Goal: Task Accomplishment & Management: Manage account settings

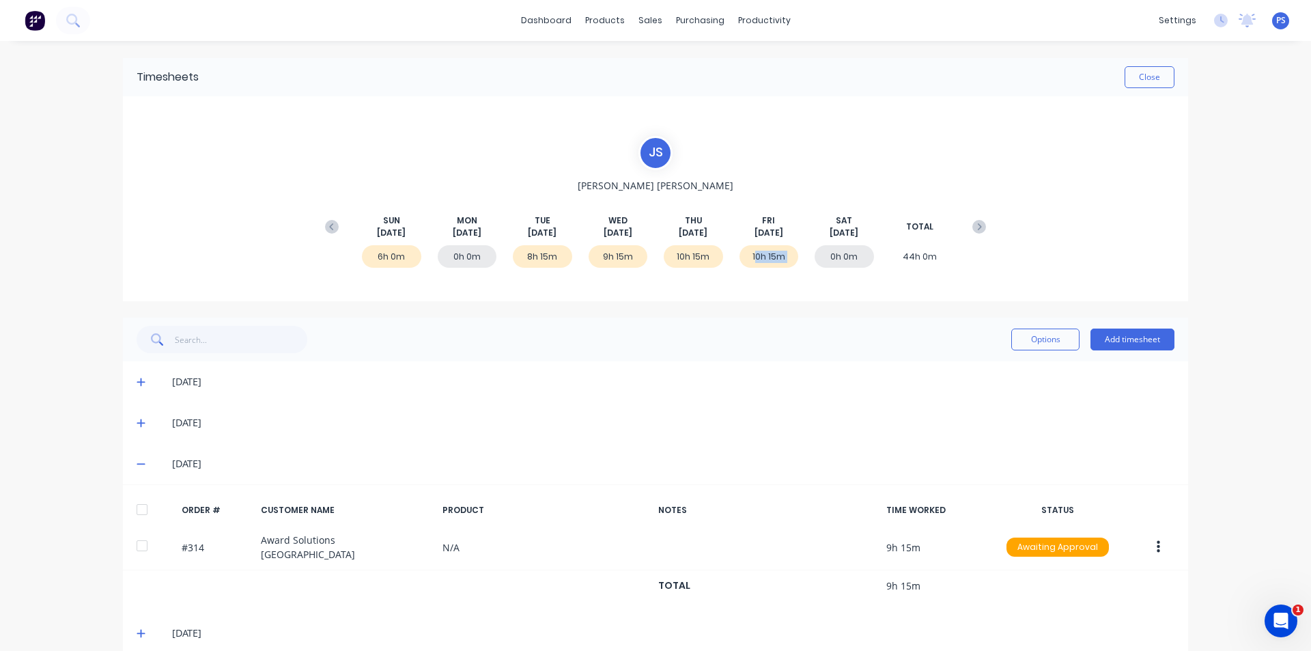
drag, startPoint x: 754, startPoint y: 258, endPoint x: 806, endPoint y: 260, distance: 51.9
click at [806, 260] on div "6h 0m 0h 0m 8h 15m 9h 15m 10h 15m 10h 15m 0h 0m 44h 0m" at bounding box center [655, 259] width 674 height 41
click at [692, 251] on div "10h 15m" at bounding box center [693, 256] width 59 height 23
click at [1072, 334] on button "Options" at bounding box center [1045, 339] width 68 height 22
click at [932, 345] on div "Options Approve Unapprove Delete Export Add timesheet" at bounding box center [656, 339] width 1038 height 27
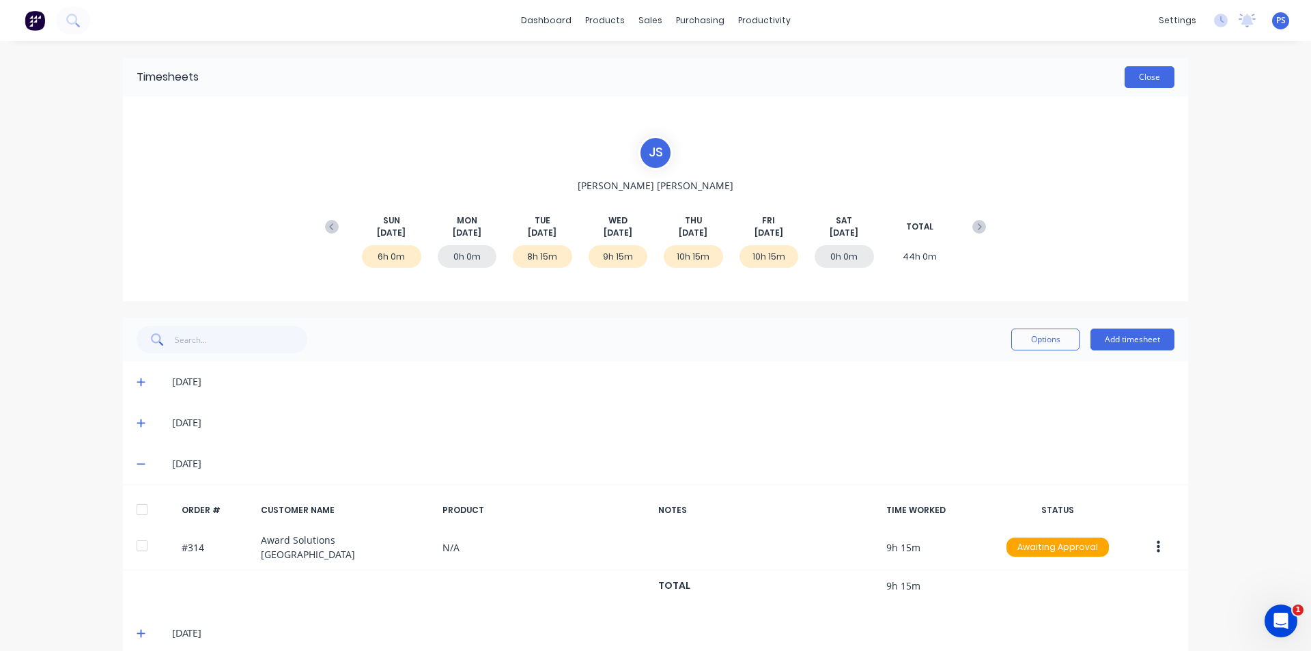
click at [1146, 68] on button "Close" at bounding box center [1149, 77] width 50 height 22
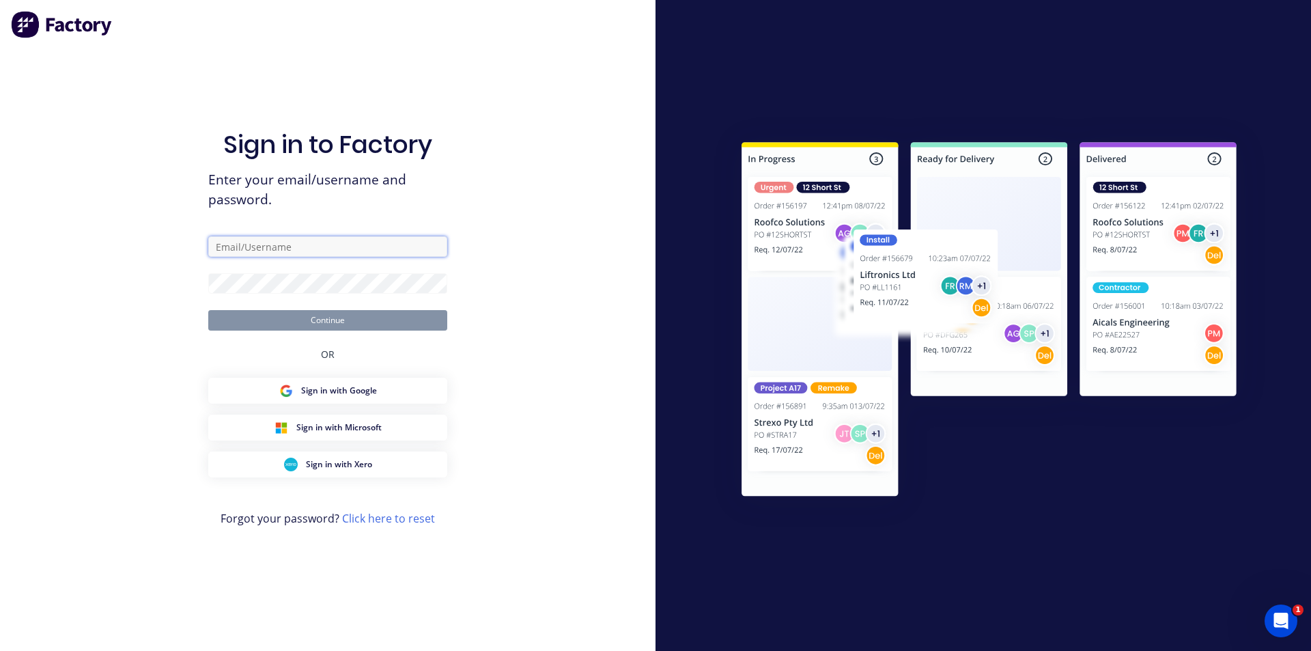
type input "[PERSON_NAME][EMAIL_ADDRESS][DOMAIN_NAME]"
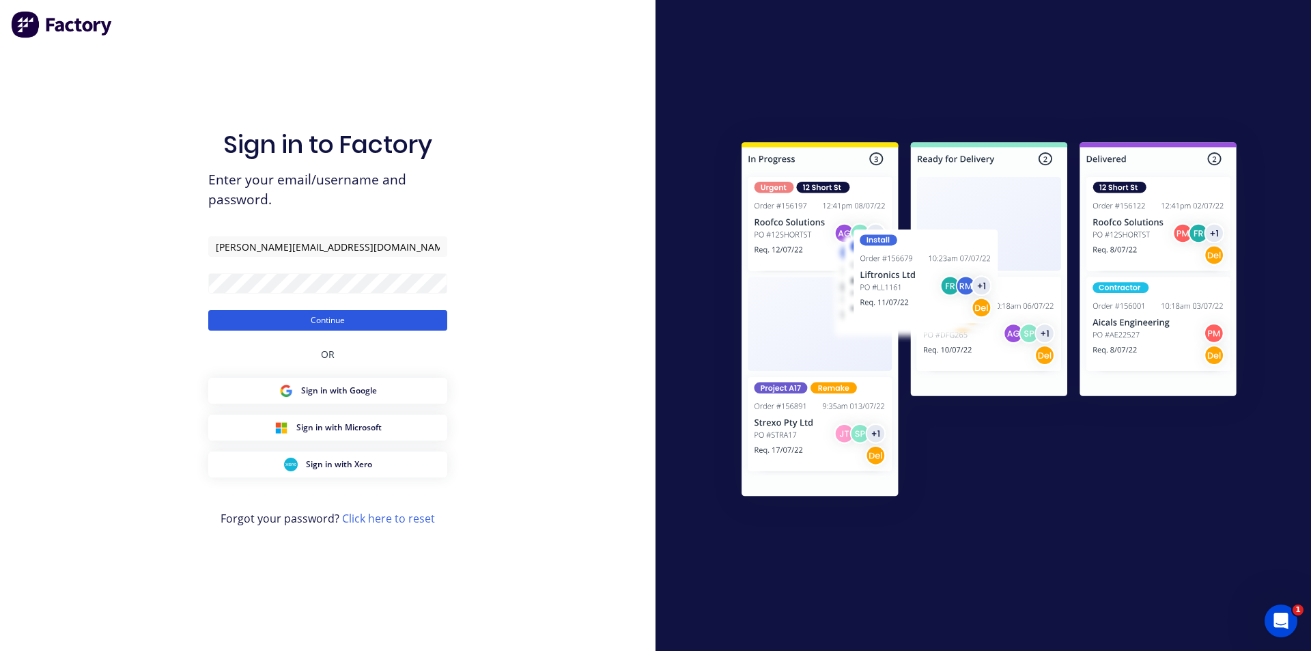
click at [315, 317] on button "Continue" at bounding box center [327, 320] width 239 height 20
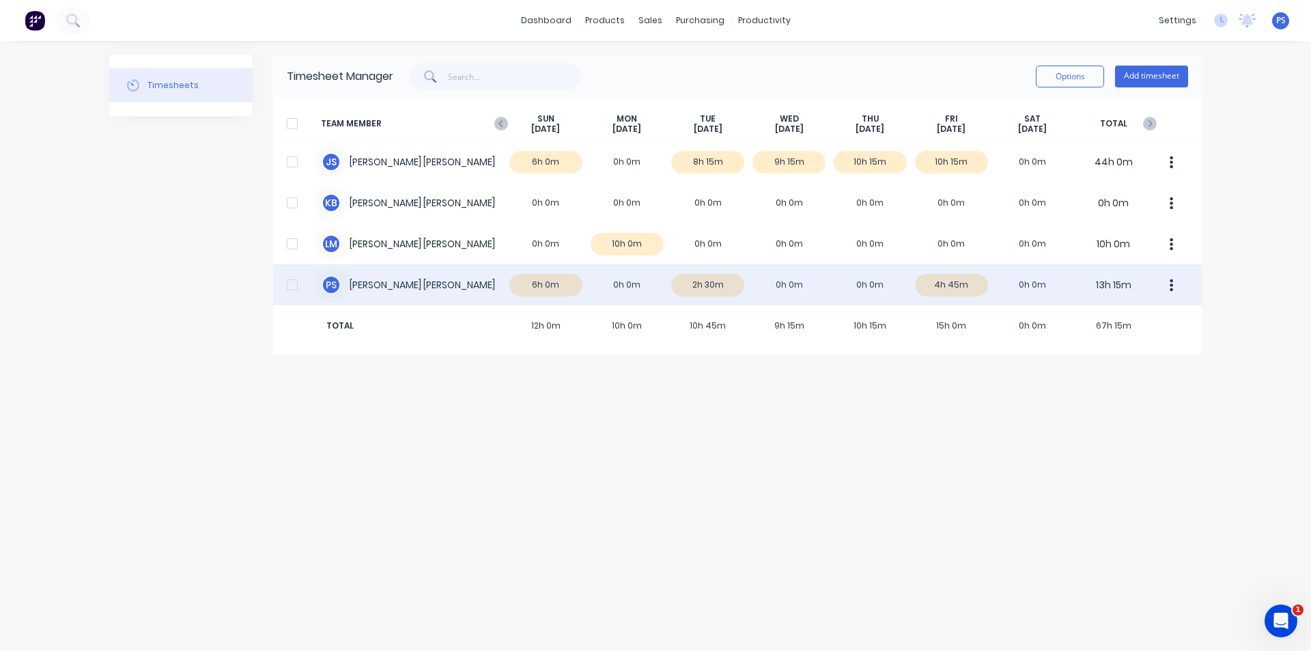
click at [1004, 295] on div "P S [PERSON_NAME] 6h 0m 0h 0m 2h 30m 0h 0m 0h 0m 4h 45m 0h 0m 13h 15m" at bounding box center [737, 284] width 928 height 41
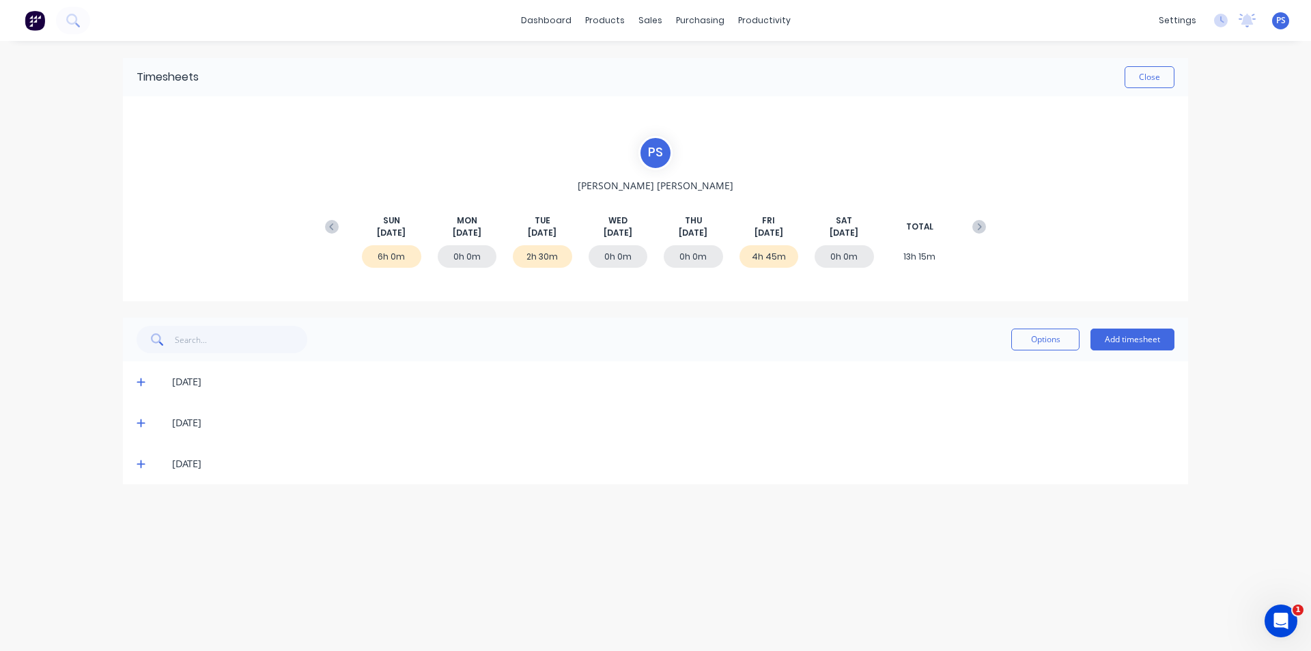
click at [390, 254] on div "6h 0m" at bounding box center [391, 256] width 59 height 23
drag, startPoint x: 407, startPoint y: 255, endPoint x: 373, endPoint y: 258, distance: 33.6
click at [373, 258] on div "6h 0m" at bounding box center [391, 256] width 59 height 23
drag, startPoint x: 373, startPoint y: 258, endPoint x: 399, endPoint y: 254, distance: 26.3
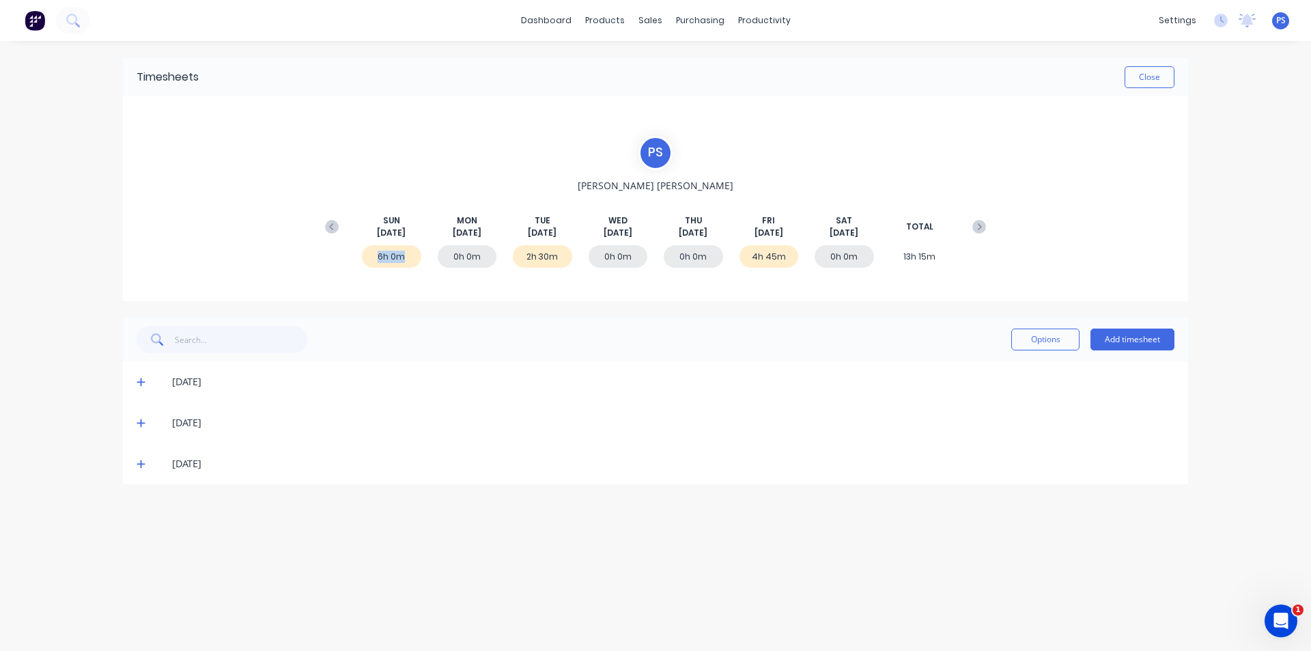
click at [399, 254] on div "6h 0m" at bounding box center [391, 256] width 59 height 23
click at [145, 470] on span at bounding box center [144, 464] width 14 height 14
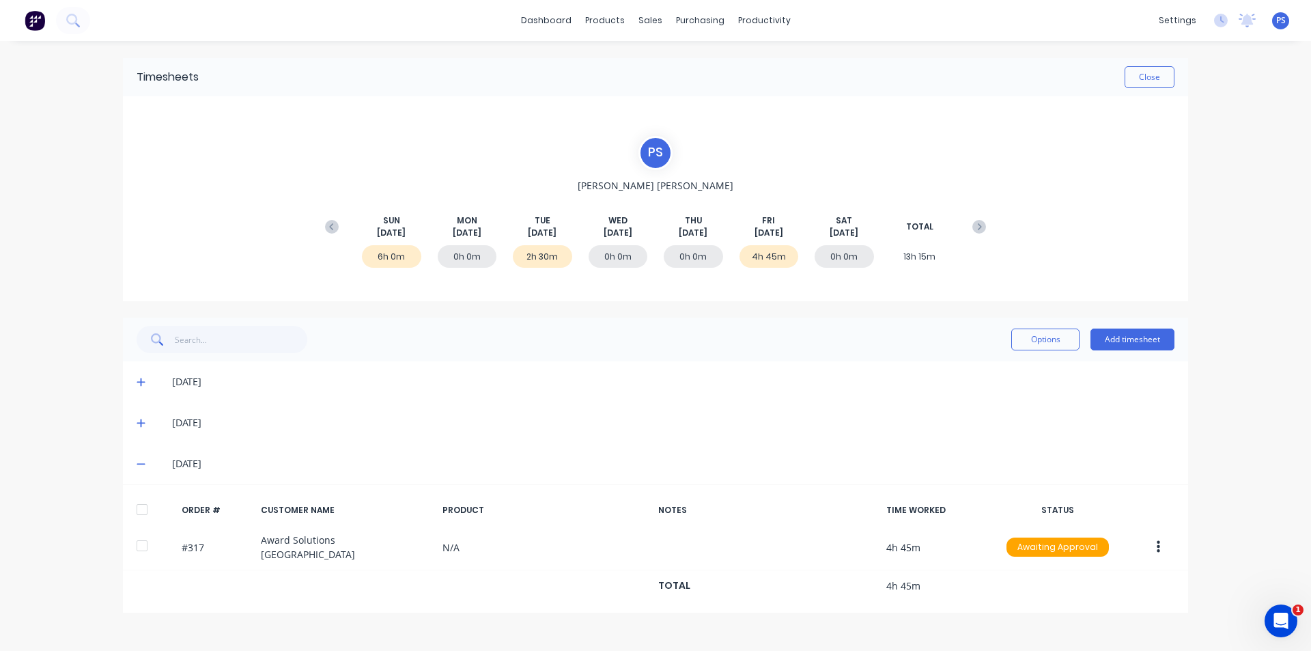
click at [143, 464] on icon at bounding box center [141, 464] width 8 height 1
click at [143, 464] on icon at bounding box center [141, 464] width 8 height 8
click at [143, 464] on icon at bounding box center [141, 464] width 8 height 1
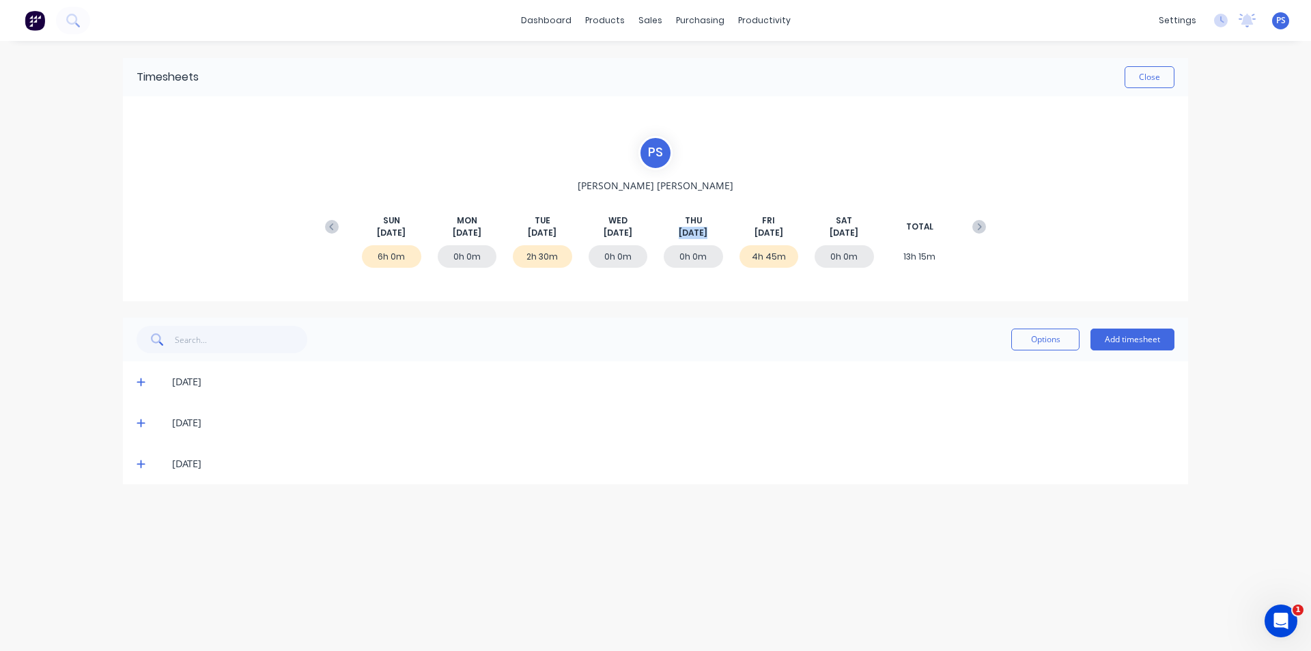
drag, startPoint x: 692, startPoint y: 230, endPoint x: 704, endPoint y: 229, distance: 12.4
click at [704, 229] on div "[DATE]" at bounding box center [693, 226] width 59 height 25
click at [696, 229] on span "[DATE]" at bounding box center [693, 233] width 29 height 12
drag, startPoint x: 724, startPoint y: 227, endPoint x: 606, endPoint y: 220, distance: 118.3
click at [606, 220] on div "[DATE] [DATE] [DATE] [DATE] [DATE] [DATE] [DATE] TOTAL" at bounding box center [655, 226] width 674 height 25
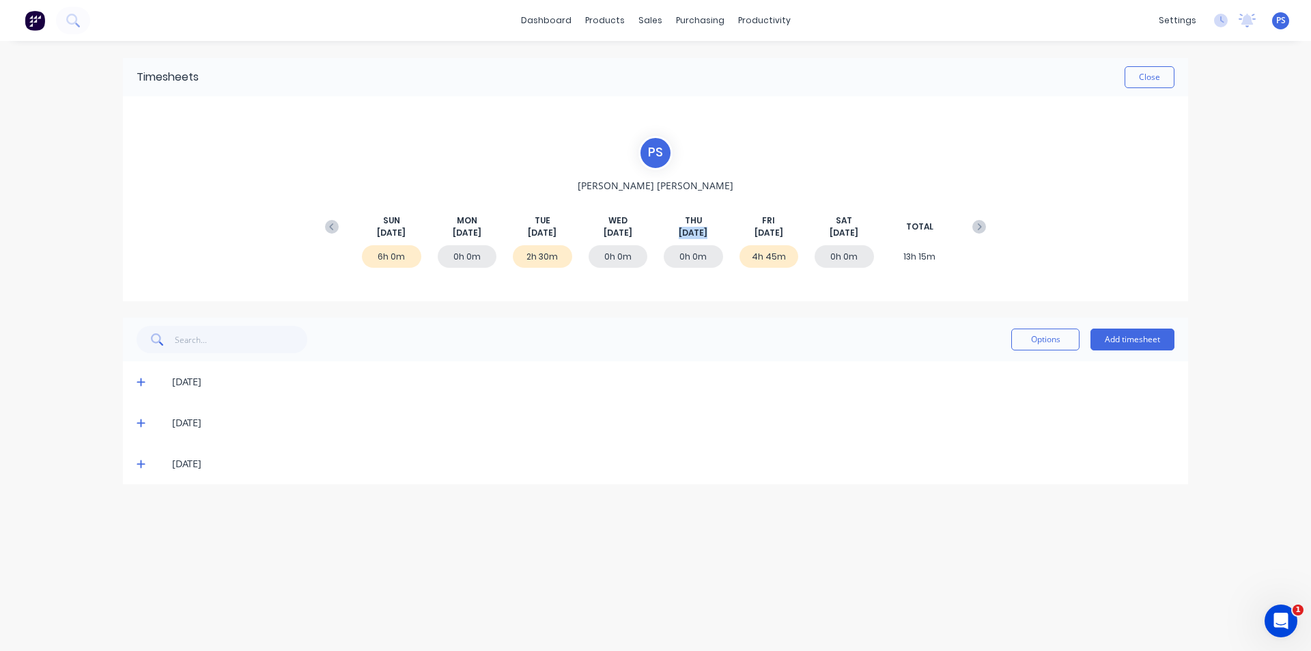
click at [606, 218] on div "[DATE]" at bounding box center [617, 226] width 59 height 25
drag, startPoint x: 606, startPoint y: 218, endPoint x: 709, endPoint y: 233, distance: 104.1
click at [709, 233] on div "[DATE] [DATE] [DATE] [DATE] [DATE] [DATE] [DATE] TOTAL" at bounding box center [655, 226] width 674 height 25
click at [709, 233] on div "[DATE]" at bounding box center [693, 226] width 59 height 25
drag, startPoint x: 834, startPoint y: 218, endPoint x: 872, endPoint y: 236, distance: 43.1
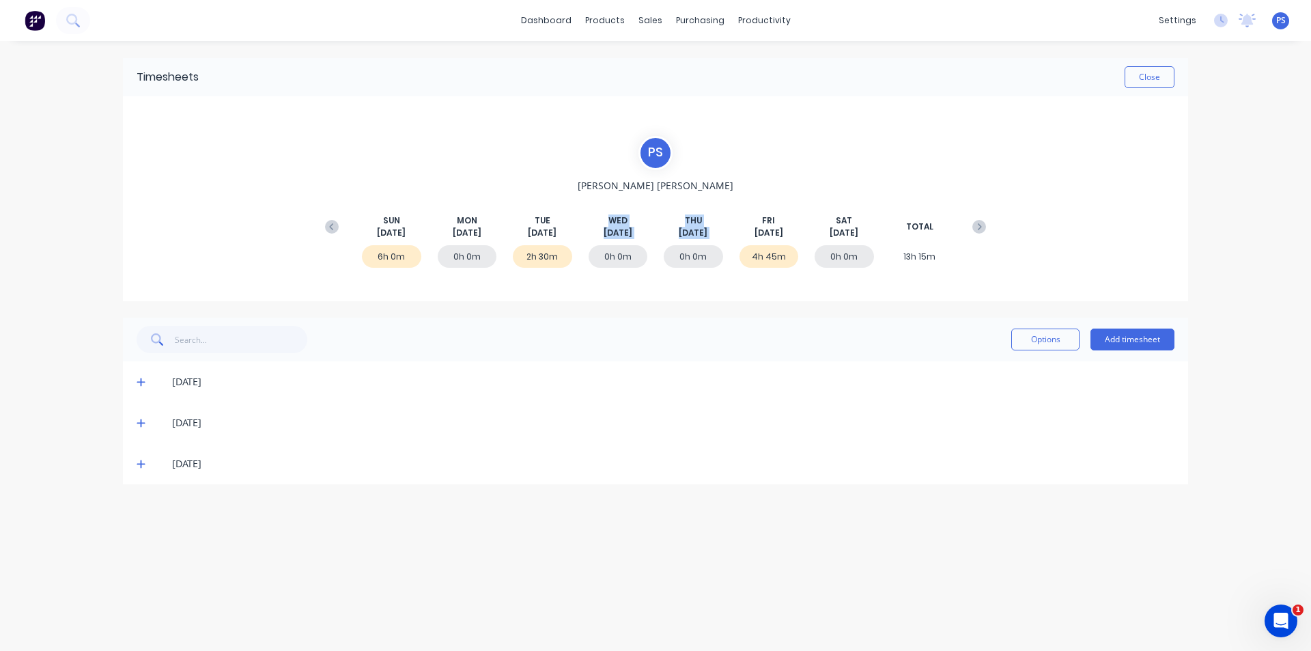
click at [872, 236] on div "[DATE]" at bounding box center [843, 226] width 59 height 25
click at [1150, 336] on button "Add timesheet" at bounding box center [1132, 339] width 84 height 22
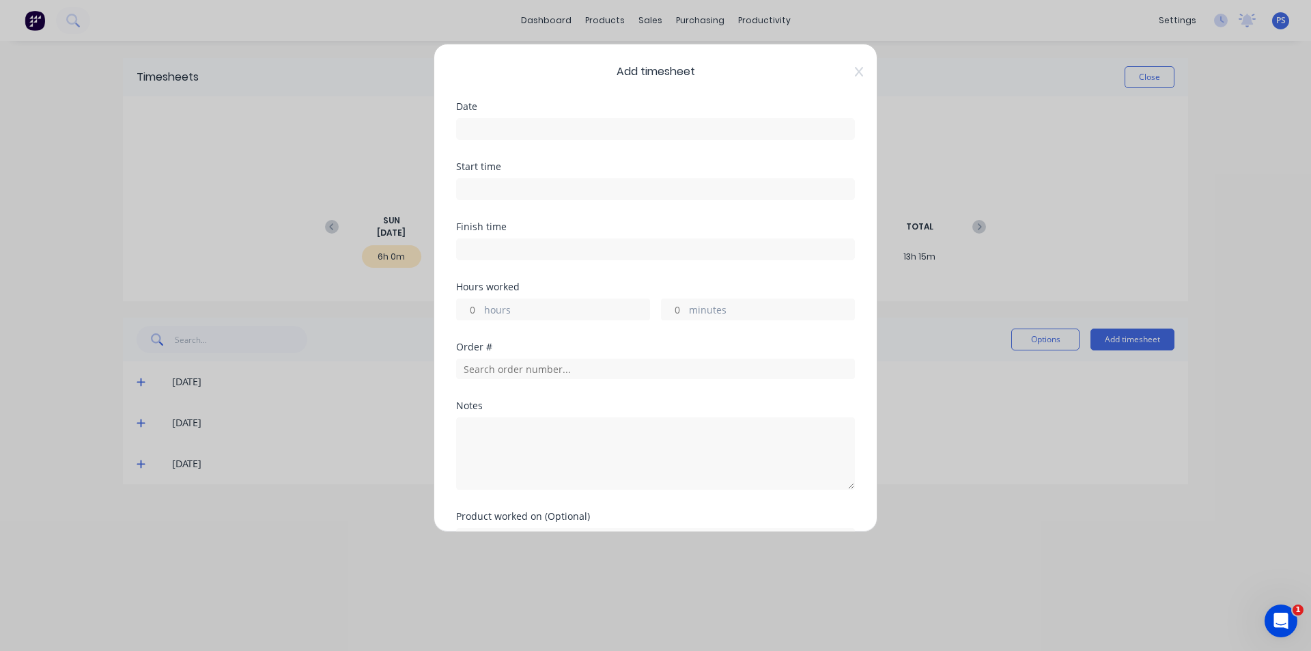
click at [473, 139] on label at bounding box center [655, 129] width 399 height 22
click at [473, 139] on input at bounding box center [655, 129] width 397 height 20
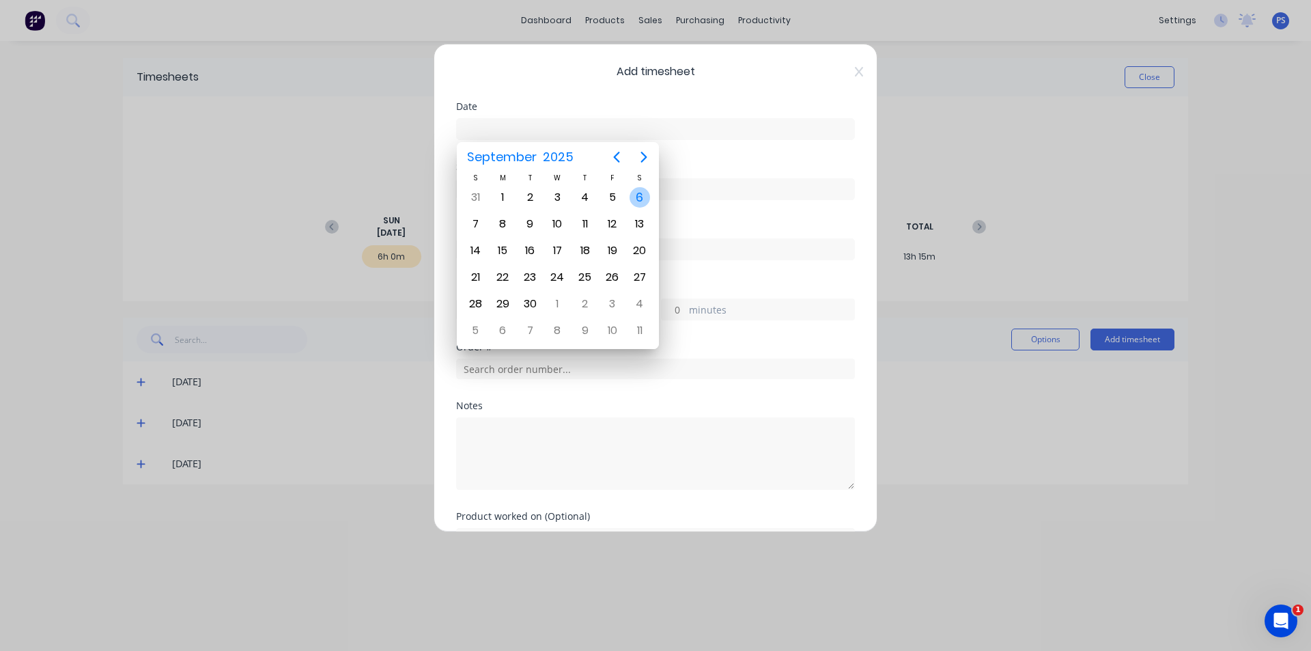
click at [640, 190] on div "6" at bounding box center [639, 197] width 20 height 20
type input "[DATE]"
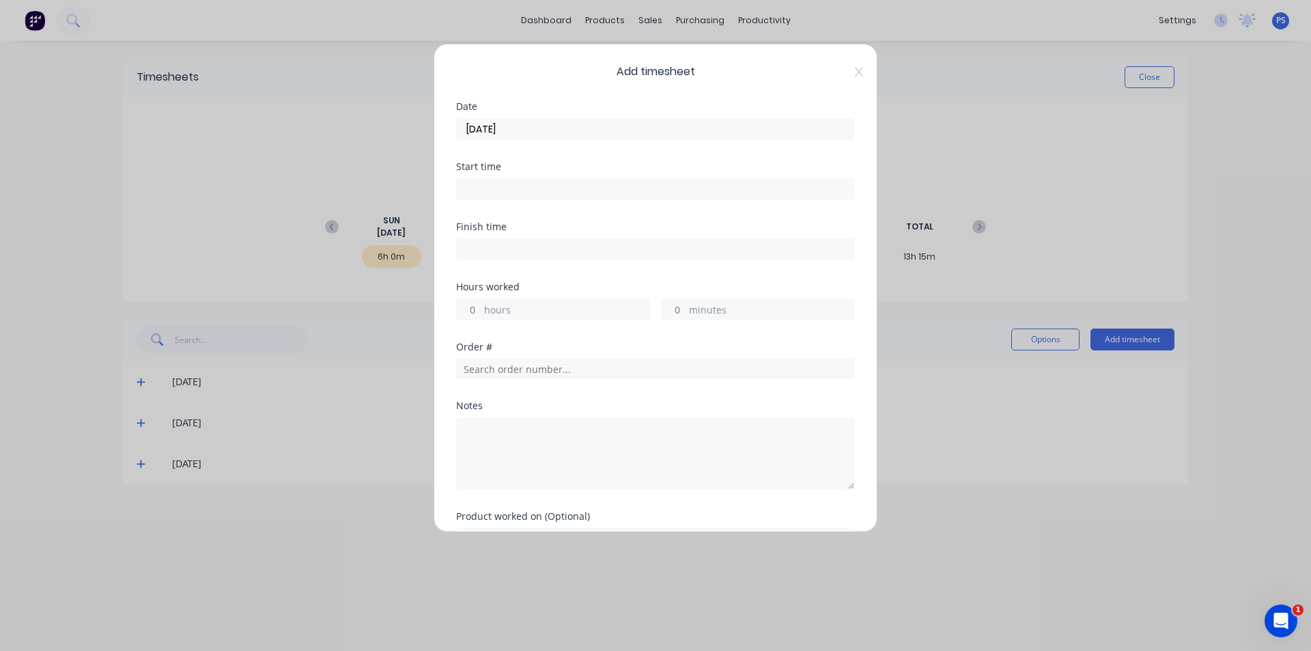
click at [521, 187] on input at bounding box center [655, 189] width 397 height 20
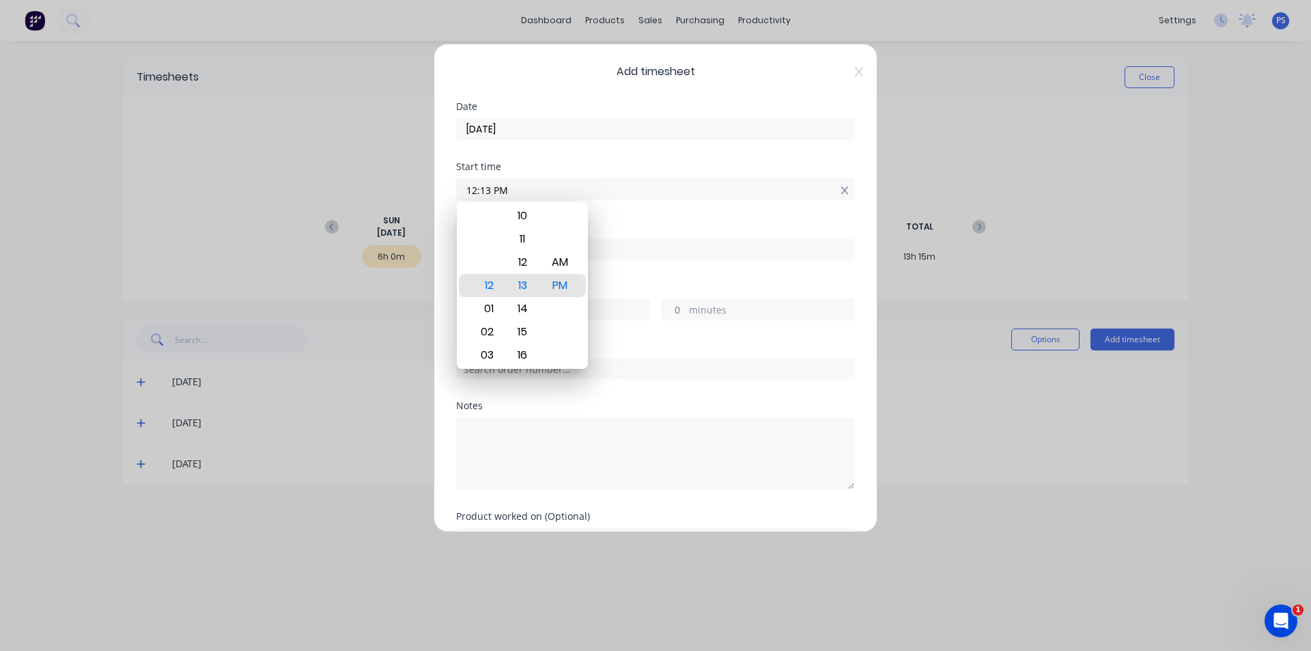
click at [841, 192] on icon at bounding box center [845, 191] width 8 height 10
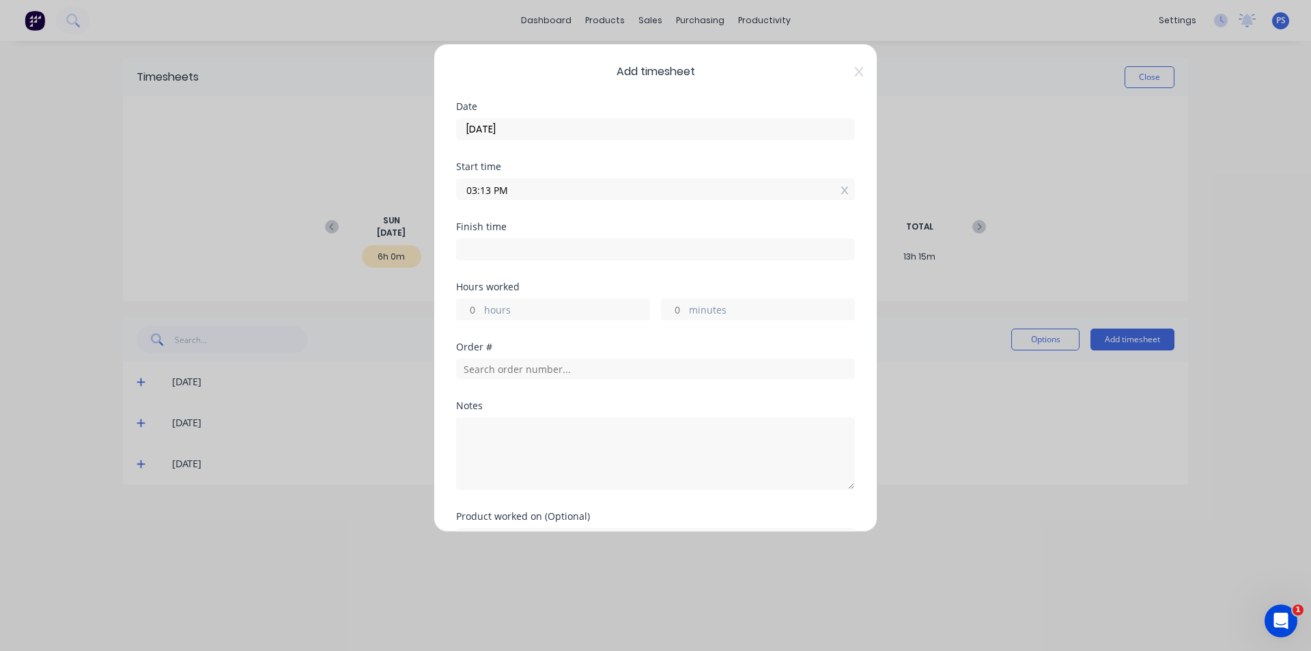
click at [838, 192] on input "03:13 PM" at bounding box center [655, 189] width 397 height 20
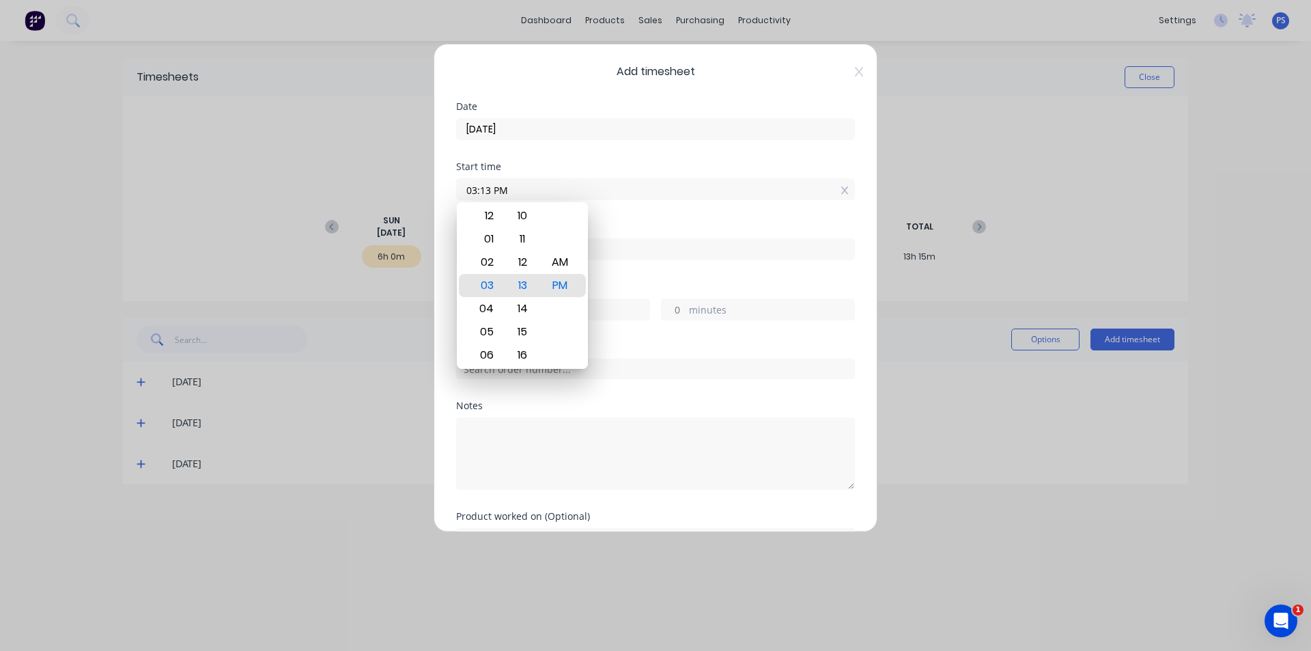
click at [838, 192] on input "03:13 PM" at bounding box center [655, 189] width 397 height 20
click at [840, 192] on icon at bounding box center [844, 190] width 8 height 8
type input "03:13 PM"
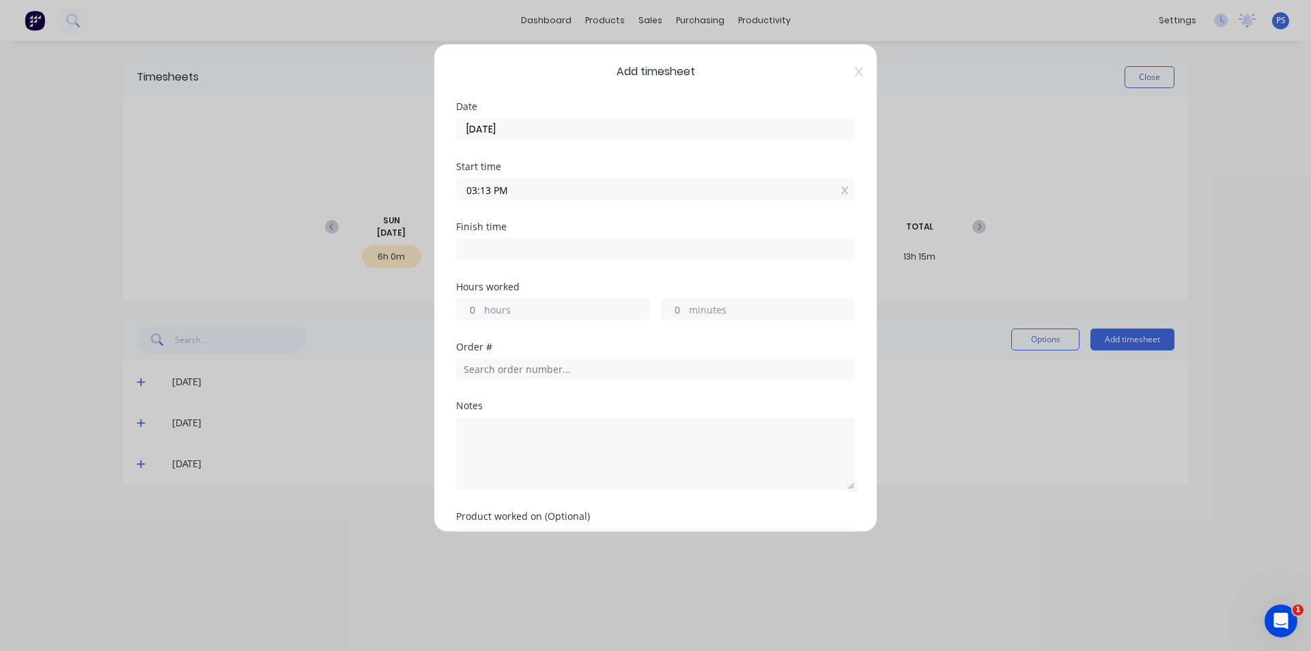
click at [840, 192] on icon at bounding box center [844, 190] width 8 height 8
click at [836, 192] on input at bounding box center [655, 189] width 397 height 20
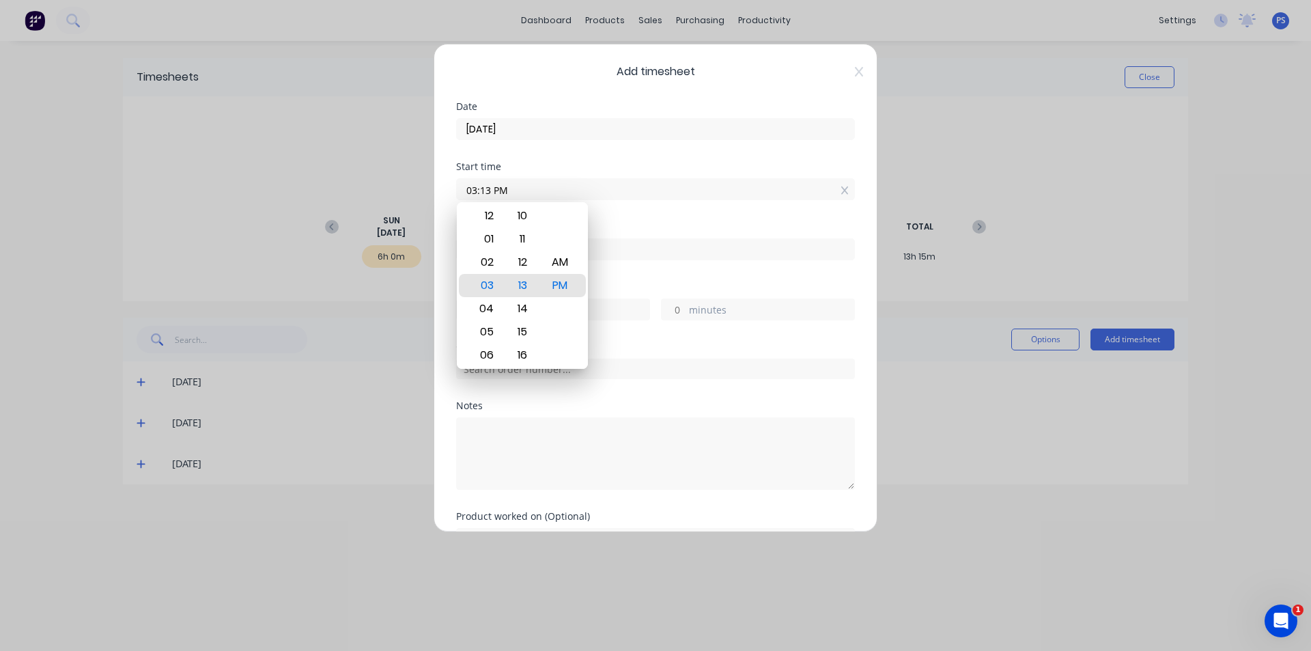
click at [840, 192] on icon at bounding box center [844, 190] width 8 height 8
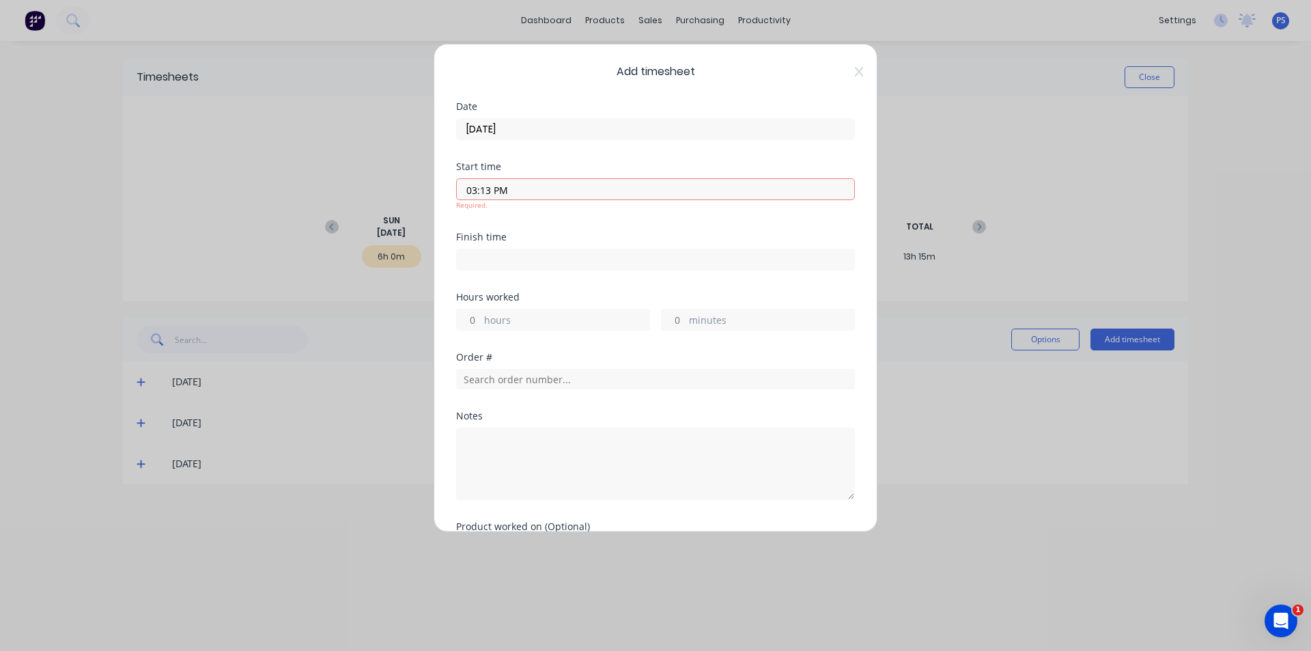
type input "03:13 PM"
click at [841, 186] on icon at bounding box center [845, 191] width 8 height 10
click at [539, 313] on label "hours" at bounding box center [566, 321] width 165 height 17
click at [481, 313] on input "hours" at bounding box center [469, 319] width 24 height 20
type input "2"
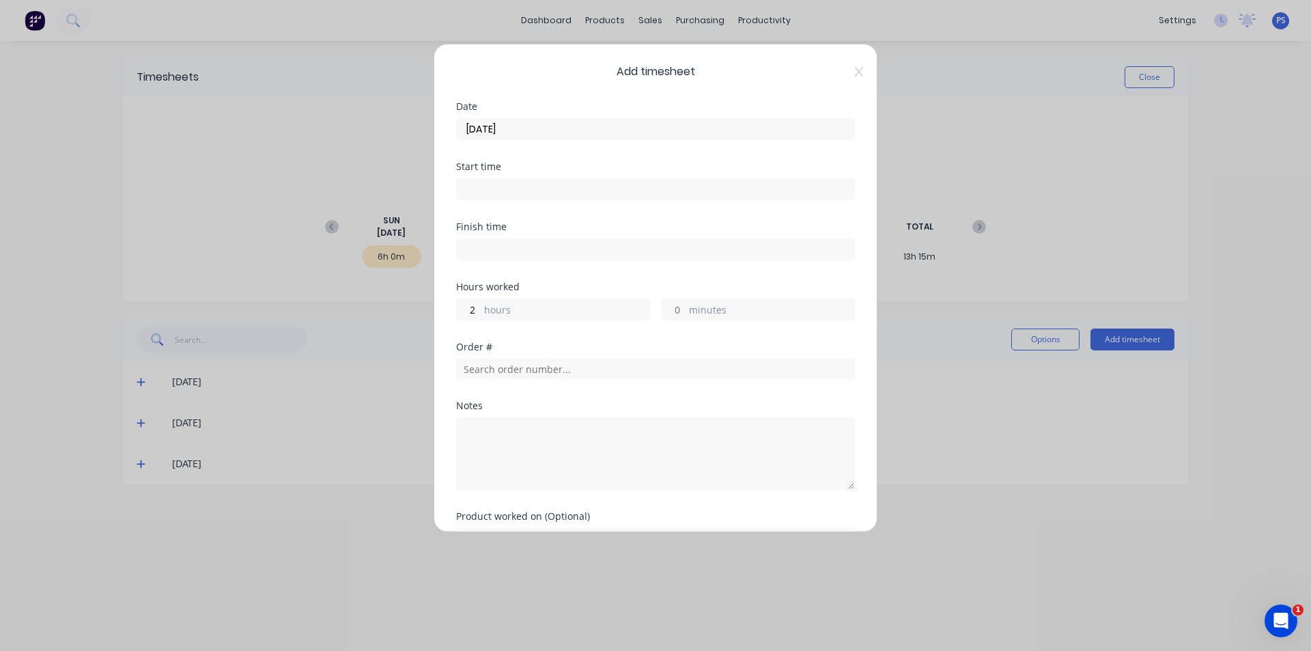
click at [573, 324] on div "Hours worked 2 hours minutes" at bounding box center [655, 312] width 399 height 60
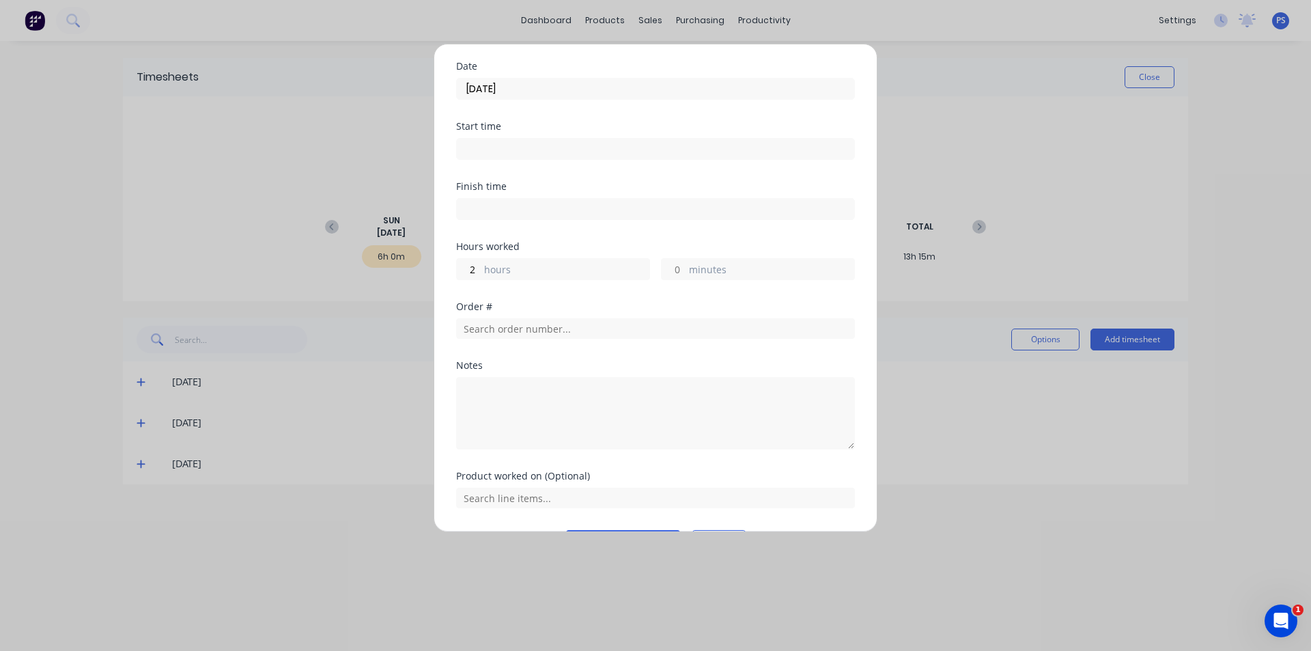
scroll to position [80, 0]
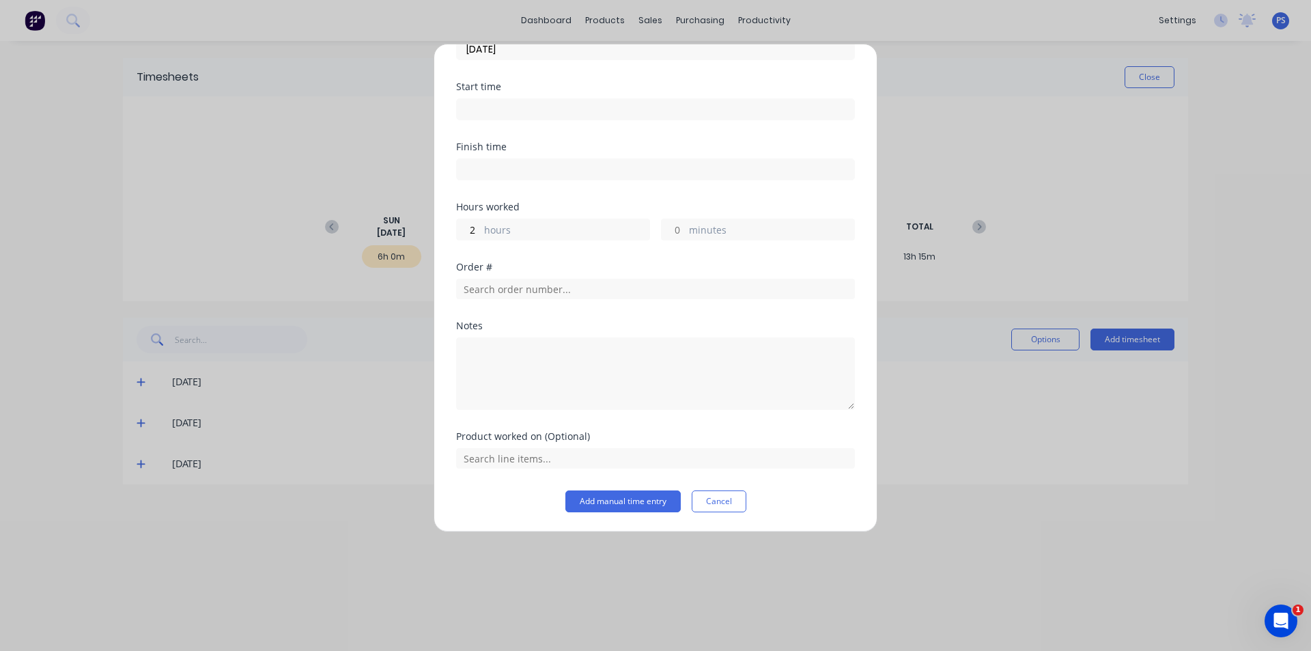
click at [574, 276] on div at bounding box center [655, 287] width 399 height 24
click at [573, 284] on input "text" at bounding box center [655, 289] width 399 height 20
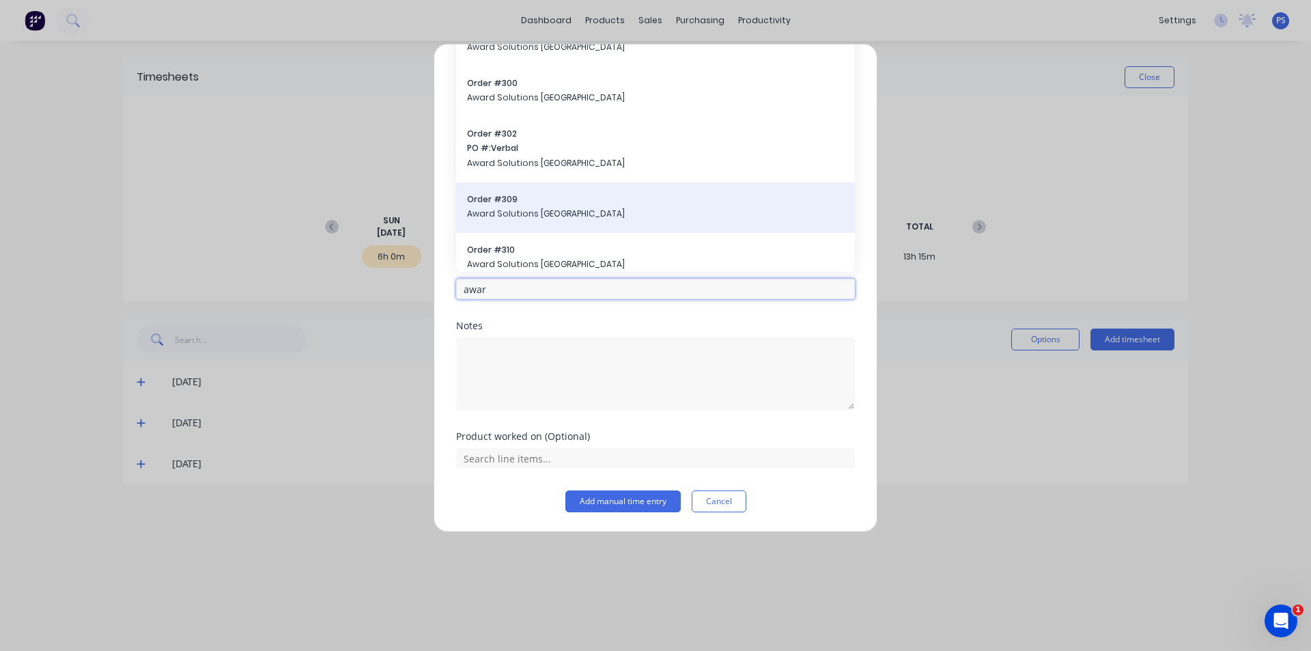
scroll to position [0, 0]
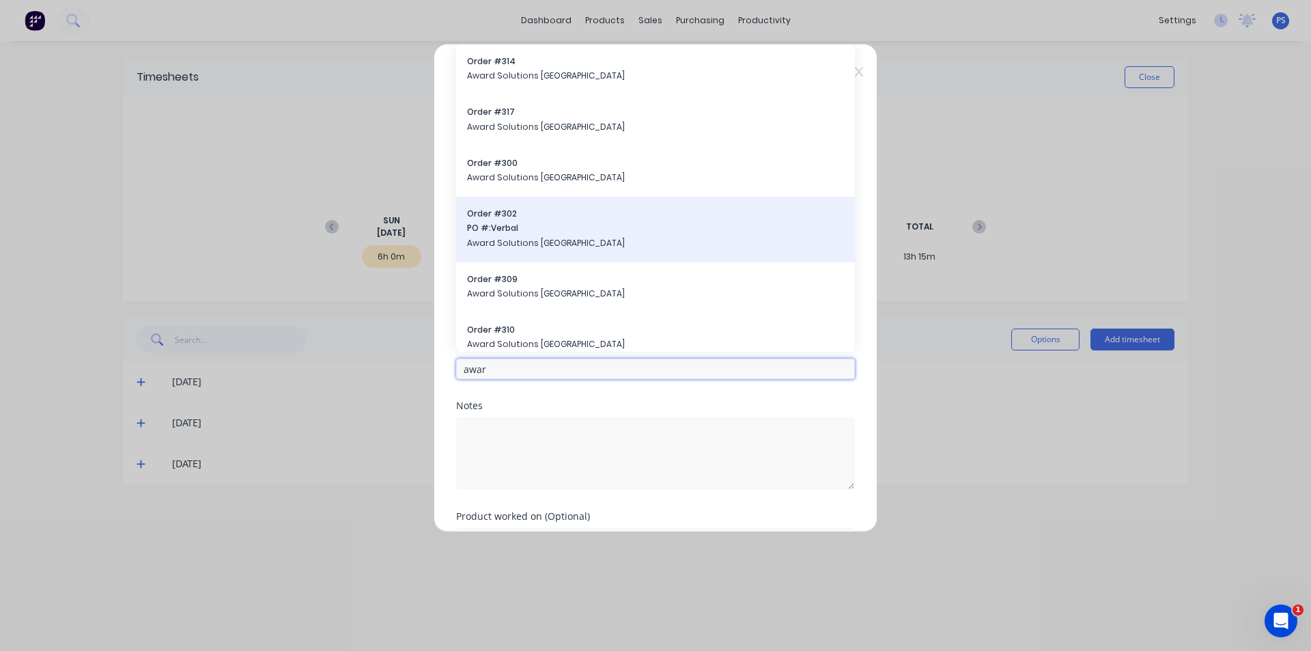
type input "awar"
click at [621, 241] on span "Award Solutions [GEOGRAPHIC_DATA]" at bounding box center [655, 243] width 377 height 12
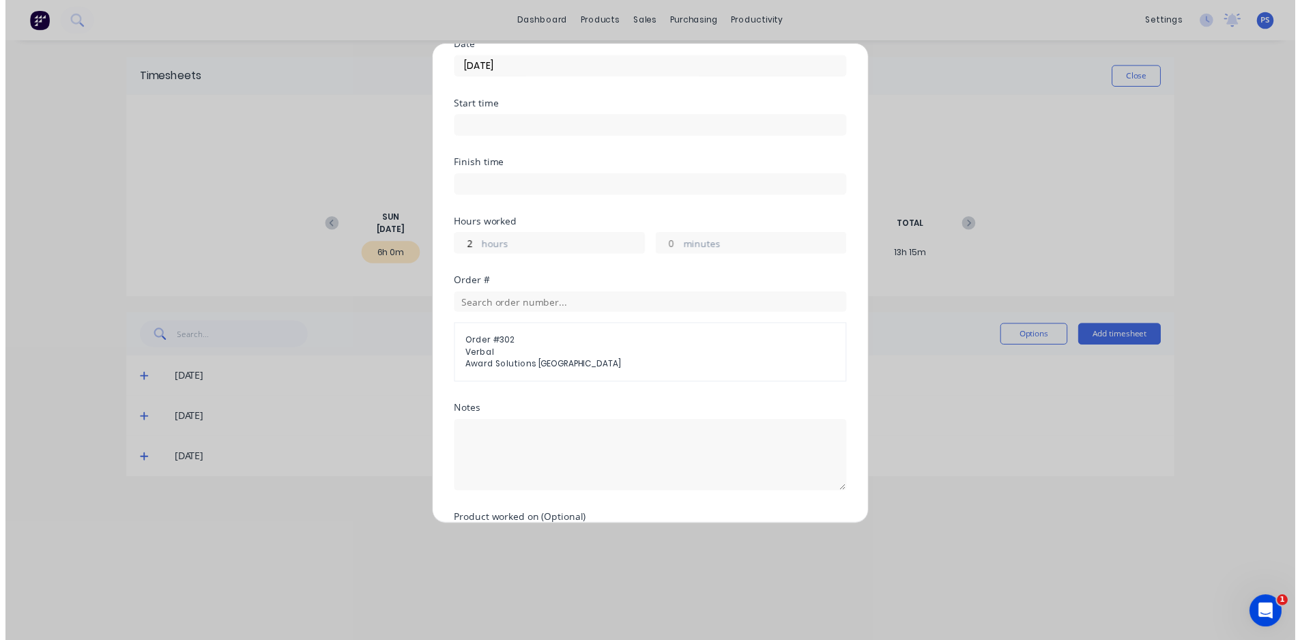
scroll to position [151, 0]
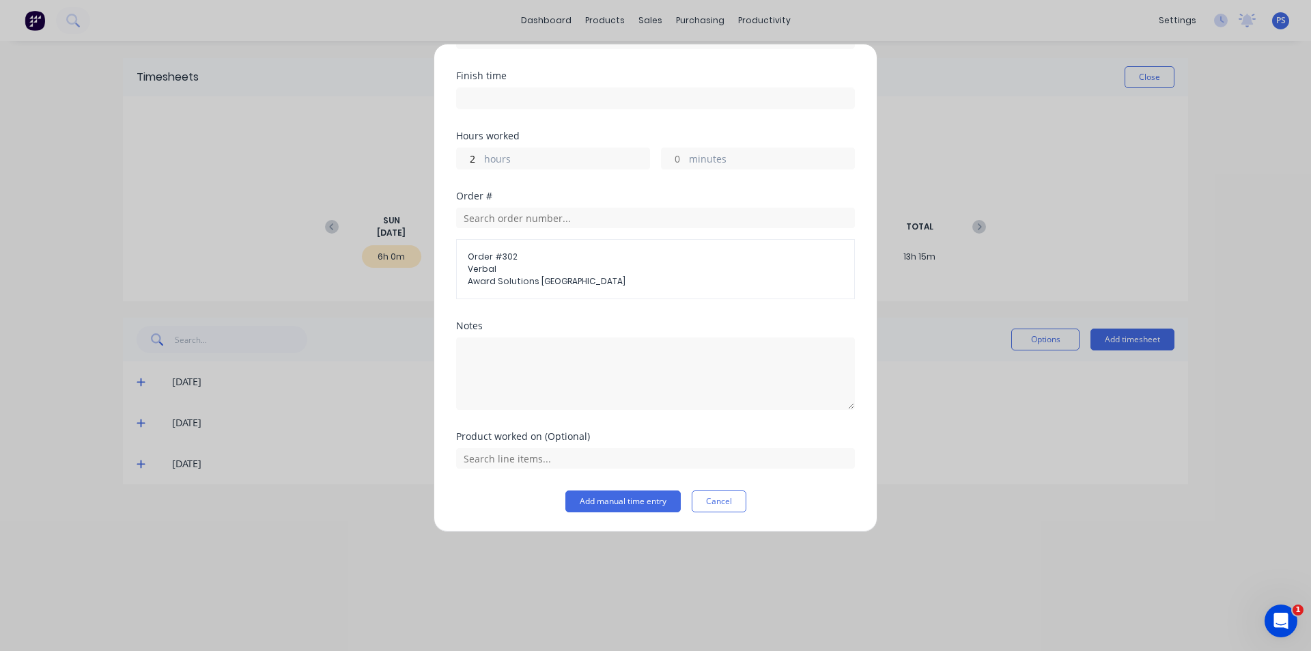
click at [654, 514] on div "Add timesheet Date [DATE] Start time Finish time Hours worked 2 hours minutes O…" at bounding box center [655, 288] width 444 height 488
click at [654, 509] on button "Add manual time entry" at bounding box center [622, 501] width 115 height 22
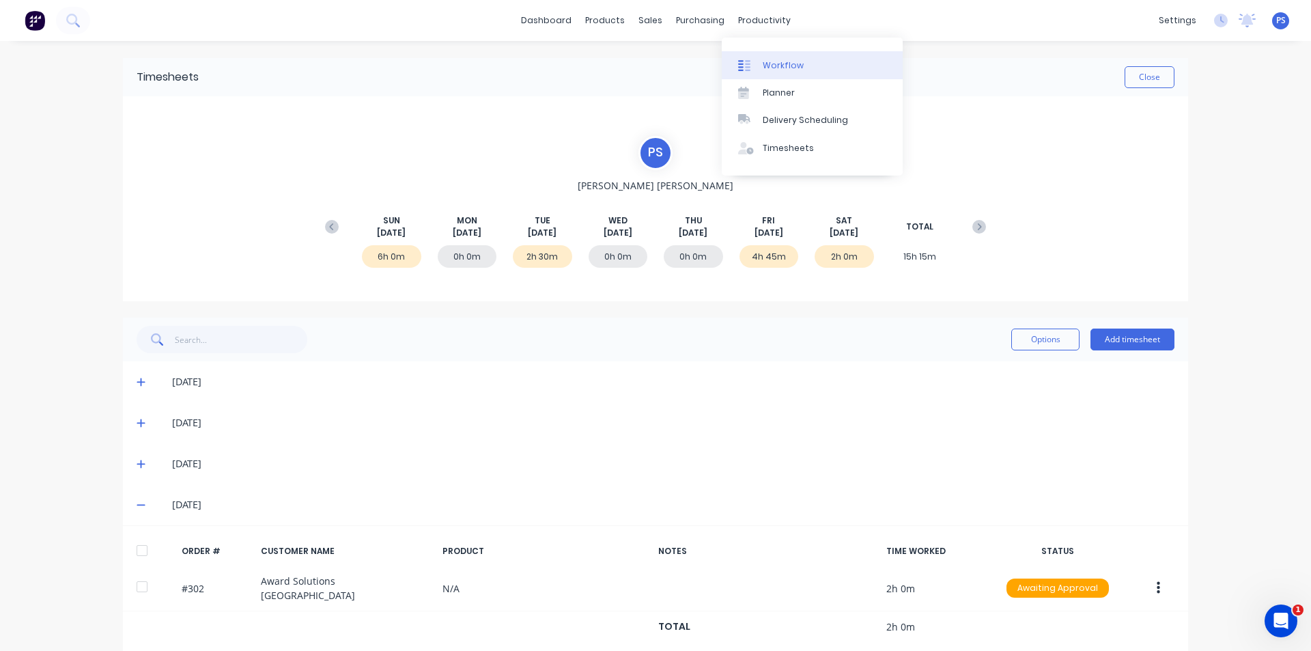
click at [756, 61] on div at bounding box center [748, 65] width 20 height 12
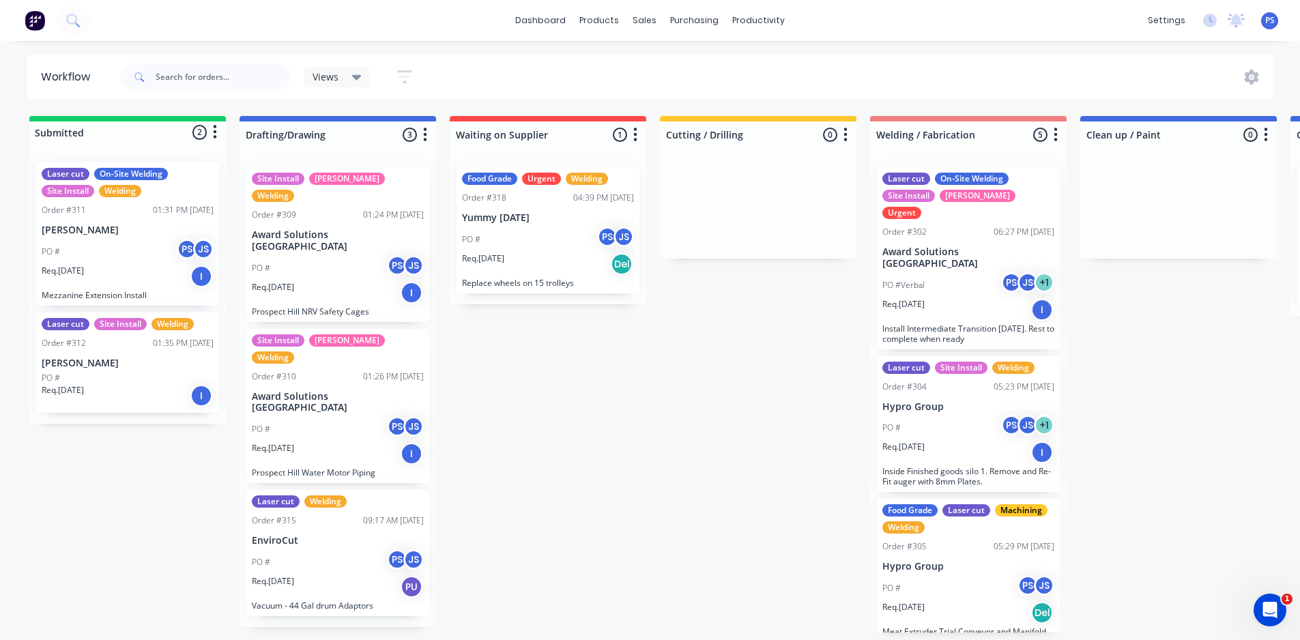
scroll to position [0, 351]
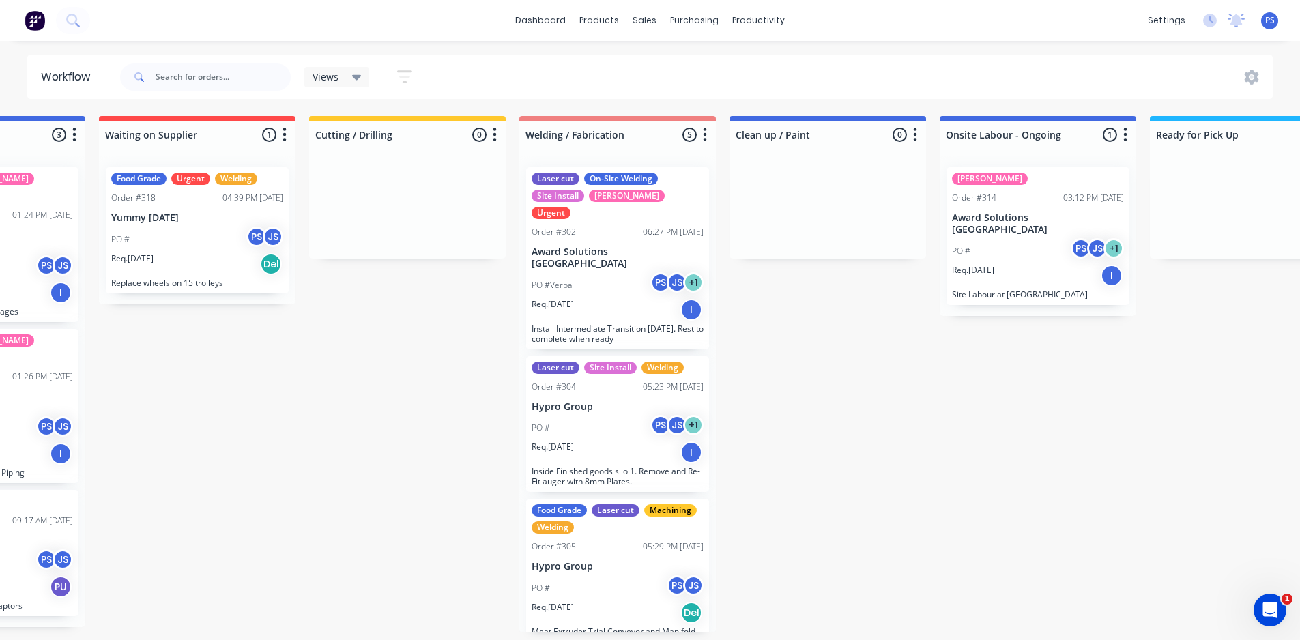
click at [610, 226] on div "Order #302 06:27 PM [DATE]" at bounding box center [618, 232] width 172 height 12
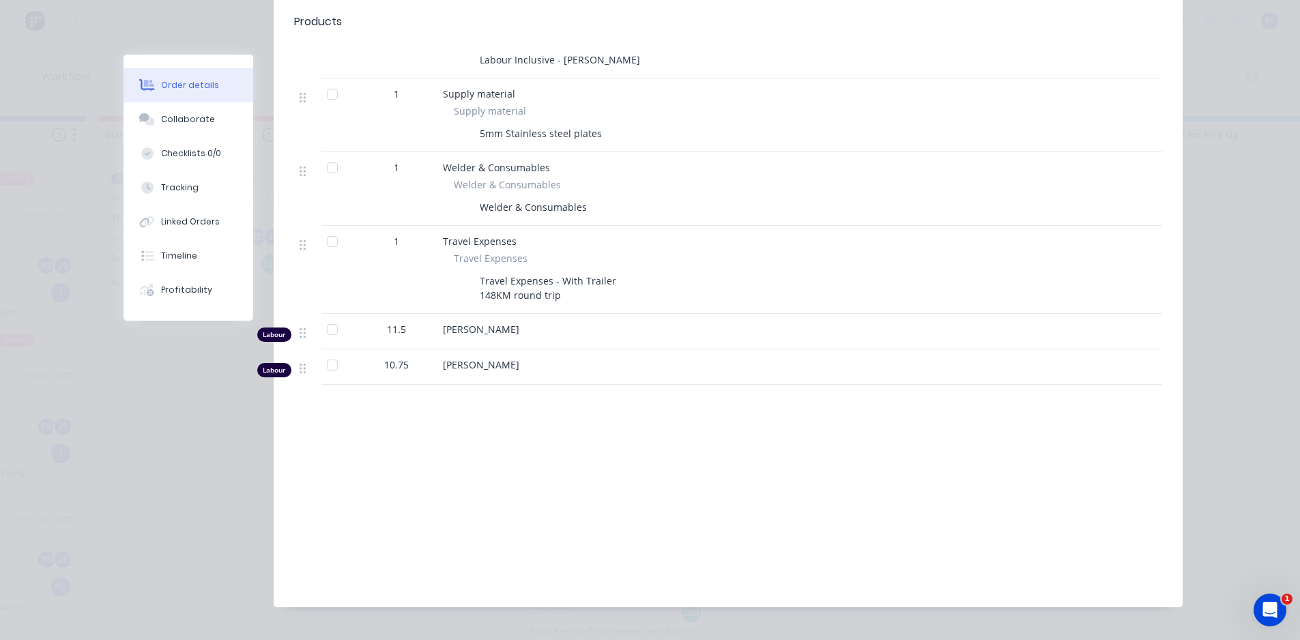
scroll to position [631, 0]
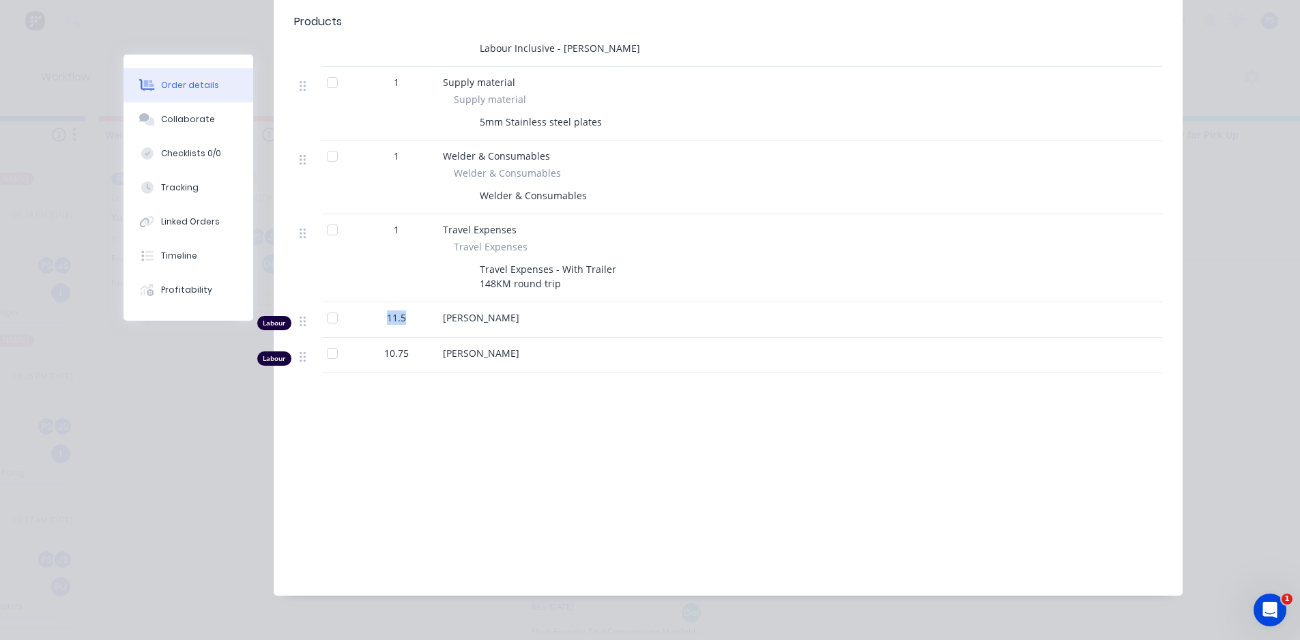
drag, startPoint x: 386, startPoint y: 297, endPoint x: 353, endPoint y: 302, distance: 33.1
click at [356, 302] on div "11.5" at bounding box center [397, 319] width 82 height 35
drag, startPoint x: 377, startPoint y: 337, endPoint x: 444, endPoint y: 336, distance: 66.2
click at [444, 338] on div "Labour 10.75 [PERSON_NAME]" at bounding box center [728, 355] width 868 height 35
click at [149, 439] on div "Order #302 - Award Solutions [GEOGRAPHIC_DATA] Close Options Edit Order Created…" at bounding box center [653, 20] width 1059 height 1193
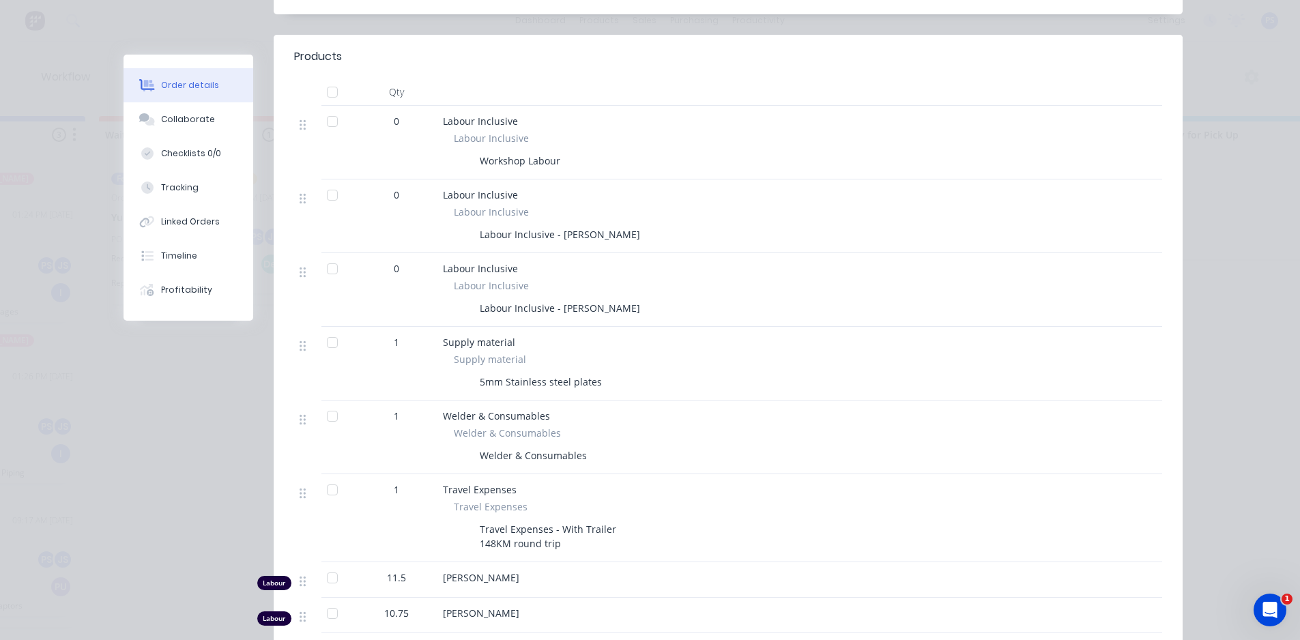
scroll to position [0, 0]
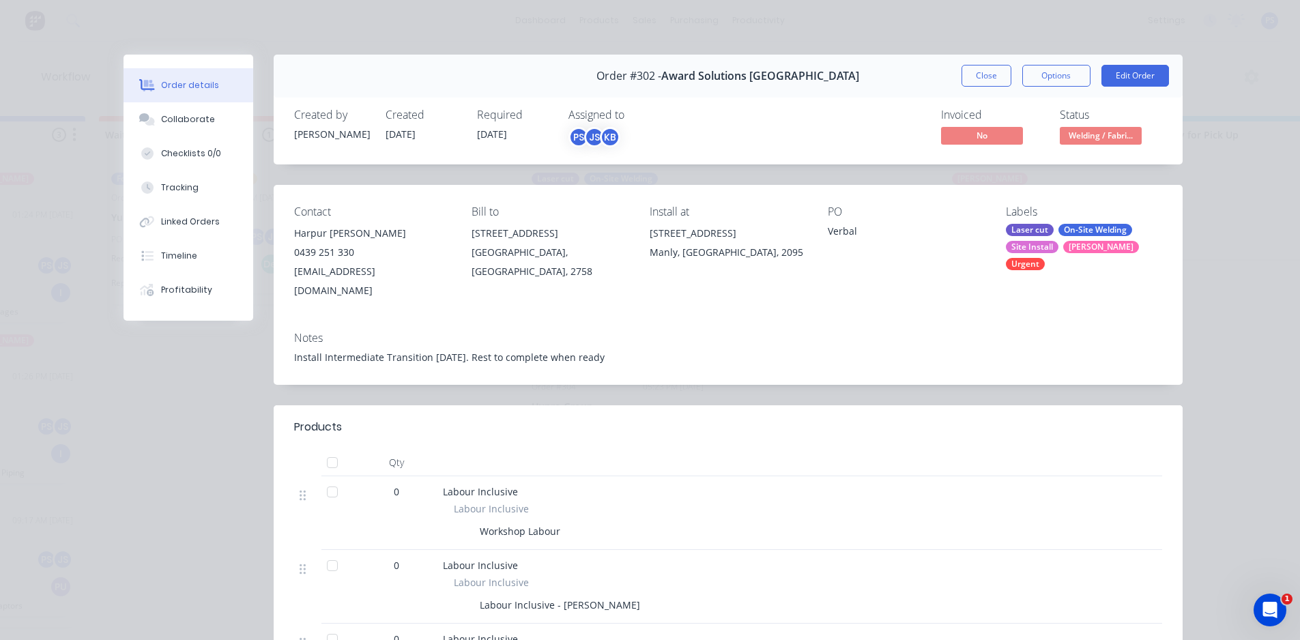
click at [993, 59] on div "Order #302 - Award Solutions [GEOGRAPHIC_DATA] Close Options Edit Order" at bounding box center [728, 76] width 909 height 43
click at [986, 79] on button "Close" at bounding box center [987, 76] width 50 height 22
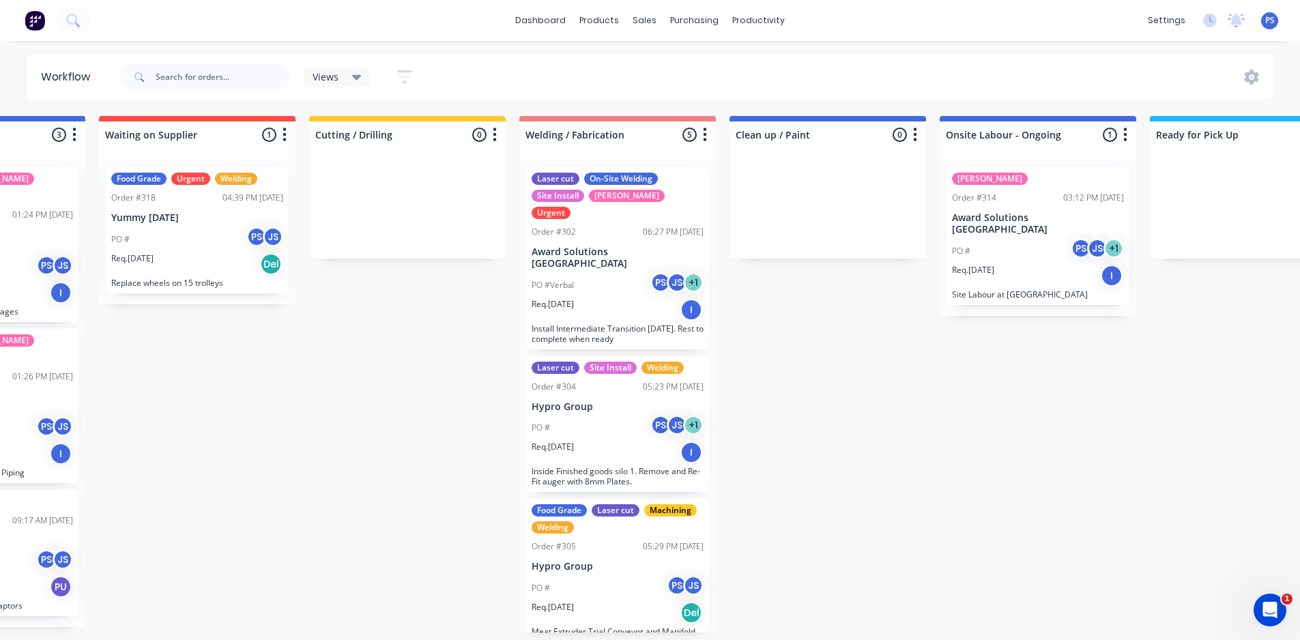
click at [1000, 289] on p "Site Labour at [GEOGRAPHIC_DATA]" at bounding box center [1038, 294] width 172 height 10
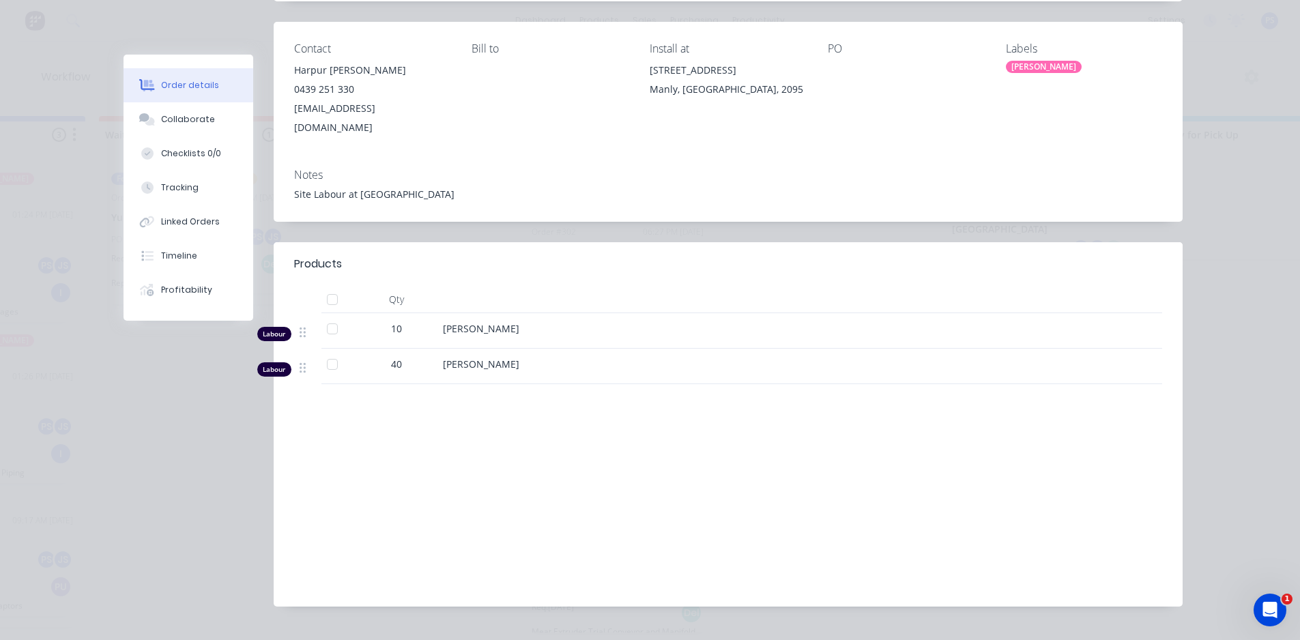
scroll to position [174, 0]
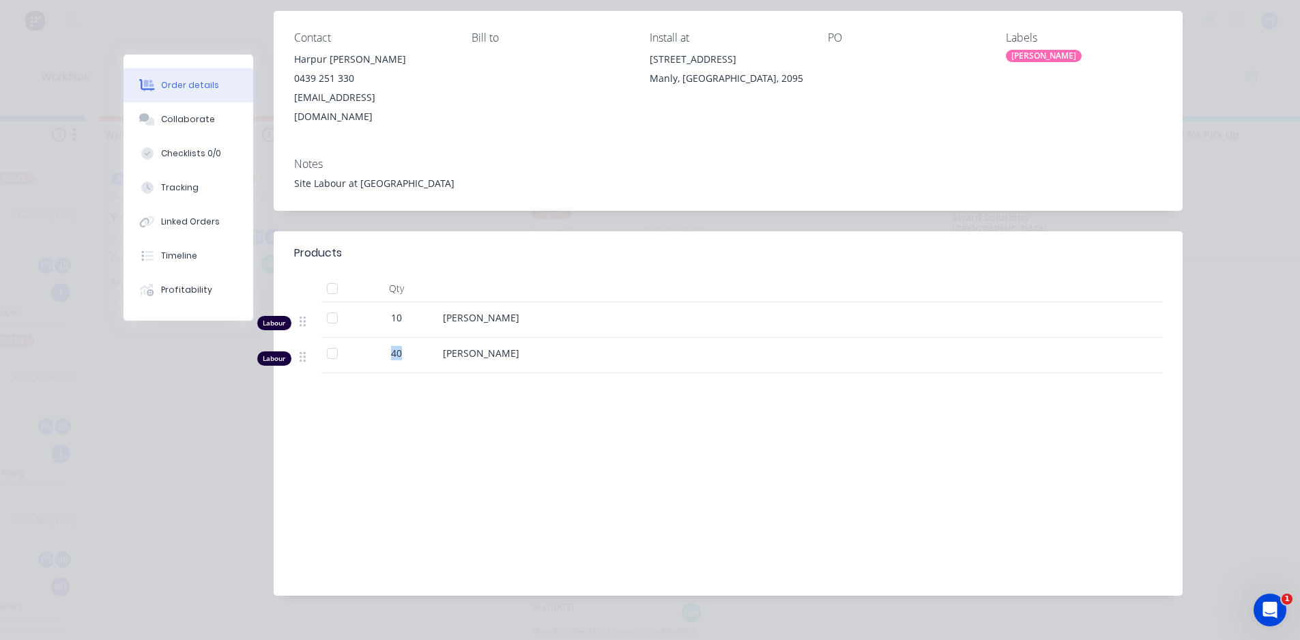
drag, startPoint x: 369, startPoint y: 334, endPoint x: 402, endPoint y: 330, distance: 33.0
click at [402, 346] on div "40" at bounding box center [396, 353] width 71 height 14
drag, startPoint x: 394, startPoint y: 299, endPoint x: 381, endPoint y: 296, distance: 13.4
click at [381, 311] on div "10" at bounding box center [396, 318] width 71 height 14
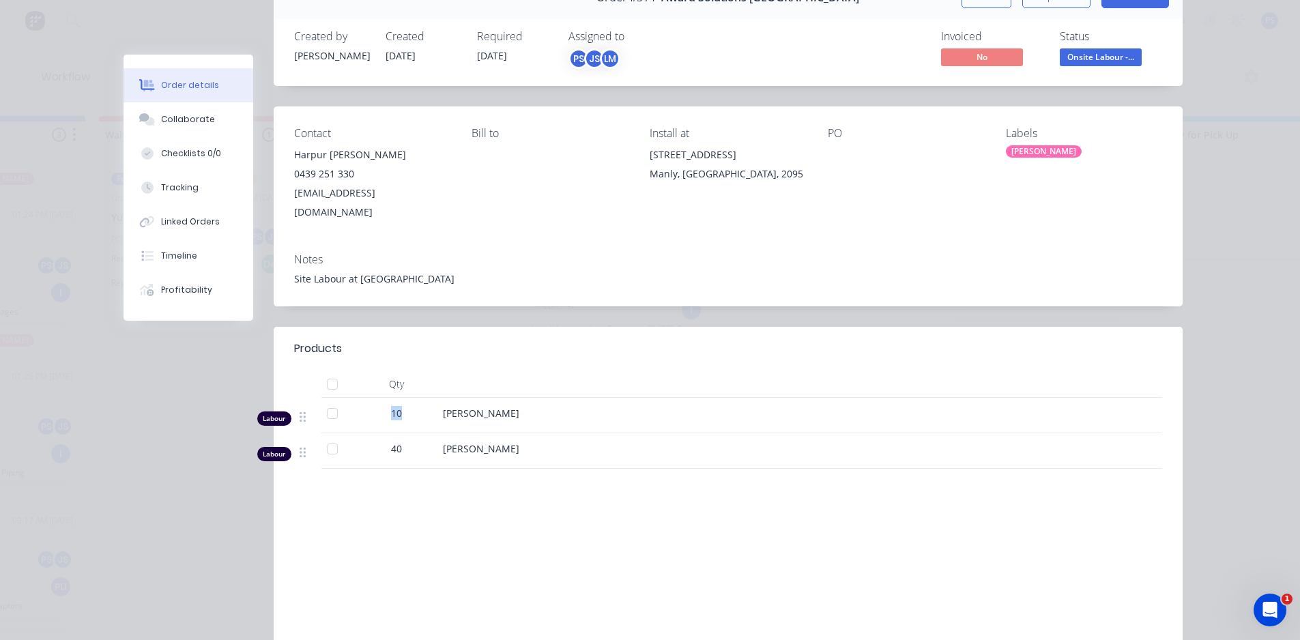
scroll to position [0, 0]
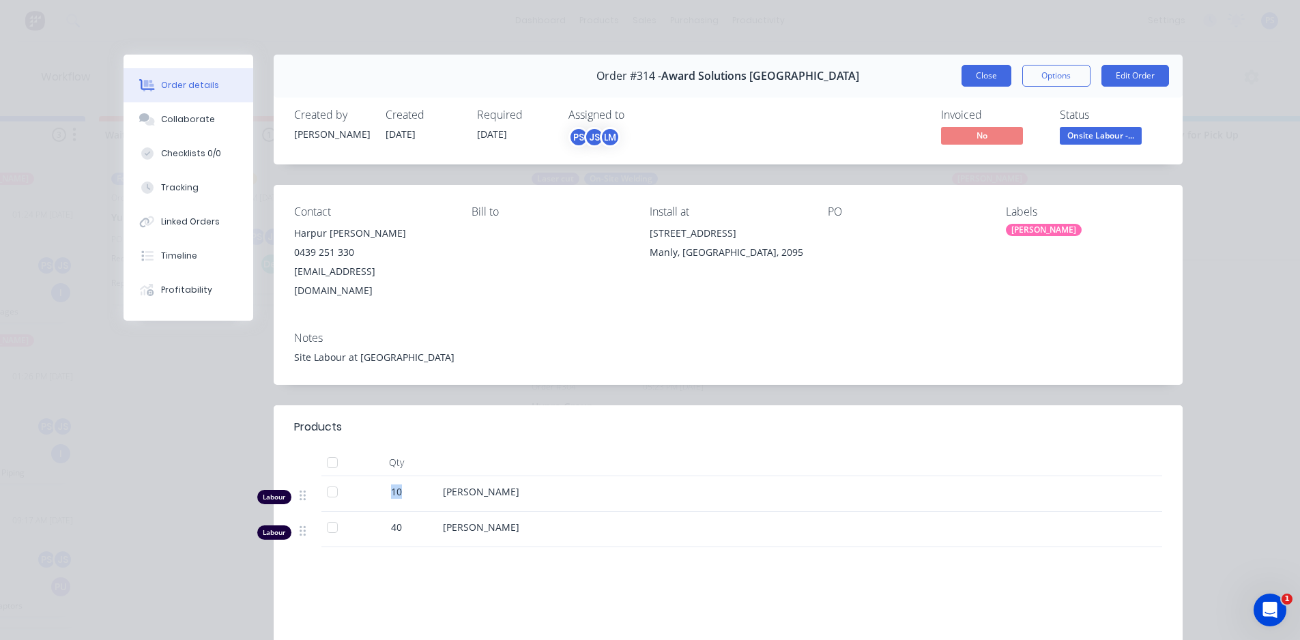
click at [982, 76] on button "Close" at bounding box center [987, 76] width 50 height 22
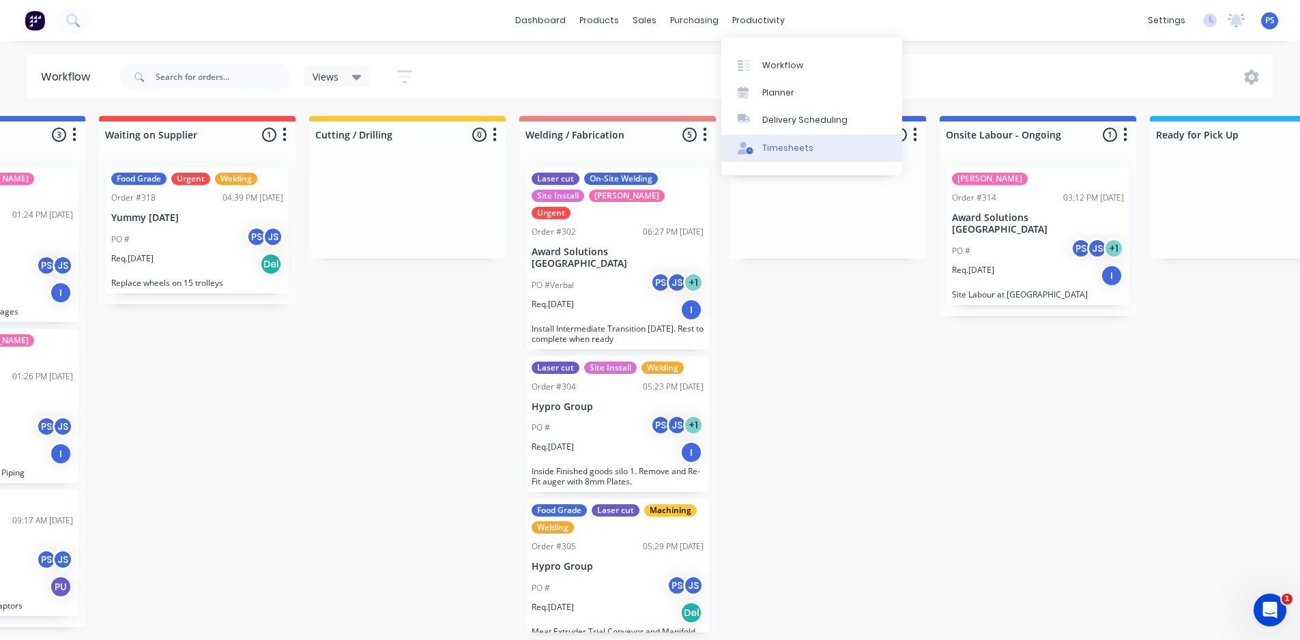
click at [758, 141] on link "Timesheets" at bounding box center [812, 147] width 181 height 27
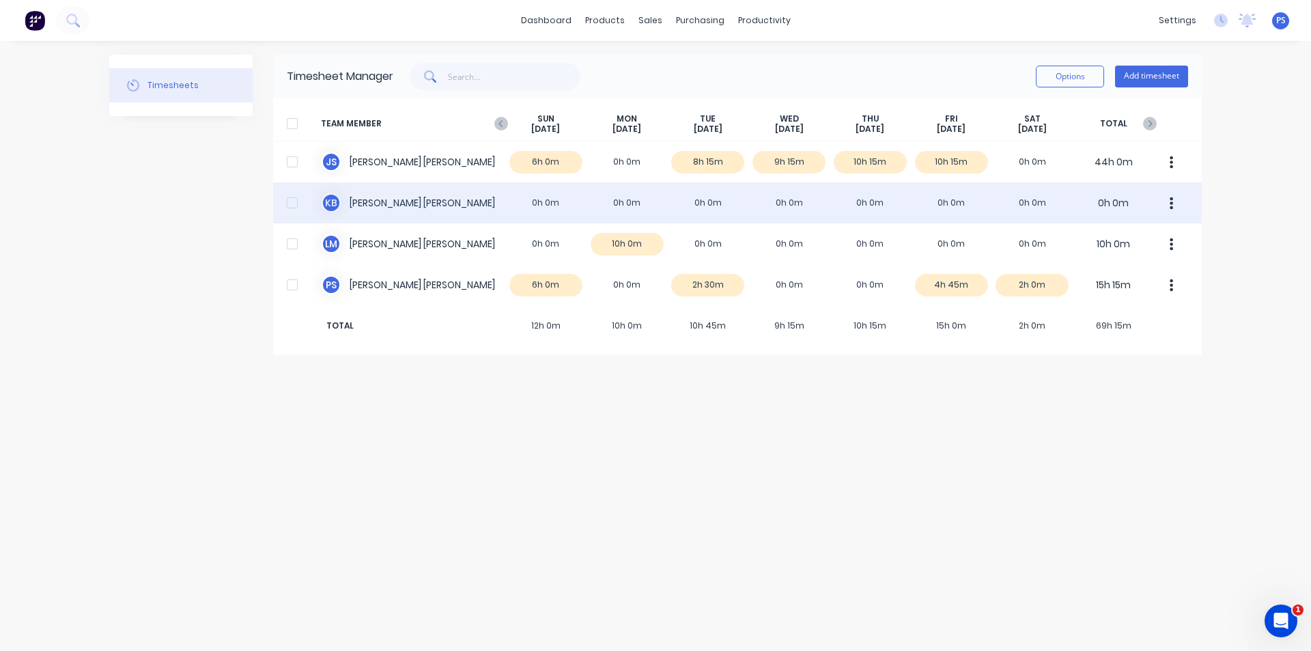
click at [1169, 202] on button "button" at bounding box center [1171, 202] width 29 height 27
click at [284, 202] on div at bounding box center [292, 202] width 27 height 27
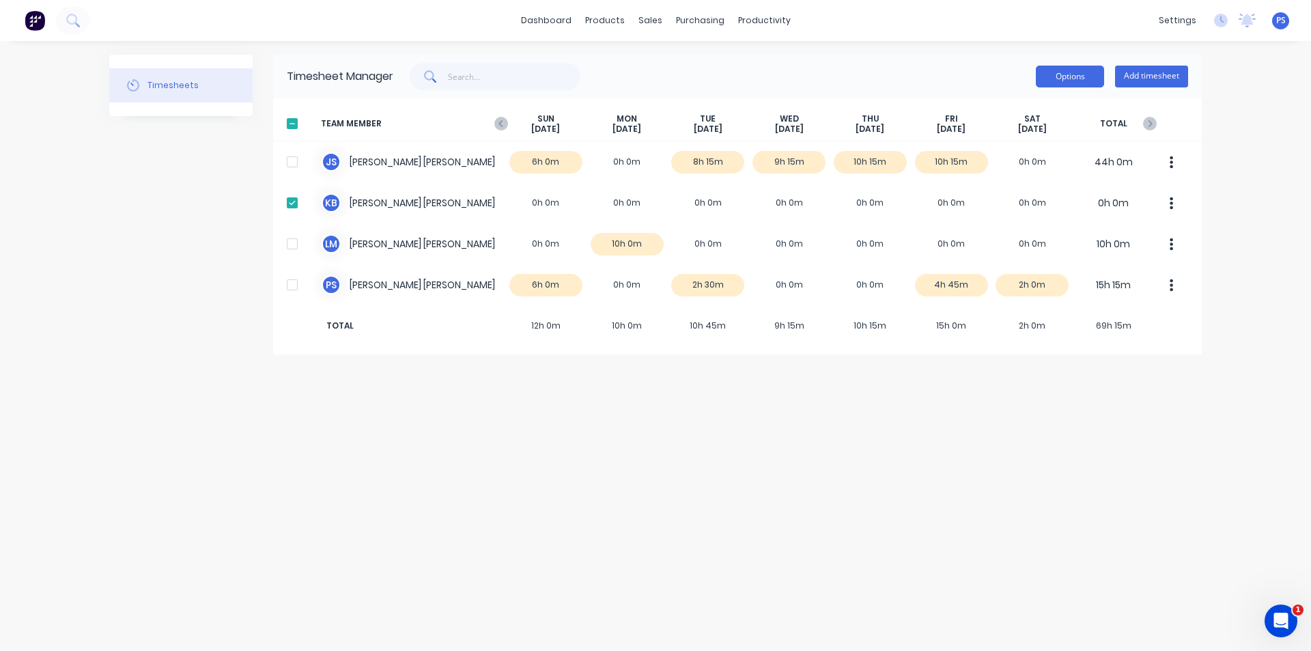
drag, startPoint x: 1046, startPoint y: 68, endPoint x: 1053, endPoint y: 71, distance: 8.0
click at [1049, 68] on button "Options" at bounding box center [1070, 77] width 68 height 22
click at [864, 68] on div "Options Add timesheet" at bounding box center [790, 76] width 795 height 27
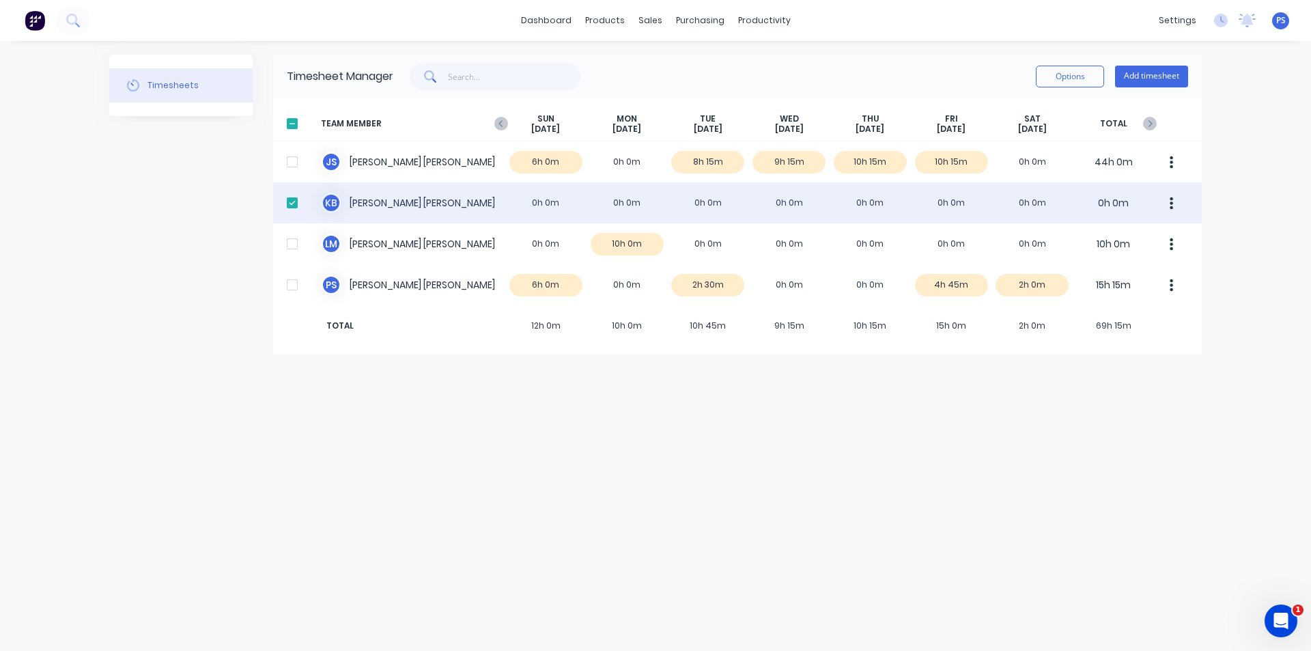
click at [293, 201] on div at bounding box center [292, 202] width 27 height 27
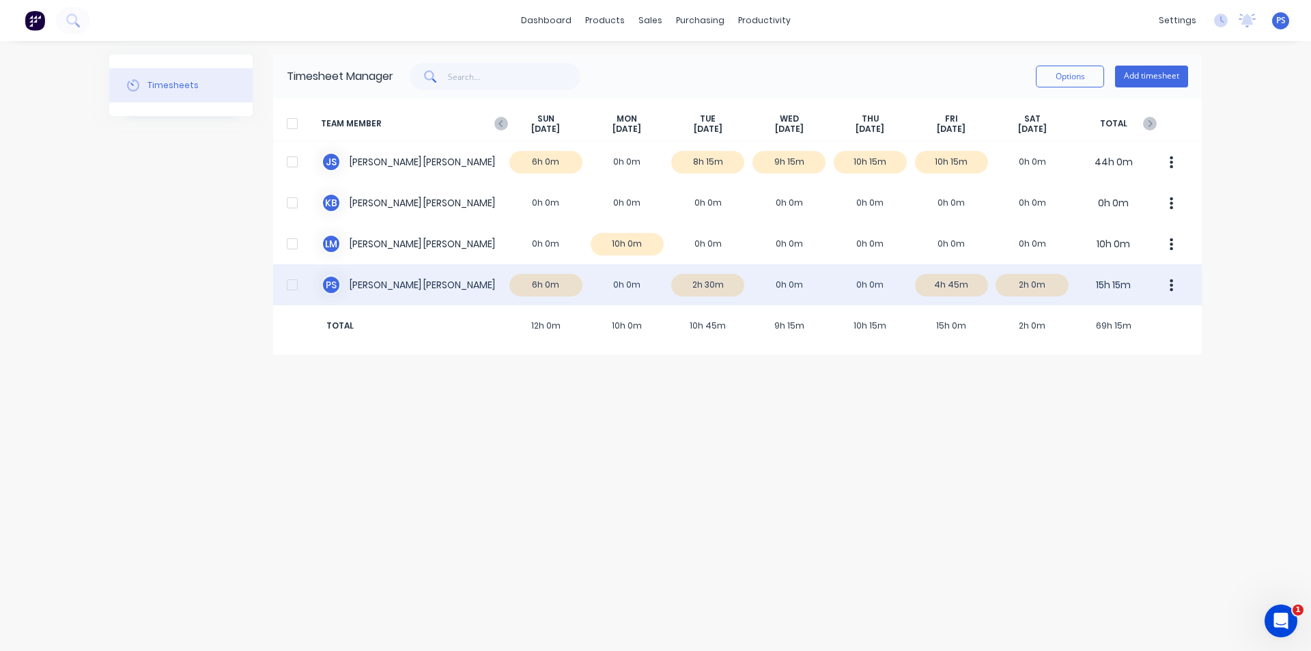
click at [449, 274] on div "P S [PERSON_NAME] 6h 0m 0h 0m 2h 30m 0h 0m 0h 0m 4h 45m 2h 0m 15h 15m" at bounding box center [737, 284] width 928 height 41
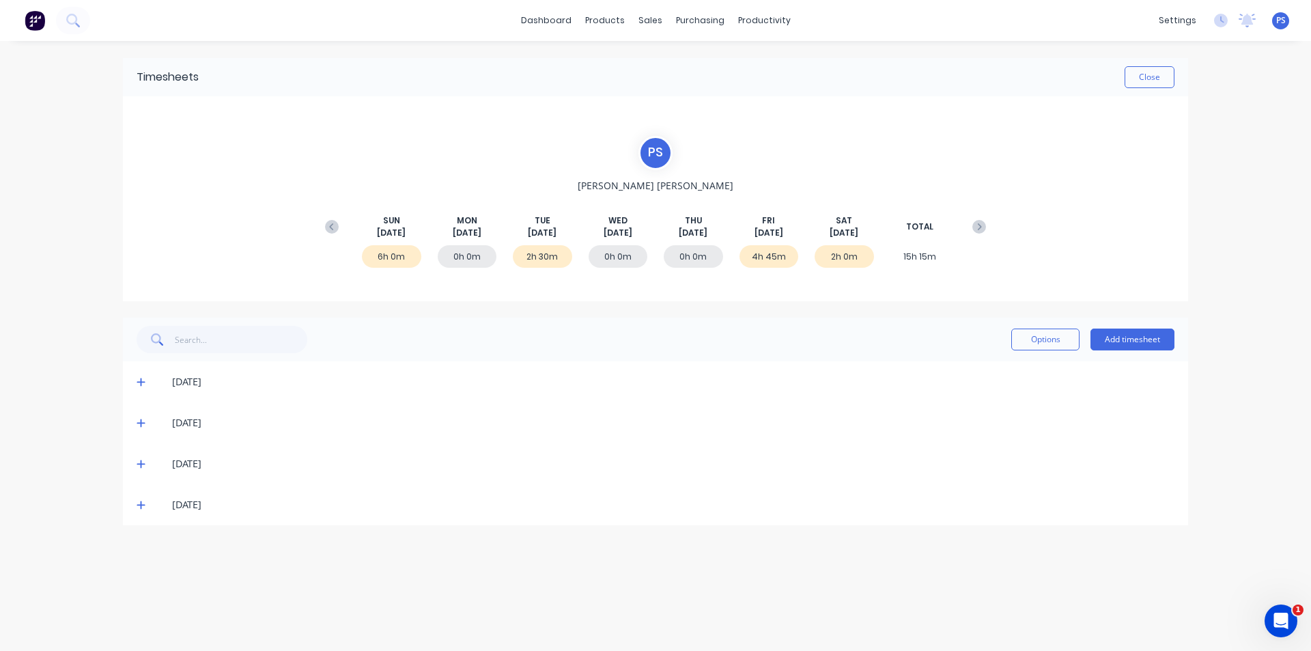
drag, startPoint x: 708, startPoint y: 231, endPoint x: 602, endPoint y: 219, distance: 106.5
click at [602, 219] on div "[DATE] [DATE] [DATE] [DATE] [DATE] [DATE] [DATE] TOTAL" at bounding box center [655, 226] width 674 height 25
click at [472, 251] on div "0h 0m" at bounding box center [467, 256] width 59 height 23
drag, startPoint x: 455, startPoint y: 254, endPoint x: 511, endPoint y: 257, distance: 56.0
click at [511, 257] on div "6h 0m 0h 0m 2h 30m 0h 0m 0h 0m 4h 45m 2h 0m 15h 15m" at bounding box center [655, 259] width 674 height 41
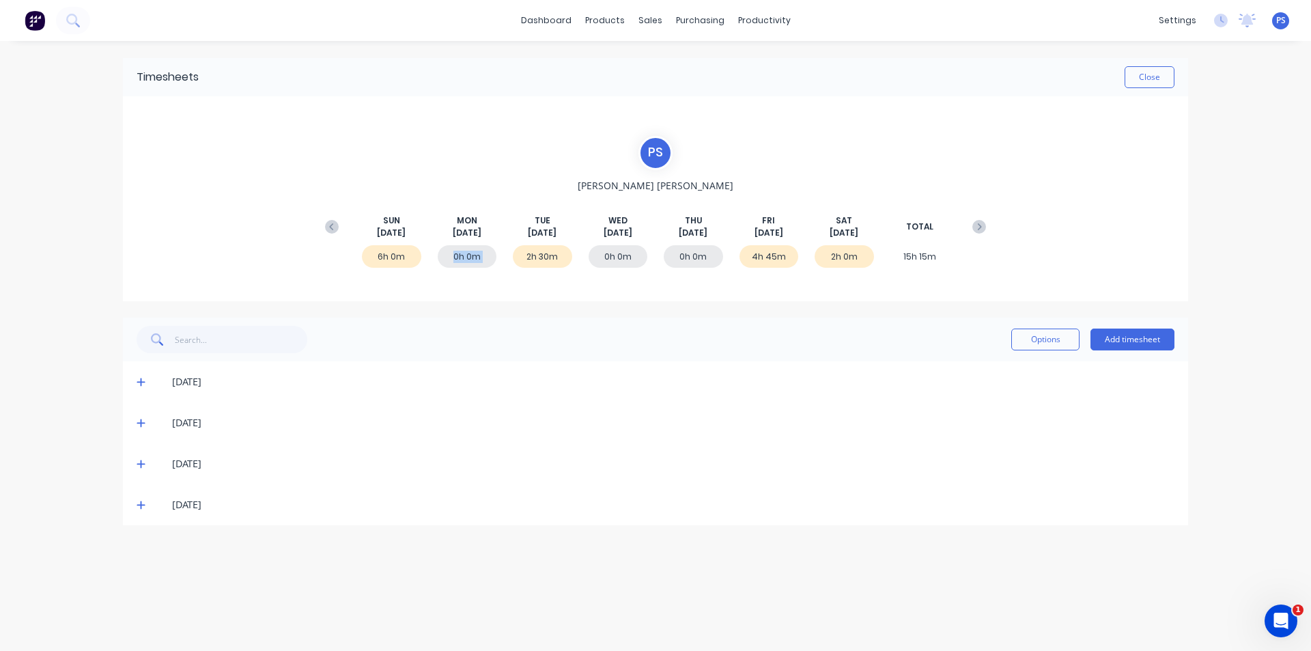
click at [511, 257] on div "6h 0m 0h 0m 2h 30m 0h 0m 0h 0m 4h 45m 2h 0m 15h 15m" at bounding box center [655, 259] width 674 height 41
drag, startPoint x: 525, startPoint y: 256, endPoint x: 586, endPoint y: 255, distance: 60.8
click at [586, 255] on div "6h 0m 0h 0m 2h 30m 0h 0m 0h 0m 4h 45m 2h 0m 15h 15m" at bounding box center [655, 259] width 674 height 41
drag, startPoint x: 732, startPoint y: 259, endPoint x: 823, endPoint y: 259, distance: 90.8
click at [817, 259] on div "6h 0m 0h 0m 2h 30m 0h 0m 0h 0m 4h 45m 2h 0m 15h 15m" at bounding box center [655, 259] width 674 height 41
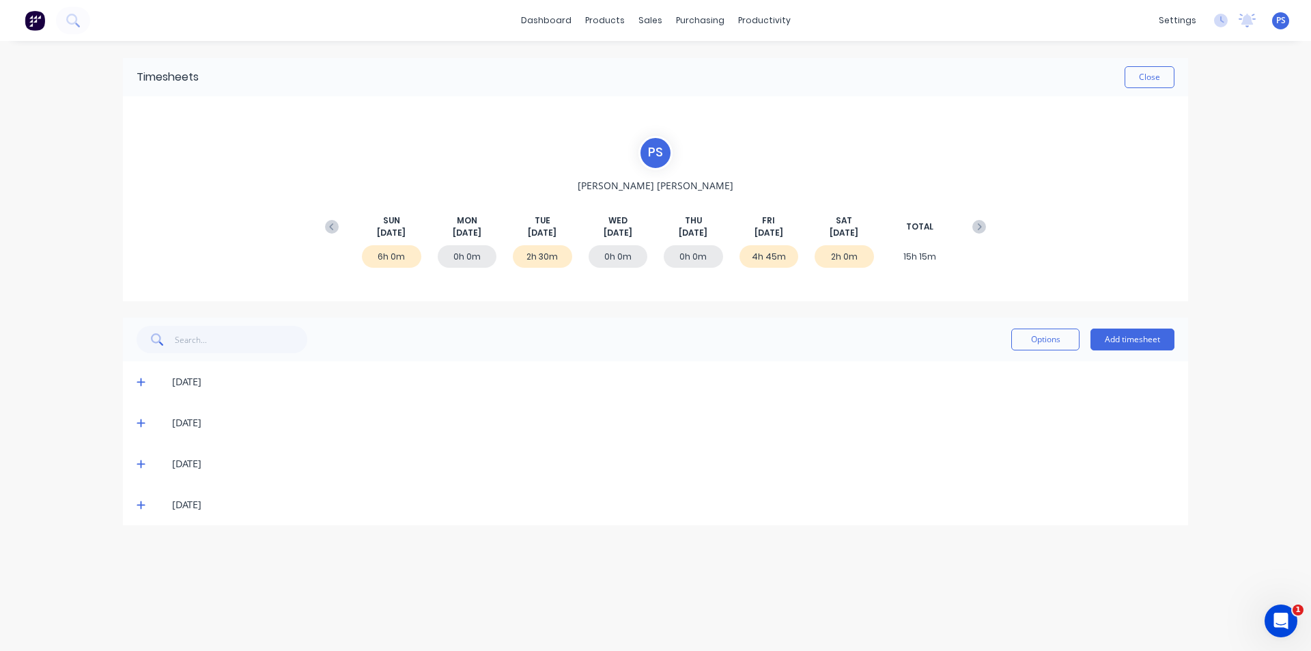
click at [857, 258] on div "2h 0m" at bounding box center [843, 256] width 59 height 23
drag, startPoint x: 799, startPoint y: 250, endPoint x: 784, endPoint y: 250, distance: 14.3
click at [791, 250] on div "6h 0m 0h 0m 2h 30m 0h 0m 0h 0m 4h 45m 2h 0m 15h 15m" at bounding box center [655, 259] width 674 height 41
drag, startPoint x: 767, startPoint y: 250, endPoint x: 727, endPoint y: 258, distance: 41.1
click at [767, 250] on div "4h 45m" at bounding box center [768, 256] width 59 height 23
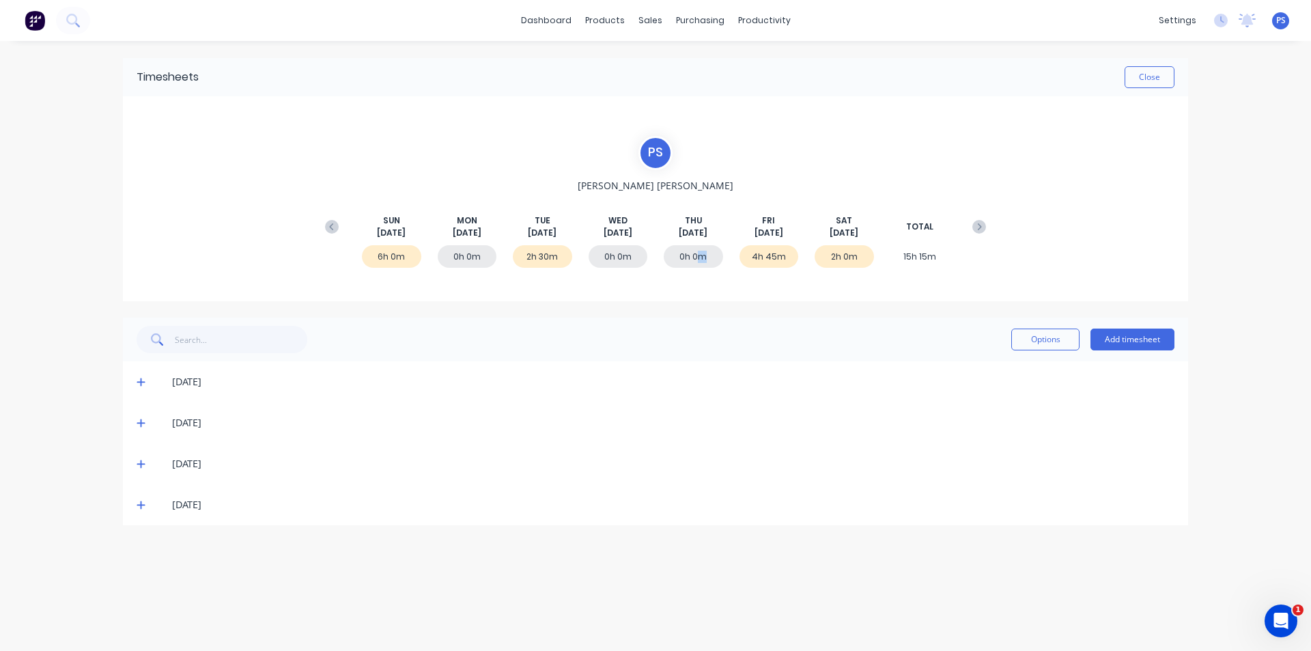
drag, startPoint x: 693, startPoint y: 263, endPoint x: 597, endPoint y: 266, distance: 95.6
click at [686, 263] on div "0h 0m" at bounding box center [693, 256] width 59 height 23
click at [528, 263] on div "2h 30m" at bounding box center [542, 256] width 59 height 23
click at [158, 414] on div "[DATE]" at bounding box center [655, 422] width 1065 height 41
click at [143, 423] on icon at bounding box center [141, 423] width 8 height 8
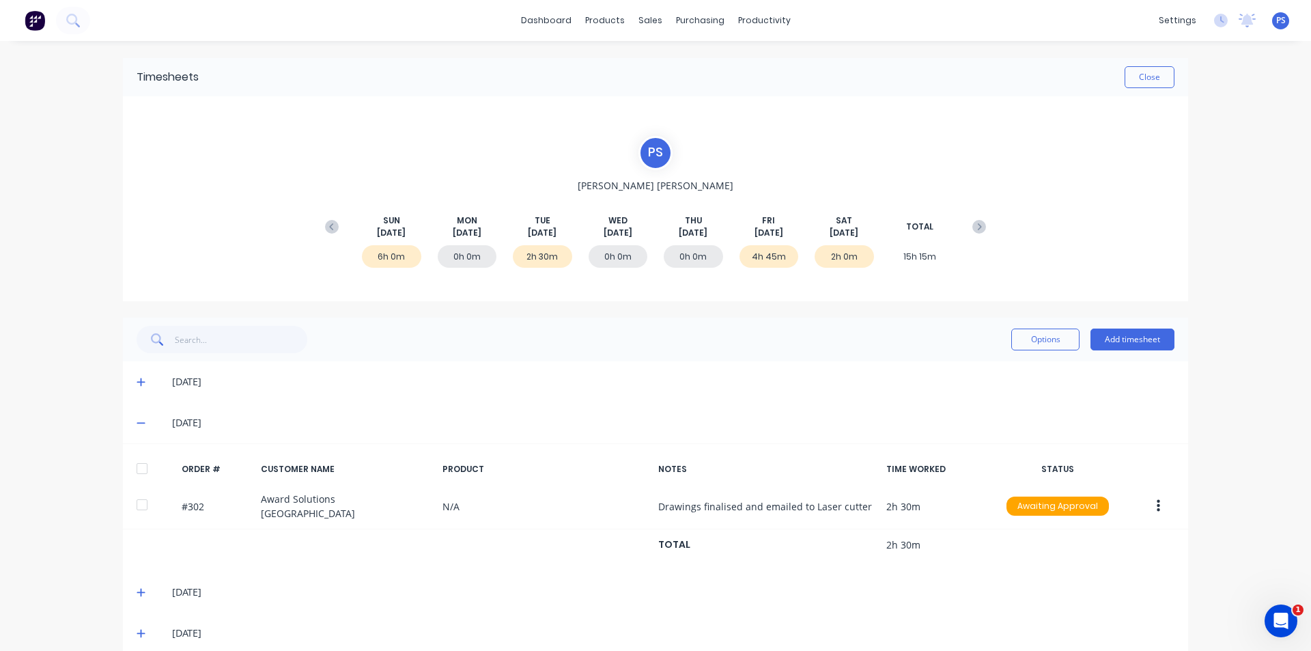
click at [143, 423] on span at bounding box center [144, 423] width 14 height 14
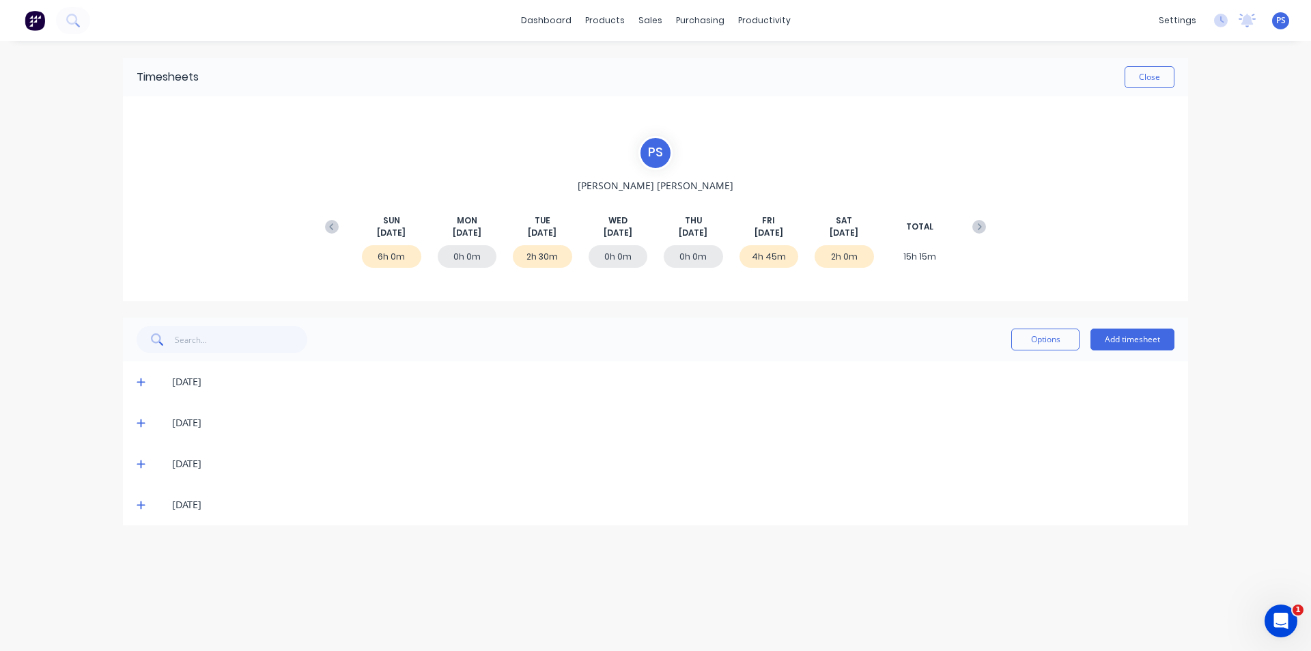
click at [135, 466] on div "[DATE]" at bounding box center [655, 463] width 1065 height 41
click at [140, 461] on icon at bounding box center [141, 464] width 9 height 10
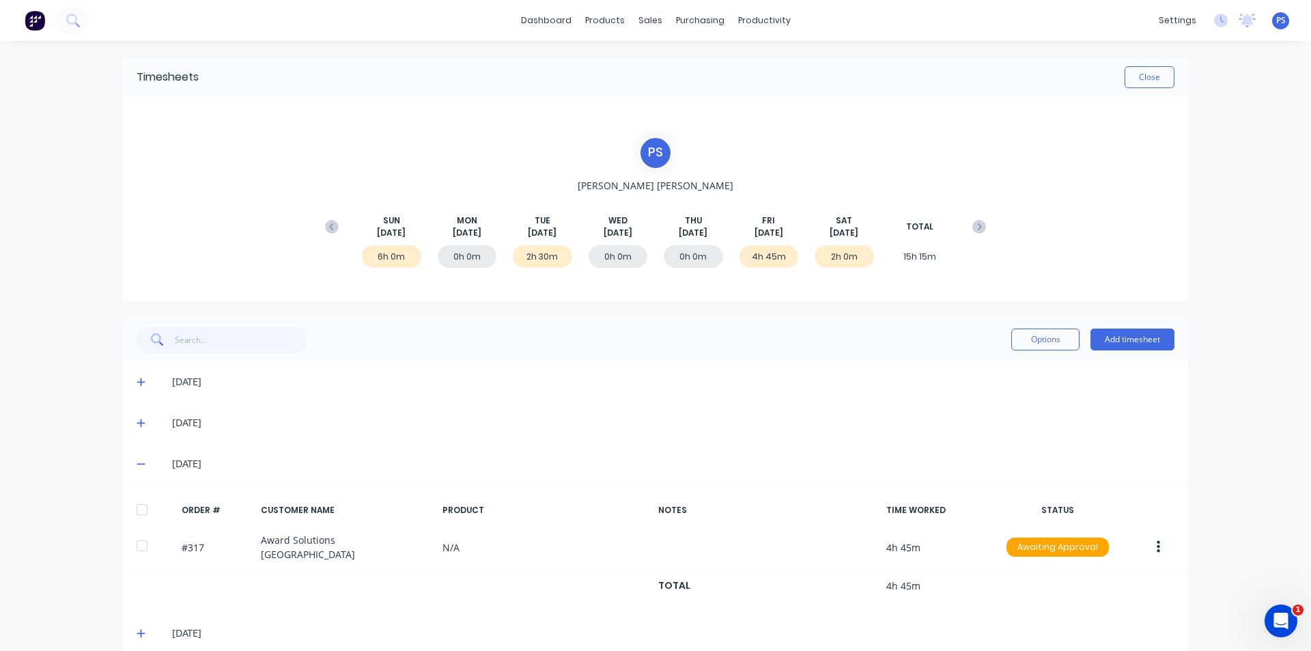
click at [140, 461] on icon at bounding box center [141, 464] width 9 height 10
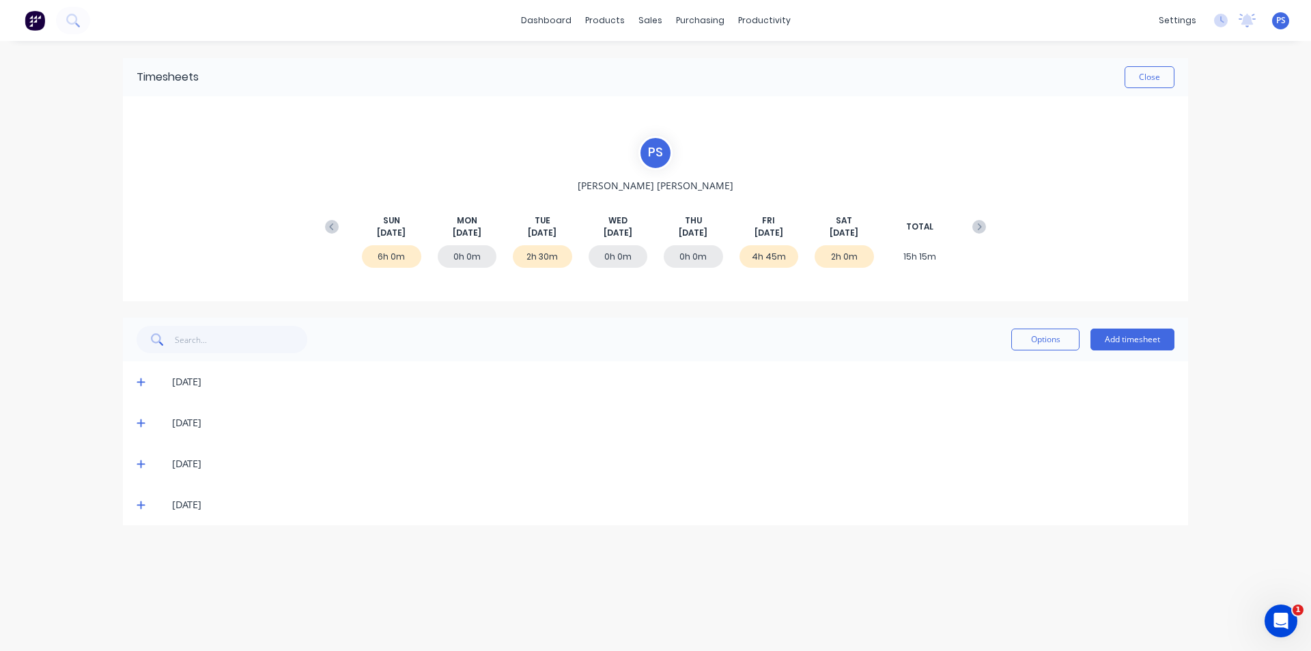
click at [144, 501] on icon at bounding box center [141, 505] width 9 height 10
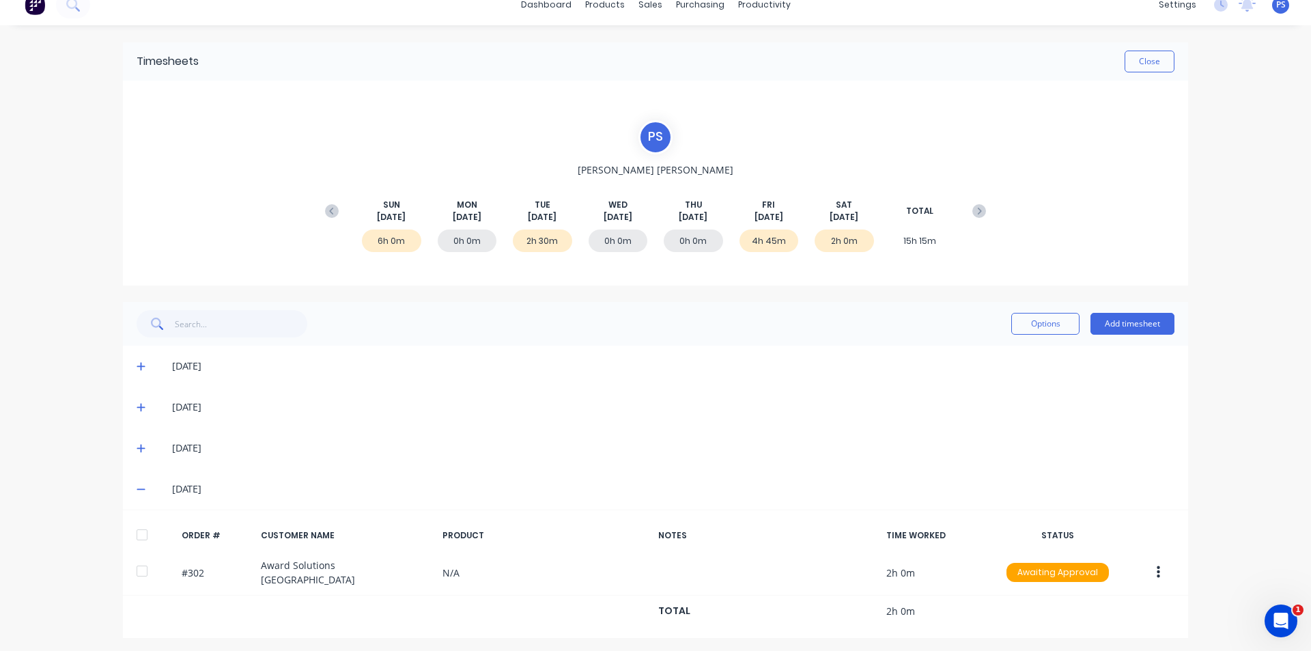
click at [144, 501] on div "[DATE]" at bounding box center [655, 488] width 1065 height 41
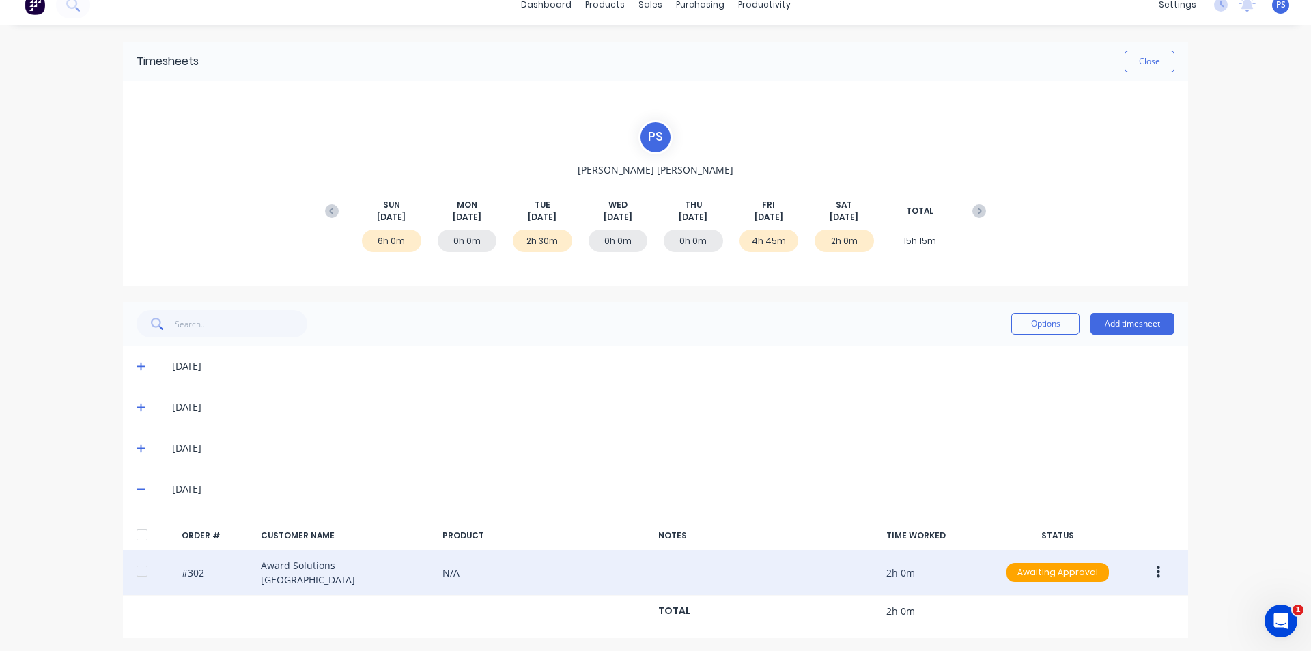
click at [603, 571] on div "#302 Award Solutions [GEOGRAPHIC_DATA] N/A 2h 0m Awaiting Approval" at bounding box center [655, 573] width 1065 height 46
click at [646, 556] on div "#302 Award Solutions [GEOGRAPHIC_DATA] N/A 2h 0m Awaiting Approval" at bounding box center [655, 573] width 1065 height 46
click at [651, 561] on div "#302 Award Solutions [GEOGRAPHIC_DATA] N/A 2h 0m Awaiting Approval" at bounding box center [655, 573] width 1065 height 46
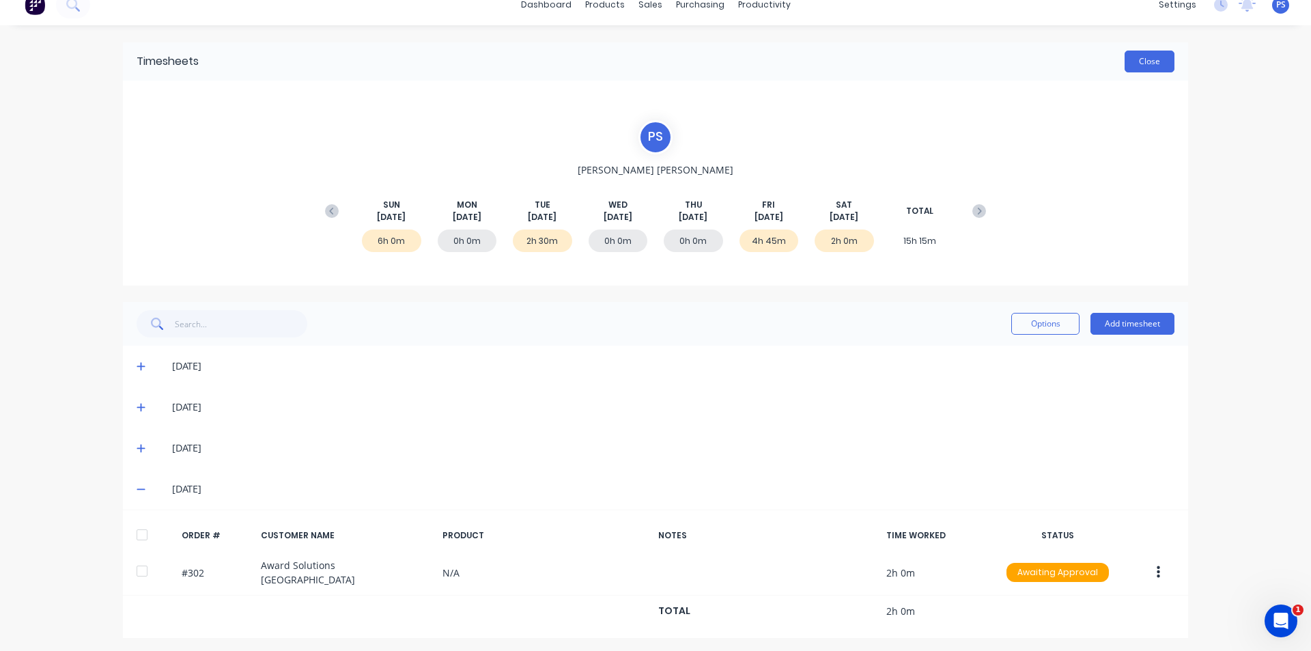
click at [1137, 61] on button "Close" at bounding box center [1149, 62] width 50 height 22
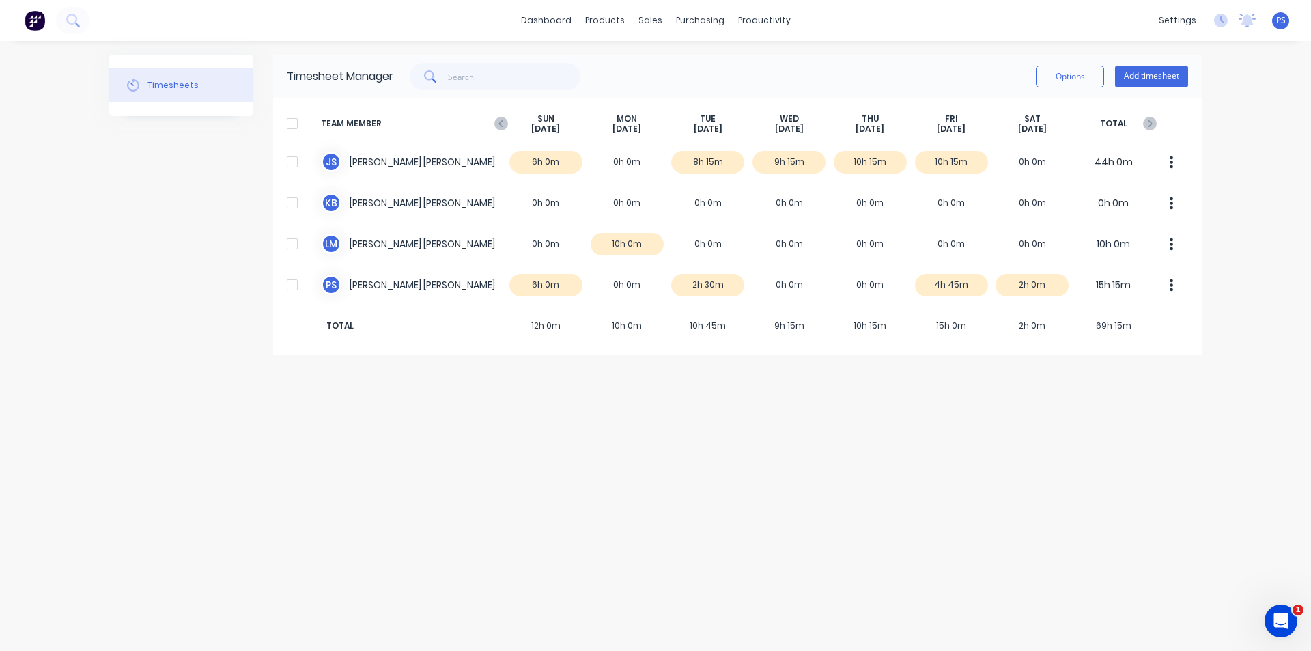
click at [589, 345] on div "TOTAL 12h 0m 10h 0m 10h 45m 9h 15m 10h 15m 15h 0m 2h 0m 69h 15m" at bounding box center [737, 325] width 928 height 41
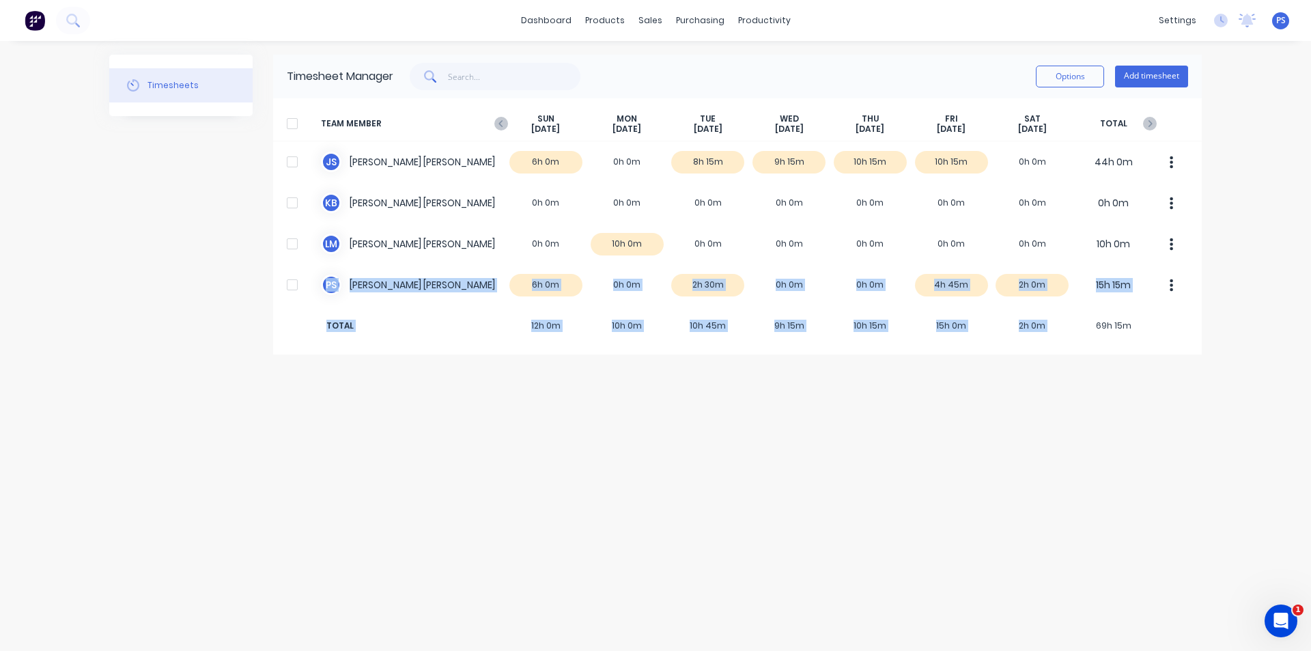
drag, startPoint x: 685, startPoint y: 288, endPoint x: 1076, endPoint y: 494, distance: 441.2
click at [1076, 494] on div "Timesheets Timesheet Manager Options Add timesheet TEAM MEMBER [DATE] [DATE] [D…" at bounding box center [655, 346] width 1092 height 582
drag, startPoint x: 937, startPoint y: 282, endPoint x: 817, endPoint y: 427, distance: 188.1
click at [817, 427] on div "Timesheets Timesheet Manager Options Add timesheet TEAM MEMBER [DATE] [DATE] [D…" at bounding box center [655, 346] width 1092 height 582
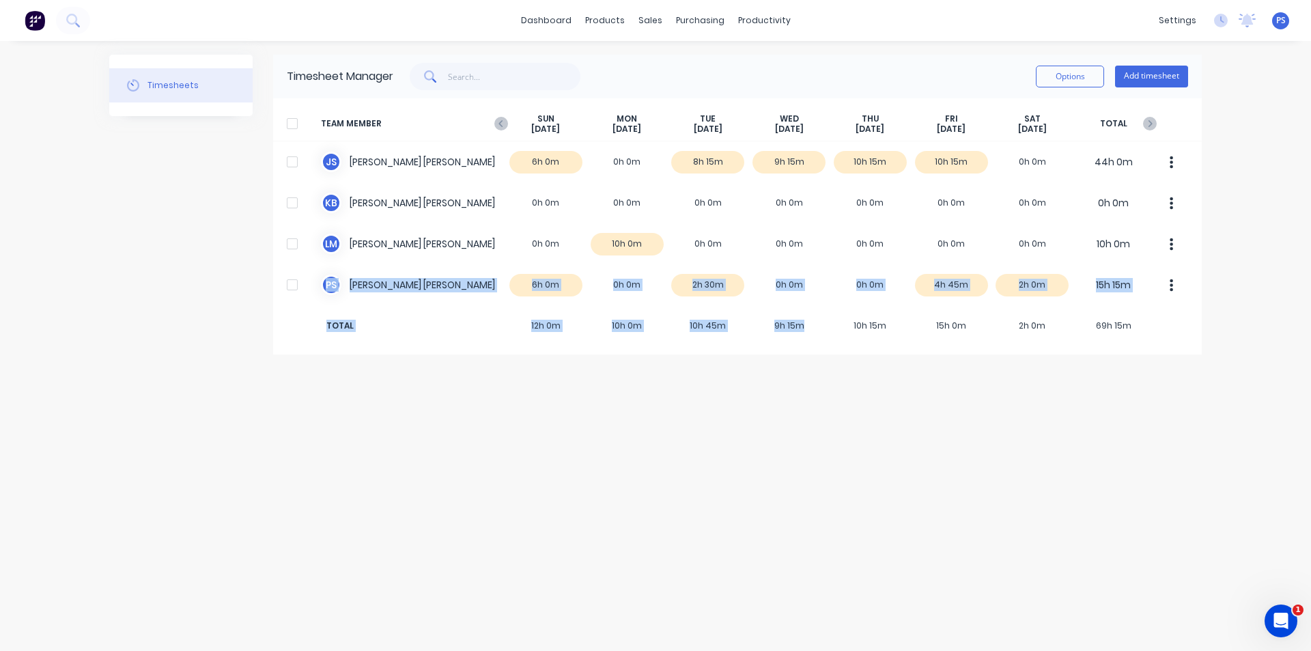
click at [817, 427] on div "Timesheets Timesheet Manager Options Add timesheet TEAM MEMBER [DATE] [DATE] [D…" at bounding box center [655, 346] width 1092 height 582
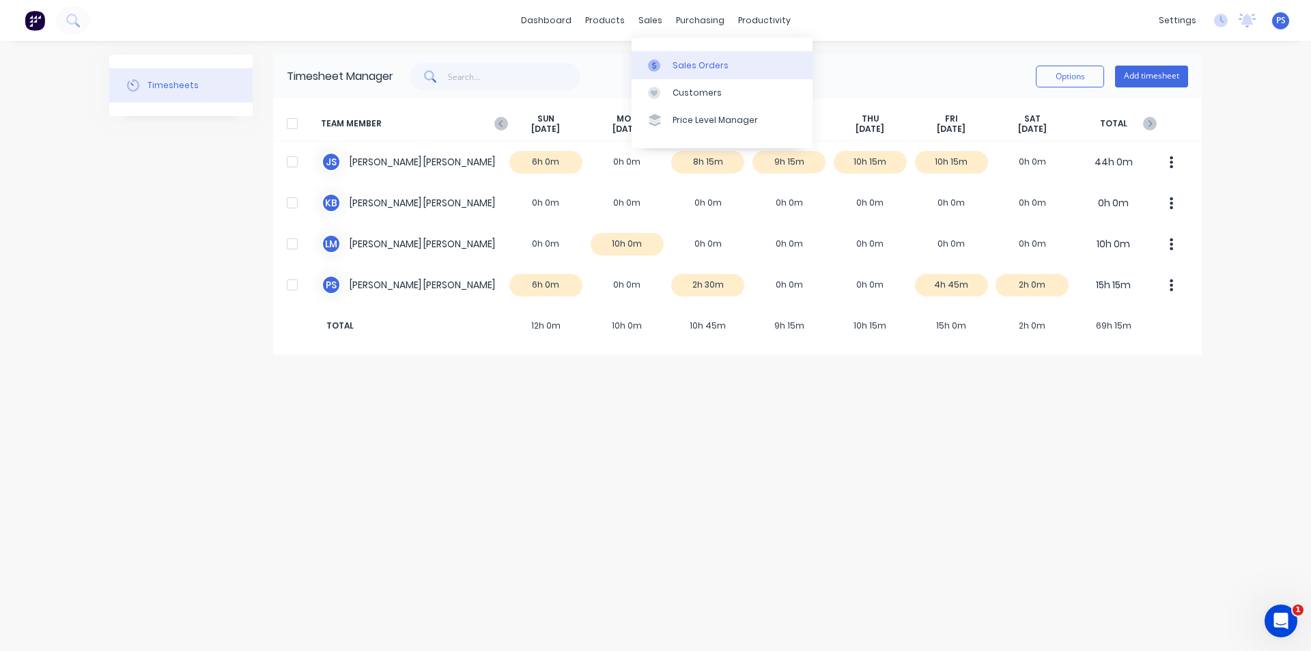
click at [668, 60] on link "Sales Orders" at bounding box center [721, 64] width 181 height 27
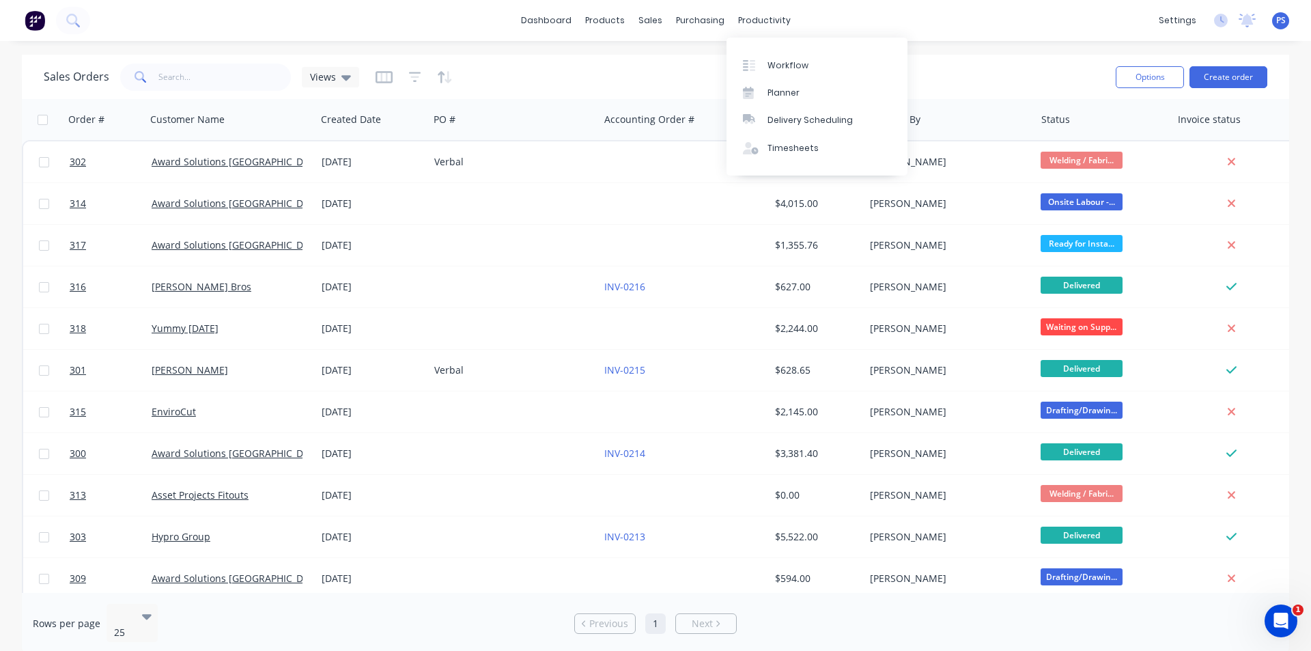
click at [775, 45] on div "Workflow Planner Delivery Scheduling Timesheets" at bounding box center [816, 107] width 181 height 138
click at [775, 70] on div "Workflow" at bounding box center [787, 65] width 41 height 12
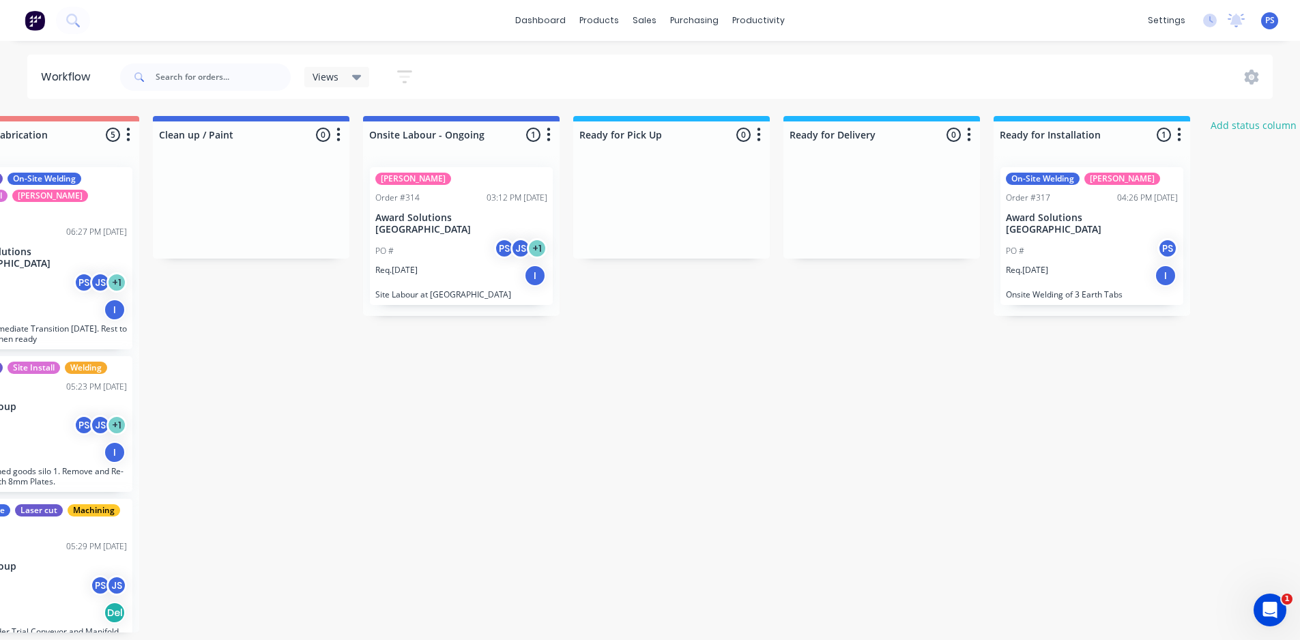
scroll to position [0, 935]
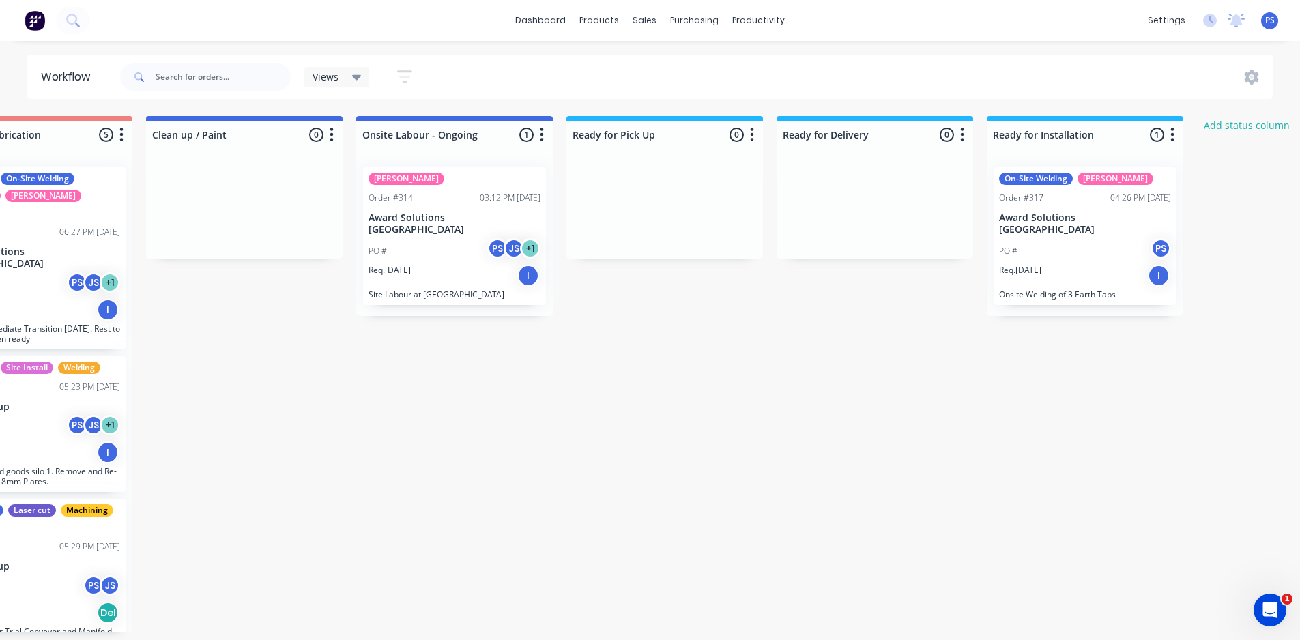
click at [501, 250] on div "PS JS + 1" at bounding box center [513, 251] width 53 height 26
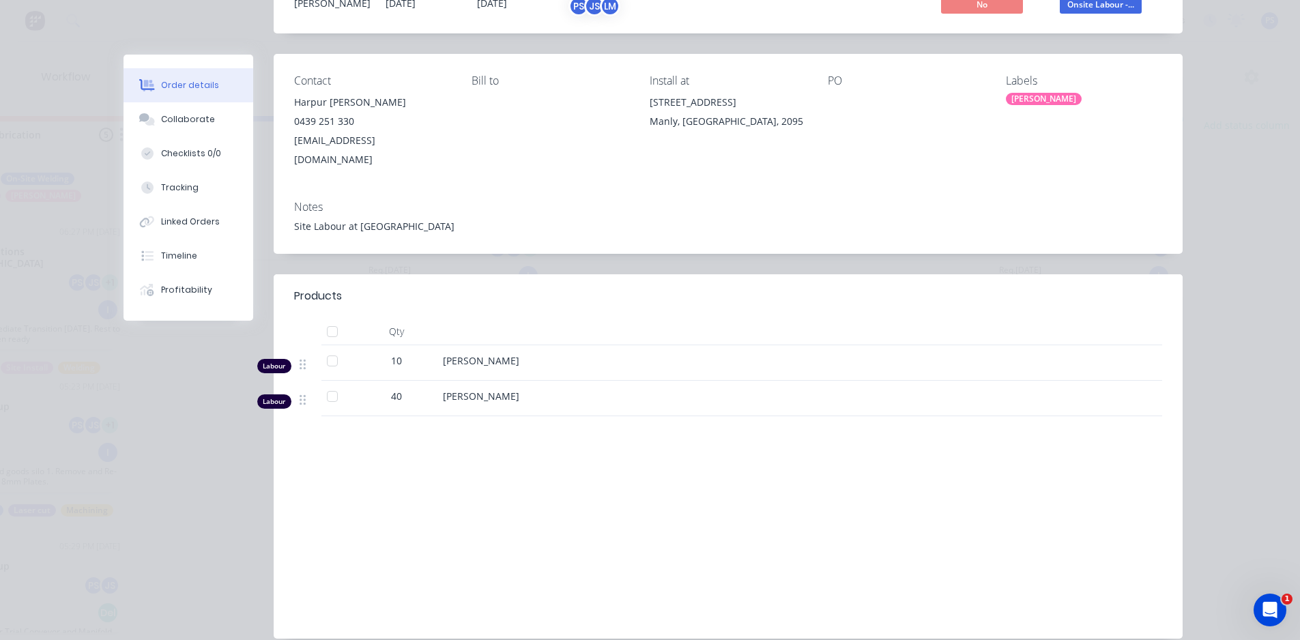
scroll to position [137, 0]
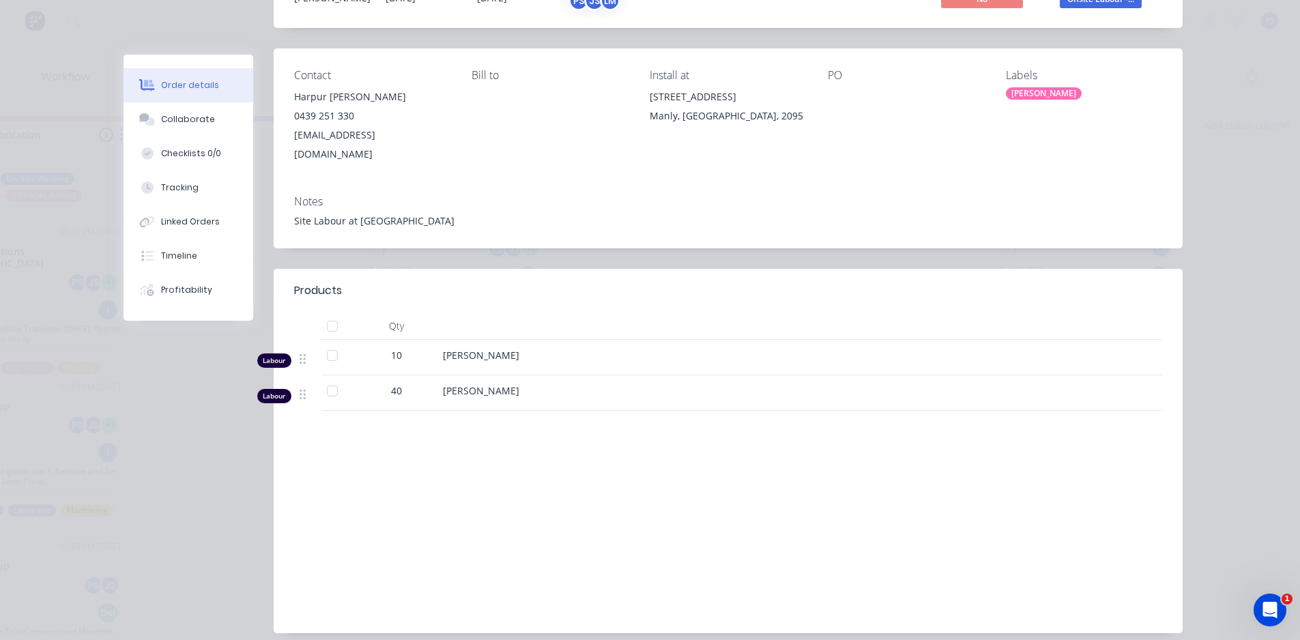
click at [384, 384] on div "40" at bounding box center [396, 391] width 71 height 14
drag, startPoint x: 377, startPoint y: 330, endPoint x: 414, endPoint y: 343, distance: 38.2
click at [414, 348] on div "10" at bounding box center [396, 355] width 71 height 14
drag, startPoint x: 388, startPoint y: 358, endPoint x: 412, endPoint y: 358, distance: 24.6
click at [412, 375] on div "40" at bounding box center [397, 392] width 82 height 35
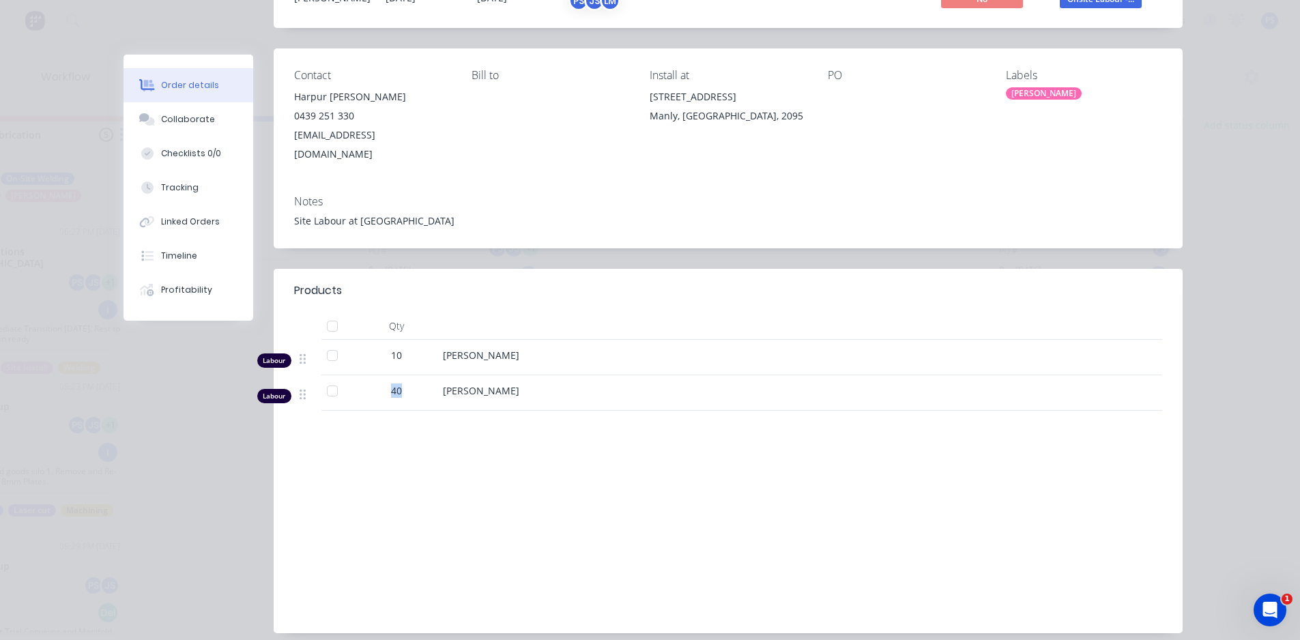
scroll to position [0, 0]
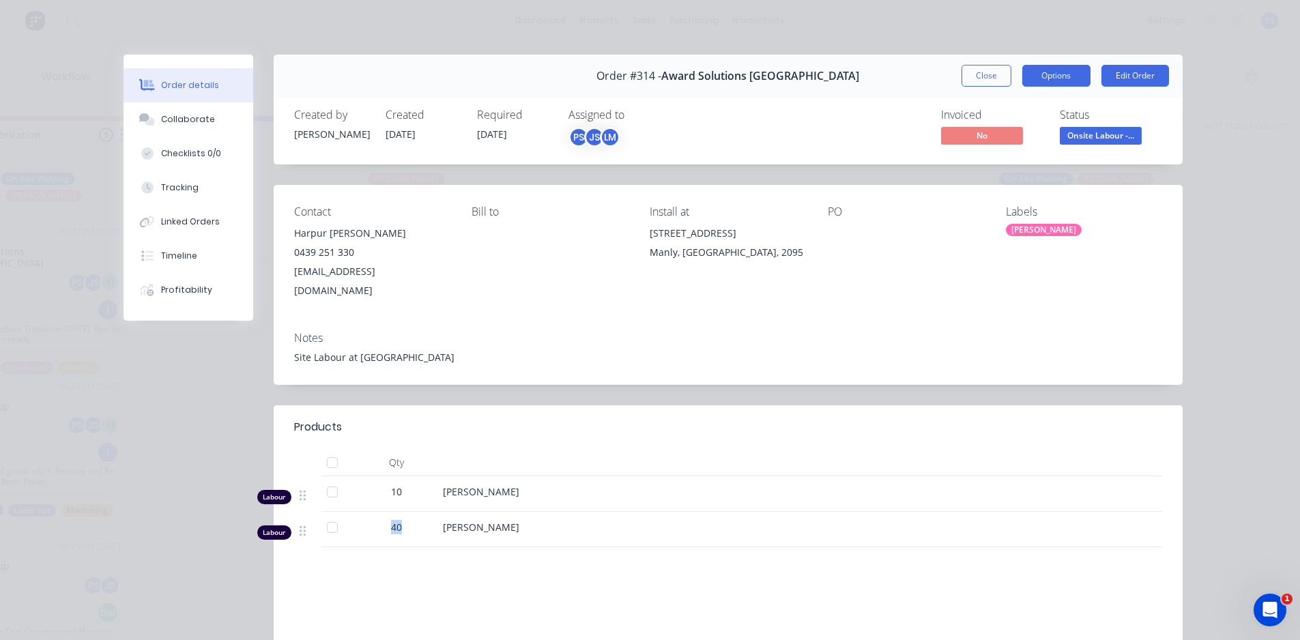
click at [1026, 77] on button "Options" at bounding box center [1057, 76] width 68 height 22
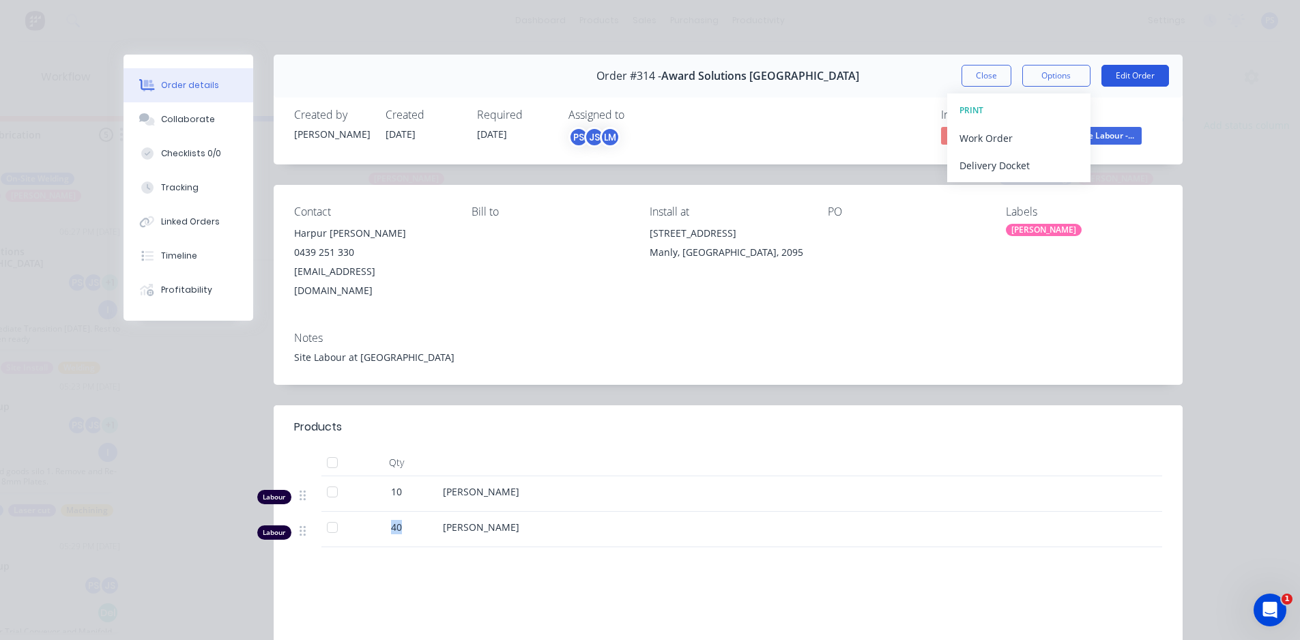
click at [1102, 73] on button "Edit Order" at bounding box center [1136, 76] width 68 height 22
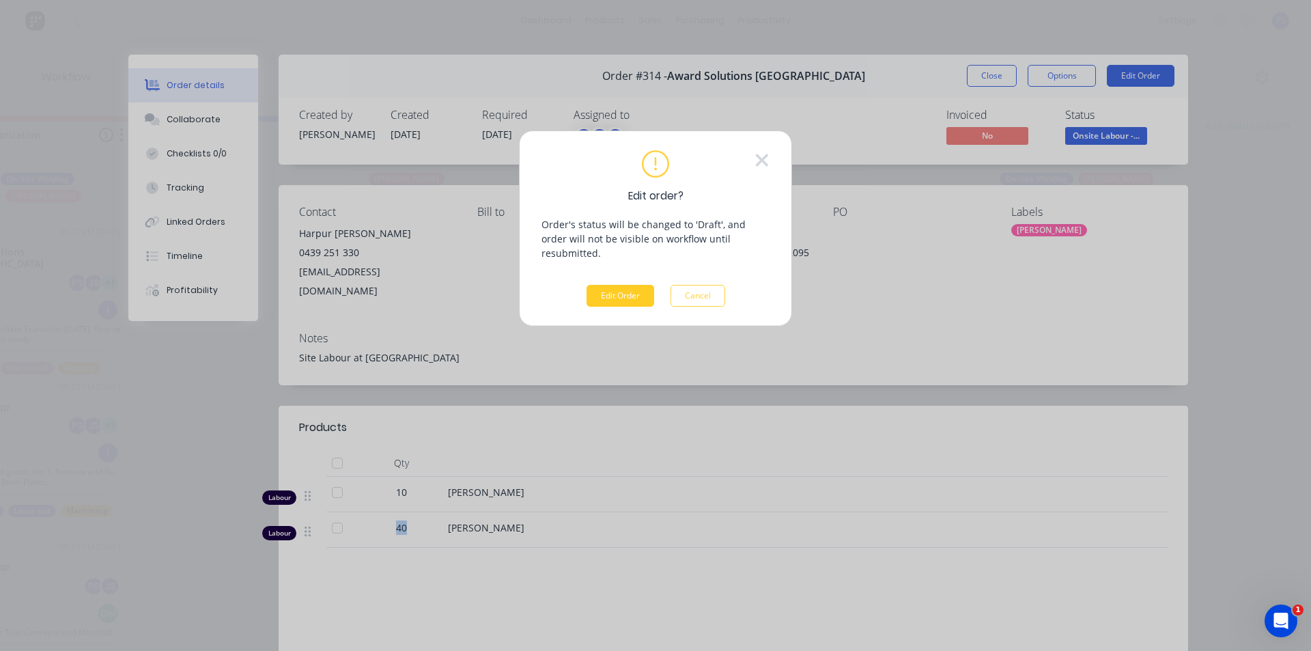
click at [620, 285] on button "Edit Order" at bounding box center [620, 296] width 68 height 22
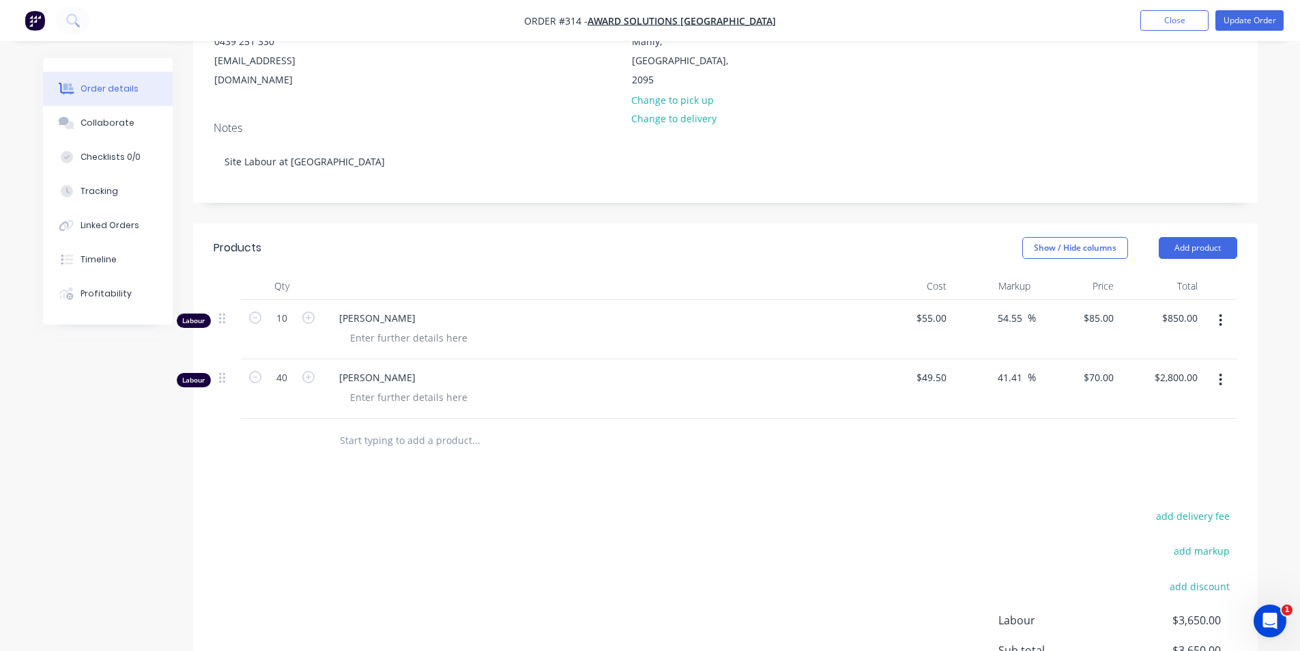
scroll to position [319, 0]
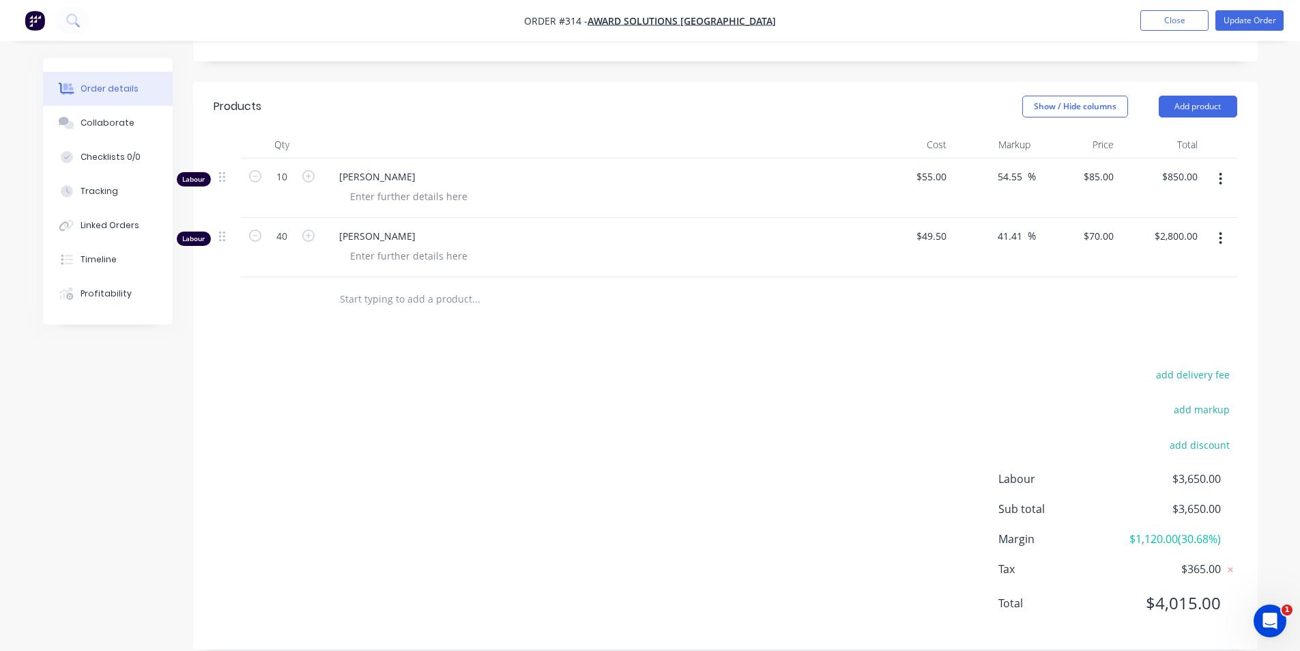
click at [420, 248] on div "[PERSON_NAME]" at bounding box center [596, 247] width 546 height 59
click at [420, 246] on div at bounding box center [408, 256] width 139 height 20
click at [422, 186] on div at bounding box center [408, 196] width 139 height 20
click at [414, 186] on div at bounding box center [408, 196] width 139 height 20
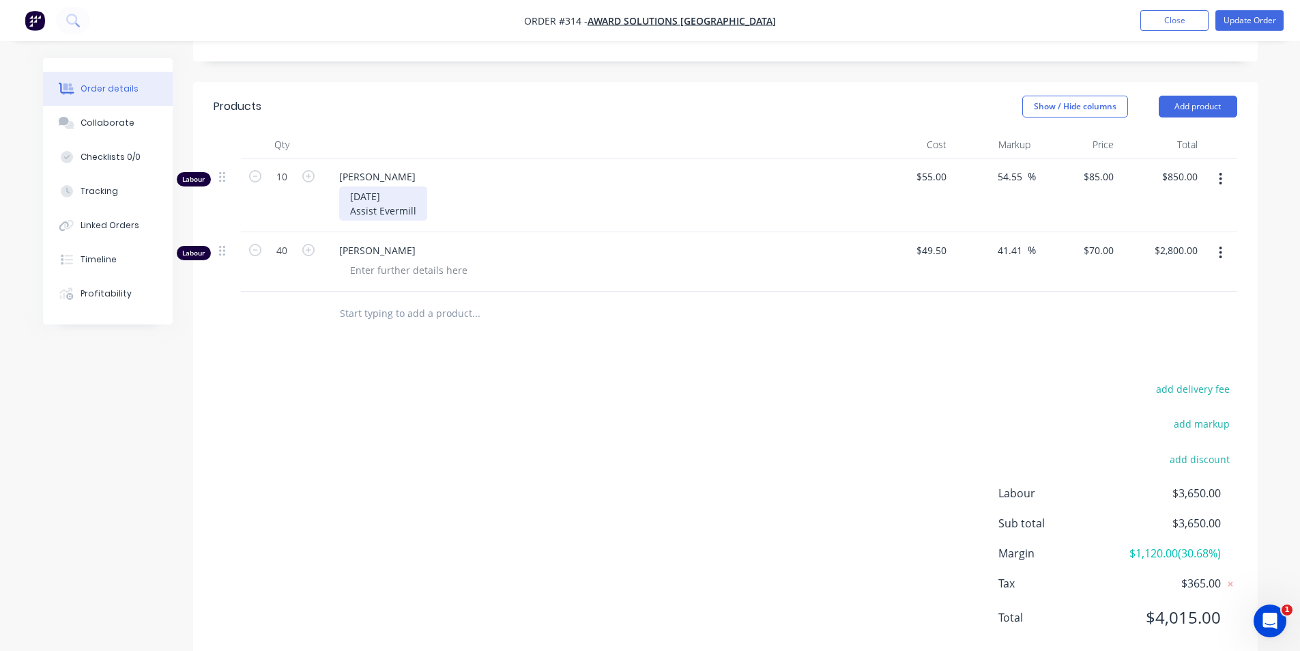
click at [347, 196] on div "[DATE] Assist Evermill" at bounding box center [383, 203] width 88 height 34
drag, startPoint x: 401, startPoint y: 189, endPoint x: 404, endPoint y: 113, distance: 75.8
click at [451, 158] on div "[PERSON_NAME] [DATE] -Assist Evermill" at bounding box center [596, 195] width 546 height 74
click at [369, 186] on div "[DATE] -Assist Evermill" at bounding box center [384, 203] width 91 height 34
drag, startPoint x: 413, startPoint y: 188, endPoint x: 345, endPoint y: 170, distance: 70.0
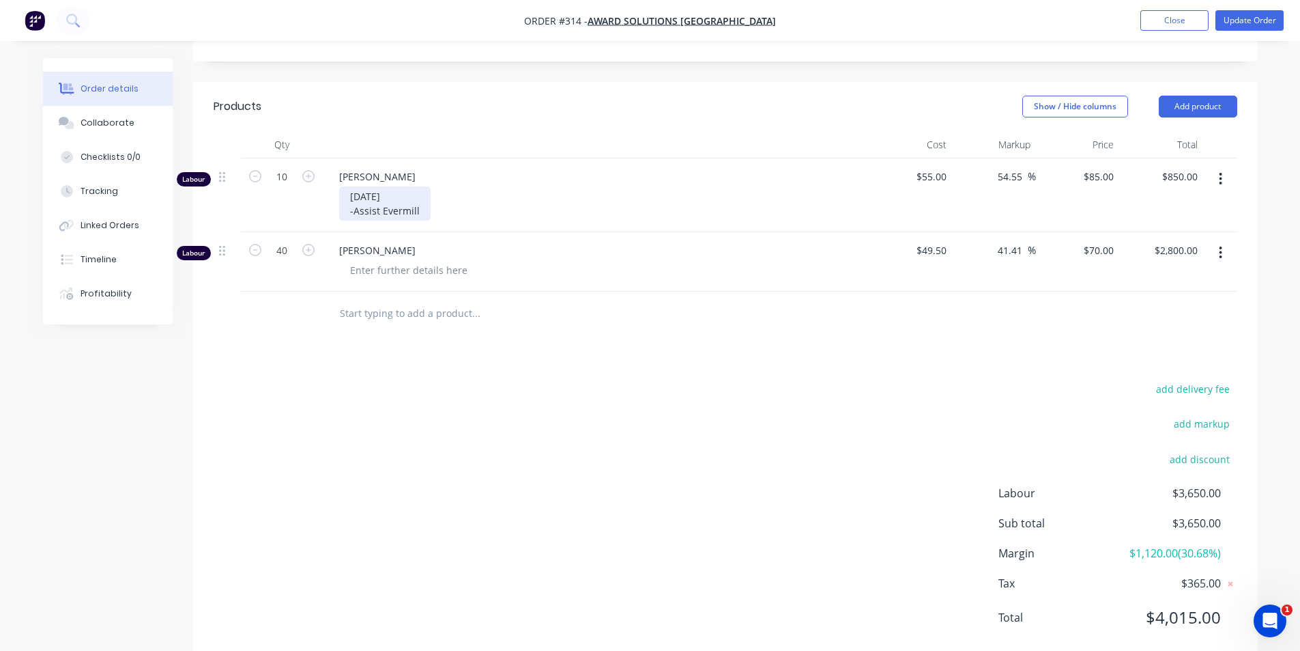
click at [345, 186] on div "[DATE] -Assist Evermill" at bounding box center [384, 203] width 91 height 34
click at [428, 192] on div "[DATE] -Assist Evermill" at bounding box center [601, 203] width 524 height 34
drag, startPoint x: 408, startPoint y: 192, endPoint x: 337, endPoint y: 172, distance: 73.7
click at [337, 172] on div "[PERSON_NAME] [DATE] -Assist Evermill" at bounding box center [596, 195] width 546 height 74
click at [362, 169] on span "[PERSON_NAME]" at bounding box center [601, 176] width 524 height 14
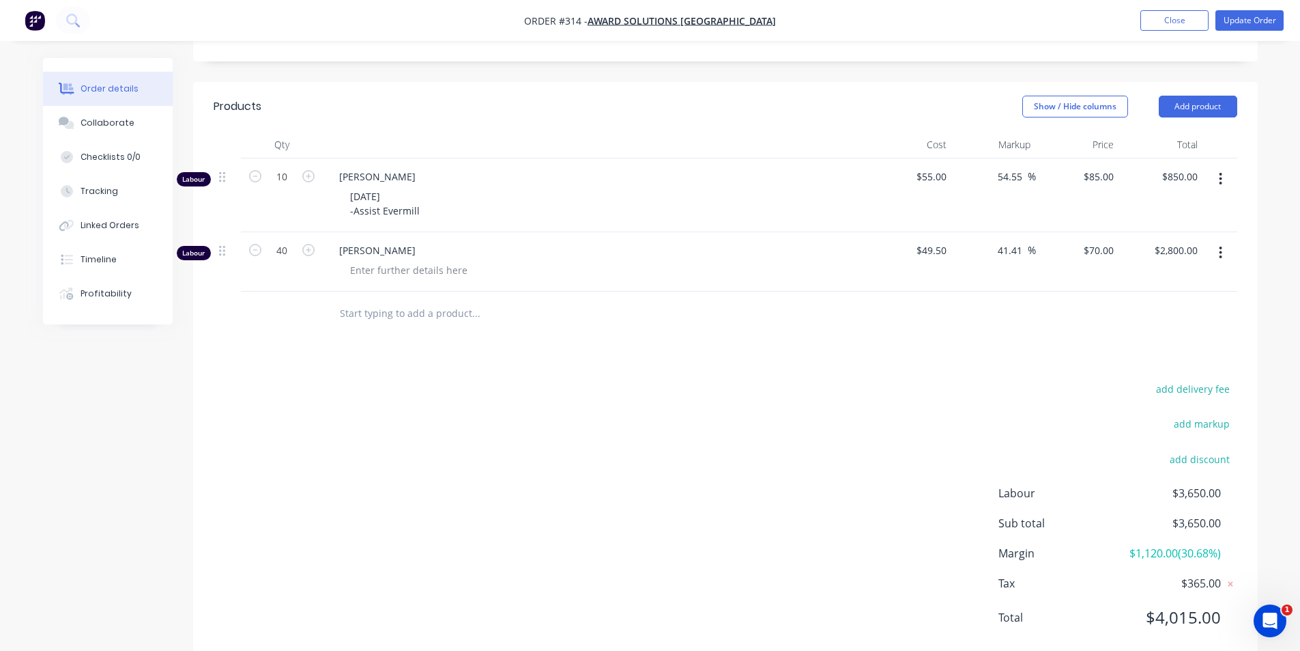
click at [360, 169] on span "[PERSON_NAME]" at bounding box center [601, 176] width 524 height 14
click at [359, 169] on span "[PERSON_NAME]" at bounding box center [601, 176] width 524 height 14
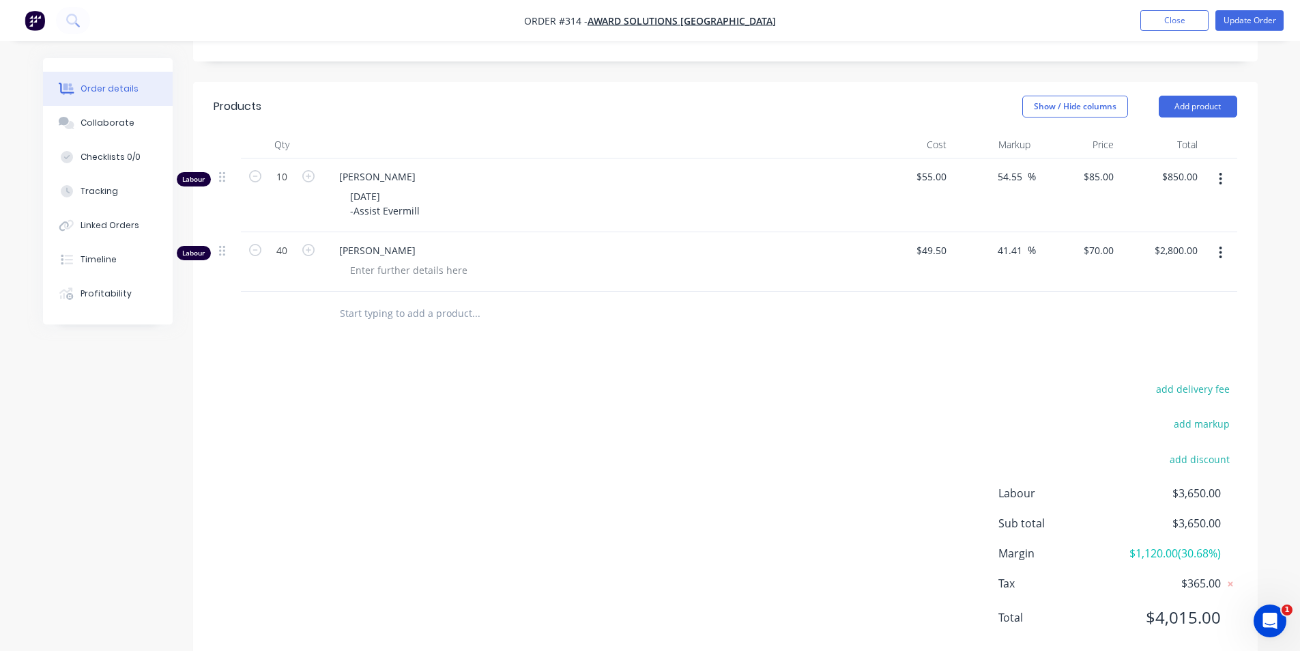
click at [386, 334] on div "Products Show / Hide columns Add product Qty Cost Markup Price Total Labour 10 …" at bounding box center [725, 373] width 1065 height 582
click at [390, 300] on input "text" at bounding box center [475, 313] width 273 height 27
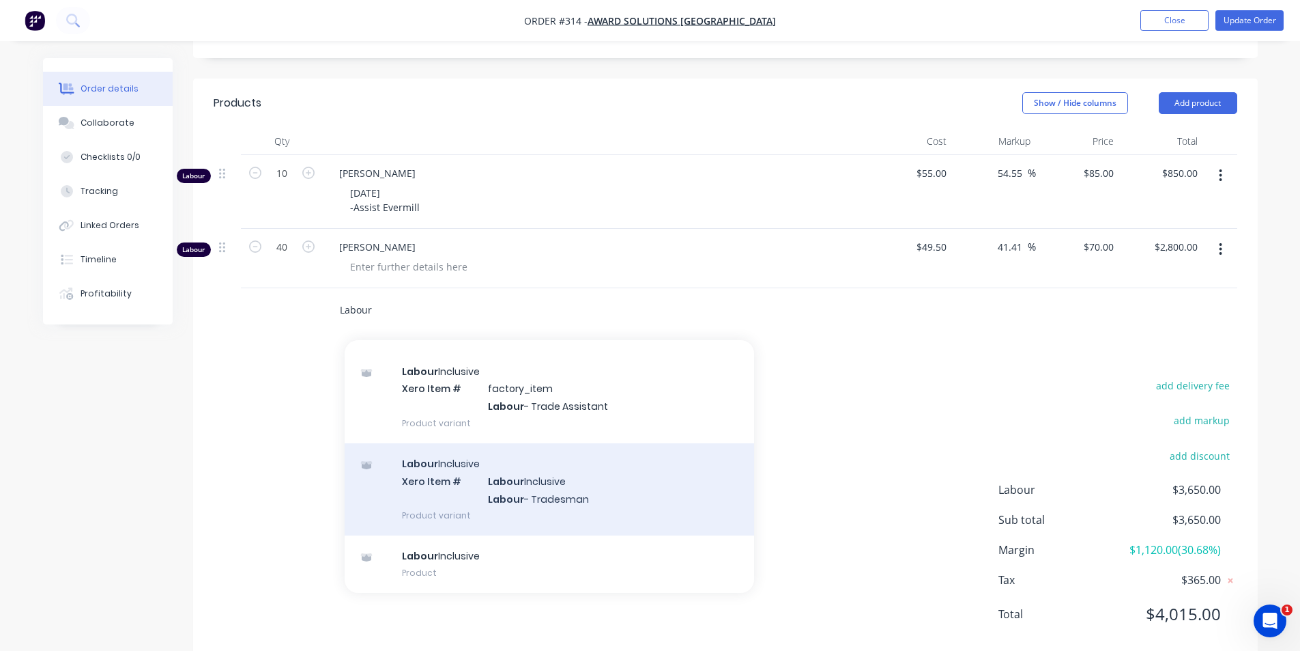
scroll to position [334, 0]
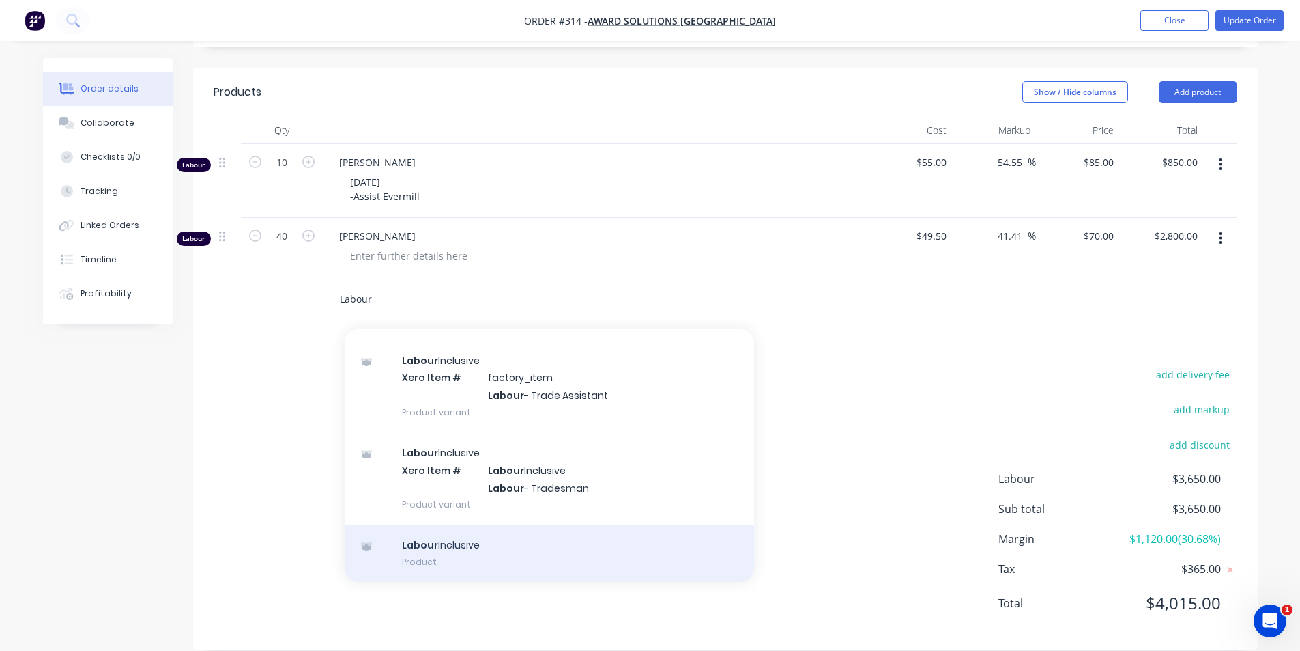
type input "Labour"
click at [512, 525] on div "Labour Inclusive Product" at bounding box center [550, 552] width 410 height 57
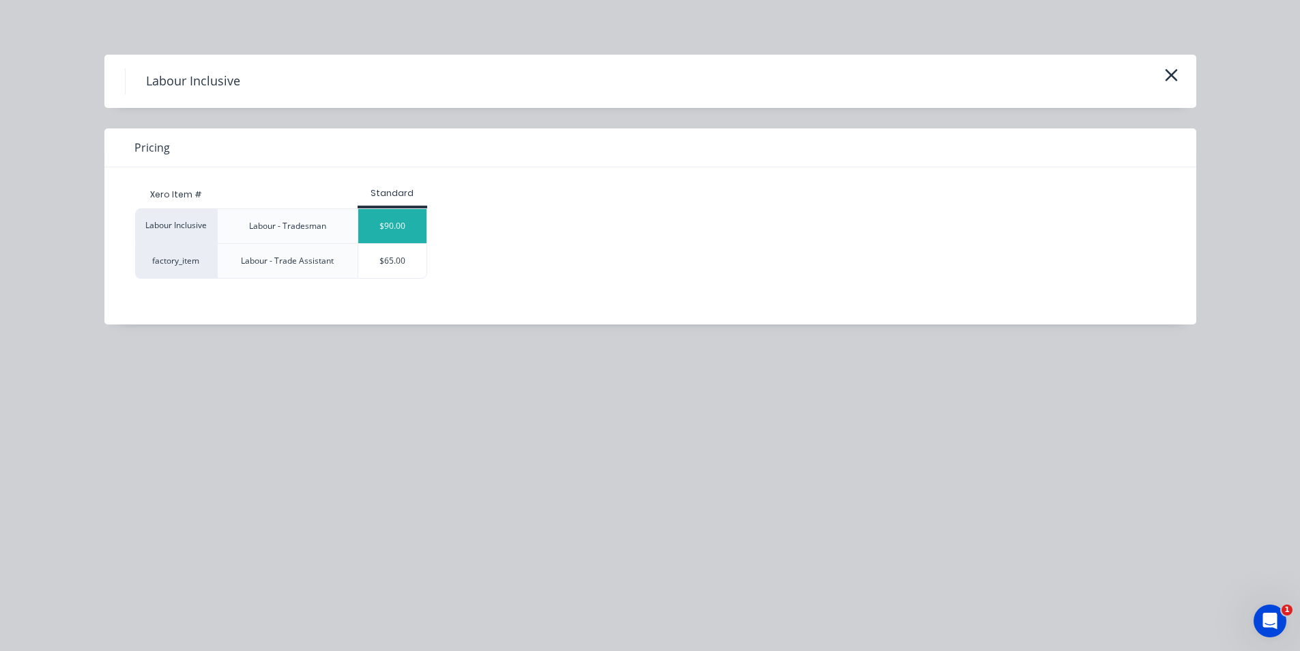
click at [407, 229] on div "$90.00" at bounding box center [392, 226] width 68 height 34
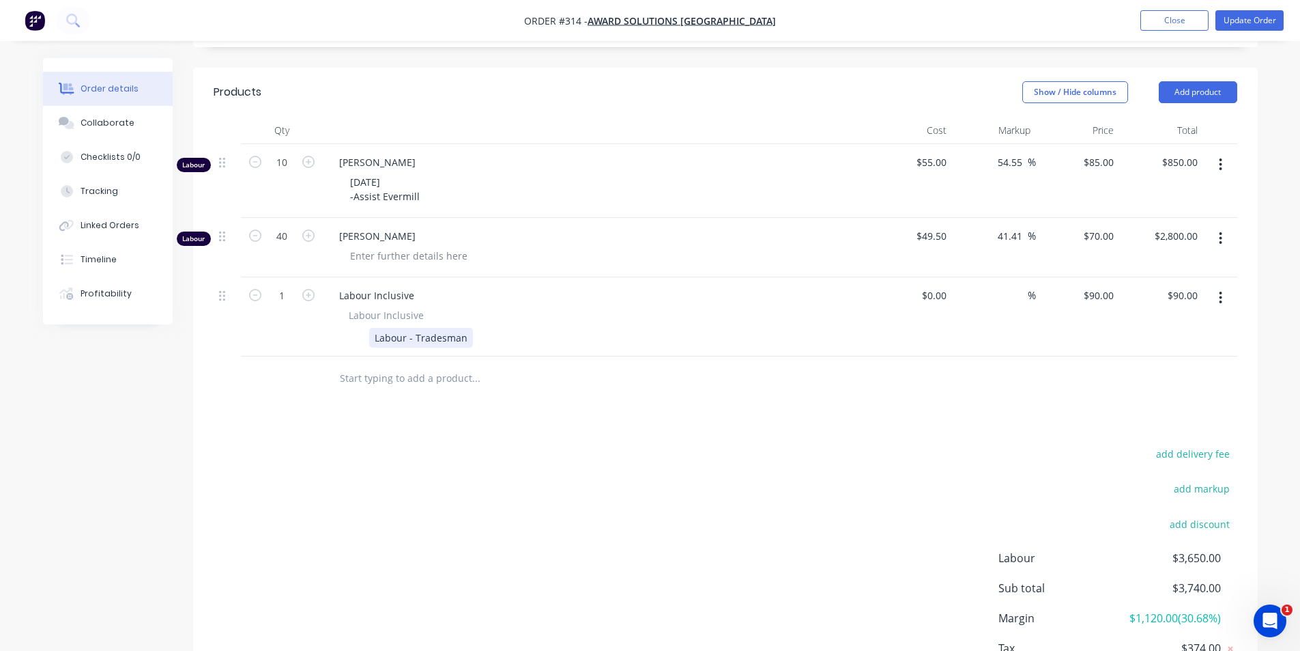
click at [453, 328] on div "Labour - Tradesman" at bounding box center [421, 338] width 104 height 20
drag, startPoint x: 415, startPoint y: 318, endPoint x: 494, endPoint y: 326, distance: 79.5
click at [494, 328] on div "Labour - Tradesman" at bounding box center [593, 338] width 500 height 20
click at [462, 328] on div "Labour - Tradesman" at bounding box center [421, 338] width 104 height 20
click at [464, 328] on div "Labour - Tradesman" at bounding box center [421, 338] width 104 height 20
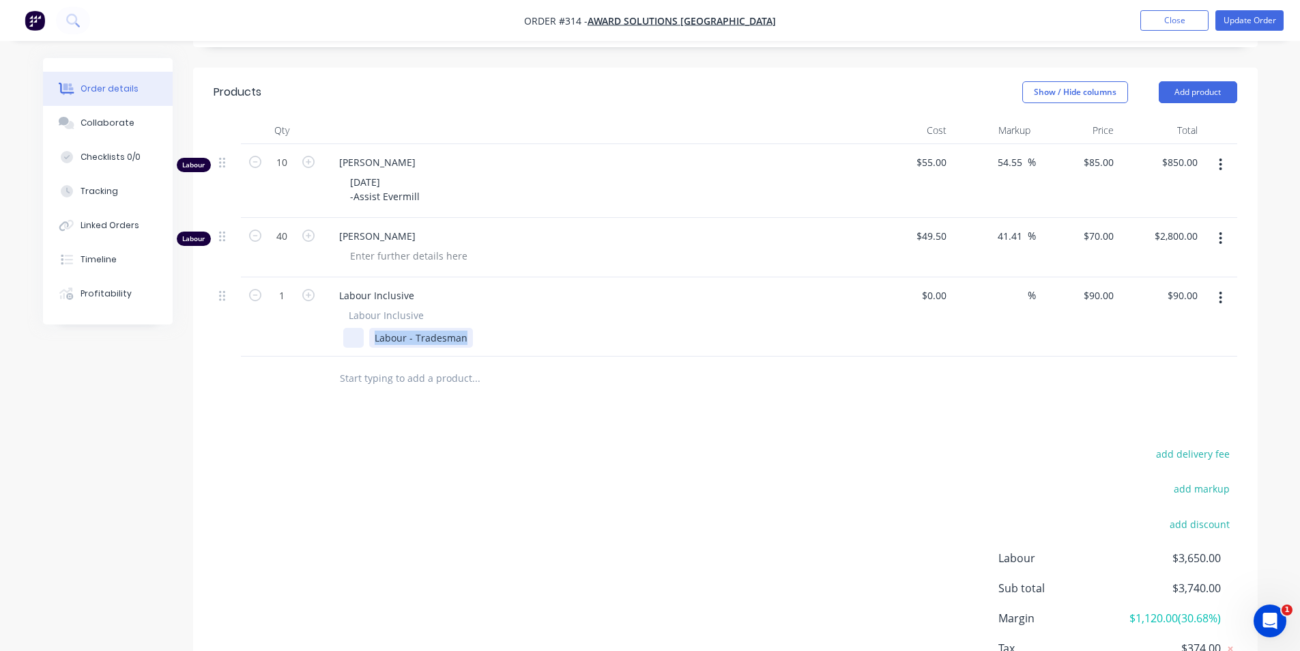
drag, startPoint x: 464, startPoint y: 320, endPoint x: 350, endPoint y: 318, distance: 114.0
click at [350, 328] on div "Labour - Tradesman" at bounding box center [593, 338] width 500 height 20
click at [583, 444] on div "add delivery fee add markup add discount Labour $3,650.00 Sub total $3,740.00 M…" at bounding box center [726, 575] width 1024 height 263
click at [1215, 152] on button "button" at bounding box center [1221, 164] width 32 height 25
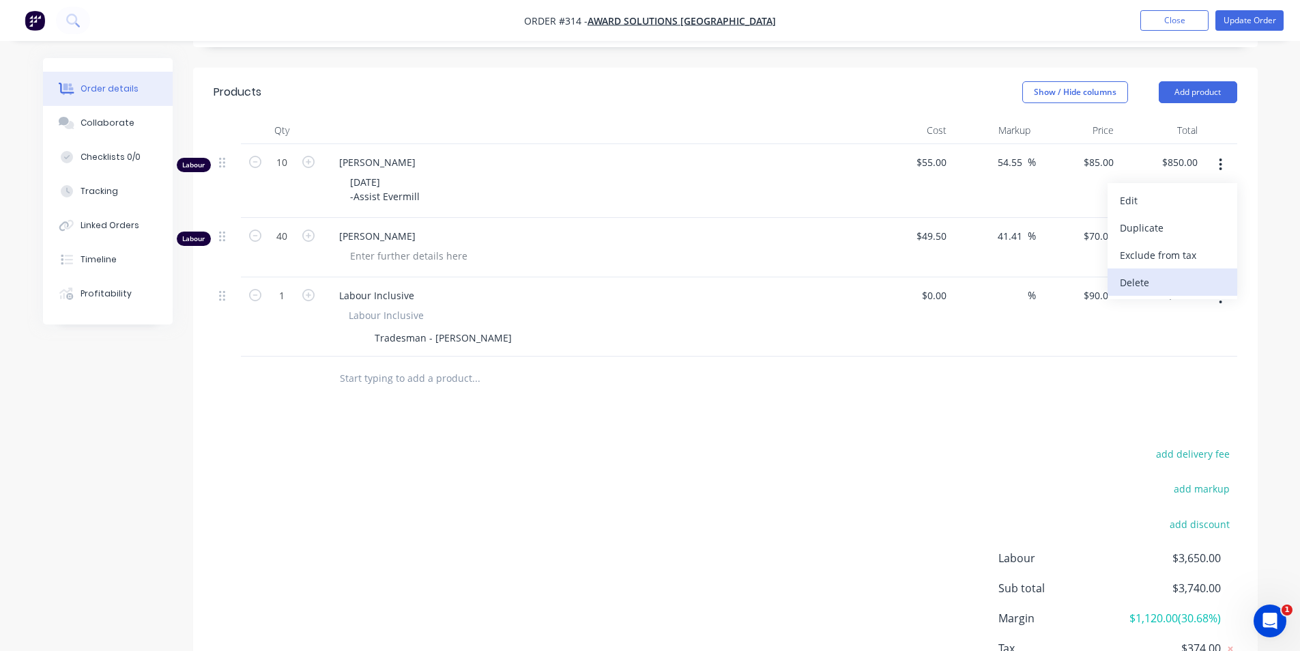
click at [1184, 272] on div "Delete" at bounding box center [1172, 282] width 105 height 20
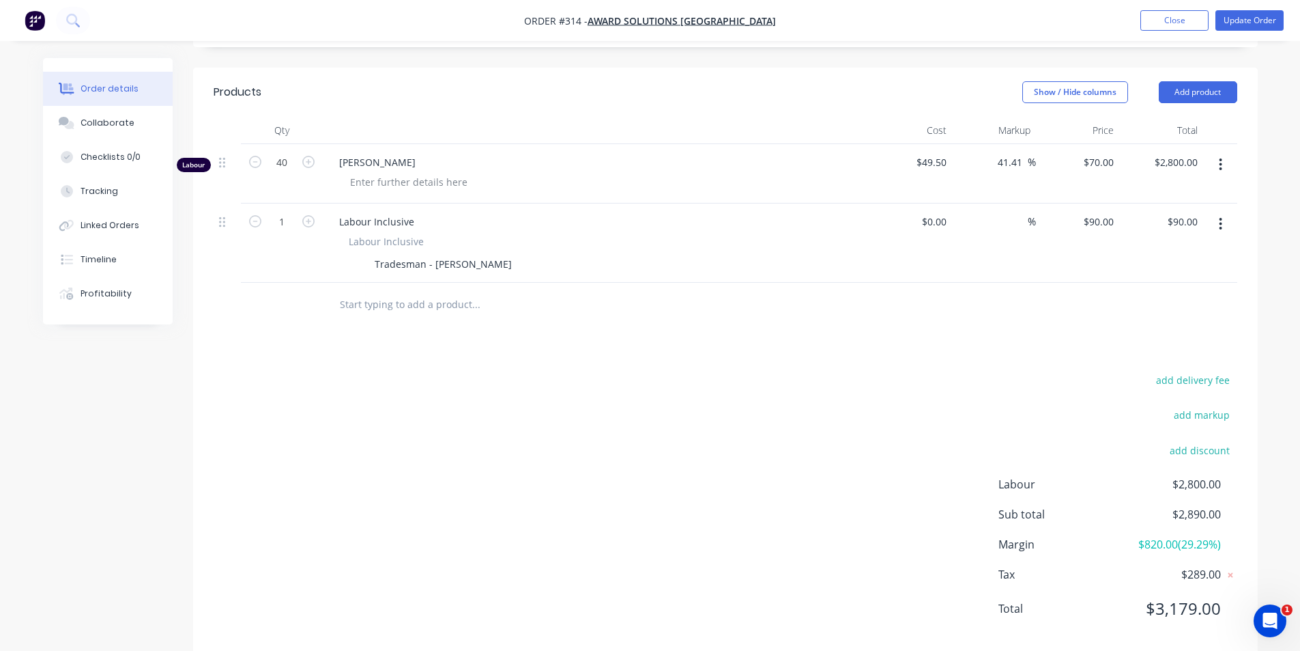
click at [353, 291] on input "text" at bounding box center [475, 304] width 273 height 27
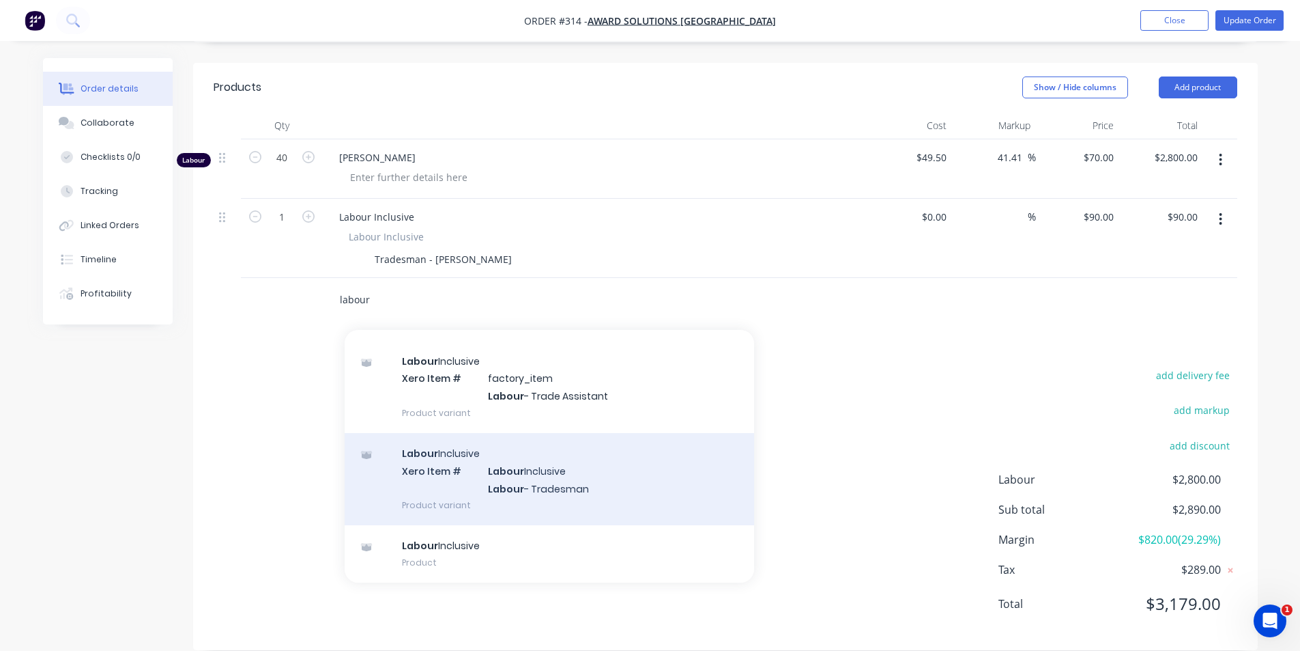
scroll to position [339, 0]
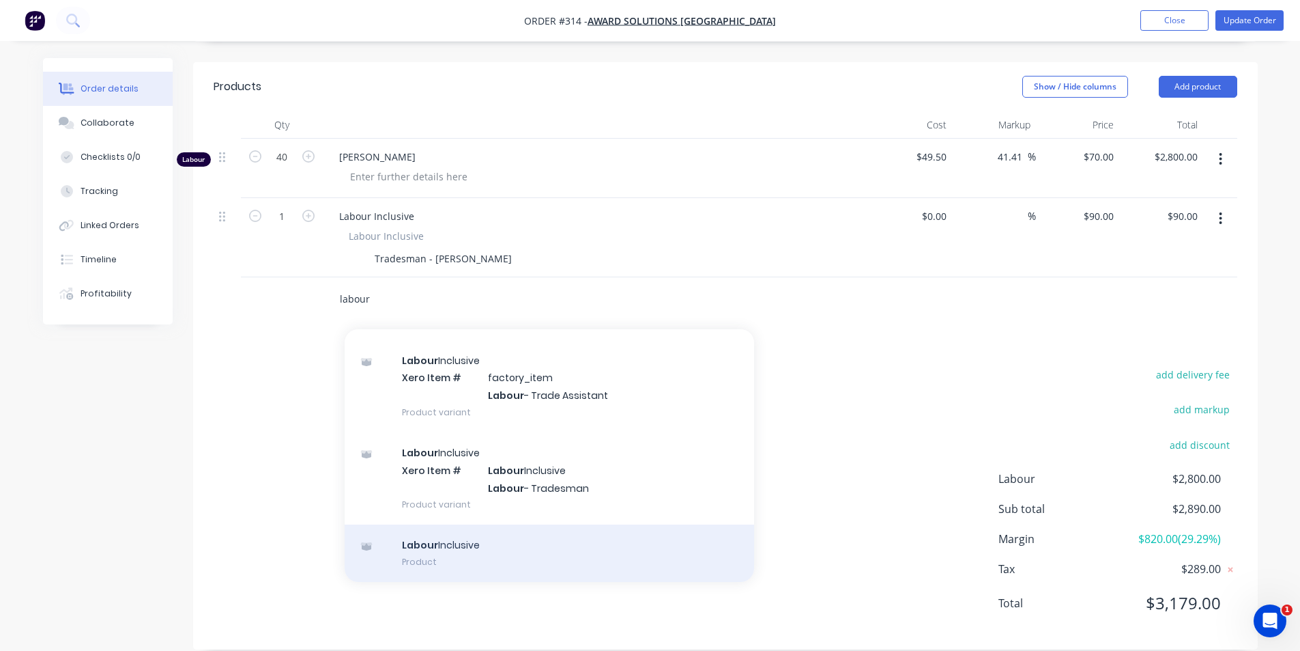
type input "labour"
click at [461, 525] on div "Labour Inclusive Product" at bounding box center [550, 552] width 410 height 57
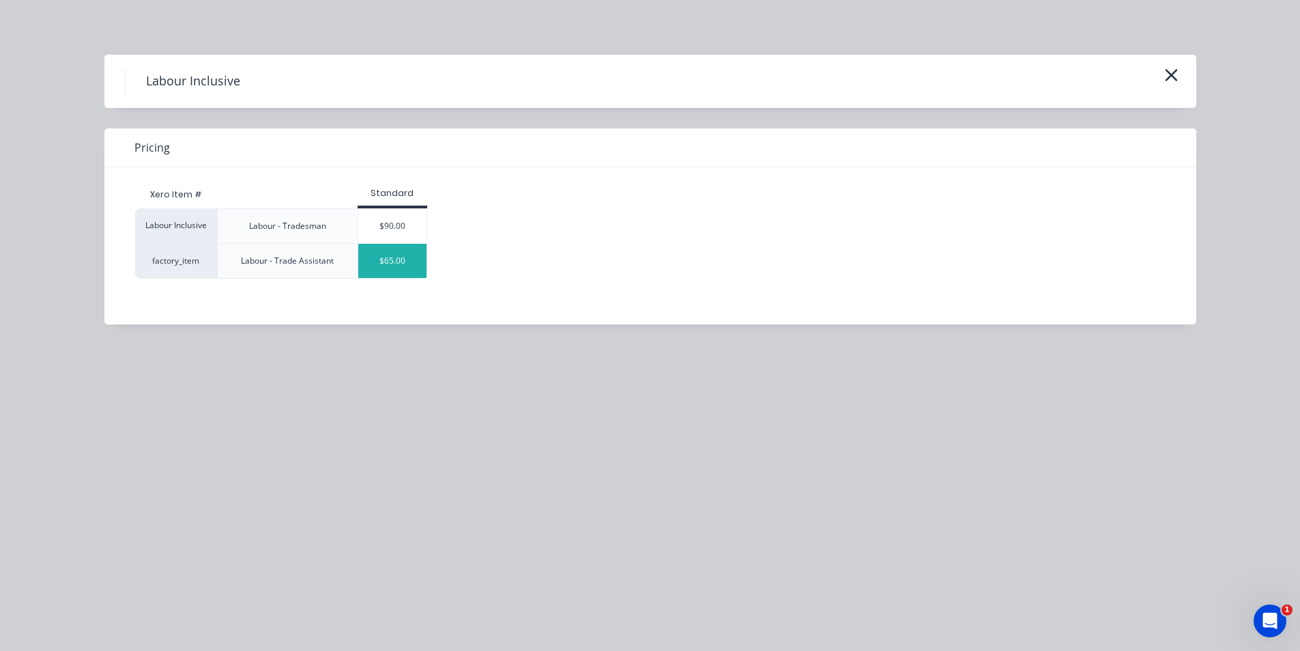
click at [404, 261] on div "$65.00" at bounding box center [392, 261] width 68 height 34
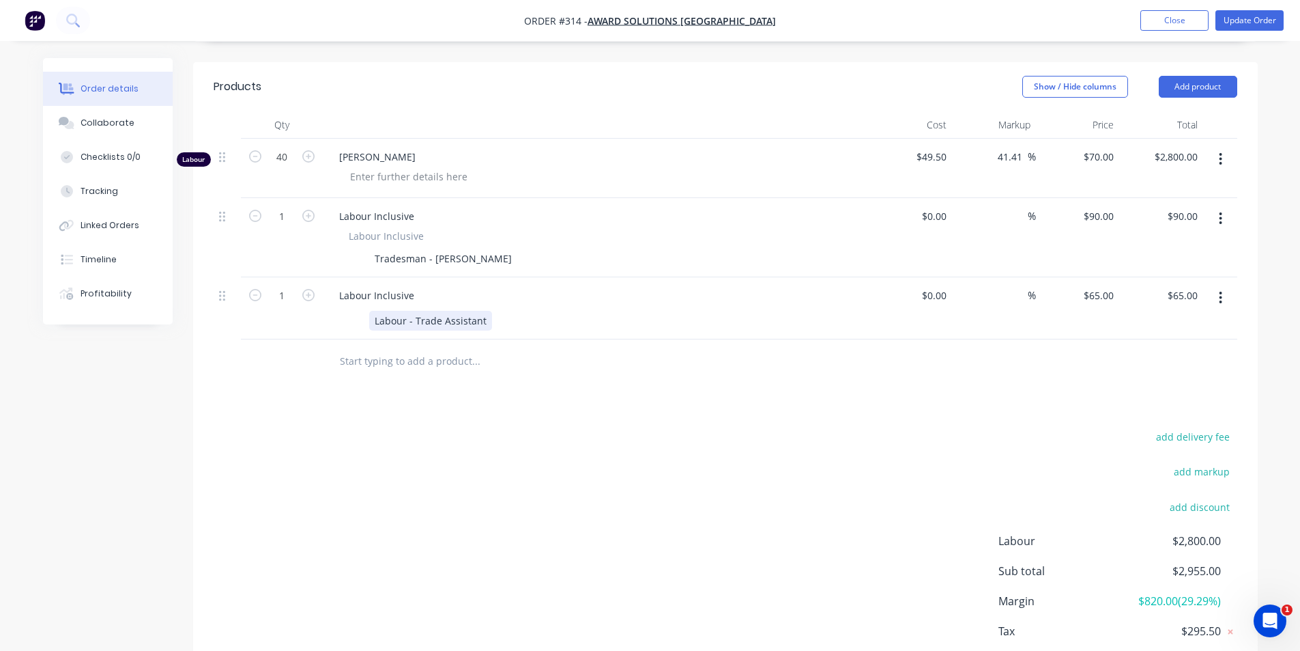
click at [464, 311] on div "Labour - Trade Assistant" at bounding box center [430, 321] width 123 height 20
click at [442, 311] on div "Labour - Trade Assistant" at bounding box center [430, 321] width 123 height 20
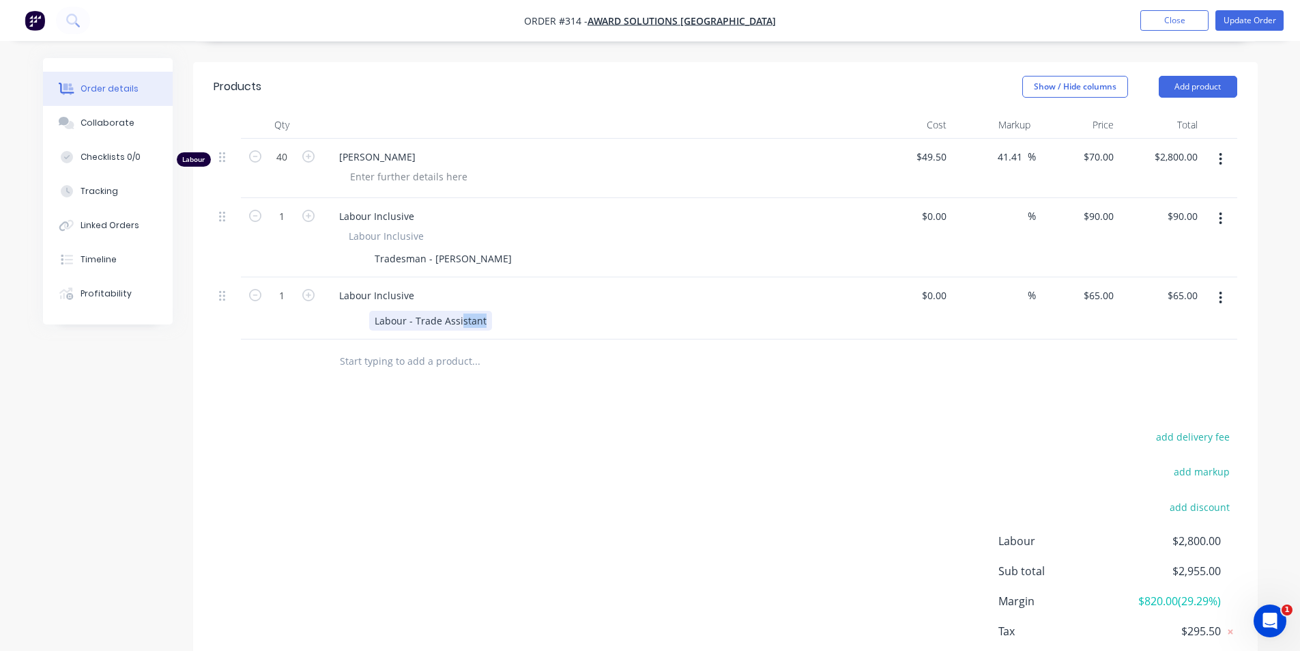
drag, startPoint x: 483, startPoint y: 299, endPoint x: 459, endPoint y: 305, distance: 24.7
click at [459, 311] on div "Labour - Trade Assistant" at bounding box center [430, 321] width 123 height 20
drag, startPoint x: 416, startPoint y: 302, endPoint x: 342, endPoint y: 310, distance: 74.8
click at [343, 311] on div "Labour - Trade Assistant" at bounding box center [593, 321] width 500 height 20
click at [444, 311] on div "Trade Assistant" at bounding box center [410, 321] width 82 height 20
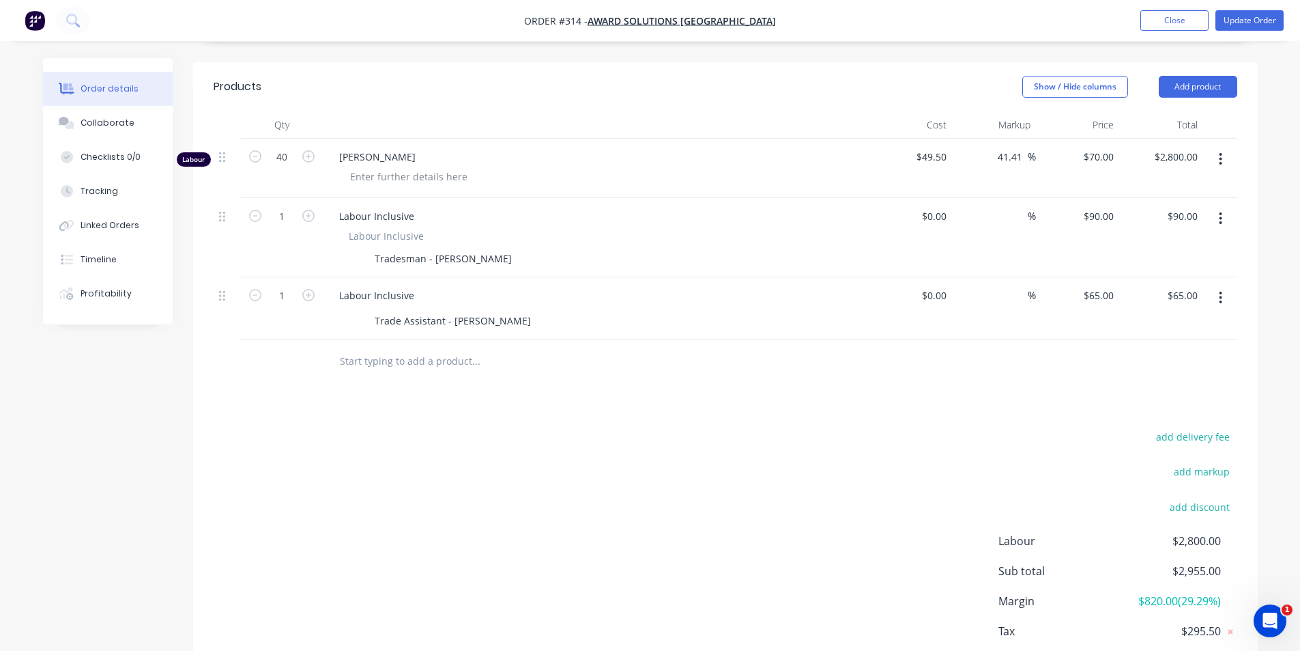
click at [464, 371] on div "Products Show / Hide columns Add product Qty Cost Markup Price Total Labour 40 …" at bounding box center [725, 386] width 1065 height 649
click at [943, 285] on input at bounding box center [945, 295] width 16 height 20
type input "$0.00"
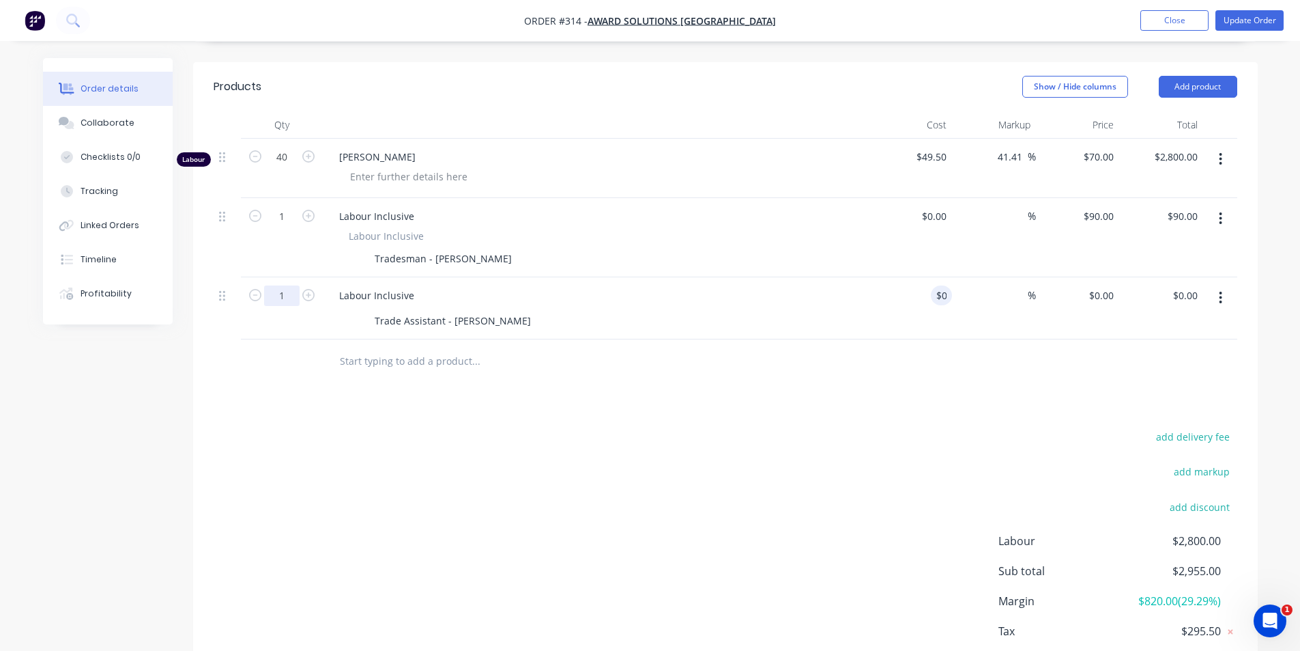
click at [279, 285] on input "1" at bounding box center [281, 295] width 35 height 20
type input "38"
click at [283, 206] on input "1" at bounding box center [281, 216] width 35 height 20
type input "10"
type input "$900.00"
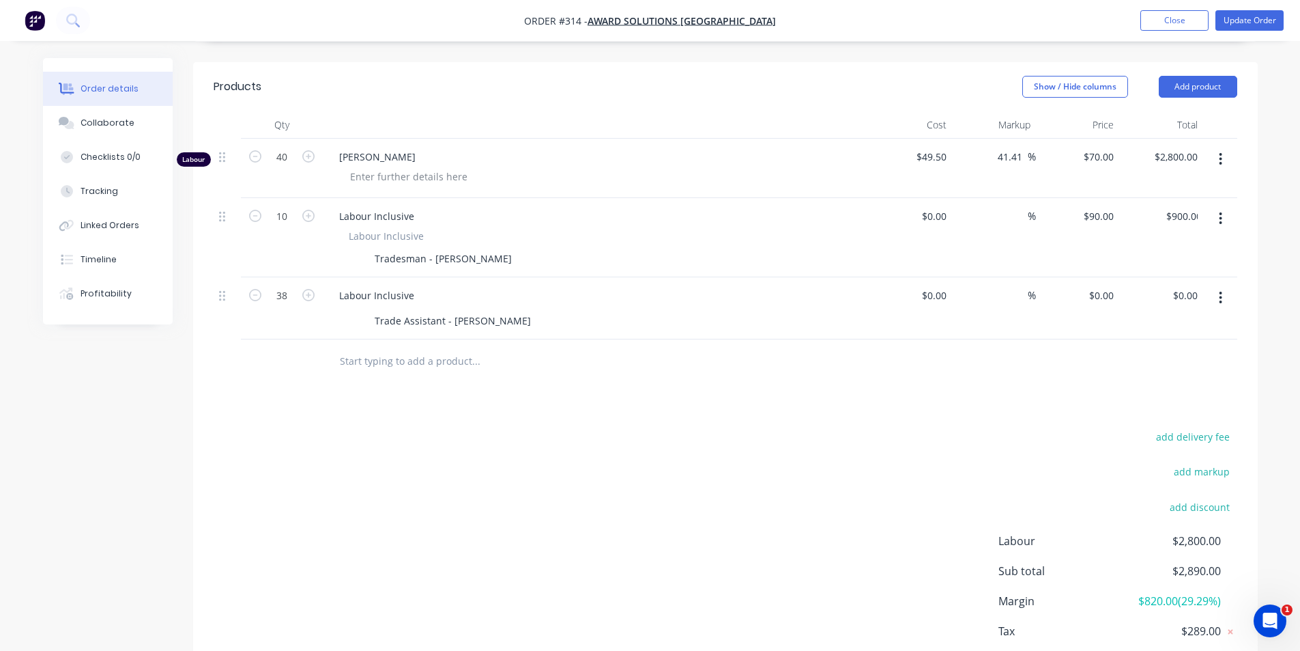
click at [698, 470] on div "add delivery fee add markup add discount Labour $2,800.00 Sub total $2,890.00 M…" at bounding box center [726, 558] width 1024 height 263
click at [933, 206] on div at bounding box center [941, 216] width 21 height 20
type input "$55.00"
type input "$550.00"
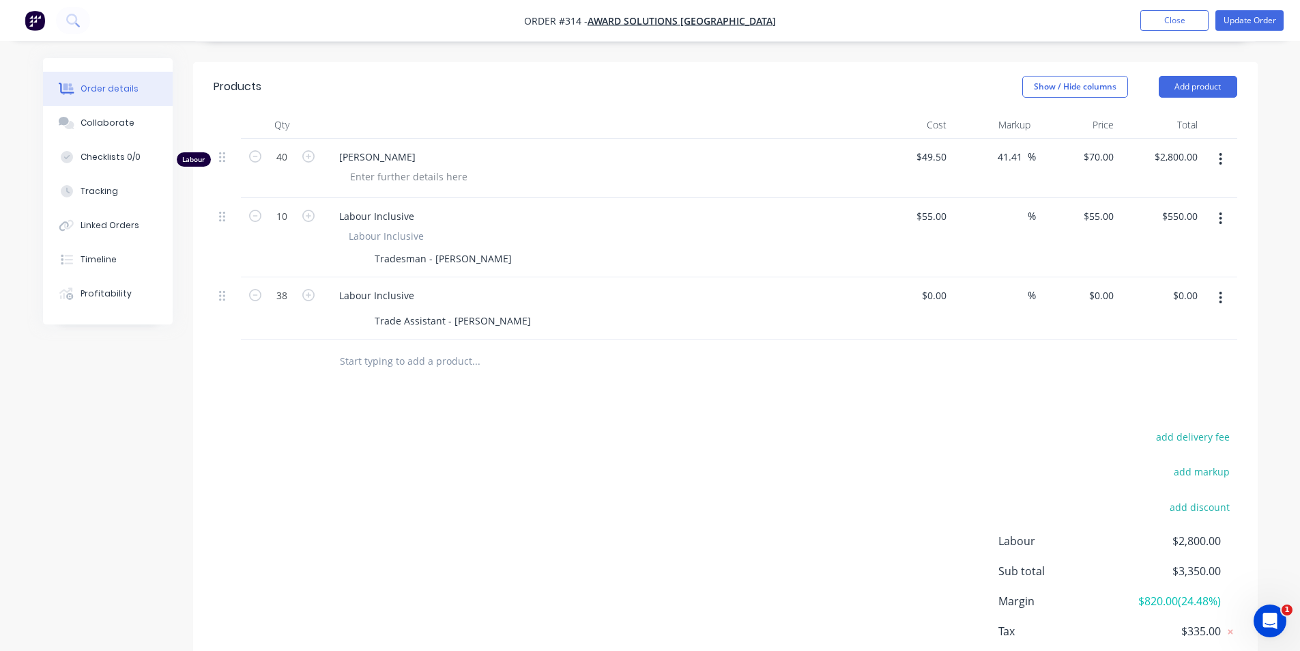
click at [1006, 427] on div "add delivery fee add markup add discount Labour $2,800.00 Sub total $3,350.00 M…" at bounding box center [726, 558] width 1024 height 263
click at [1109, 206] on input "55" at bounding box center [1111, 216] width 18 height 20
type input "9"
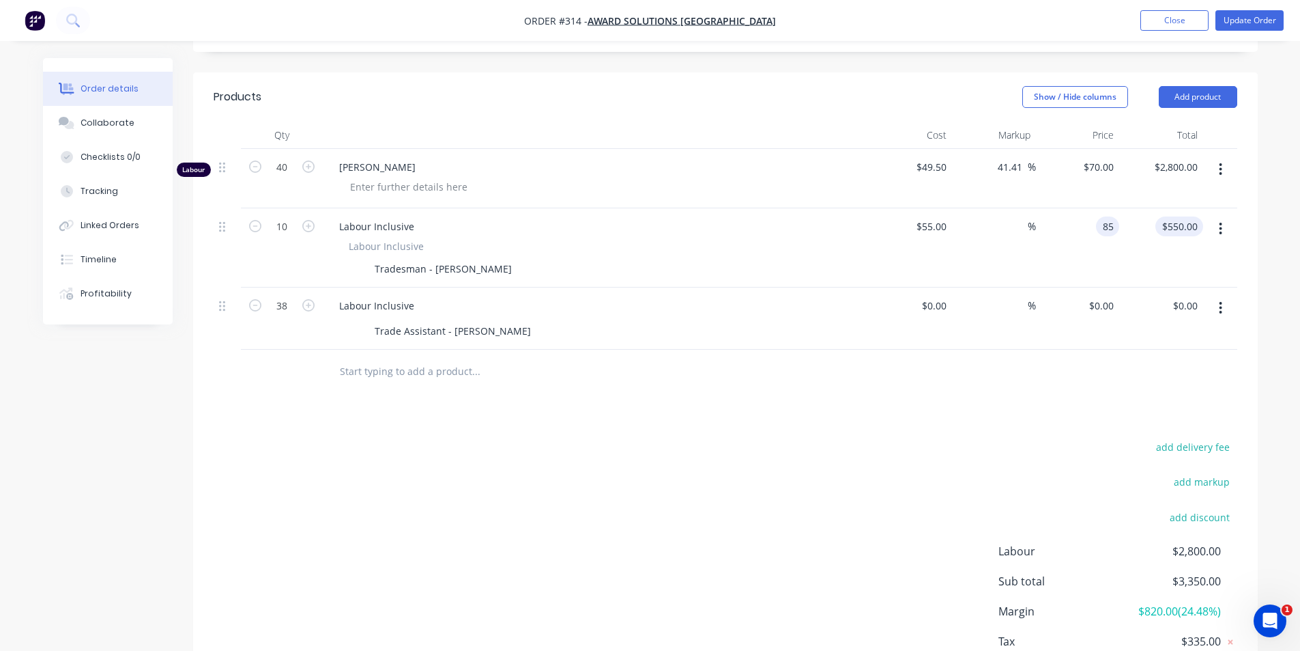
scroll to position [401, 0]
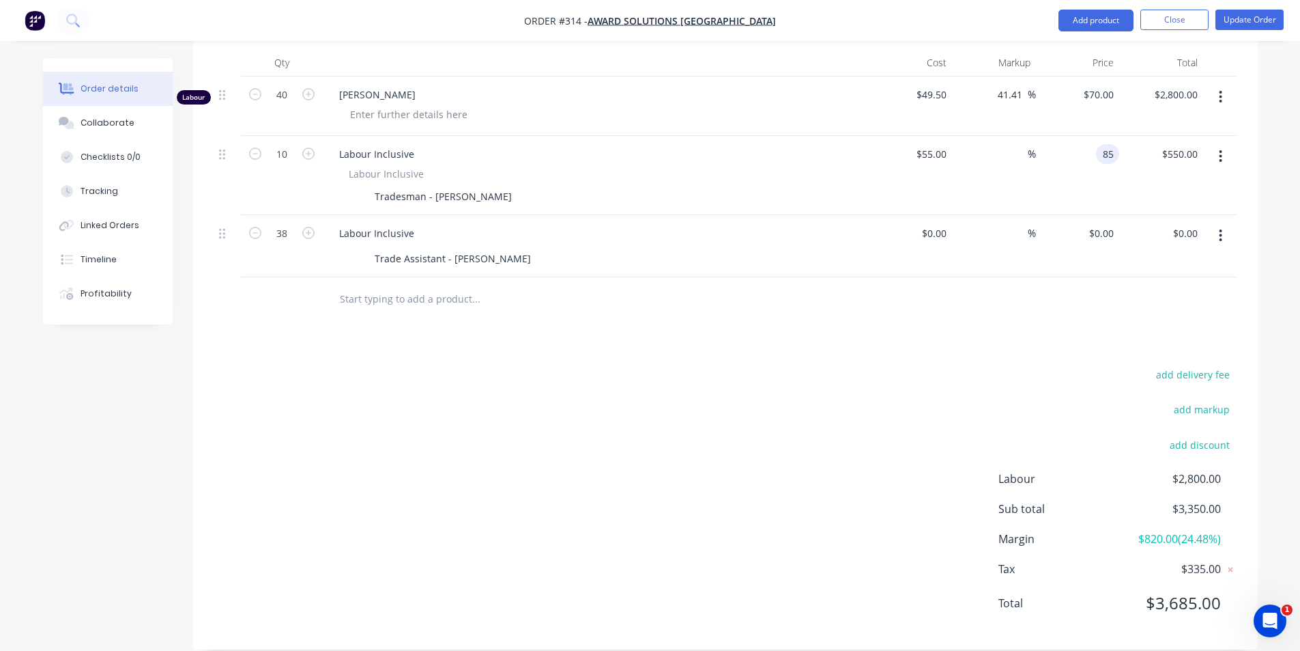
type input "85"
type input "54.55"
type input "$85.00"
type input "$850.00"
click at [957, 343] on div "Products Show / Hide columns Add product Qty Cost Markup Price Total Labour 40 …" at bounding box center [725, 324] width 1065 height 649
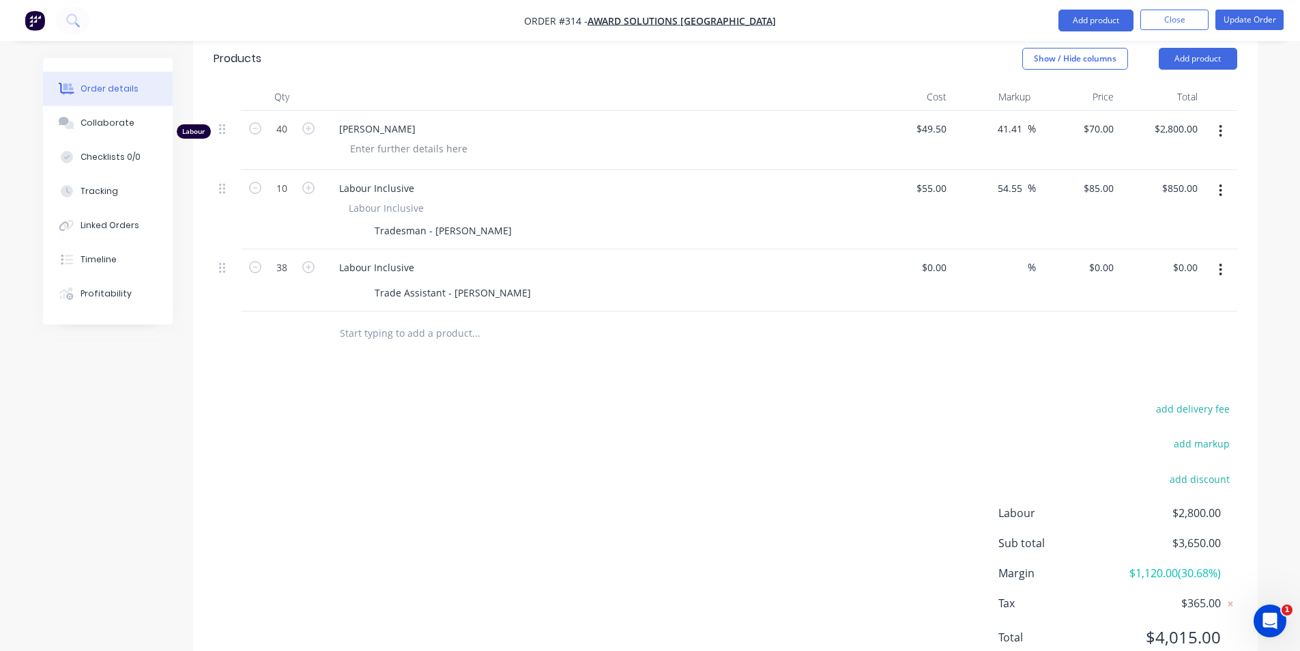
scroll to position [333, 0]
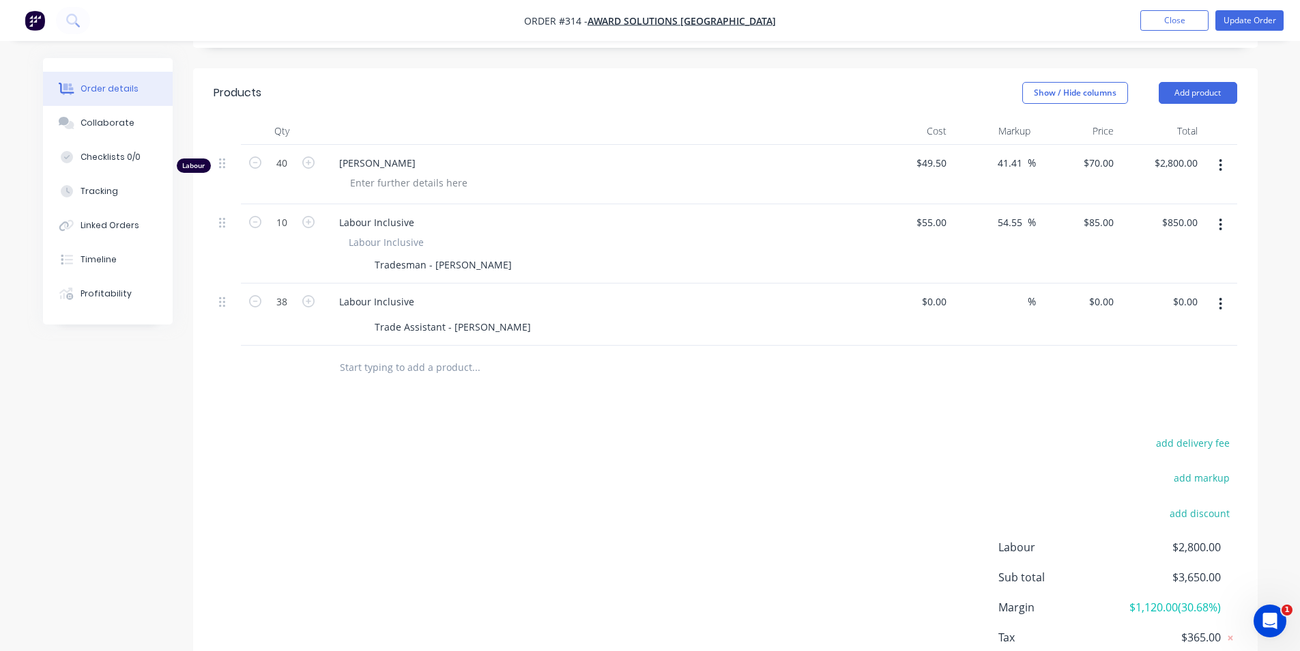
click at [1111, 292] on div "$0.00 $0.00" at bounding box center [1078, 314] width 84 height 62
click at [1110, 291] on input "0" at bounding box center [1103, 301] width 31 height 20
type input "$65.00"
type input "$2,470.00"
click at [909, 283] on div "$0.00 $0.00" at bounding box center [911, 314] width 84 height 62
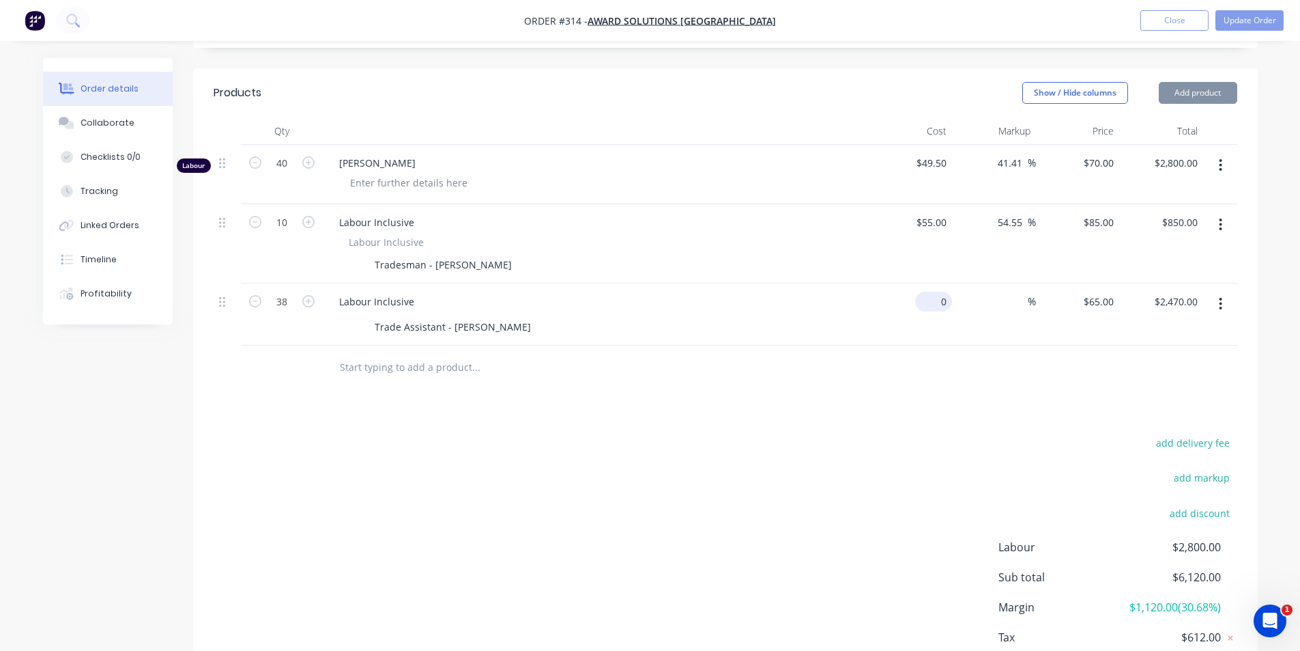
click at [923, 283] on div "0 $0.00" at bounding box center [911, 314] width 84 height 62
type input "$50.00"
type input "$1,900.00"
click at [971, 389] on div "Products Show / Hide columns Add product Qty Cost Markup Price Total Labour 40 …" at bounding box center [725, 392] width 1065 height 649
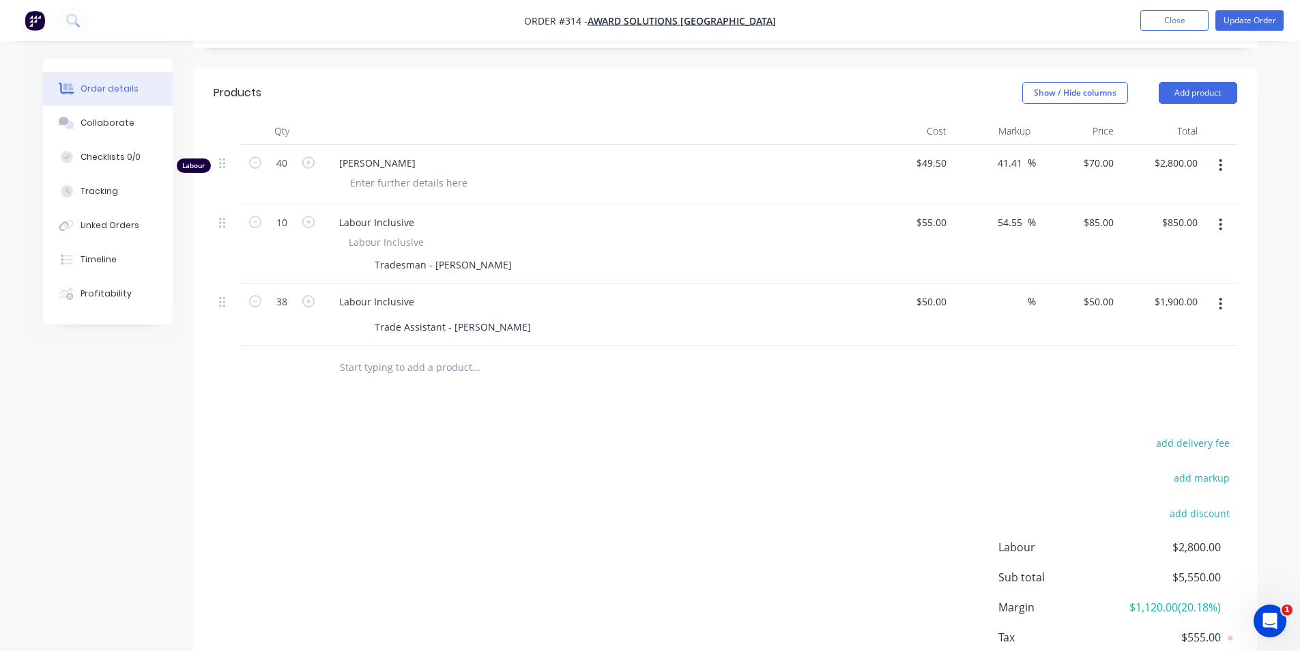
click at [1102, 283] on div "$50.00 $50.00" at bounding box center [1078, 314] width 84 height 62
click at [1101, 283] on div "50 50" at bounding box center [1078, 314] width 84 height 62
type input "65"
type input "30"
type input "$65.00"
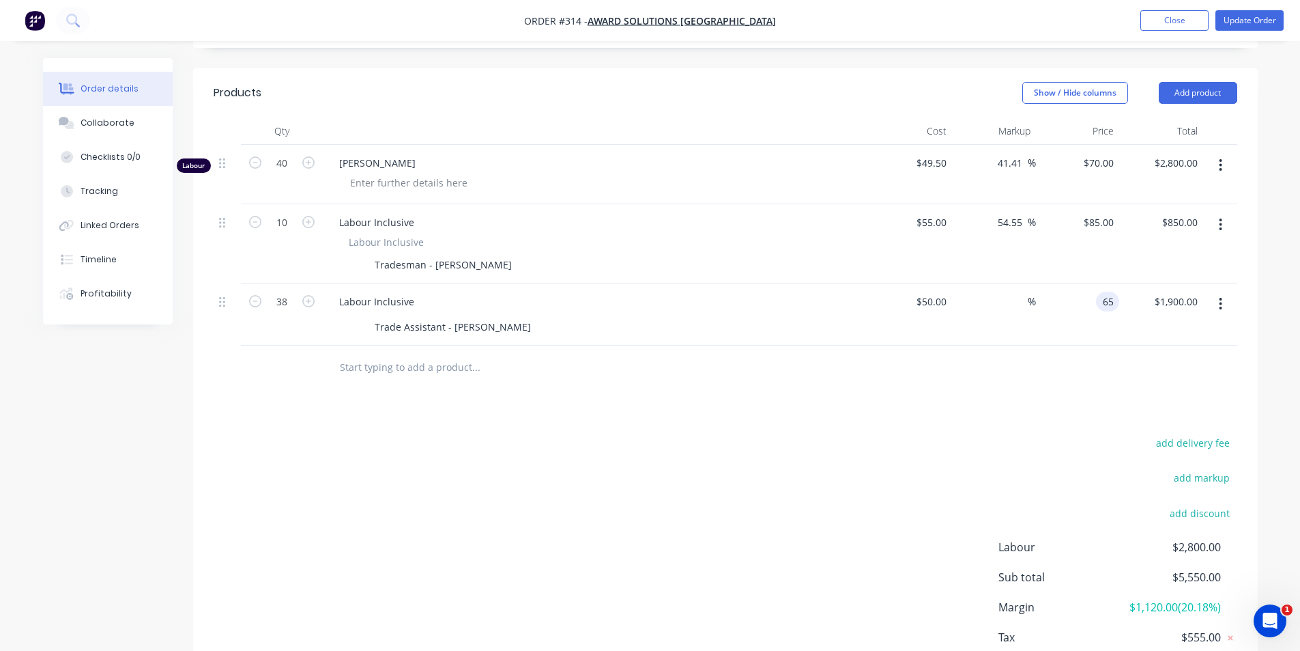
type input "$2,470.00"
click at [1092, 345] on div at bounding box center [726, 367] width 1024 height 44
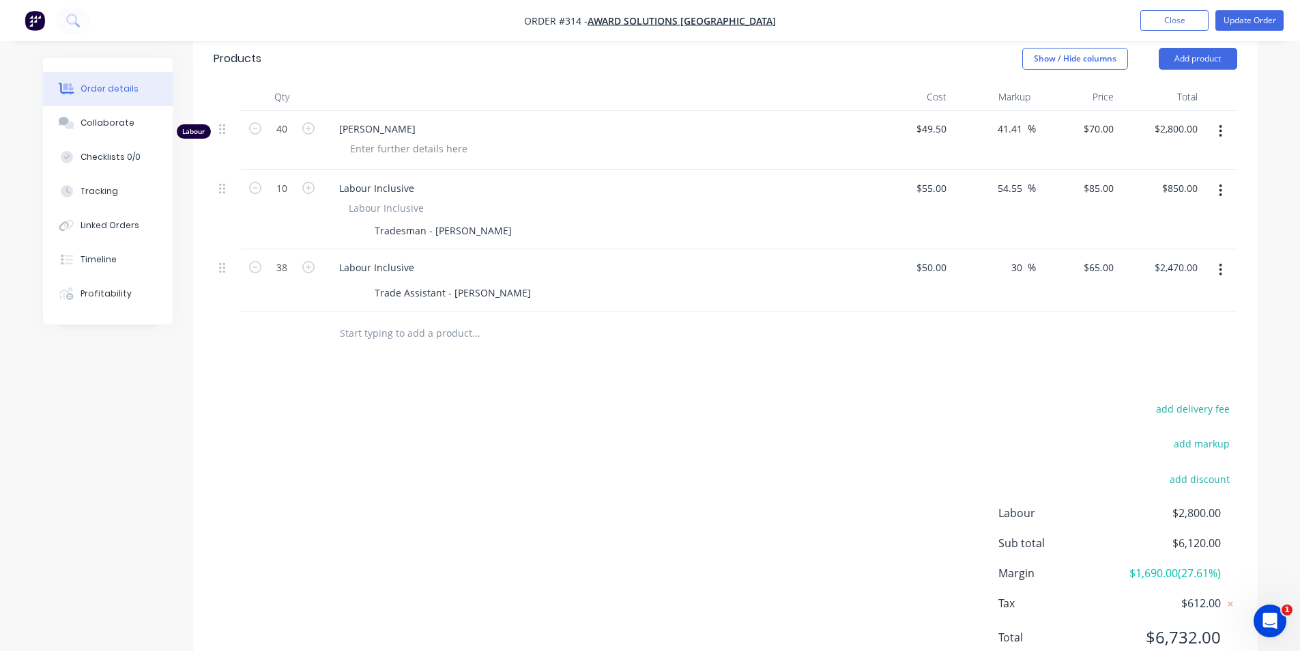
scroll to position [401, 0]
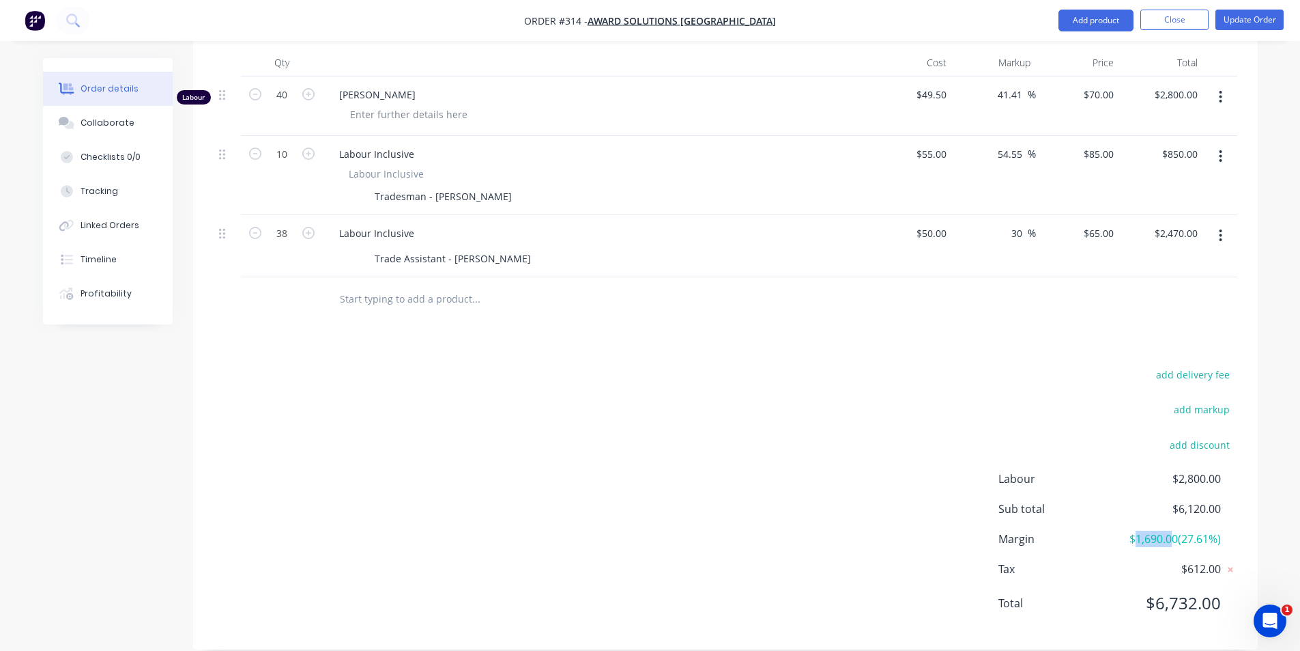
drag, startPoint x: 1130, startPoint y: 526, endPoint x: 1171, endPoint y: 519, distance: 41.5
click at [1171, 530] on span "$1,690.00 ( 27.61 %)" at bounding box center [1170, 538] width 101 height 16
click at [866, 416] on div "add delivery fee add markup add discount Labour $2,800.00 Sub total $6,120.00 M…" at bounding box center [726, 496] width 1024 height 263
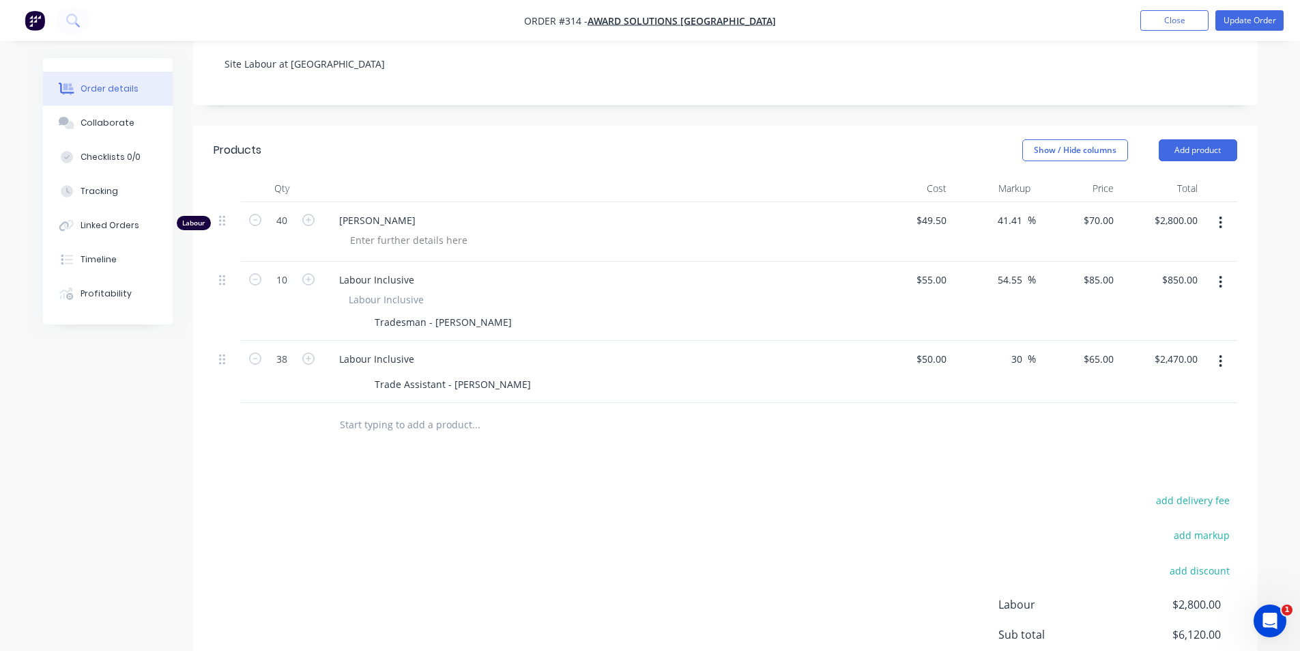
scroll to position [265, 0]
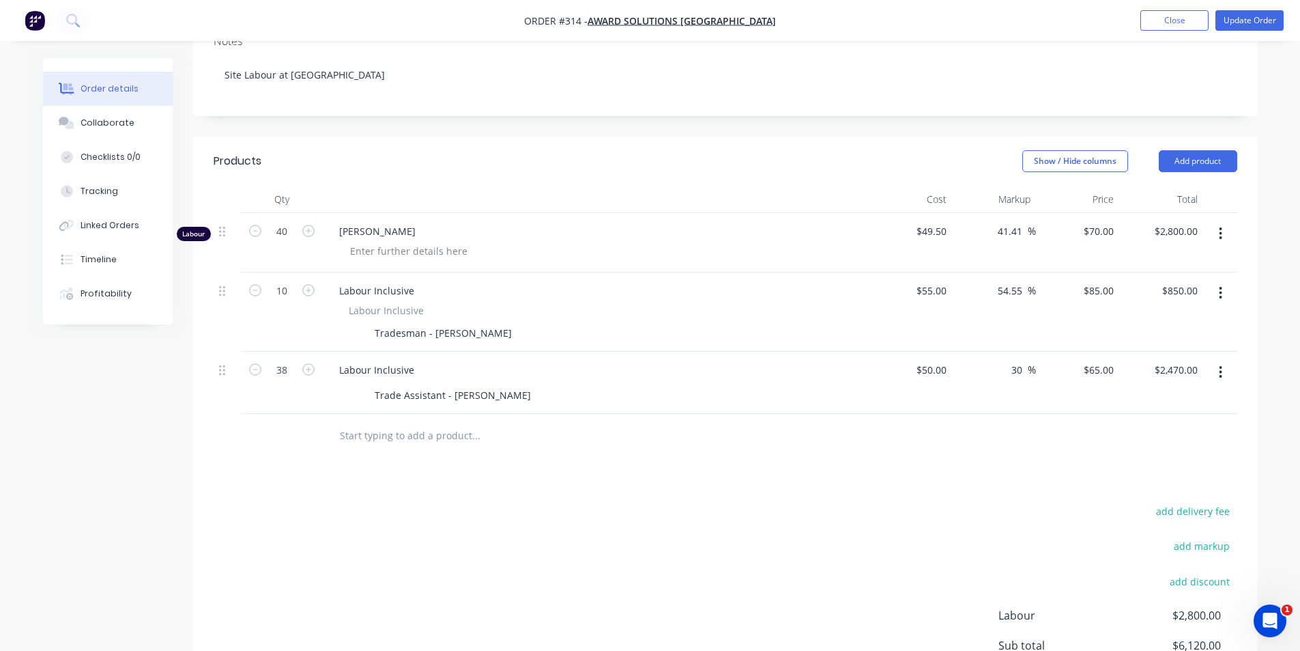
click at [1209, 221] on button "button" at bounding box center [1221, 233] width 32 height 25
click at [1161, 341] on div "Delete" at bounding box center [1172, 351] width 105 height 20
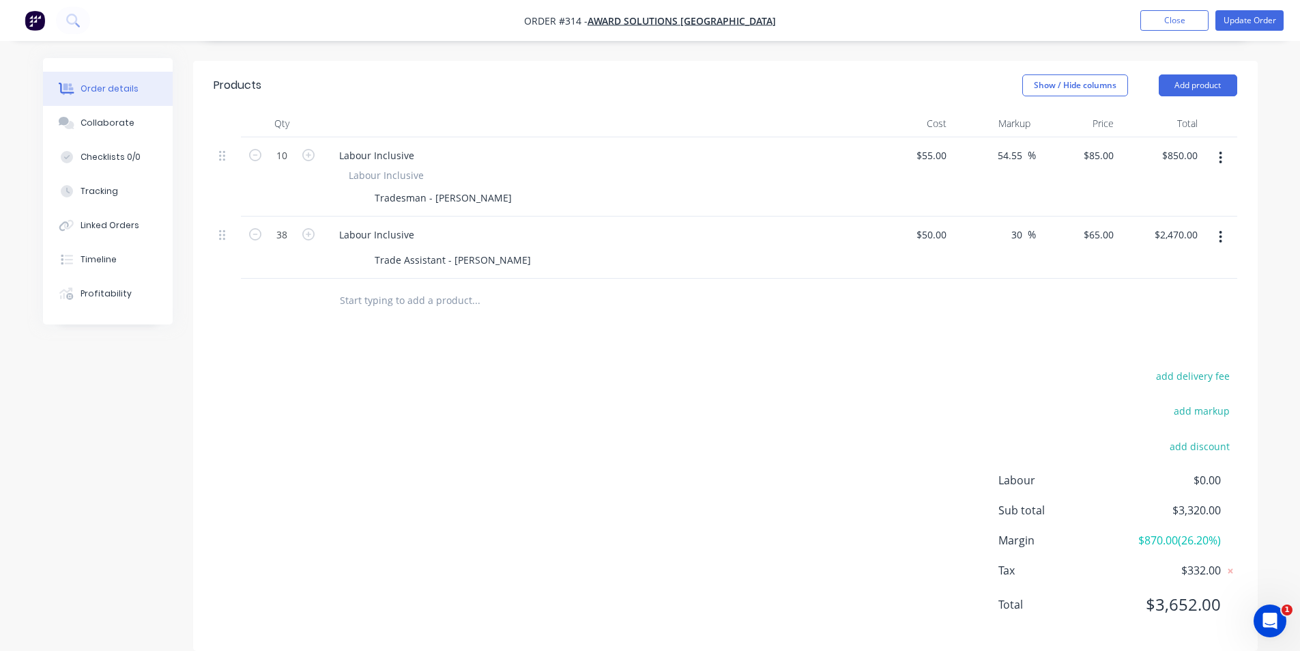
scroll to position [342, 0]
drag, startPoint x: 1139, startPoint y: 522, endPoint x: 1165, endPoint y: 514, distance: 27.2
click at [1174, 530] on span "$870.00 ( 26.20 %)" at bounding box center [1170, 538] width 101 height 16
click at [906, 468] on div "add delivery fee add markup add discount Labour $0.00 Sub total $3,320.00 Margi…" at bounding box center [726, 496] width 1024 height 263
click at [397, 277] on div at bounding box center [568, 299] width 491 height 44
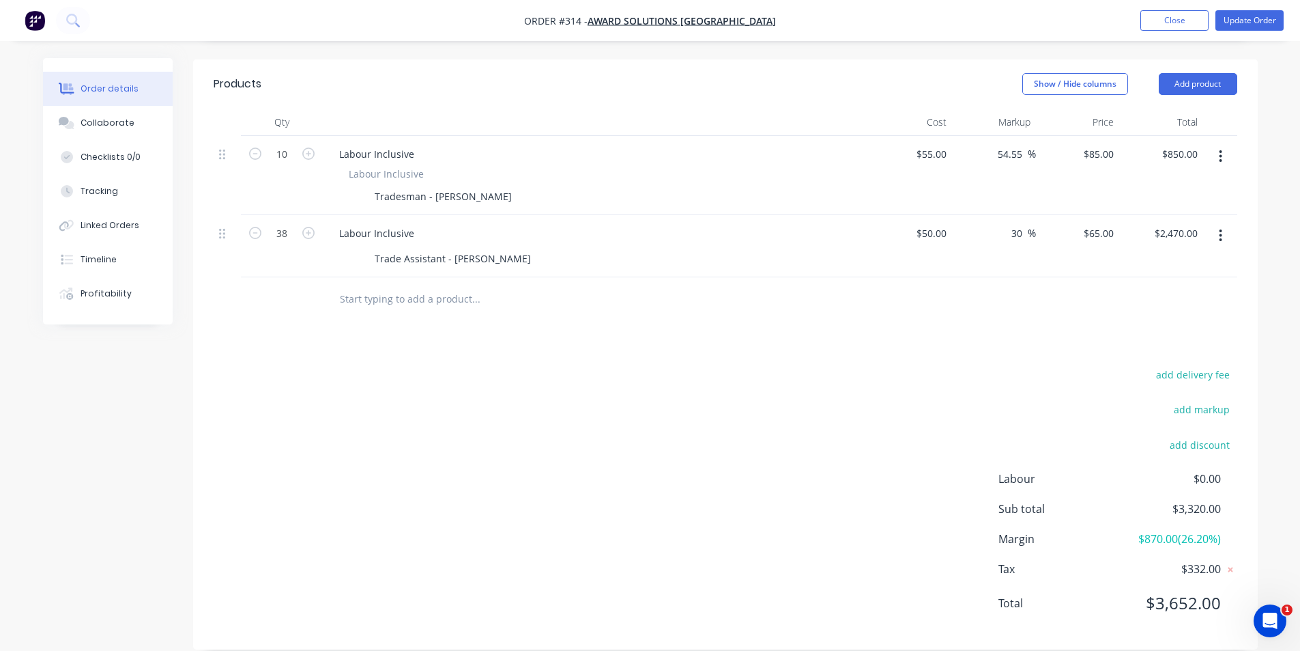
click at [396, 285] on input "text" at bounding box center [475, 298] width 273 height 27
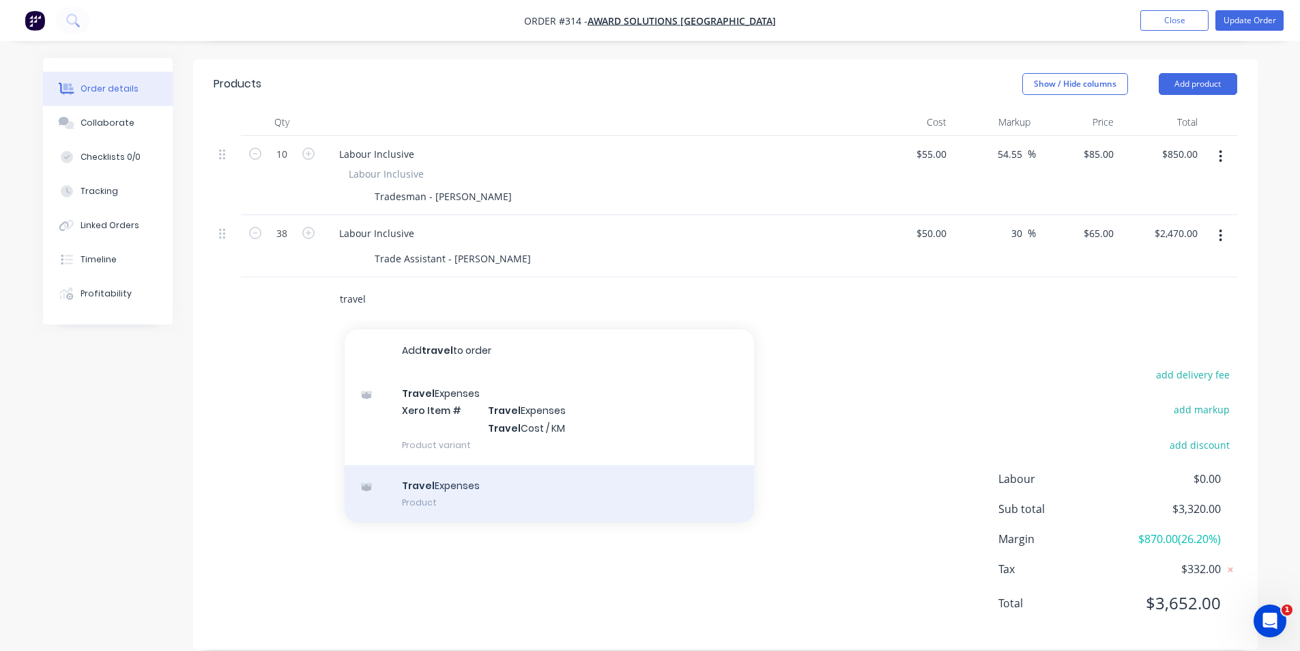
type input "travel"
click at [454, 485] on div "Travel Expenses Product" at bounding box center [550, 493] width 410 height 57
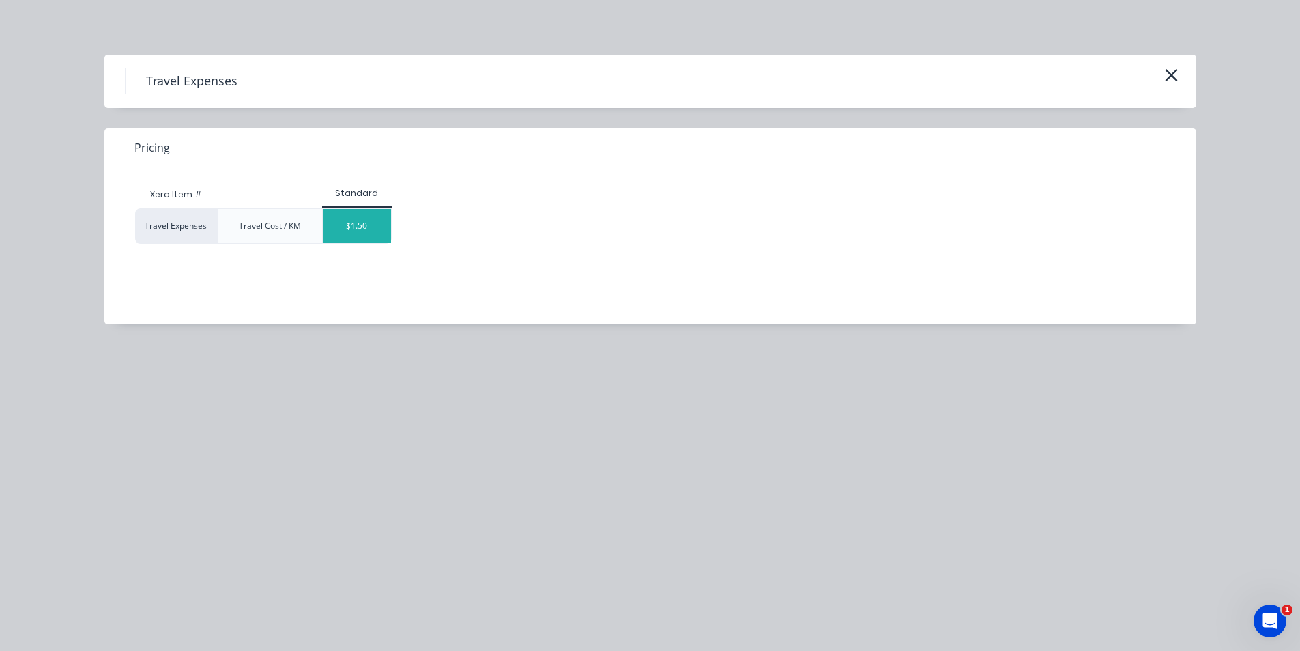
click at [352, 233] on div "$1.50" at bounding box center [357, 226] width 68 height 34
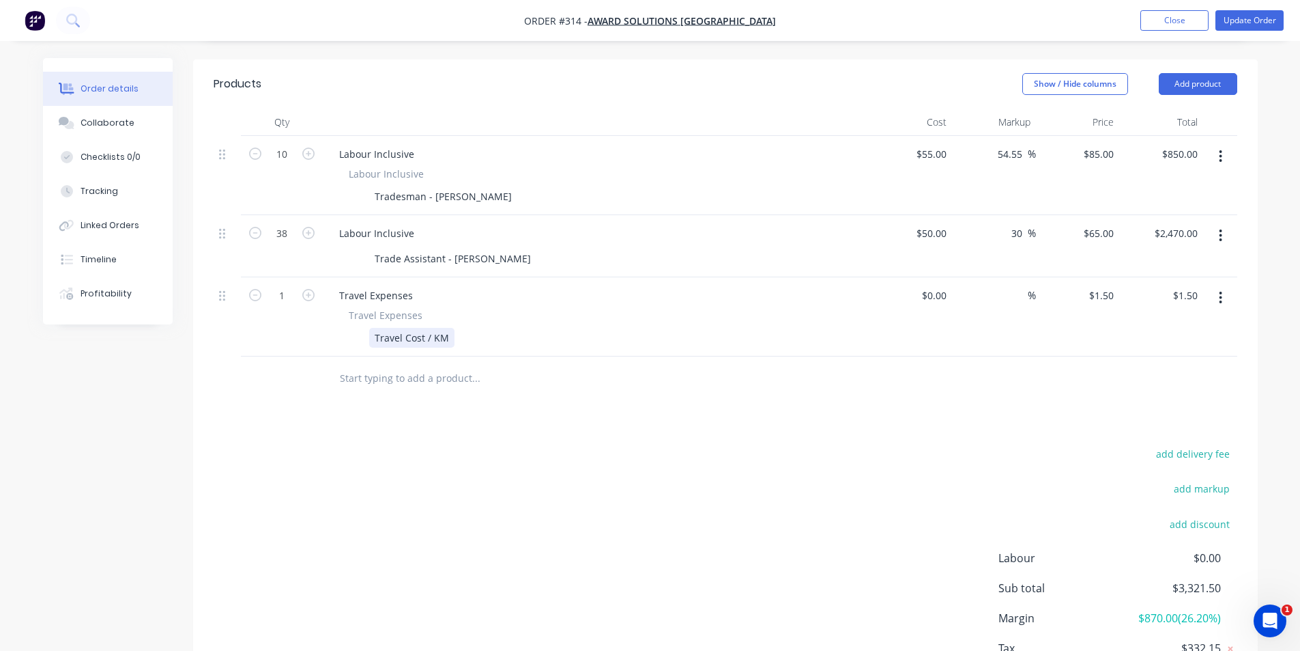
click at [432, 328] on div "Travel Cost / KM" at bounding box center [411, 338] width 85 height 20
click at [403, 328] on div "Travel Cost / KM" at bounding box center [411, 338] width 85 height 20
click at [283, 285] on input "1" at bounding box center [281, 295] width 35 height 20
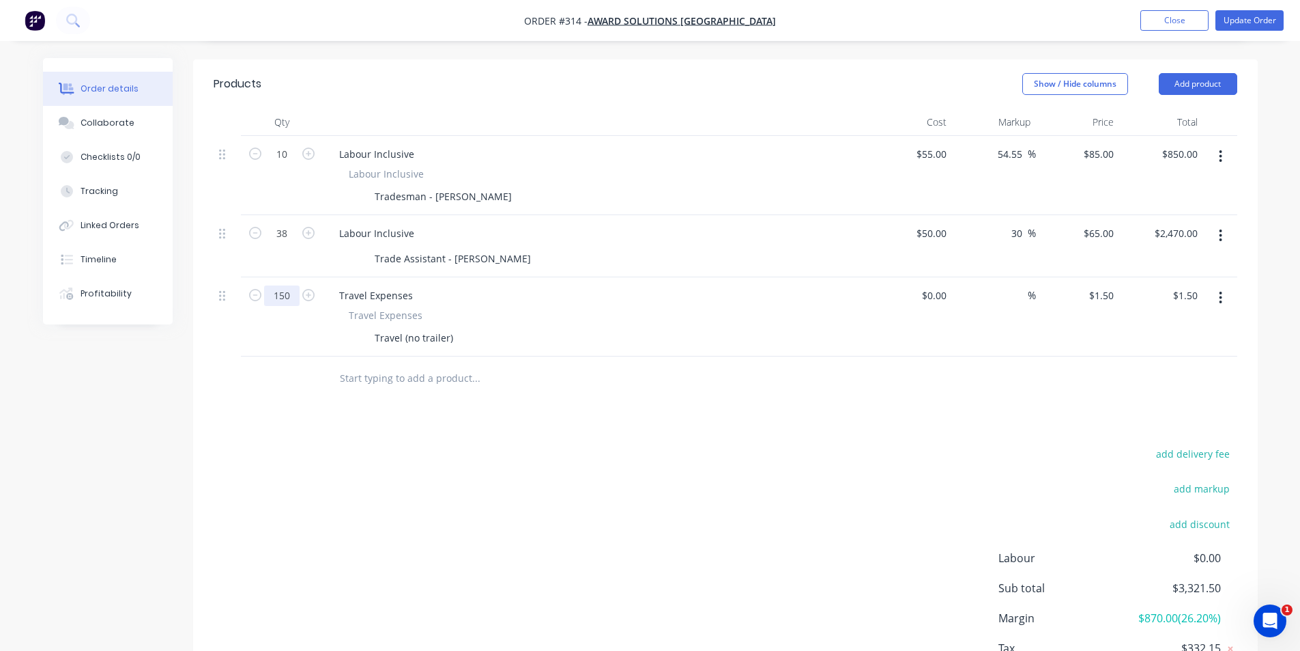
type input "150"
type input "$225.00"
click at [661, 396] on div "Products Show / Hide columns Add product Qty Cost Markup Price Total 10 Labour …" at bounding box center [725, 393] width 1065 height 669
click at [938, 285] on input at bounding box center [936, 295] width 31 height 20
type input "$1.00"
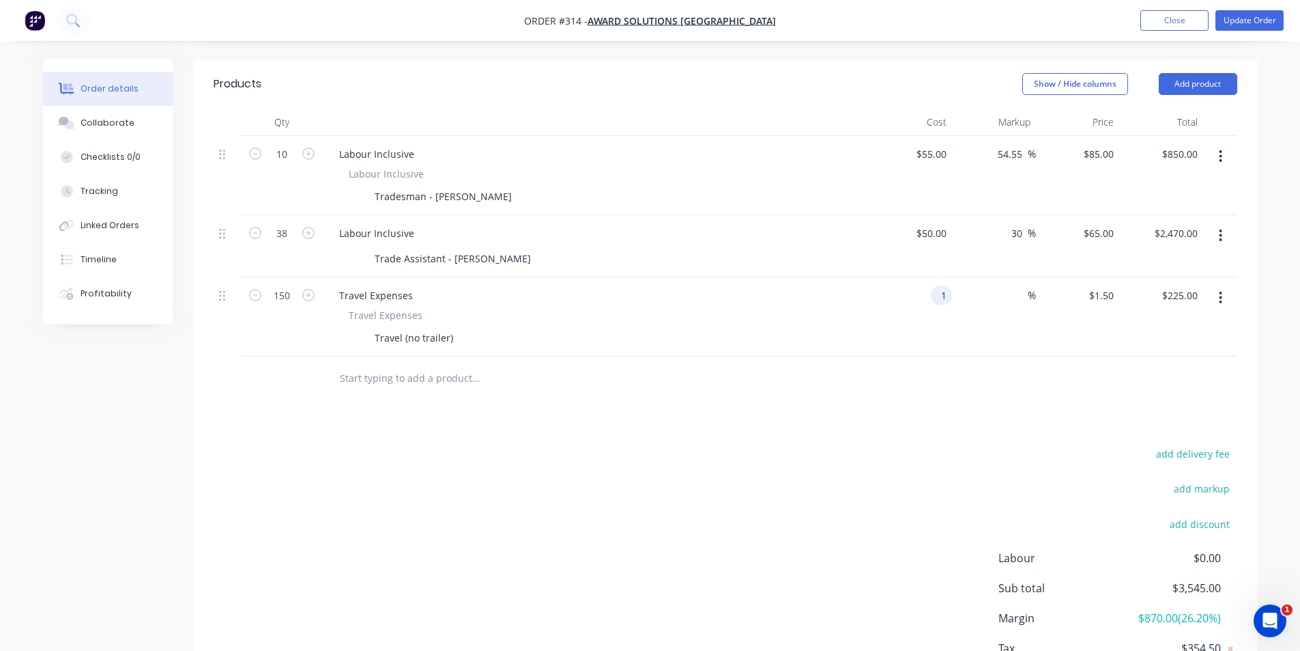
type input "$1.00"
type input "$150.00"
click at [963, 412] on div "Products Show / Hide columns Add product Qty Cost Markup Price Total 10 Labour …" at bounding box center [725, 393] width 1065 height 669
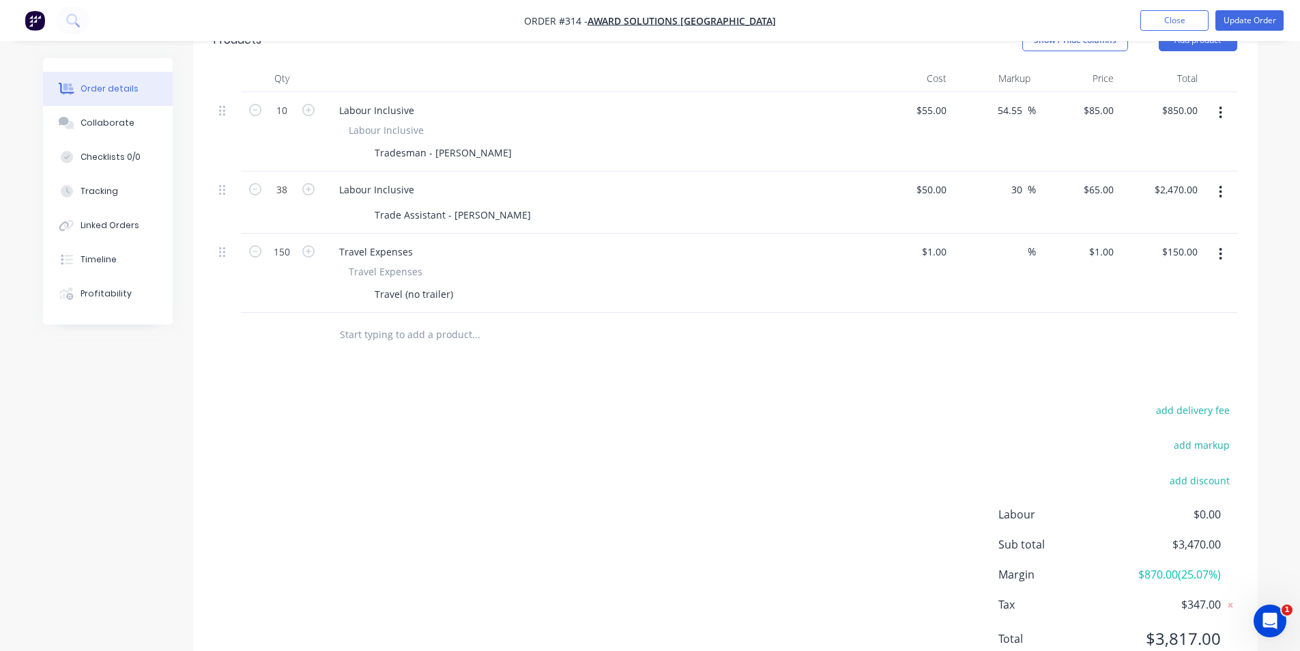
scroll to position [410, 0]
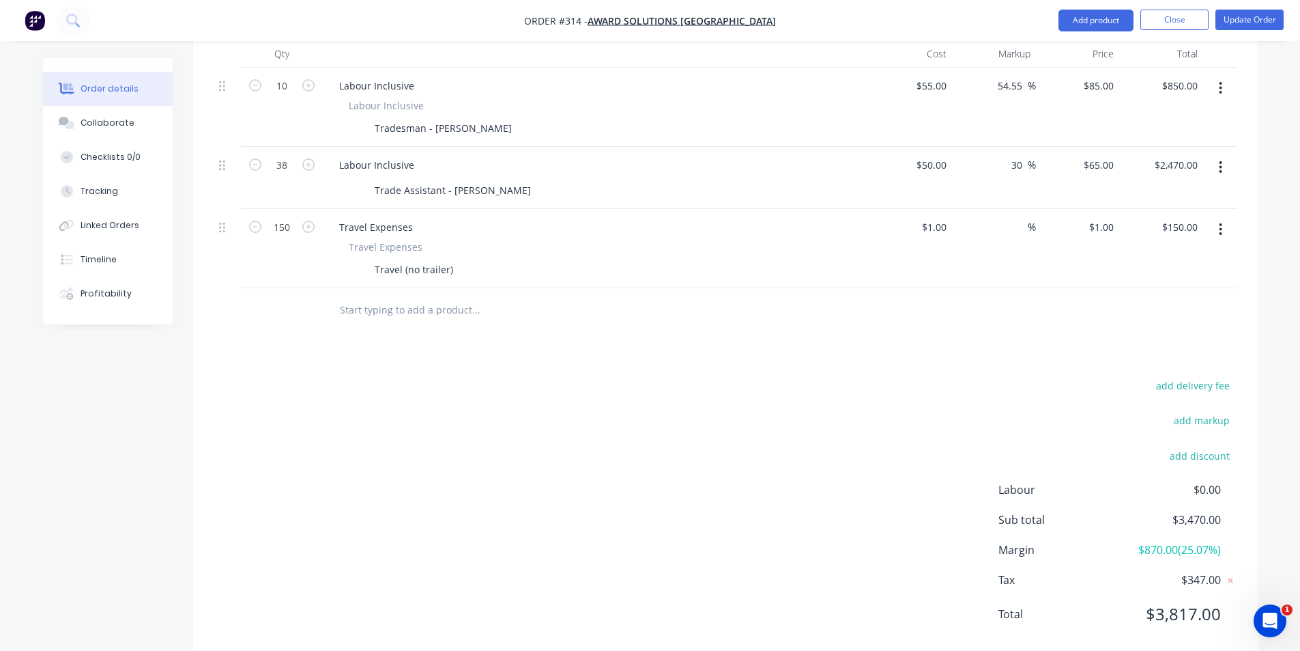
click at [1143, 541] on span "$870.00 ( 25.07 %)" at bounding box center [1170, 549] width 101 height 16
click at [994, 376] on div "add delivery fee add markup add discount Labour $0.00 Sub total $3,470.00 Margi…" at bounding box center [726, 507] width 1024 height 263
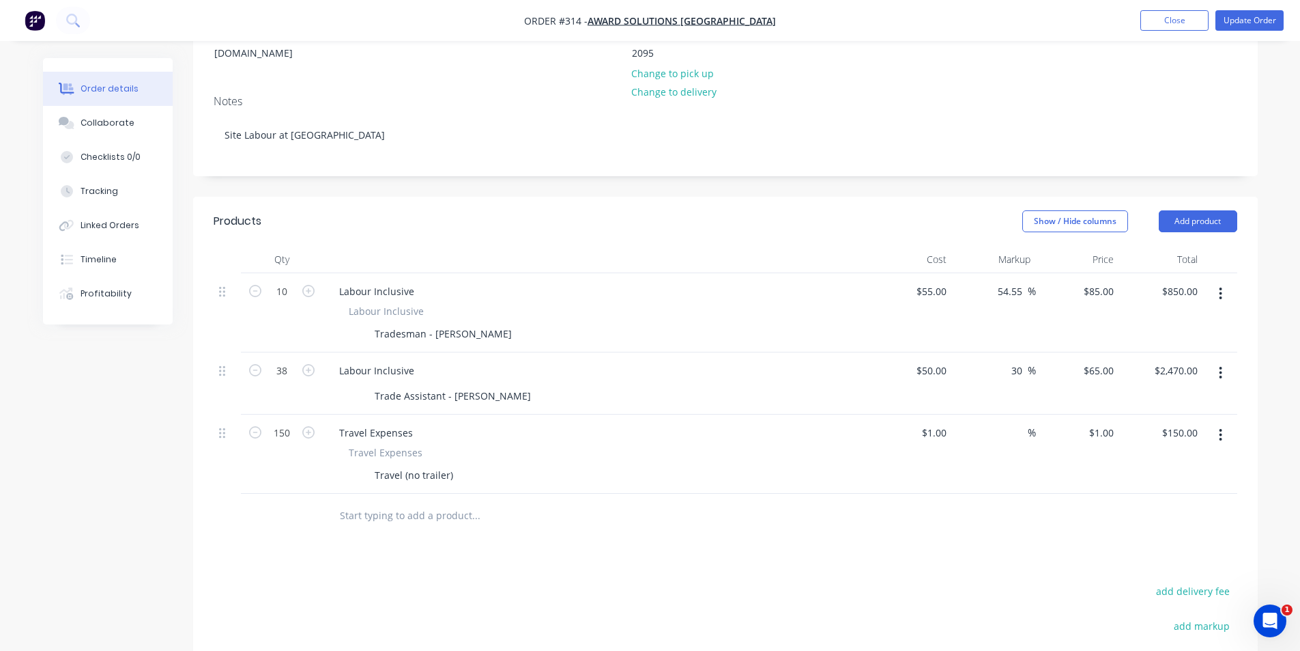
scroll to position [205, 0]
click at [930, 416] on div "1 $1.00" at bounding box center [911, 453] width 84 height 79
type input "$1.00"
click at [911, 496] on div at bounding box center [726, 515] width 1024 height 44
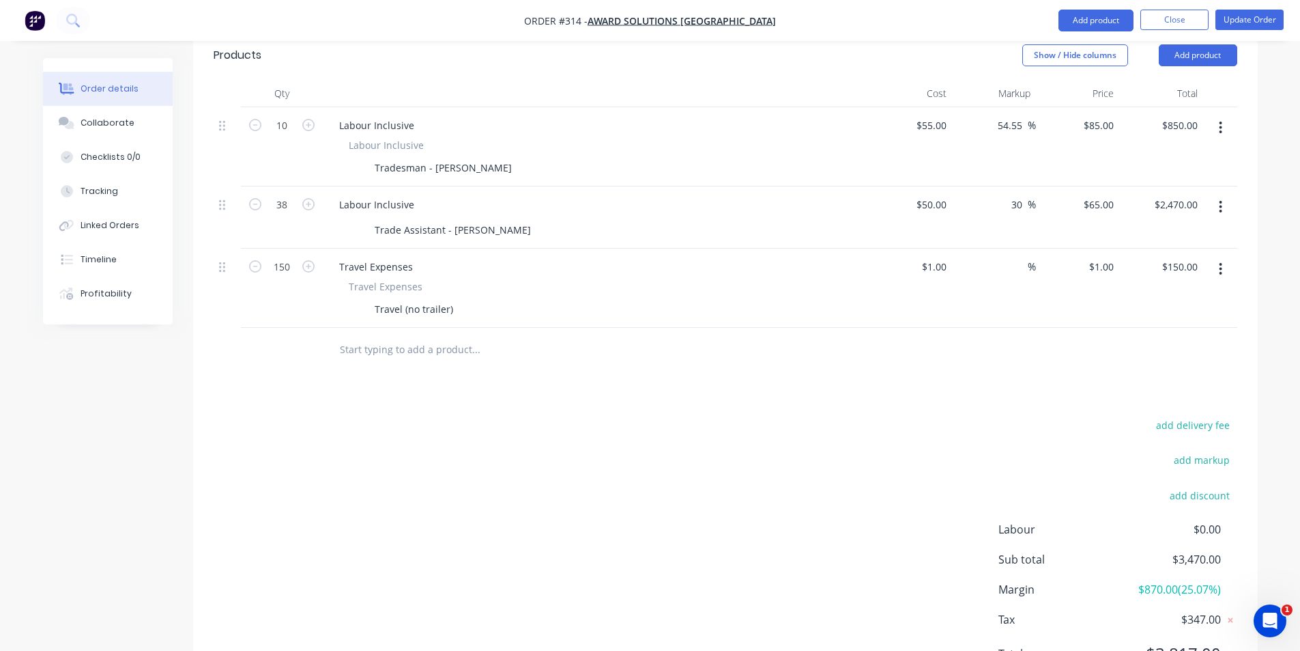
scroll to position [421, 0]
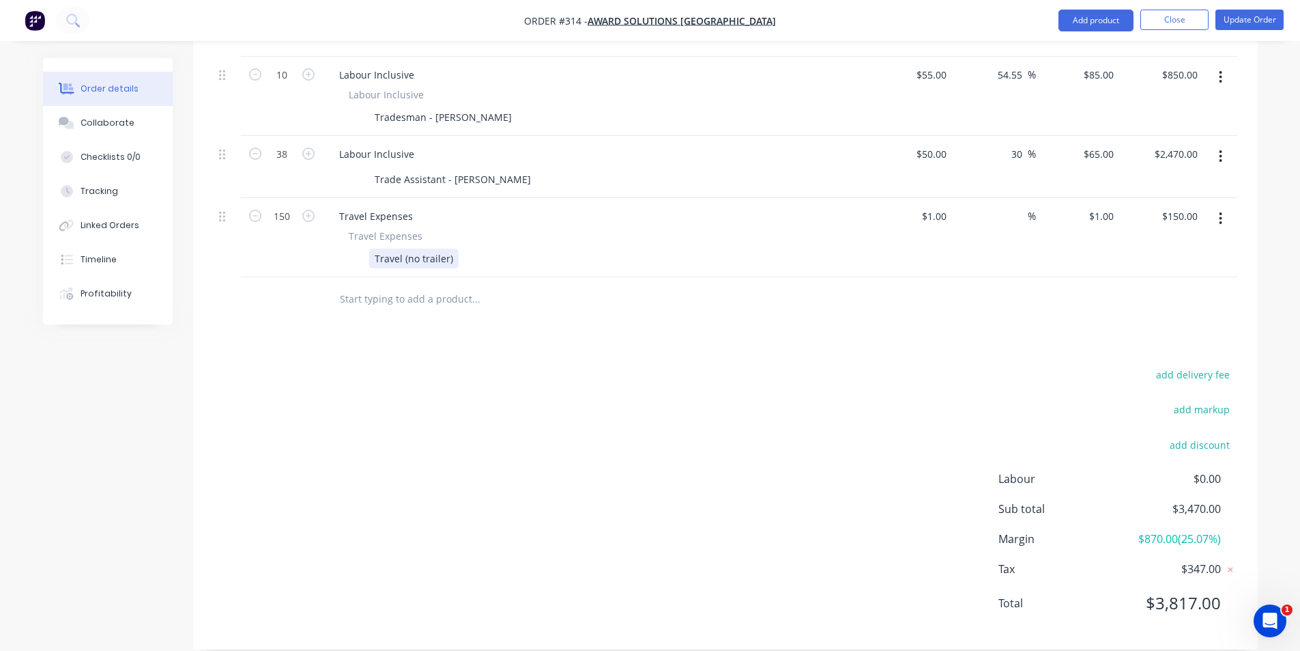
click at [449, 248] on div "Travel (no trailer)" at bounding box center [413, 258] width 89 height 20
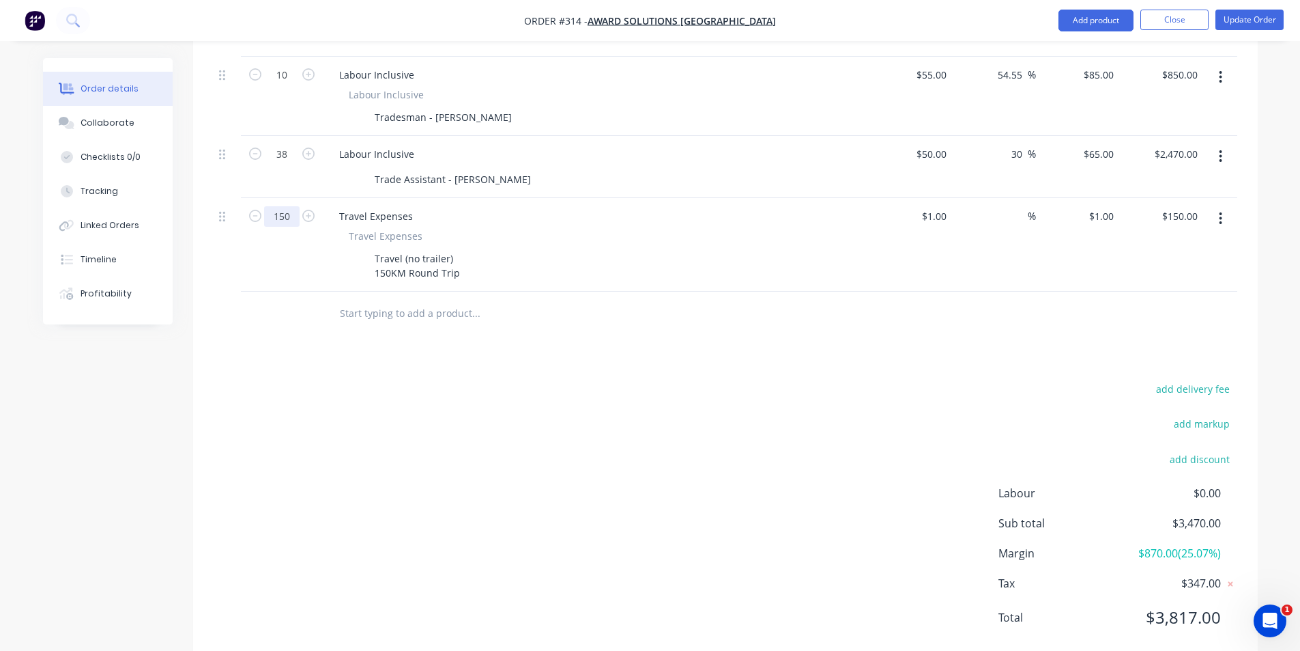
click at [291, 206] on input "150" at bounding box center [281, 216] width 35 height 20
type input "3"
type input "$3.00"
click at [776, 494] on div "add delivery fee add markup add discount Labour $0.00 Sub total $3,323.00 Margi…" at bounding box center [726, 511] width 1024 height 263
drag, startPoint x: 921, startPoint y: 211, endPoint x: 928, endPoint y: 203, distance: 10.6
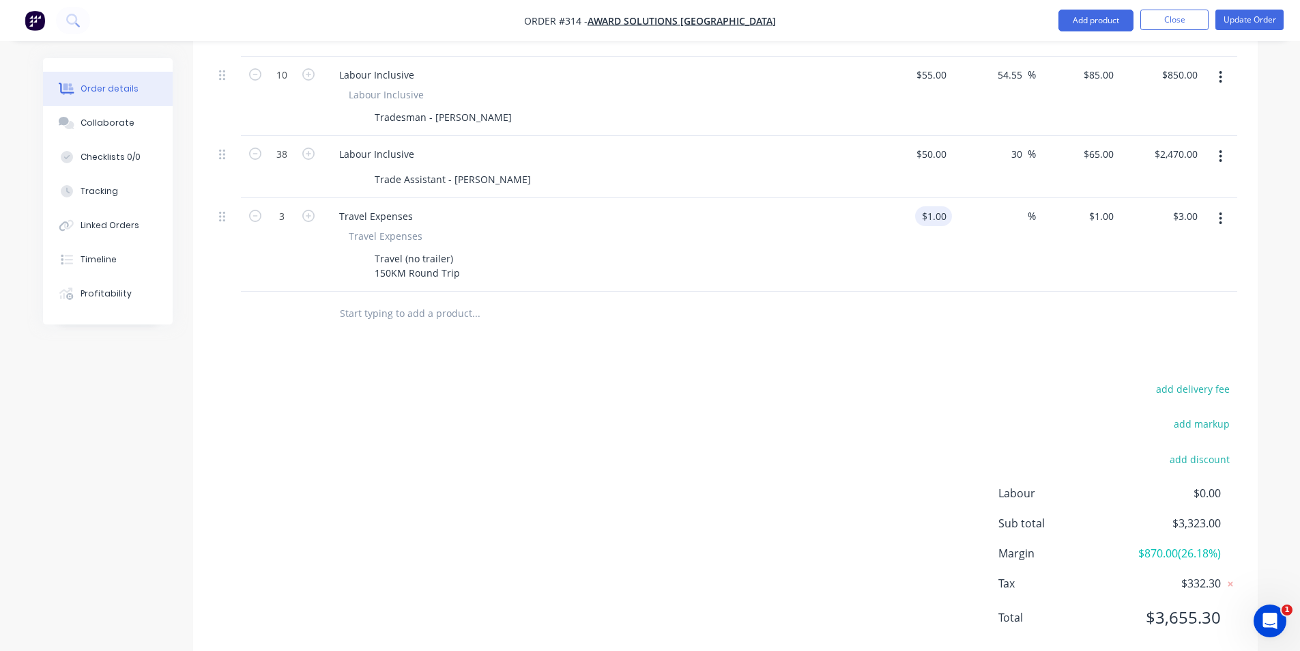
click at [922, 210] on div "$1.00 $1.00" at bounding box center [911, 245] width 84 height 94
click at [930, 201] on div "1 $1.00" at bounding box center [911, 245] width 84 height 94
type input "$100.00"
type input "$300.00"
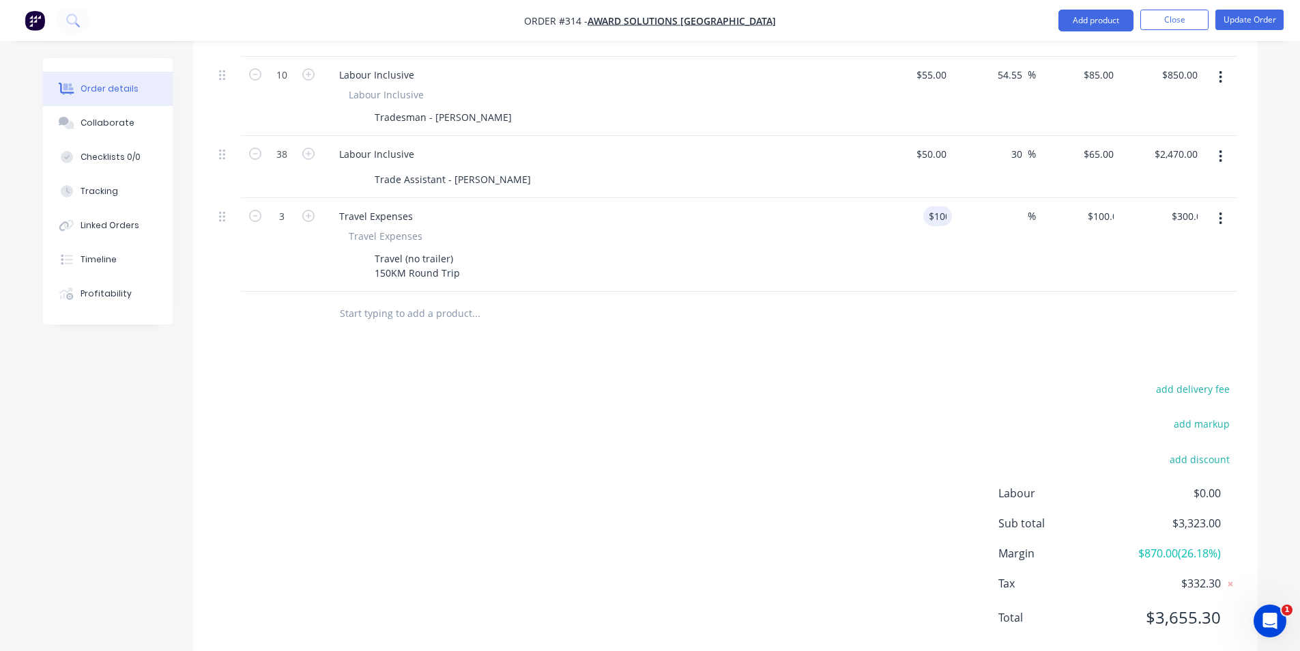
click at [878, 345] on div "Products Show / Hide columns Add product Qty Cost Markup Price Total 10 Labour …" at bounding box center [725, 321] width 1065 height 683
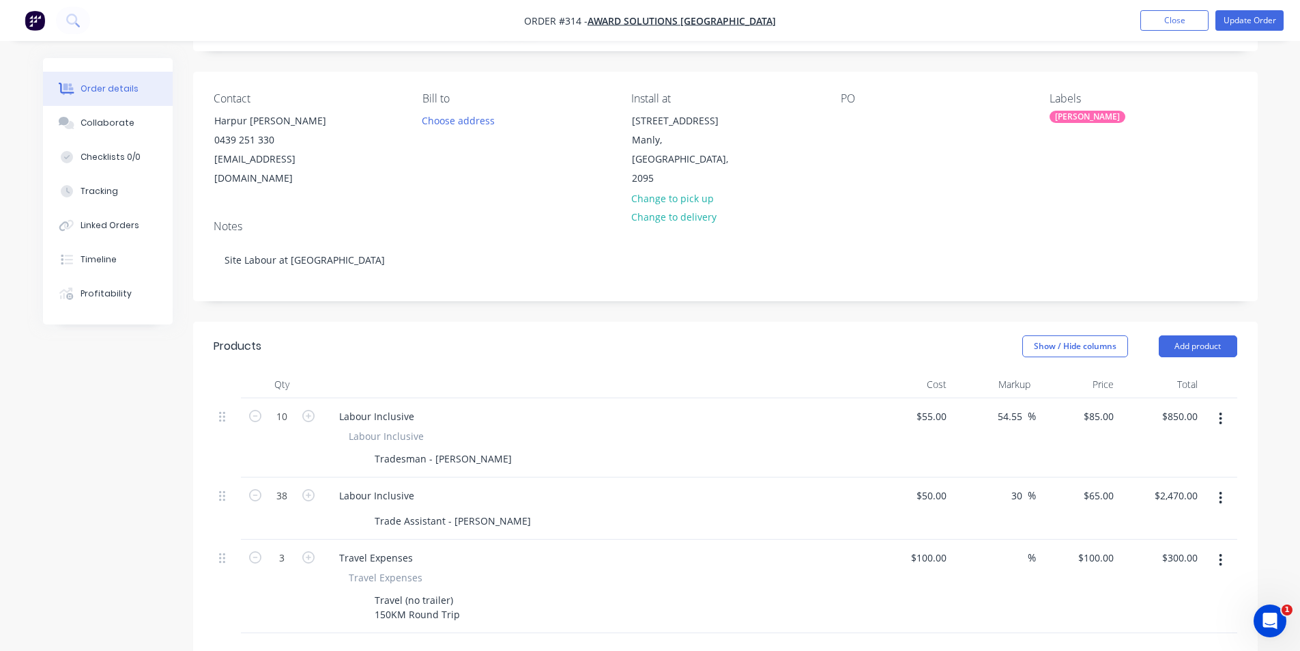
scroll to position [148, 0]
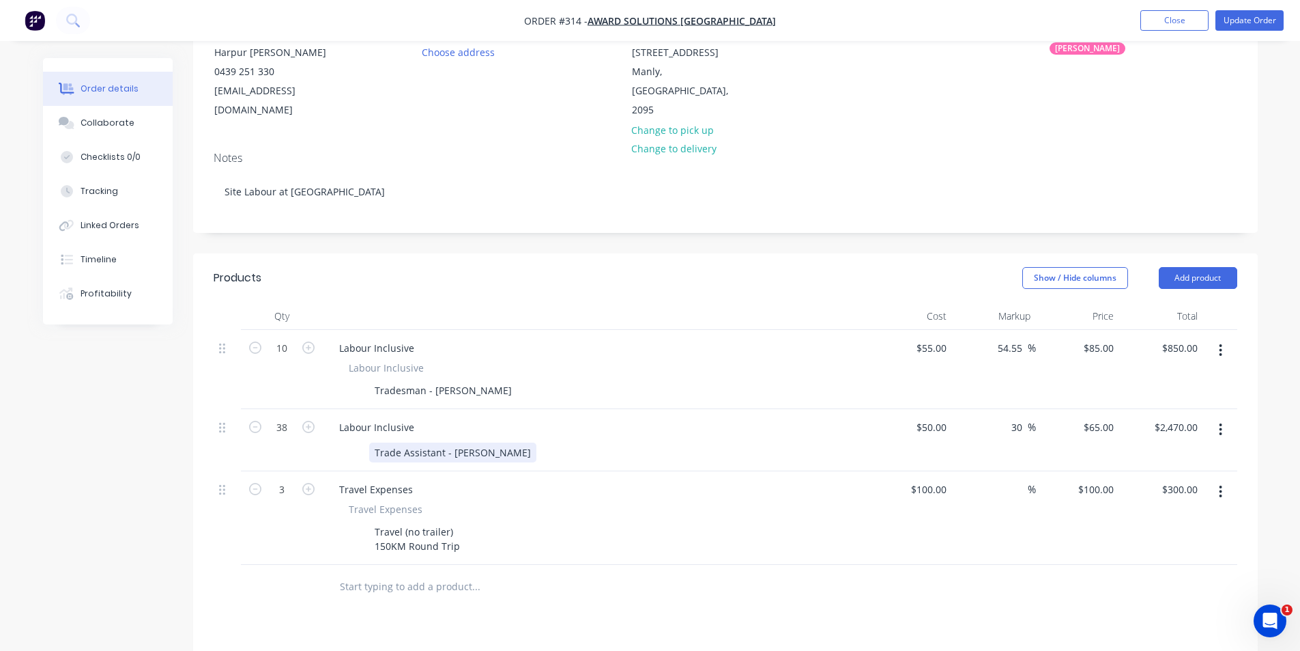
click at [482, 442] on div "Trade Assistant - [PERSON_NAME]" at bounding box center [593, 452] width 500 height 20
click at [455, 522] on div "Travel (no trailer) 150KM Round Trip" at bounding box center [417, 539] width 96 height 34
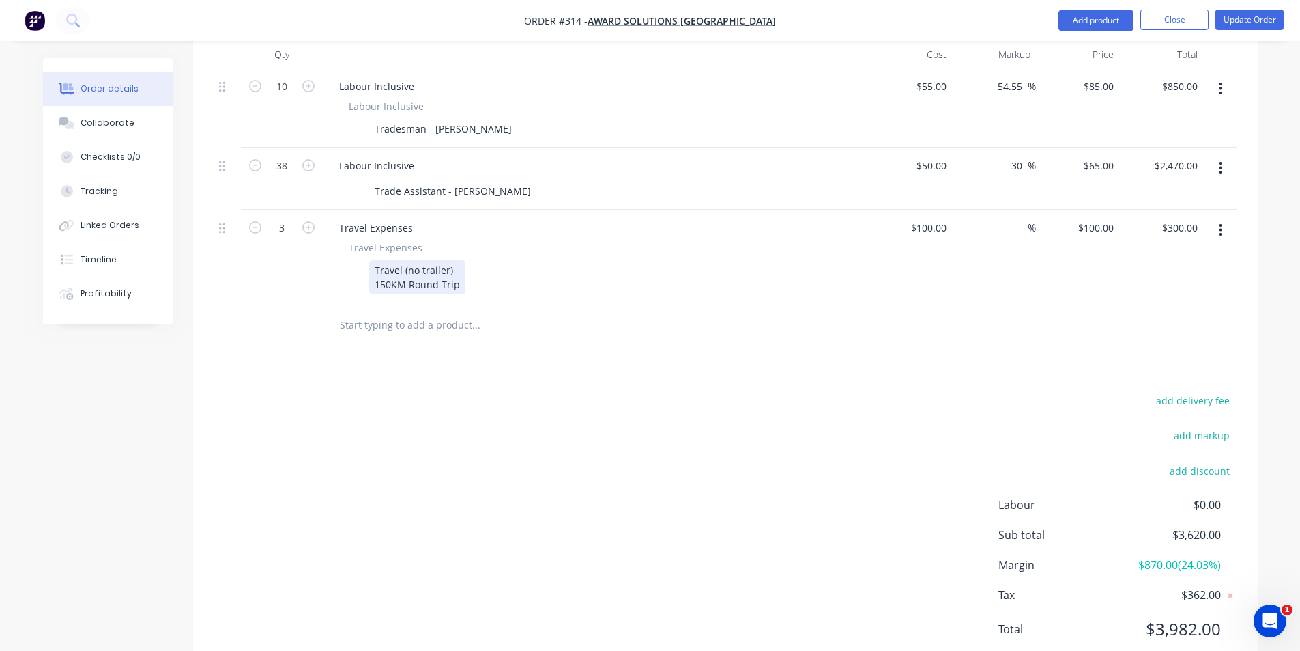
scroll to position [436, 0]
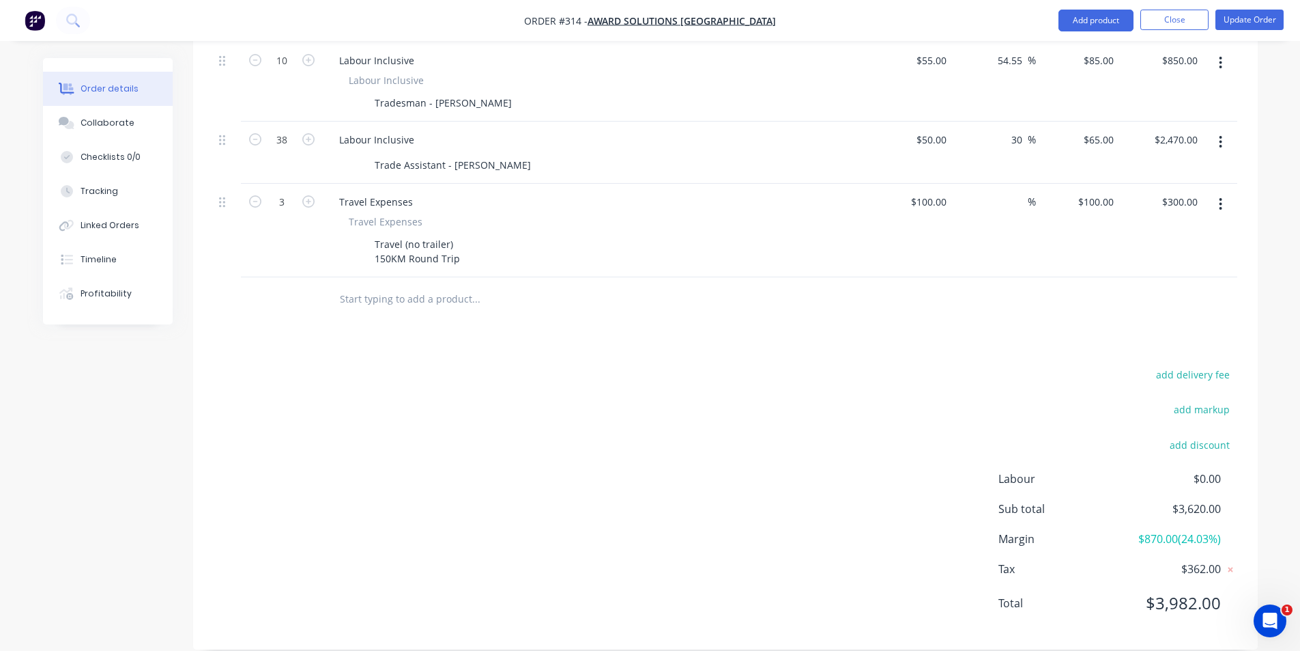
click at [426, 293] on input "text" at bounding box center [475, 298] width 273 height 27
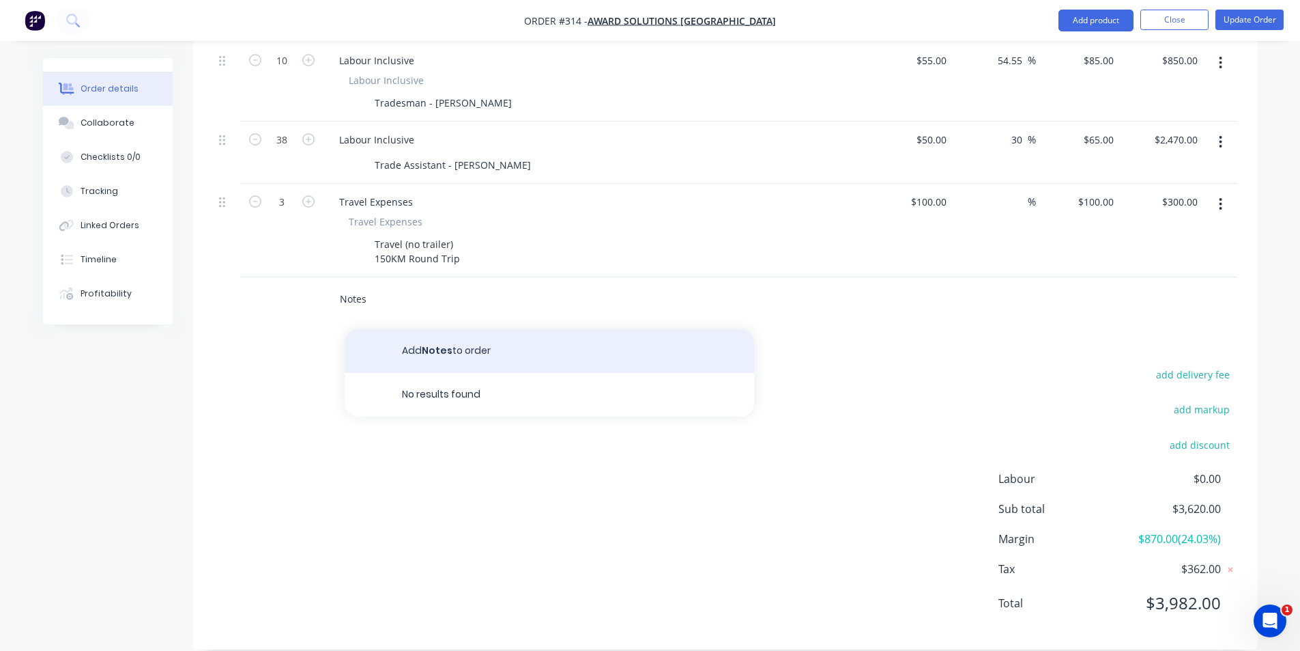
type input "Notes"
click at [430, 329] on button "Add Notes to order" at bounding box center [550, 351] width 410 height 44
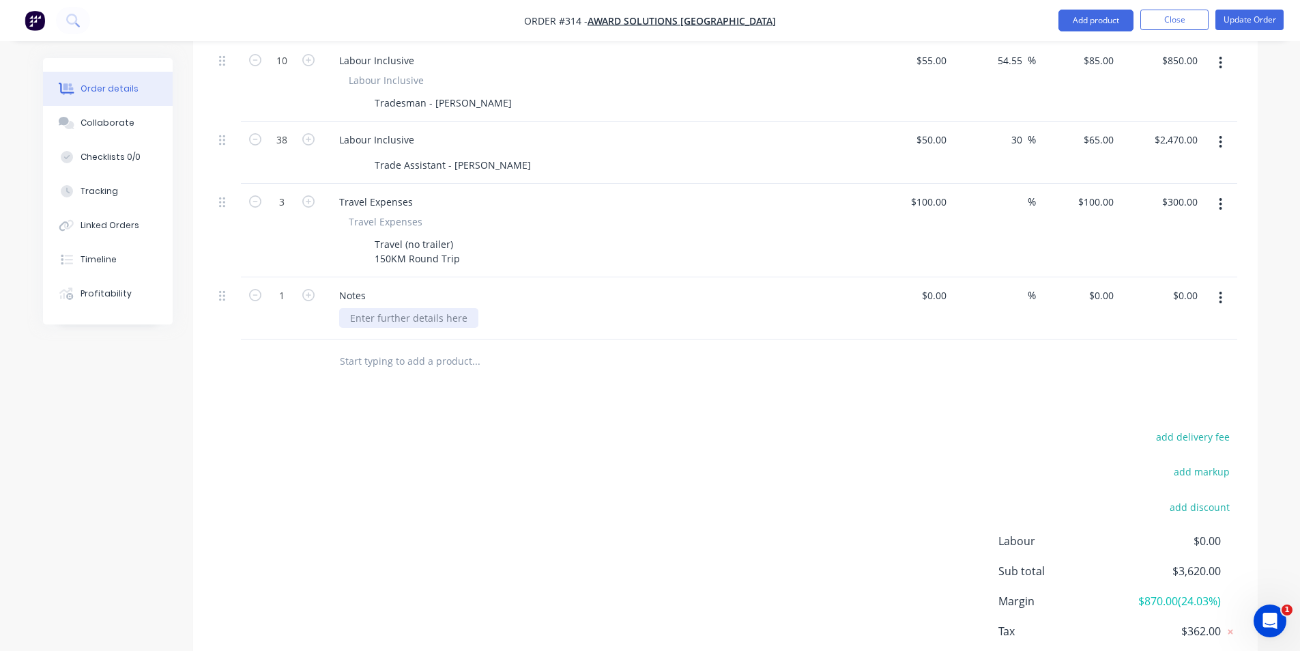
click at [423, 308] on div at bounding box center [408, 318] width 139 height 20
click at [394, 347] on input "text" at bounding box center [475, 360] width 273 height 27
paste input "[DATE] [GEOGRAPHIC_DATA] WWTP Mixture of Jobs. • Work areas cleaned • Assist Ev…"
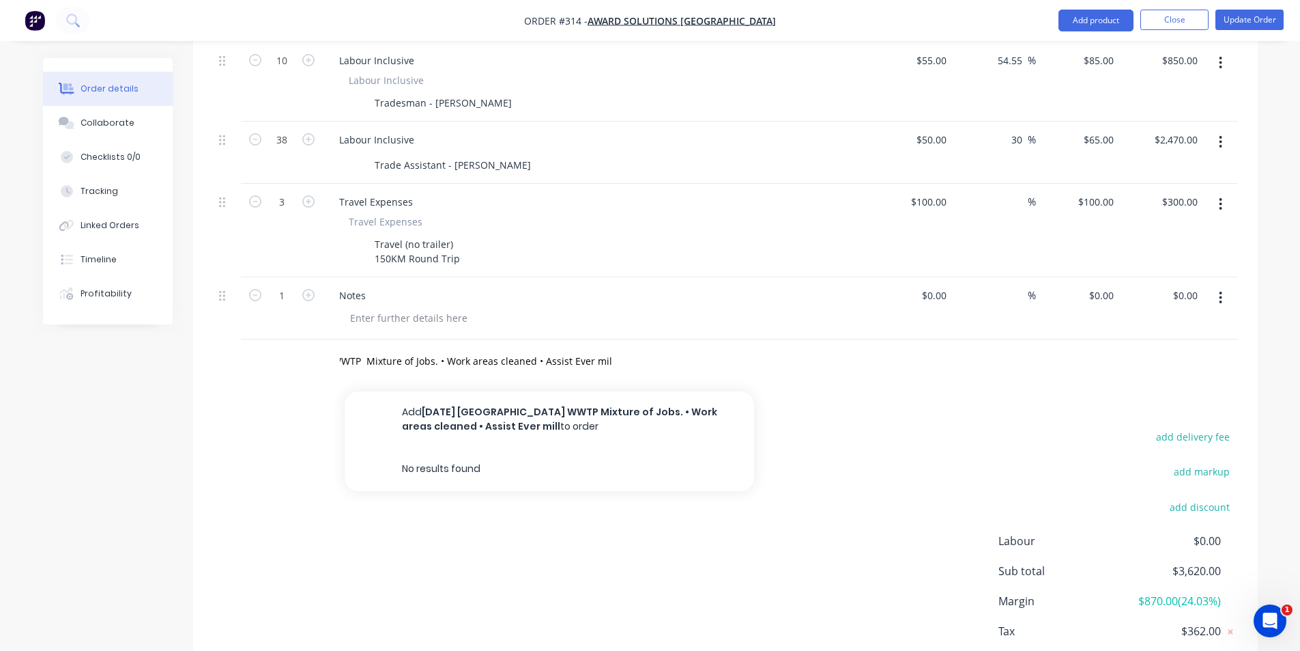
click at [347, 544] on div "add delivery fee add markup add discount Labour $0.00 Sub total $3,620.00 Margi…" at bounding box center [726, 558] width 1024 height 263
click at [427, 350] on input "[DATE] [GEOGRAPHIC_DATA] WWTP Mixture of Jobs. • Work areas cleaned • Assist Ev…" at bounding box center [475, 360] width 273 height 27
click at [603, 352] on input "[DATE] [GEOGRAPHIC_DATA] WWTP Mixture of Jobs. • Work areas cleaned • Assist Ev…" at bounding box center [475, 360] width 273 height 27
click at [588, 347] on input "[DATE] [GEOGRAPHIC_DATA] WWTP Mik areas clean • Assist Ever mill" at bounding box center [475, 360] width 273 height 27
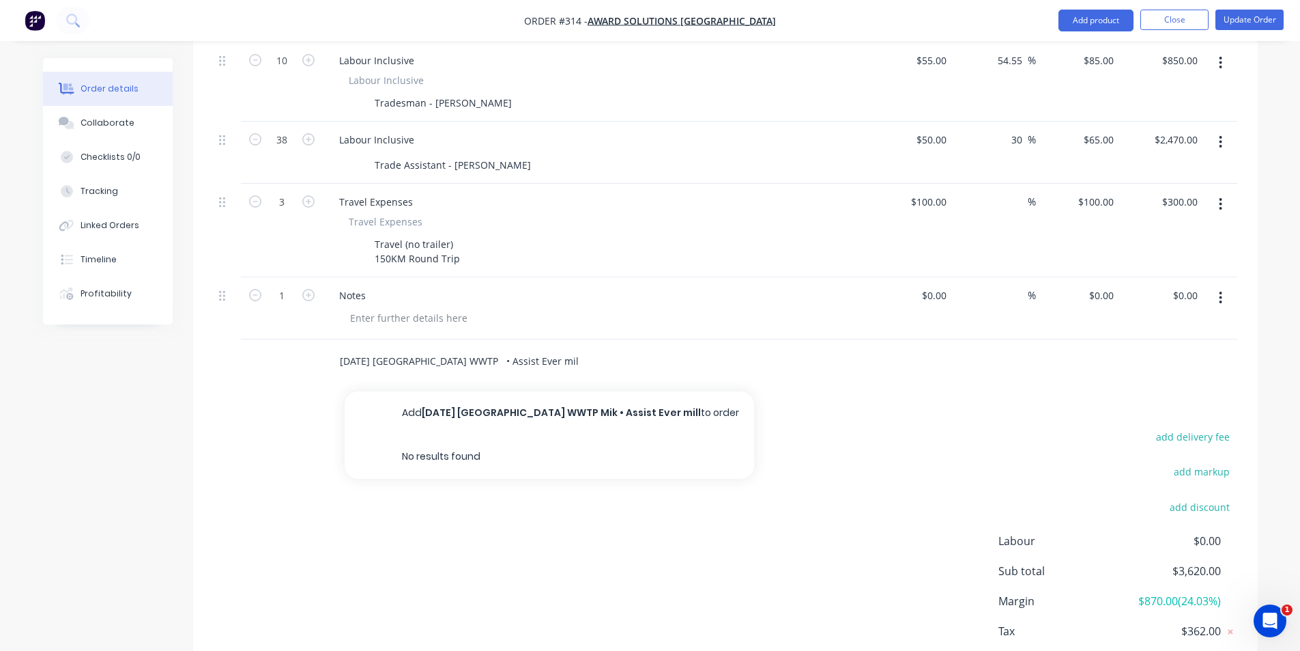
click at [588, 347] on input "[DATE] [GEOGRAPHIC_DATA] WWTP • Assist Ever mil" at bounding box center [475, 360] width 273 height 27
type input "1"
click at [412, 308] on div at bounding box center [408, 318] width 139 height 20
paste div
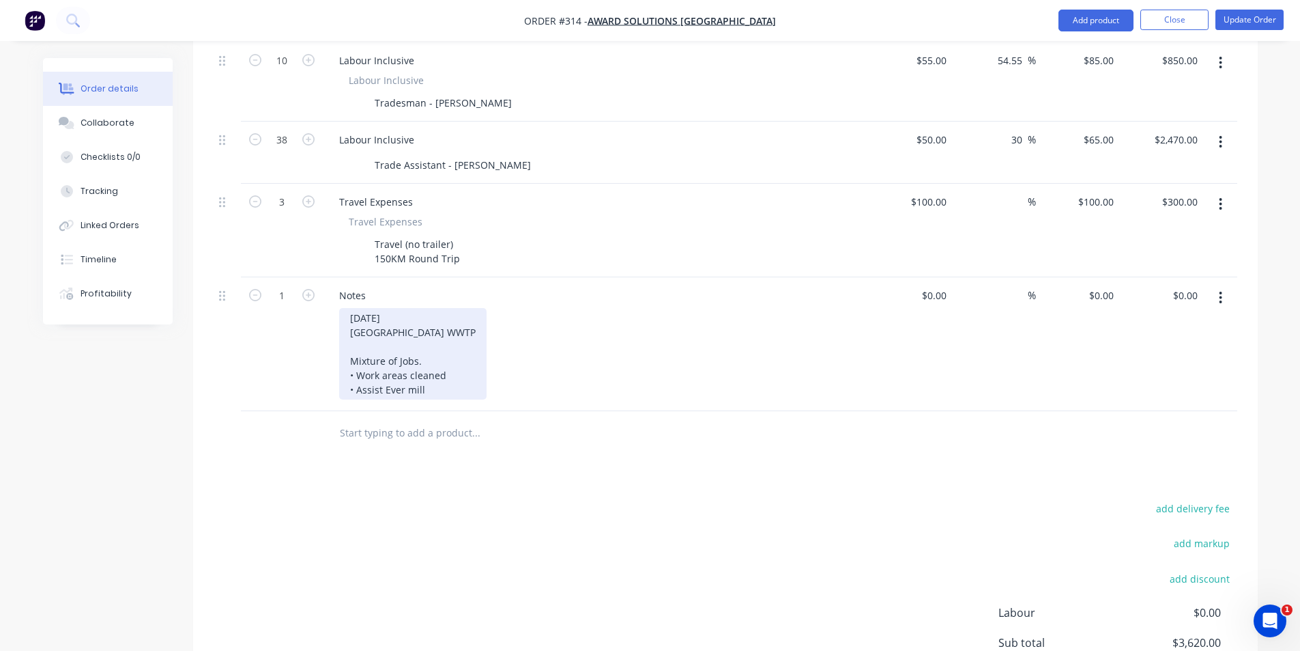
click at [426, 376] on div "[DATE] [GEOGRAPHIC_DATA] WWTP Mixture of Jobs. • Work areas cleaned • Assist Ev…" at bounding box center [412, 353] width 147 height 91
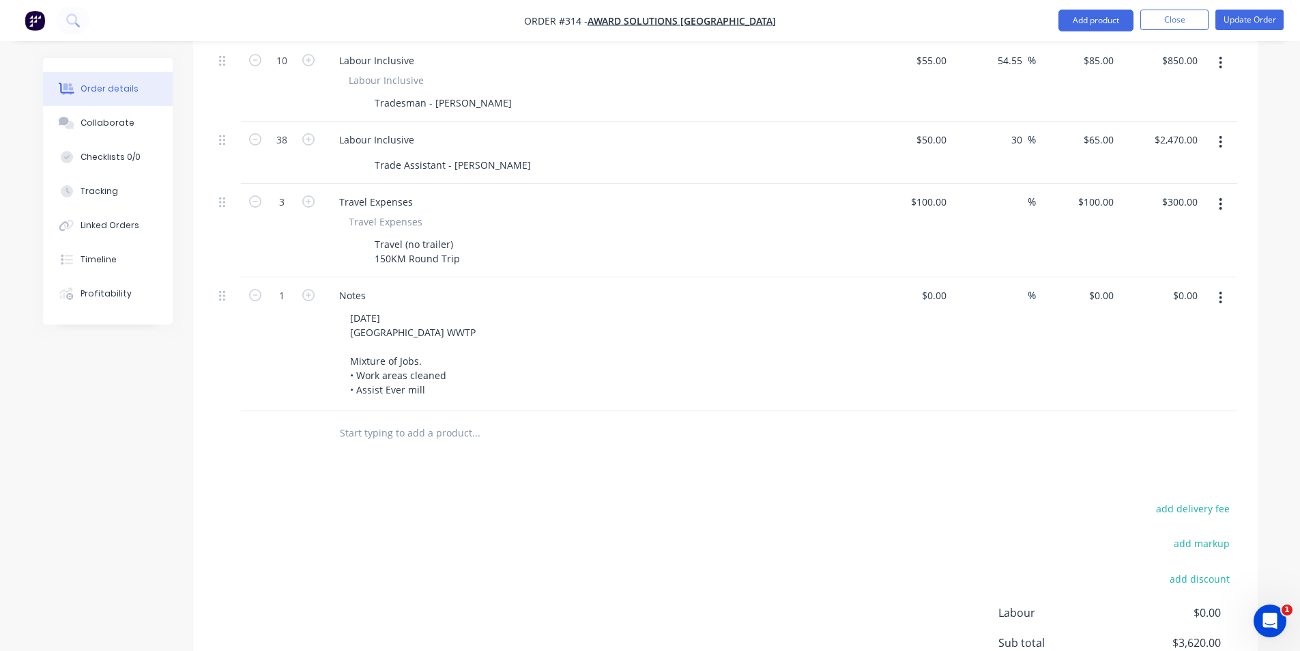
click at [381, 460] on div "Products Show / Hide columns Add product Qty Cost Markup Price Total 10 Labour …" at bounding box center [725, 374] width 1065 height 817
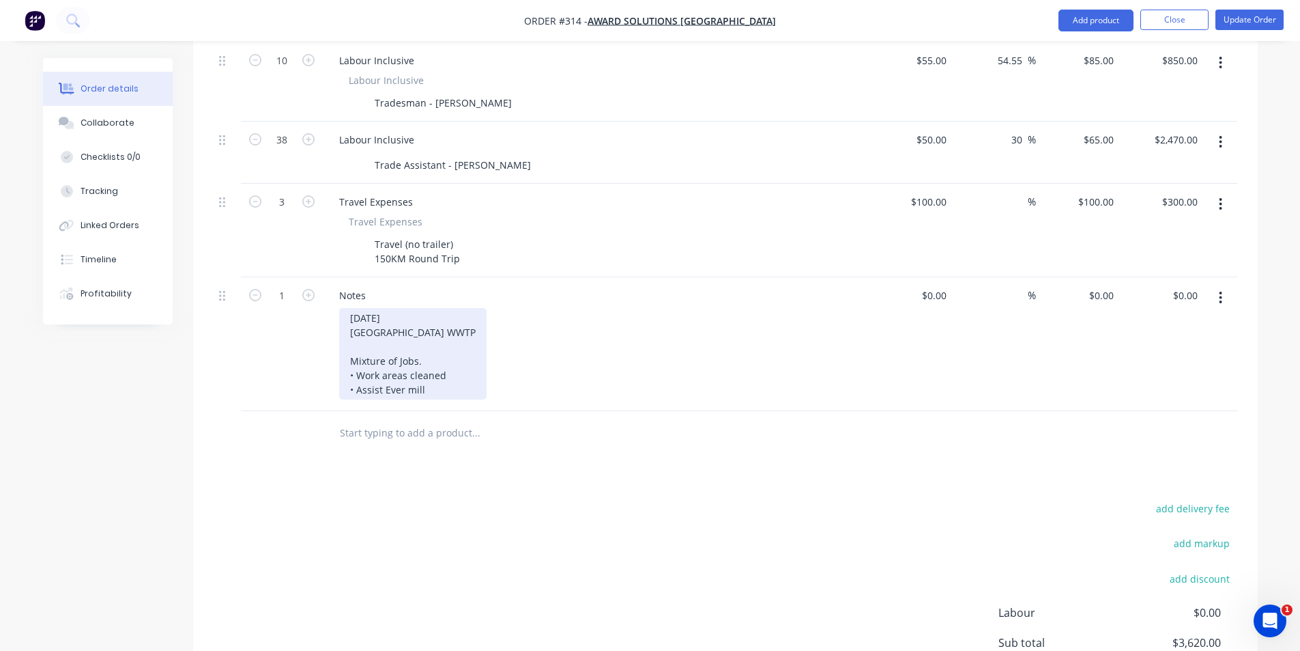
click at [425, 349] on div "[DATE] [GEOGRAPHIC_DATA] WWTP Mixture of Jobs. • Work areas cleaned • Assist Ev…" at bounding box center [412, 353] width 147 height 91
click at [439, 347] on div "[DATE] [GEOGRAPHIC_DATA] WWTP Mixture of Jobs. • Work areas cleaned • Assist Ev…" at bounding box center [412, 353] width 147 height 91
drag, startPoint x: 401, startPoint y: 296, endPoint x: 337, endPoint y: 305, distance: 65.5
click at [337, 305] on div "Notes [DATE] North Head WWTP Mixture of Jobs. • Work areas cleaned • Assist Eve…" at bounding box center [596, 344] width 546 height 134
click at [403, 308] on div "[DATE] [GEOGRAPHIC_DATA] WWTP Mixture of Jobs. • Work areas cleaned • Assist Ev…" at bounding box center [412, 353] width 147 height 91
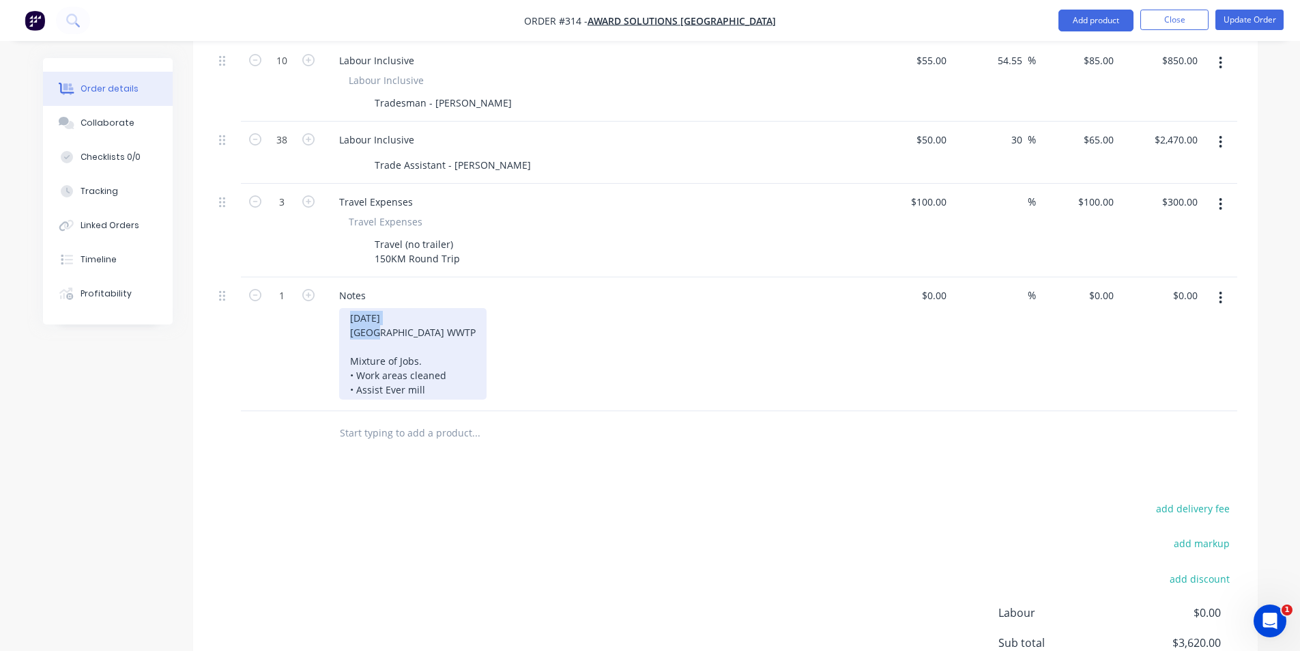
drag, startPoint x: 403, startPoint y: 300, endPoint x: 344, endPoint y: 303, distance: 58.8
click at [344, 308] on div "[DATE] [GEOGRAPHIC_DATA] WWTP Mixture of Jobs. • Work areas cleaned • Assist Ev…" at bounding box center [412, 353] width 147 height 91
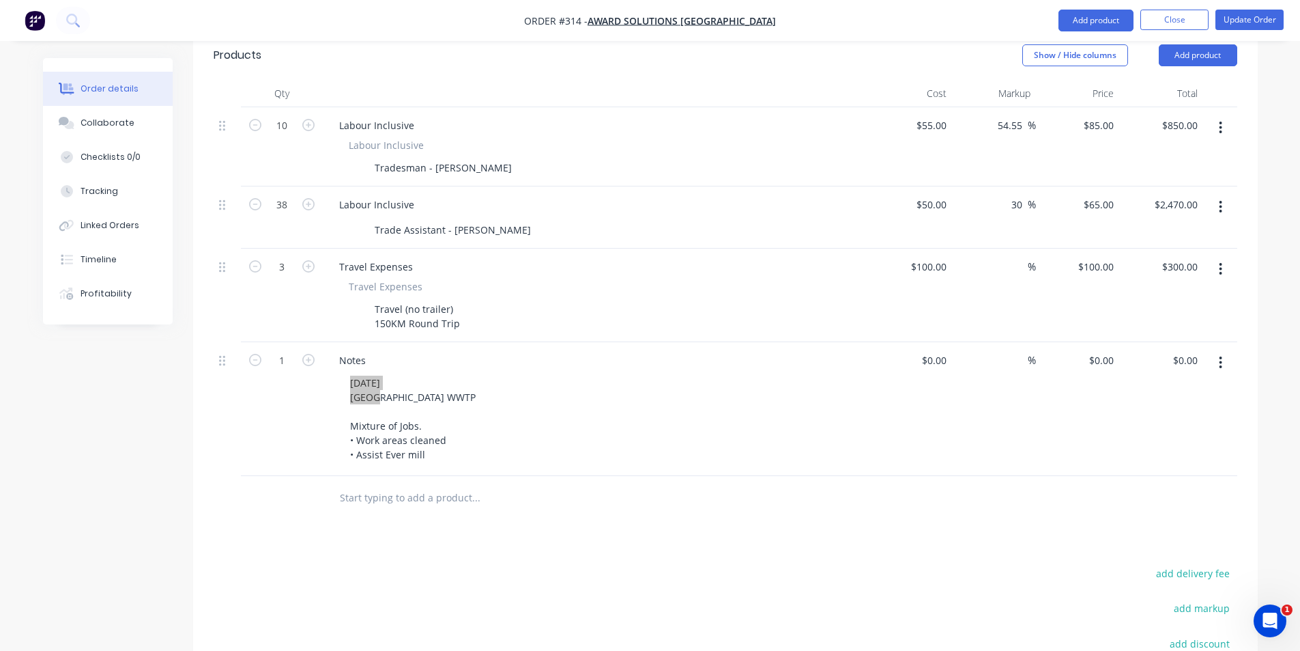
scroll to position [367, 0]
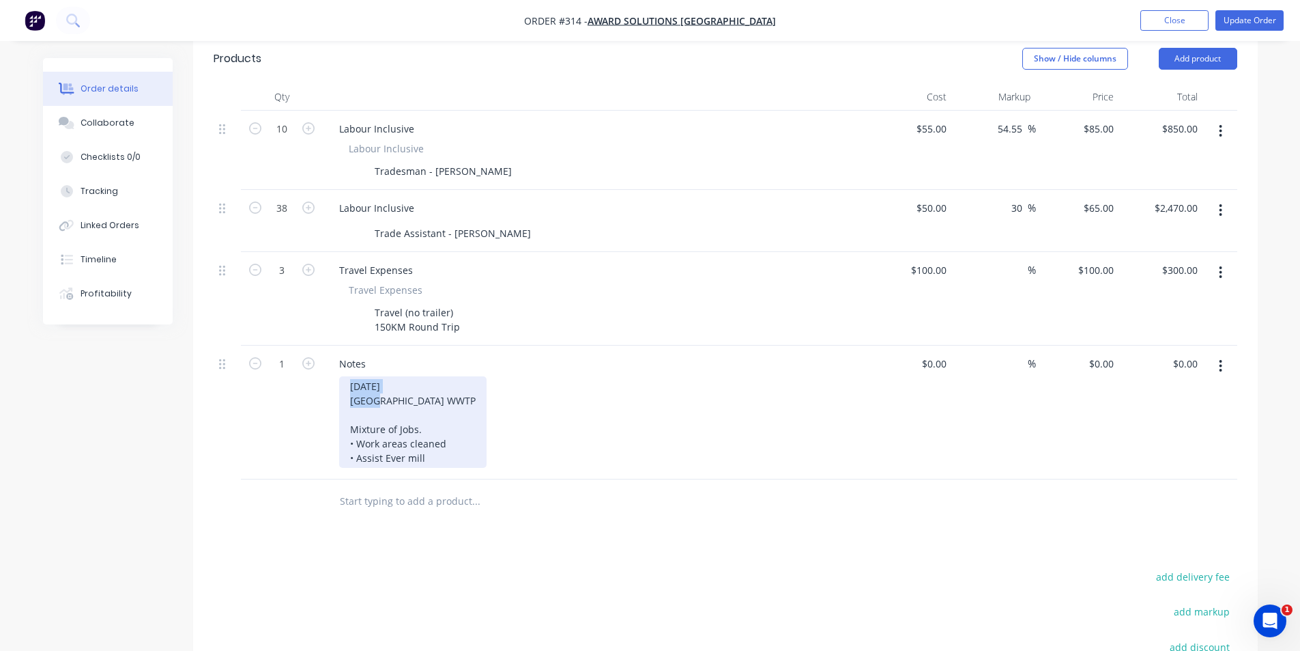
click at [399, 376] on div "[DATE] [GEOGRAPHIC_DATA] WWTP Mixture of Jobs. • Work areas cleaned • Assist Ev…" at bounding box center [412, 421] width 147 height 91
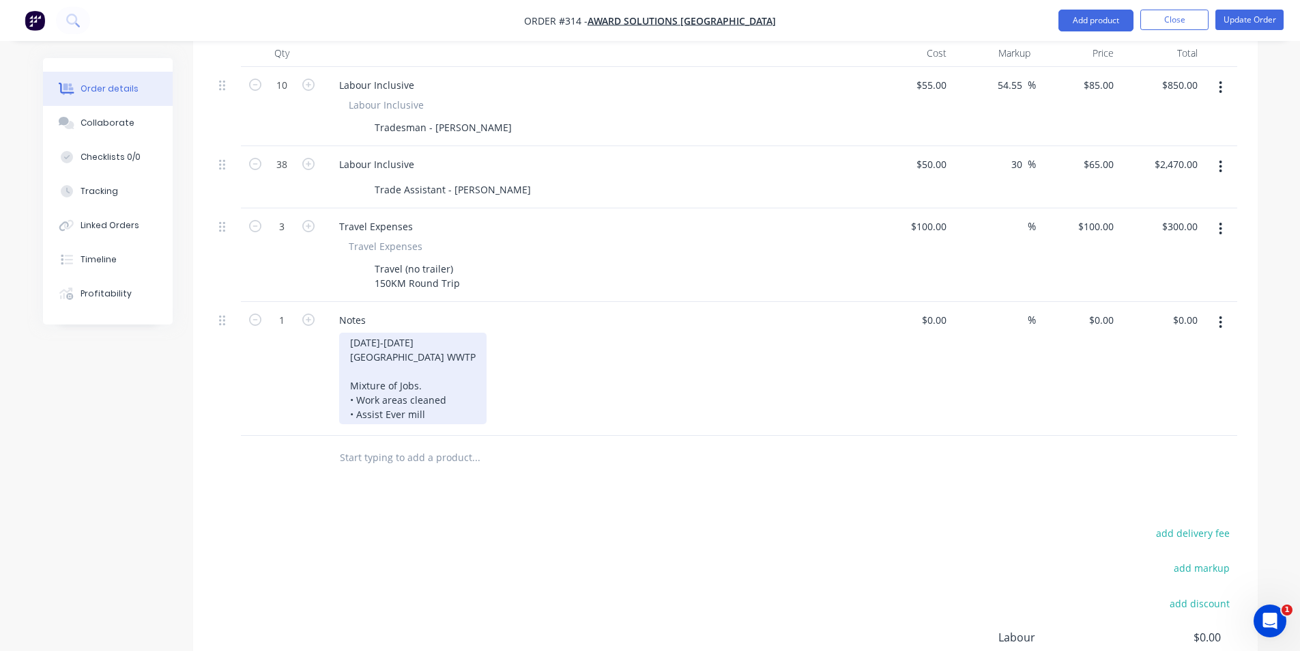
scroll to position [436, 0]
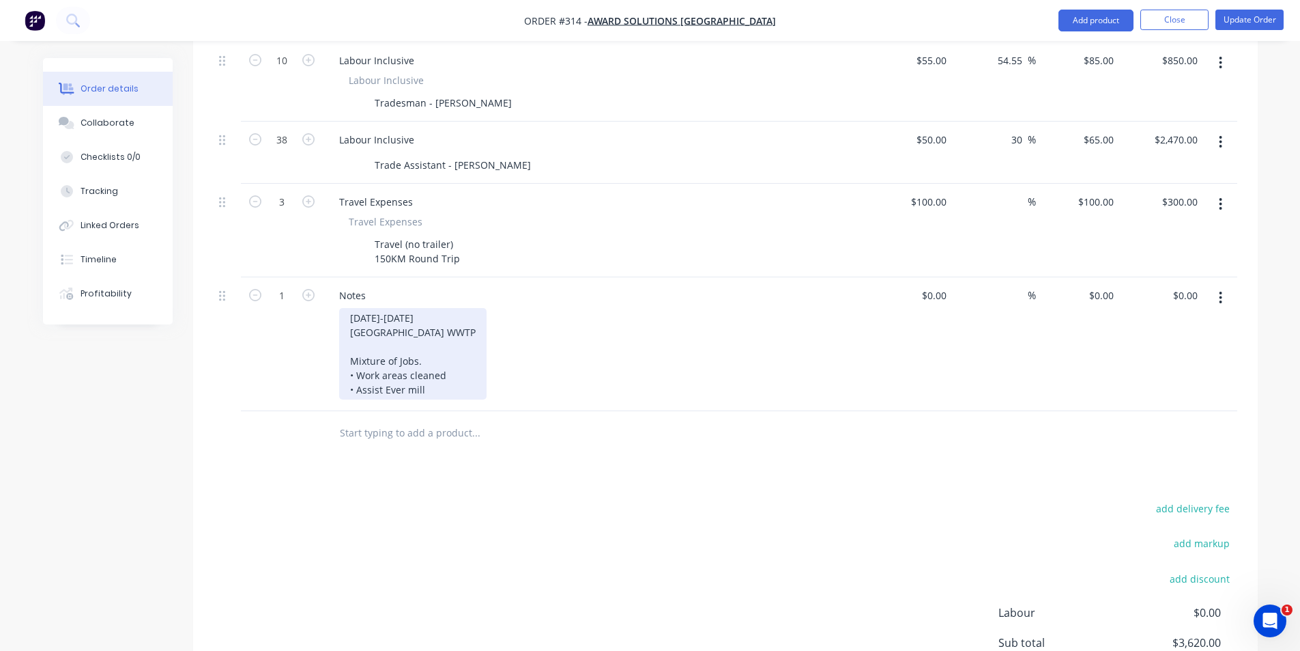
click at [431, 372] on div "[DATE]-[DATE] [GEOGRAPHIC_DATA] WWTP Mixture of Jobs. • Work areas cleaned • As…" at bounding box center [412, 353] width 147 height 91
click at [405, 371] on div "[DATE]-[DATE] [GEOGRAPHIC_DATA] WWTP Mixture of Jobs. • Work areas cleaned • As…" at bounding box center [412, 353] width 147 height 91
click at [413, 375] on div "[DATE]-[DATE] [GEOGRAPHIC_DATA] WWTP Mixture of Jobs. • Work areas cleaned • As…" at bounding box center [412, 353] width 147 height 91
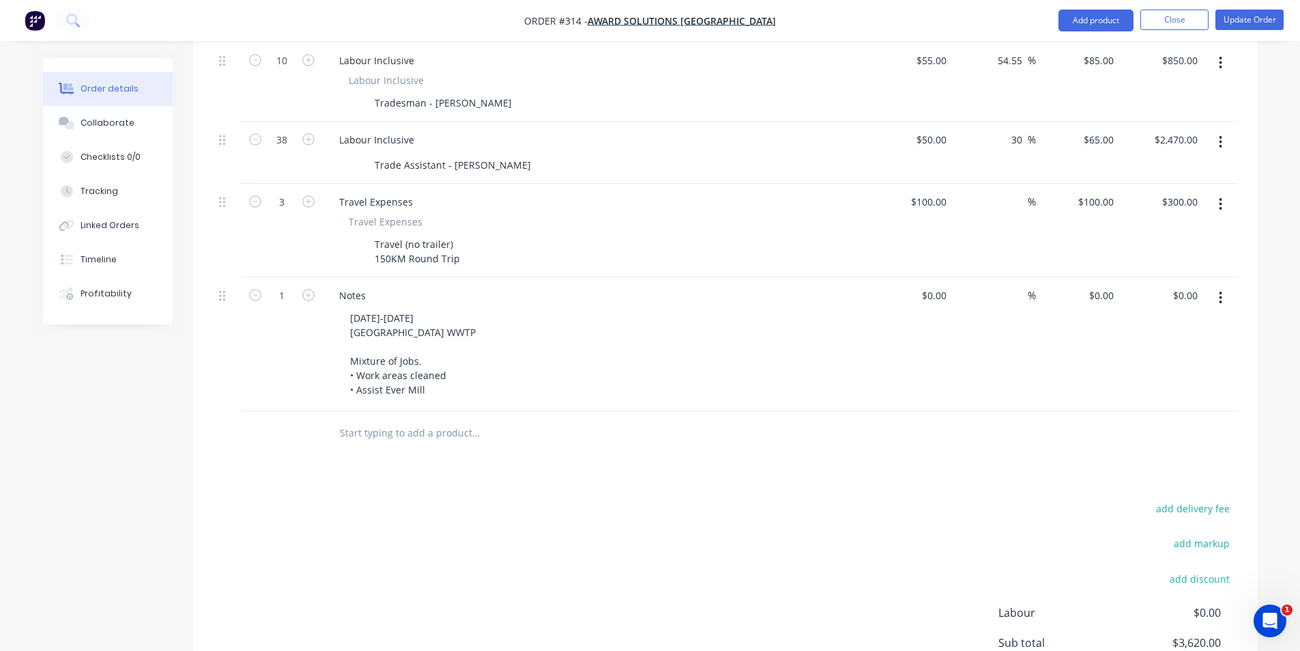
click at [424, 499] on div "add delivery fee add markup add discount Labour $0.00 Sub total $3,620.00 Margi…" at bounding box center [726, 630] width 1024 height 263
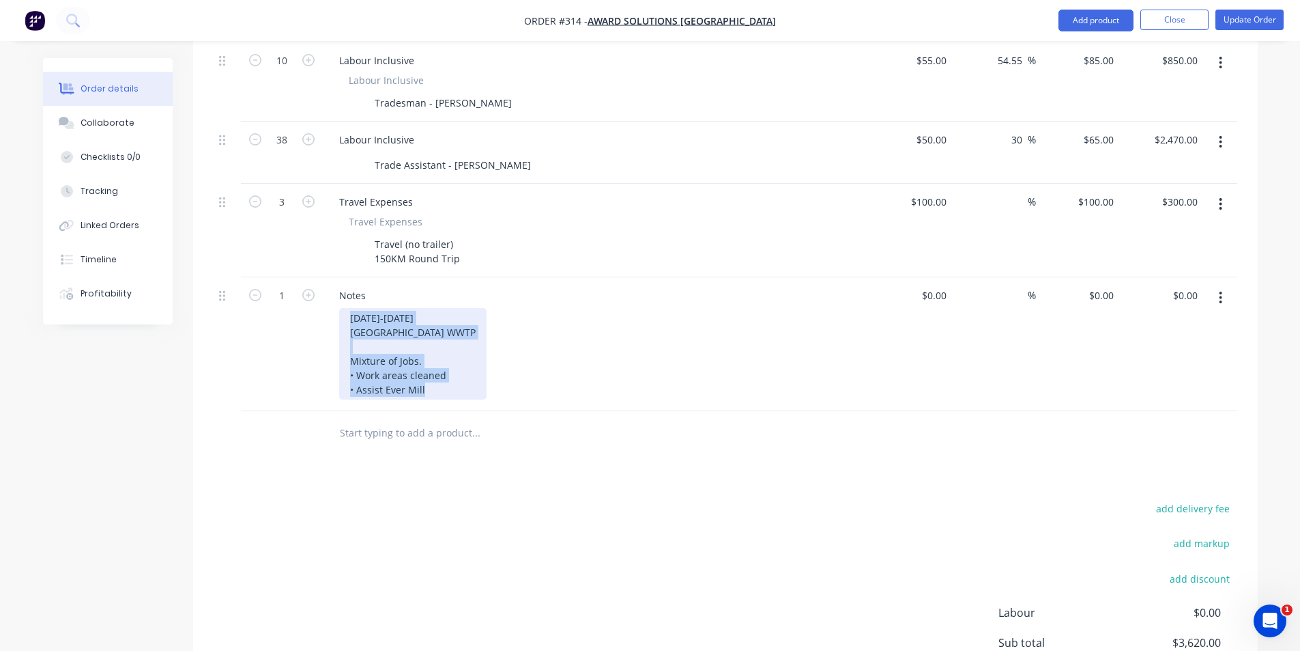
drag, startPoint x: 347, startPoint y: 296, endPoint x: 430, endPoint y: 375, distance: 114.0
click at [430, 375] on div "[DATE]-[DATE] [GEOGRAPHIC_DATA] WWTP Mixture of Jobs. • Work areas cleaned • As…" at bounding box center [412, 353] width 147 height 91
copy div "[DATE]-[DATE] [GEOGRAPHIC_DATA] WWTP Mixture of Jobs. • Work areas cleaned • As…"
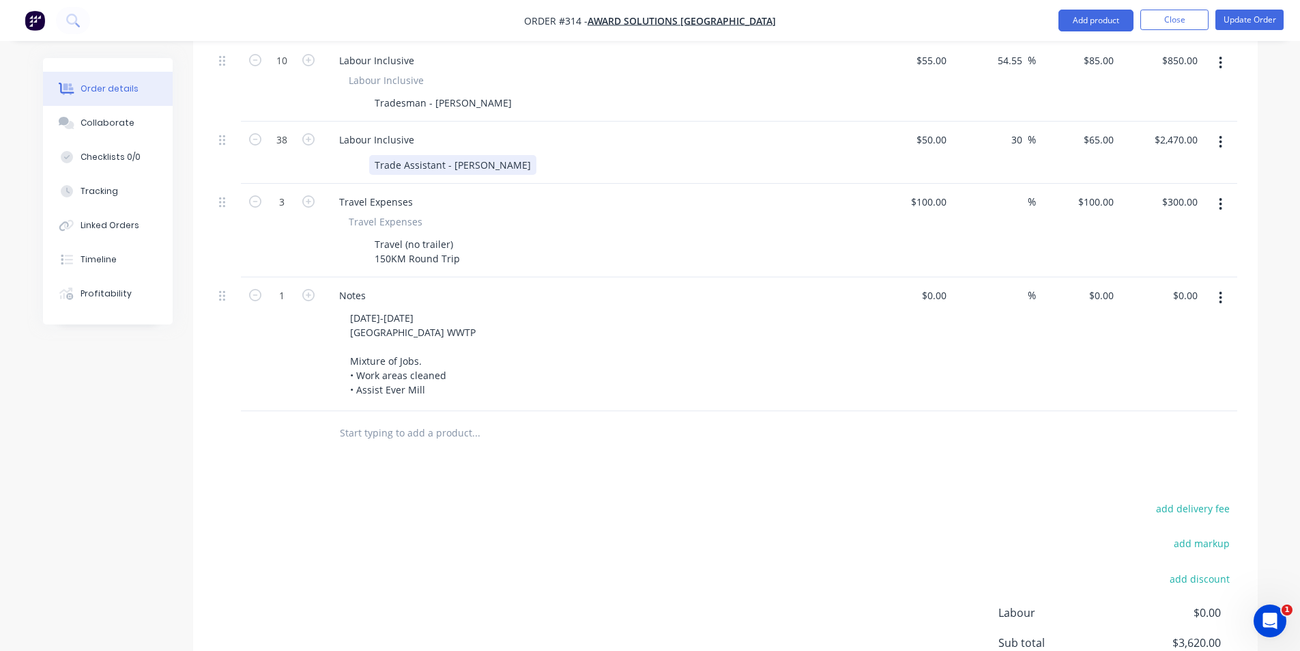
click at [466, 155] on div "Trade Assistant - [PERSON_NAME]" at bounding box center [452, 165] width 167 height 20
click at [471, 155] on div "Trade Assistant - [PERSON_NAME]" at bounding box center [452, 165] width 167 height 20
click at [472, 155] on div "Trade Assistant - [PERSON_NAME]" at bounding box center [452, 165] width 167 height 20
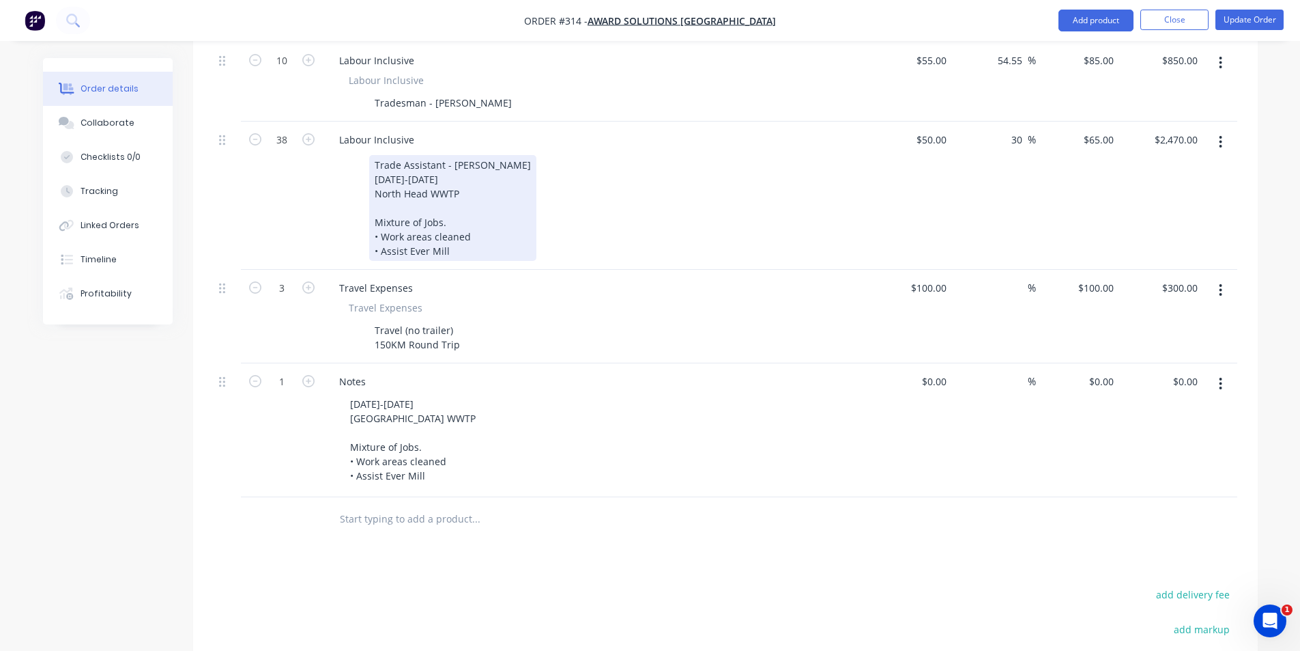
click at [430, 201] on div at bounding box center [453, 208] width 156 height 14
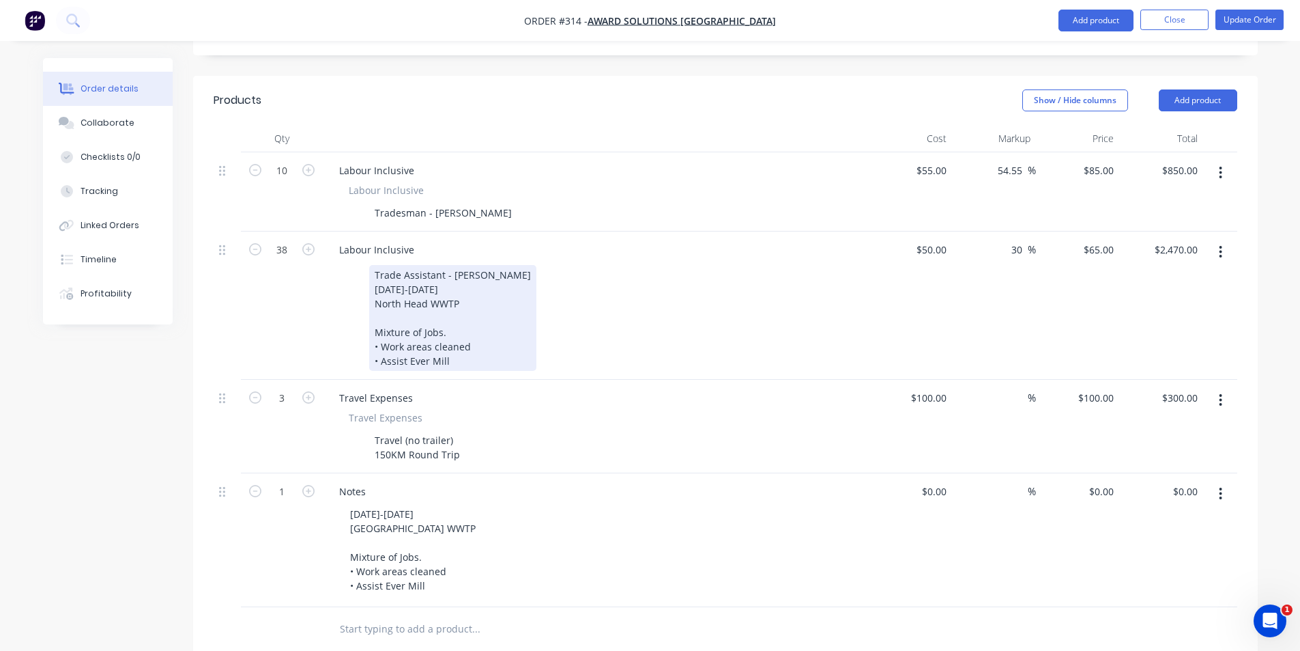
scroll to position [299, 0]
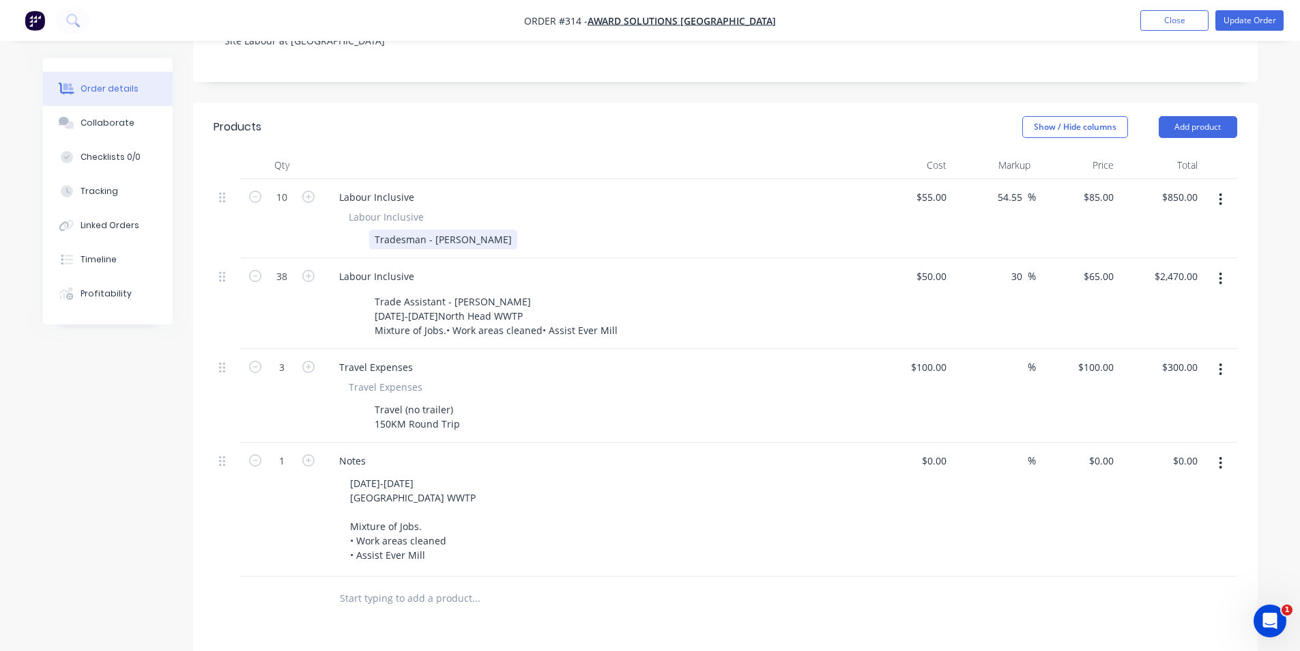
click at [457, 229] on div "Tradesman - [PERSON_NAME]" at bounding box center [443, 239] width 148 height 20
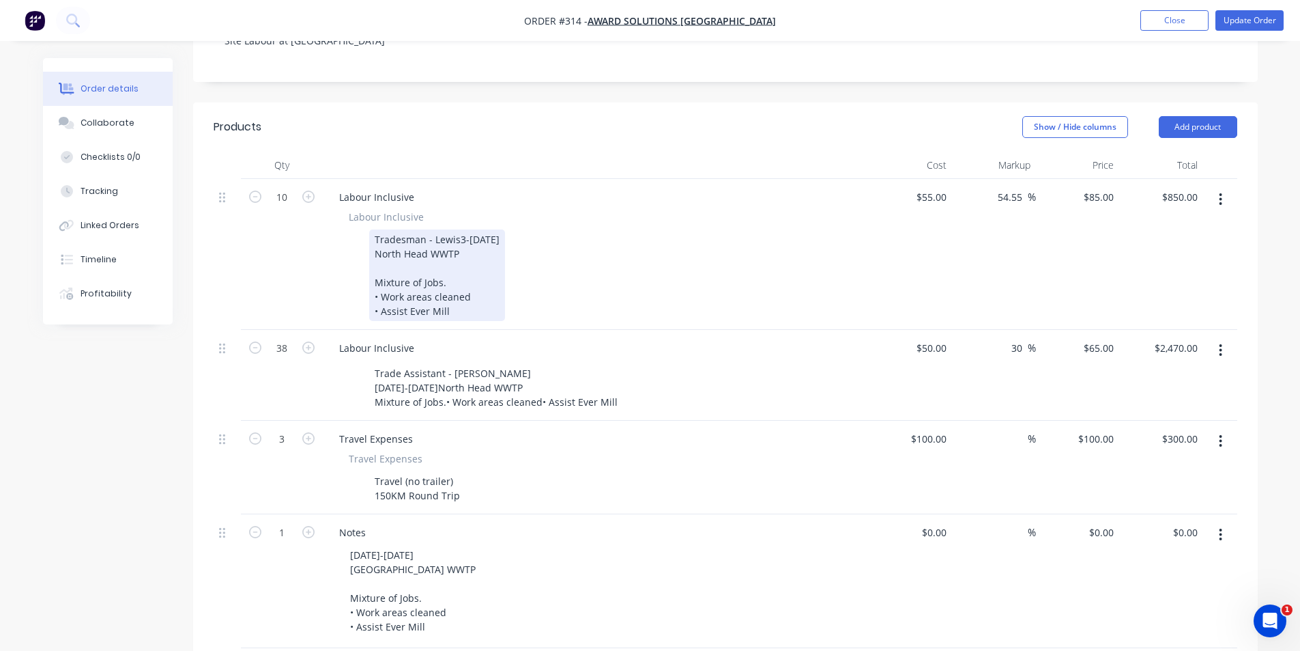
click at [459, 229] on div "Tradesman - Lewis3-[DATE] North Head WWTP Mixture of Jobs. • Work areas cleaned…" at bounding box center [437, 274] width 136 height 91
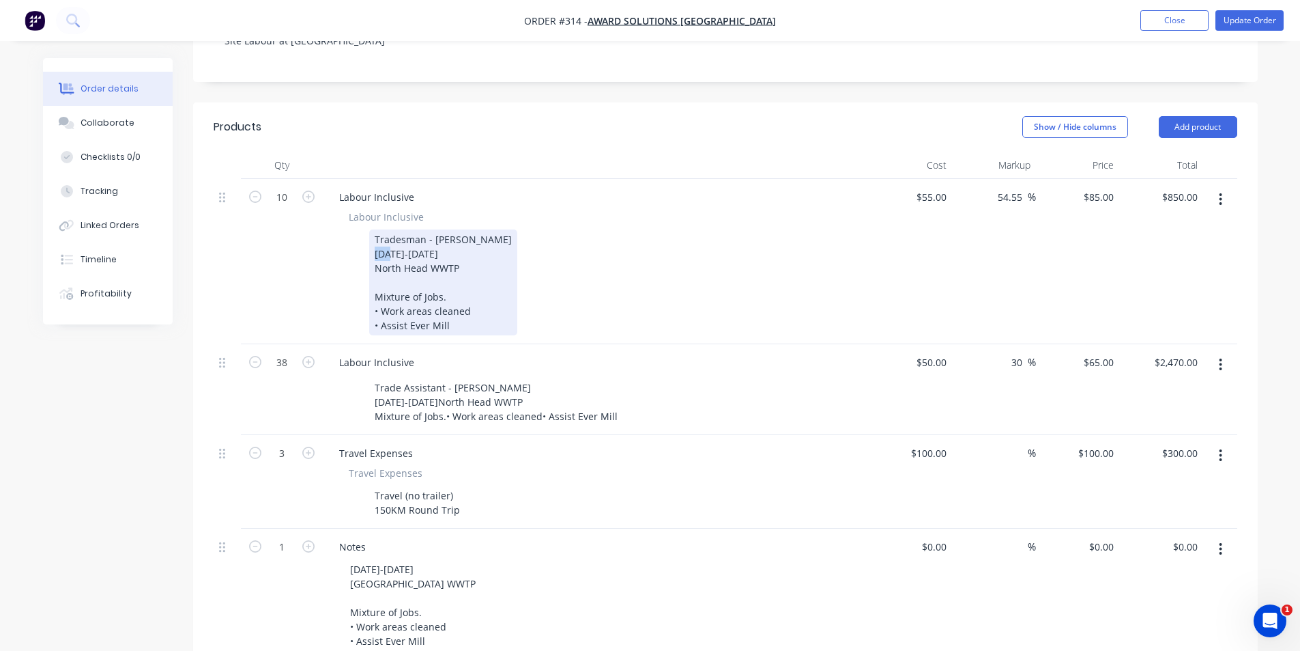
drag, startPoint x: 387, startPoint y: 233, endPoint x: 366, endPoint y: 241, distance: 22.7
click at [366, 241] on div "Tradesman - [PERSON_NAME] [DATE]-[DATE] North Head WWTP Mixture of Jobs. • Work…" at bounding box center [593, 282] width 500 height 106
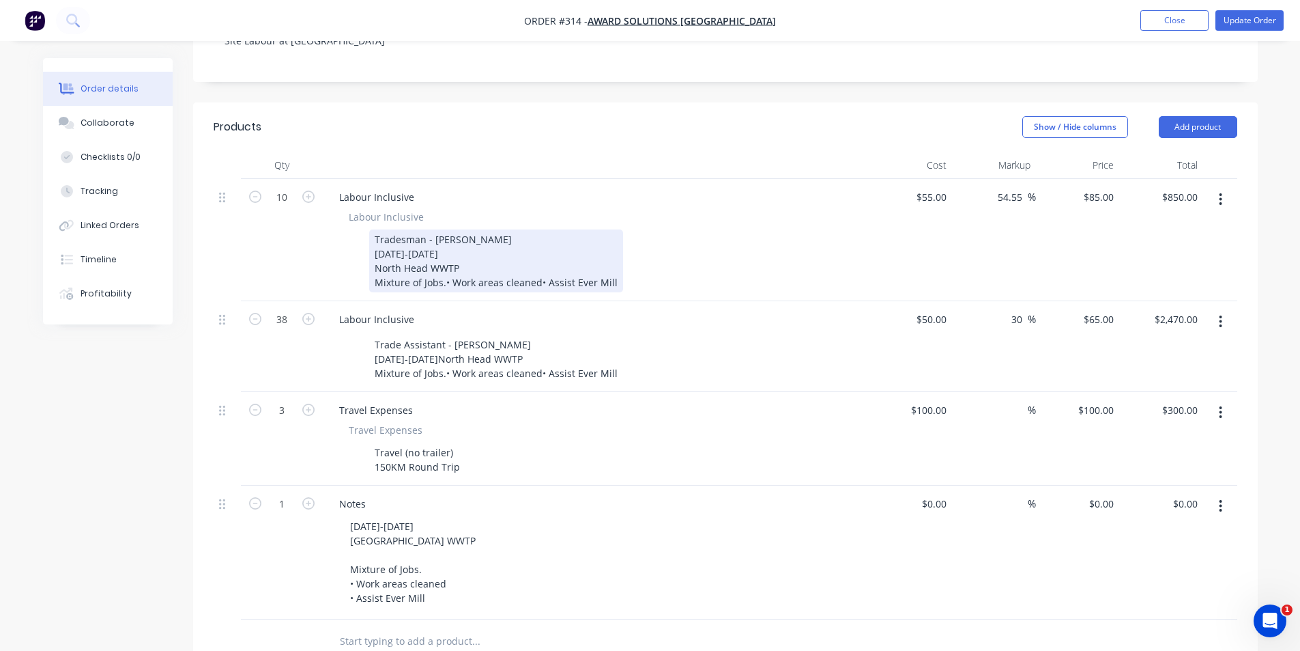
click at [387, 234] on div "Tradesman - [PERSON_NAME] [DATE]-[DATE] North Head WWTP Mixture of Jobs.• Work …" at bounding box center [496, 260] width 254 height 63
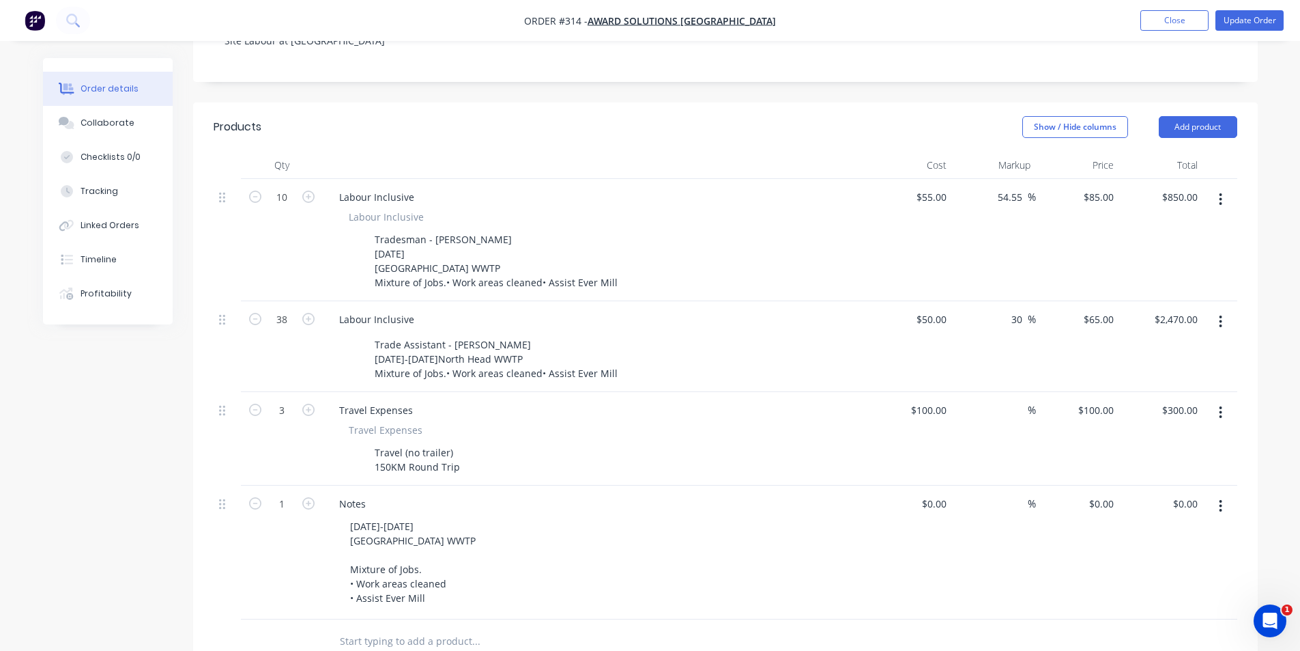
click at [443, 55] on div "Notes Site Labour at [GEOGRAPHIC_DATA]" at bounding box center [725, 35] width 1065 height 91
click at [1221, 498] on icon "button" at bounding box center [1220, 505] width 3 height 15
click at [1176, 614] on div "Delete" at bounding box center [1172, 624] width 105 height 20
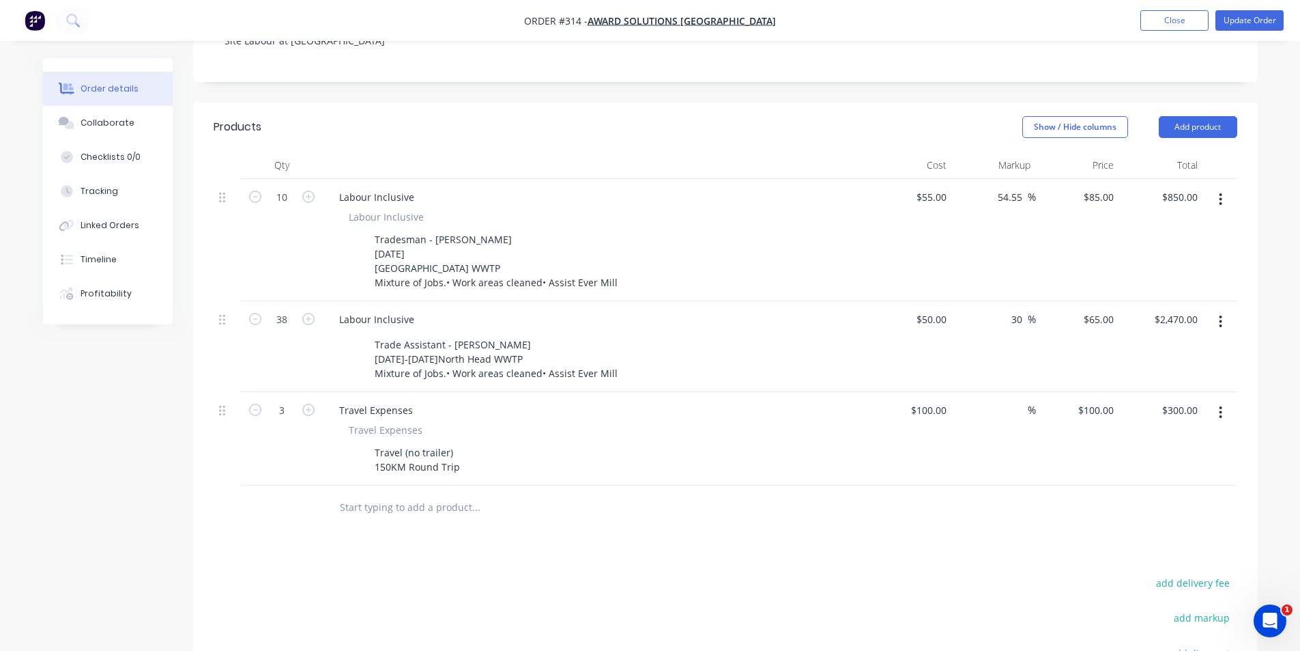
click at [502, 517] on div "Products Show / Hide columns Add product Qty Cost Markup Price Total 10 Labour …" at bounding box center [725, 479] width 1065 height 755
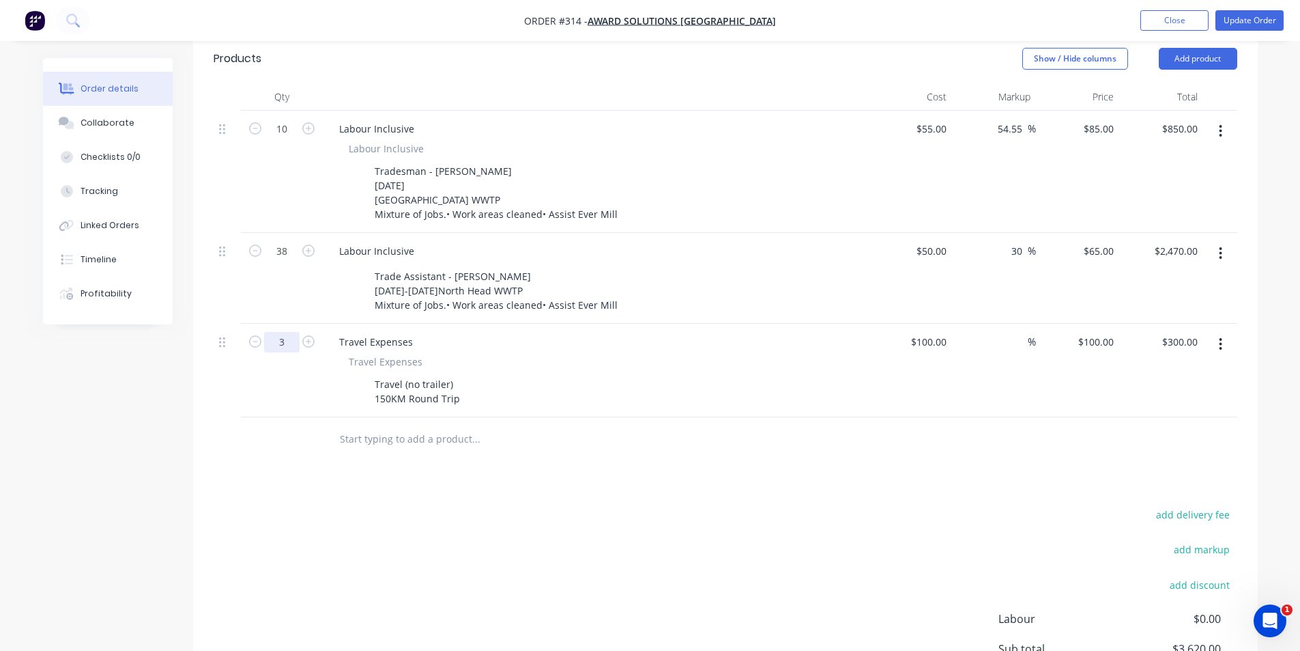
click at [298, 332] on input "3" at bounding box center [281, 342] width 35 height 20
click at [301, 333] on button "button" at bounding box center [309, 340] width 18 height 14
type input "4"
type input "$400.00"
click at [288, 417] on div at bounding box center [282, 439] width 82 height 44
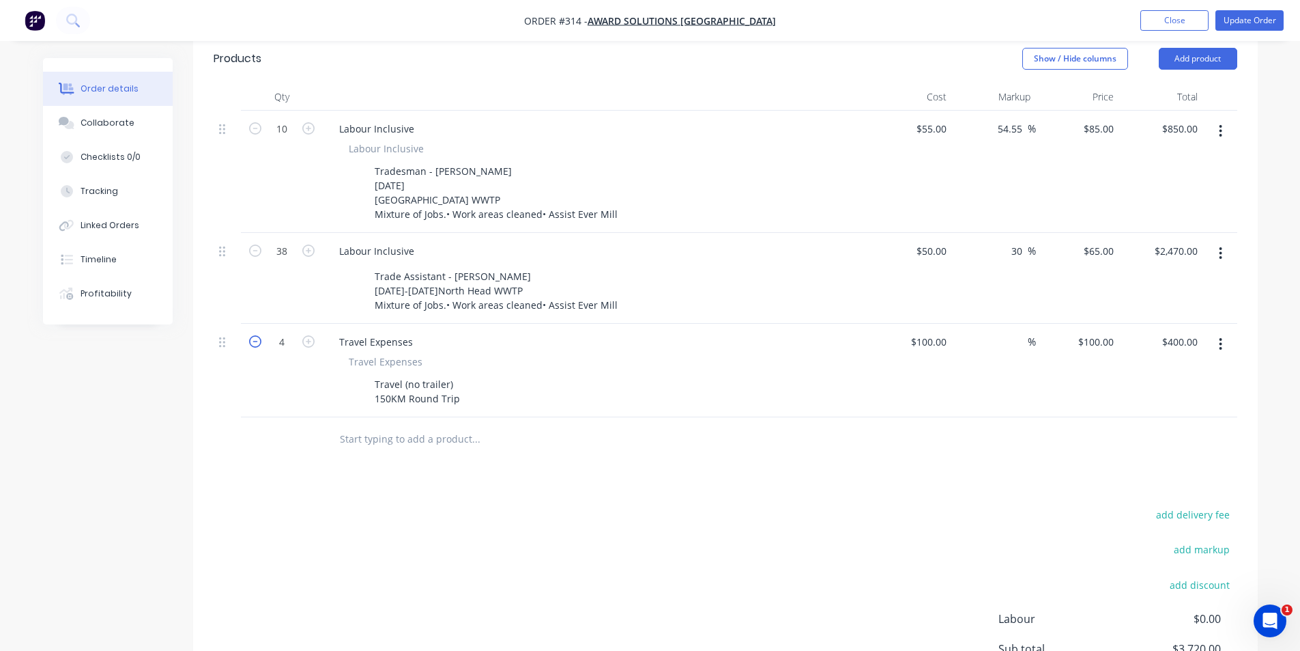
click at [253, 335] on icon "button" at bounding box center [255, 341] width 12 height 12
type input "3"
type input "$300.00"
drag, startPoint x: 1031, startPoint y: 438, endPoint x: 1049, endPoint y: 442, distance: 18.9
click at [1031, 439] on div at bounding box center [726, 439] width 1024 height 44
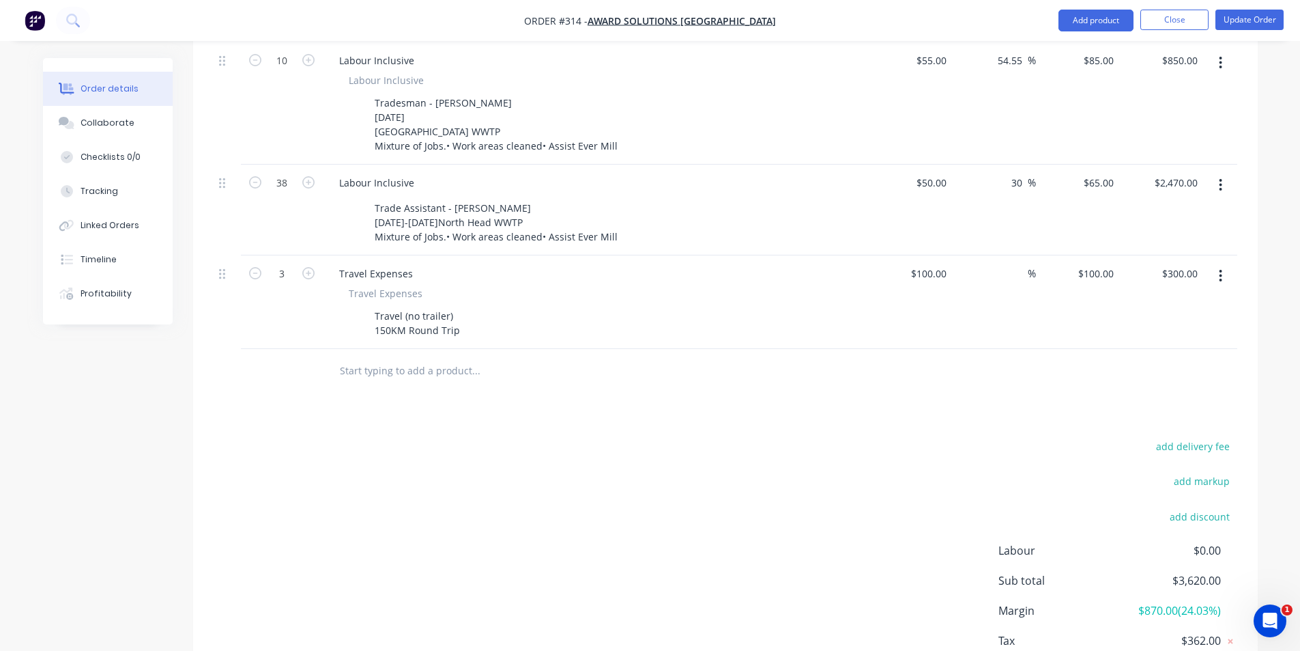
scroll to position [507, 0]
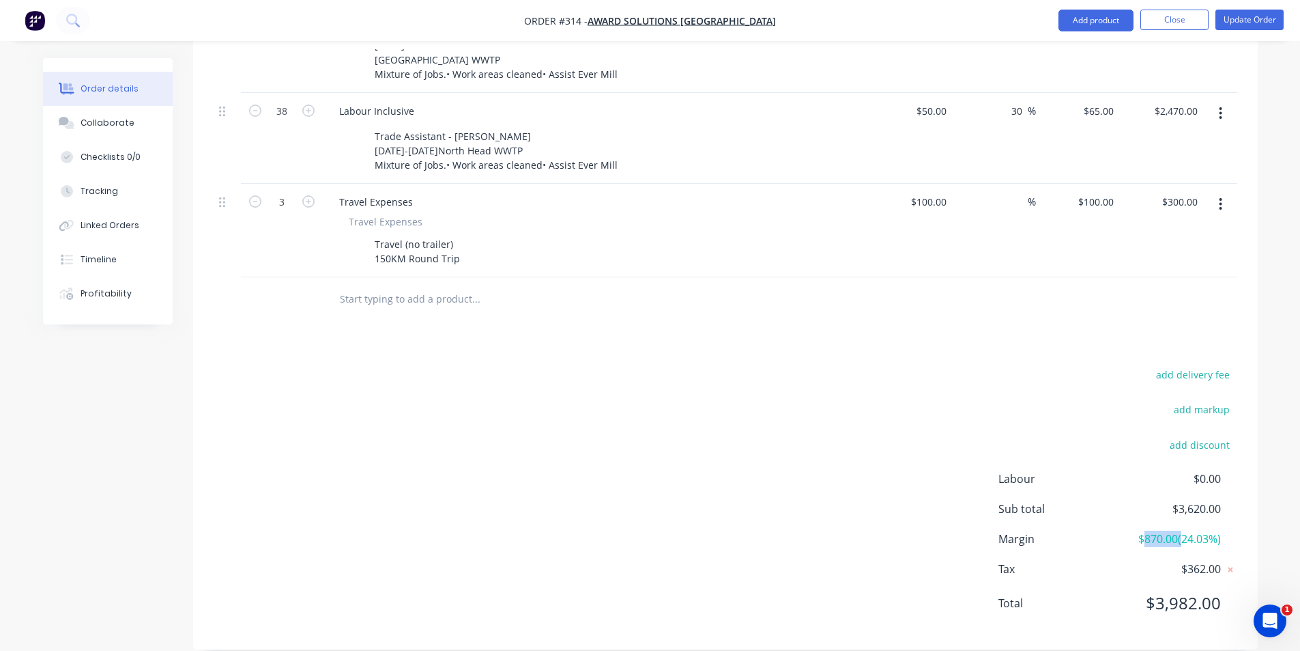
drag, startPoint x: 1139, startPoint y: 520, endPoint x: 1177, endPoint y: 519, distance: 38.3
click at [1177, 530] on span "$870.00 ( 24.03 %)" at bounding box center [1170, 538] width 101 height 16
click at [1285, 461] on div "Order details Collaborate Checklists 0/0 Tracking Linked Orders Timeline Profit…" at bounding box center [650, 81] width 1300 height 1177
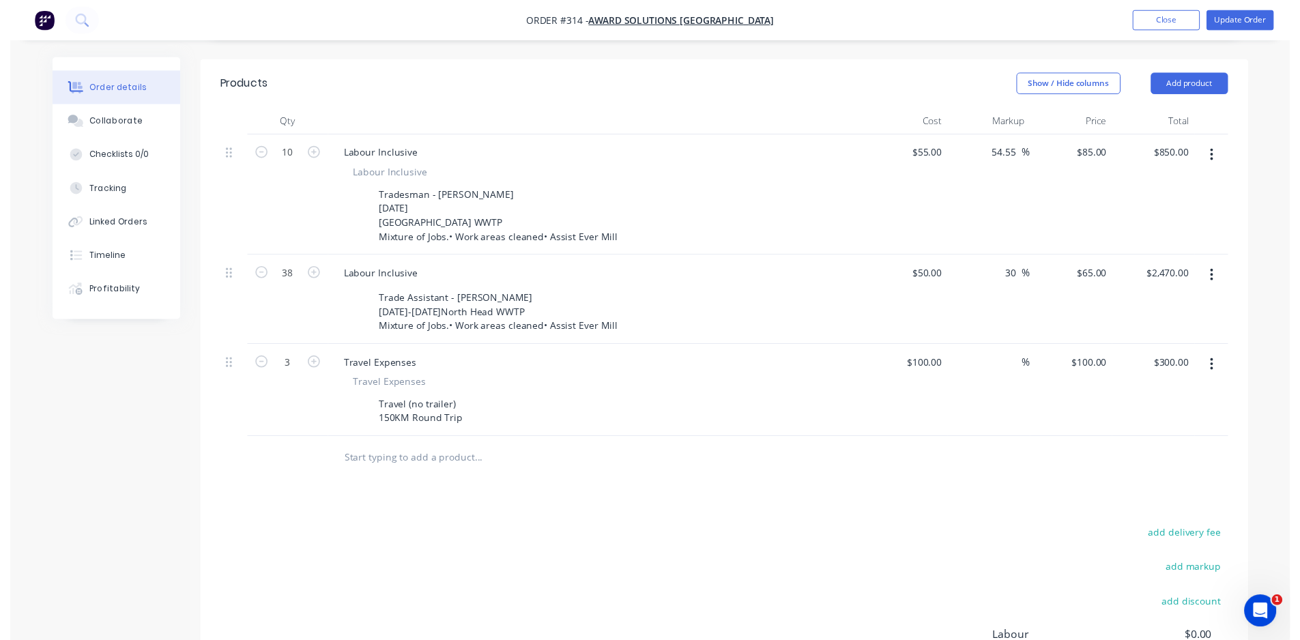
scroll to position [0, 0]
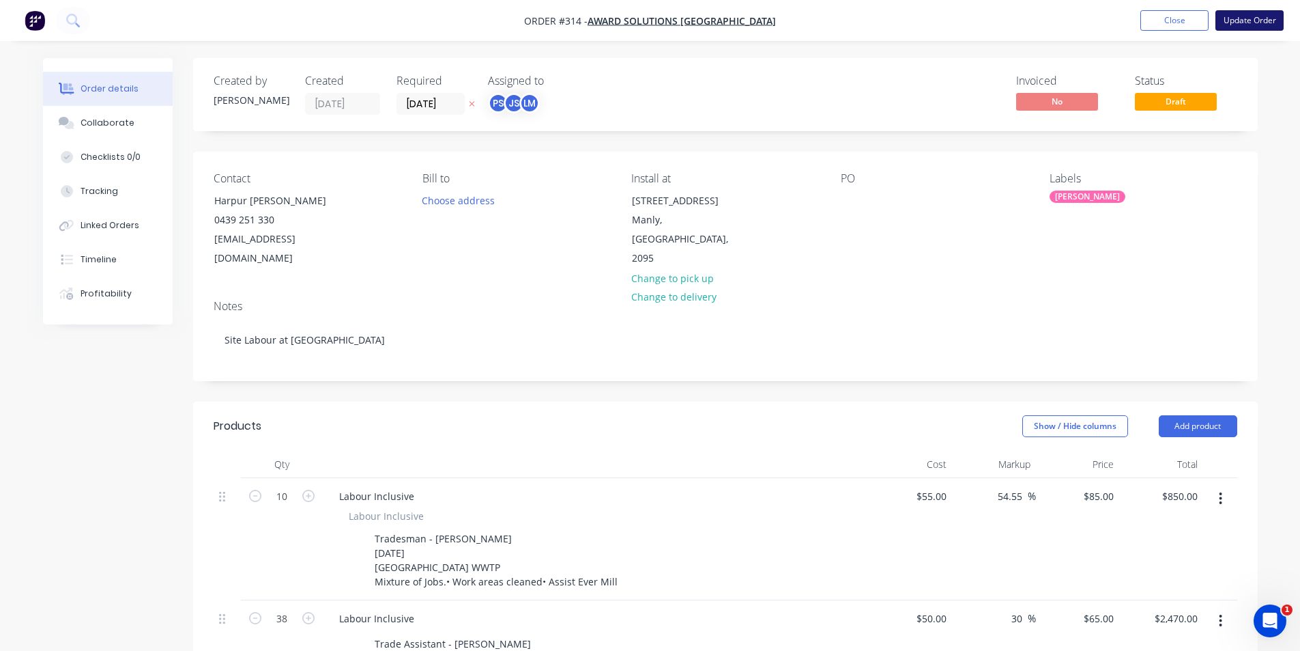
click at [1238, 29] on button "Update Order" at bounding box center [1250, 20] width 68 height 20
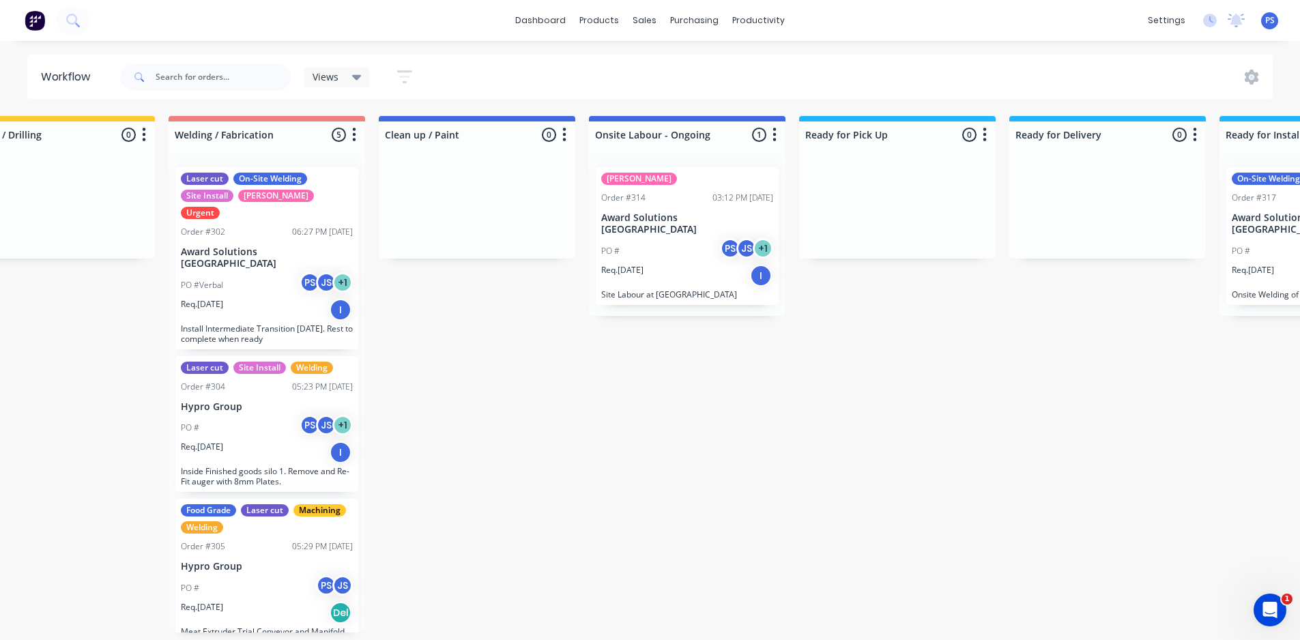
scroll to position [0, 943]
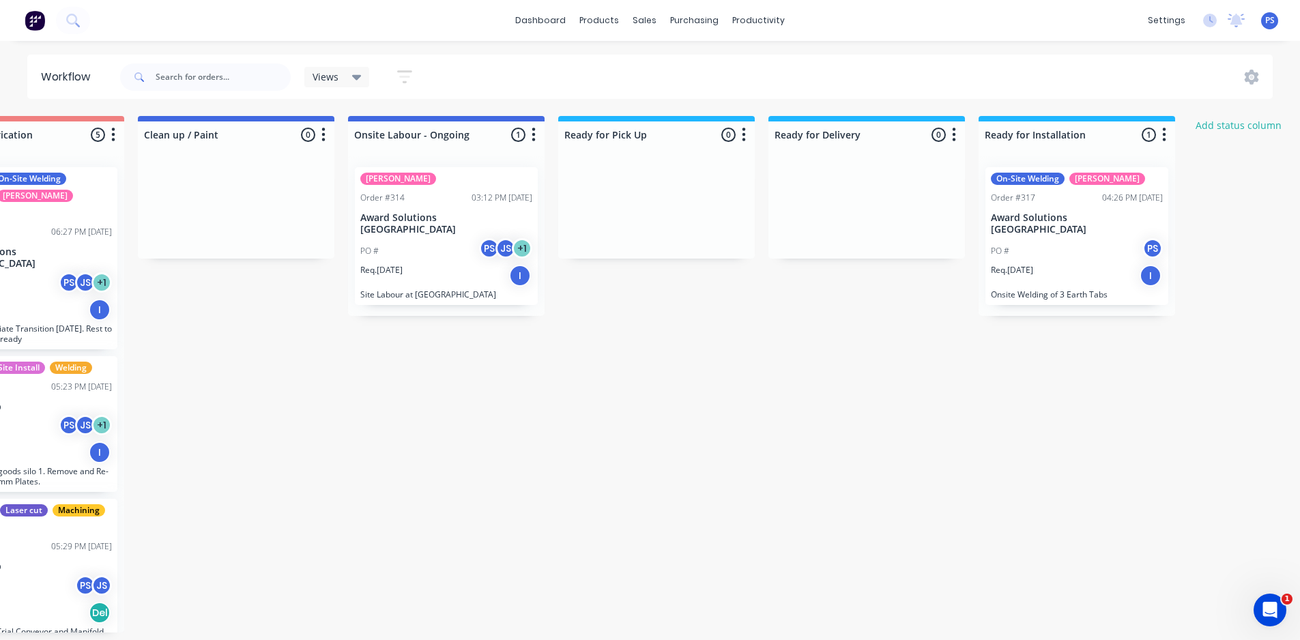
click at [537, 127] on button "button" at bounding box center [534, 135] width 16 height 16
click at [388, 175] on div "[PERSON_NAME]" at bounding box center [398, 179] width 76 height 12
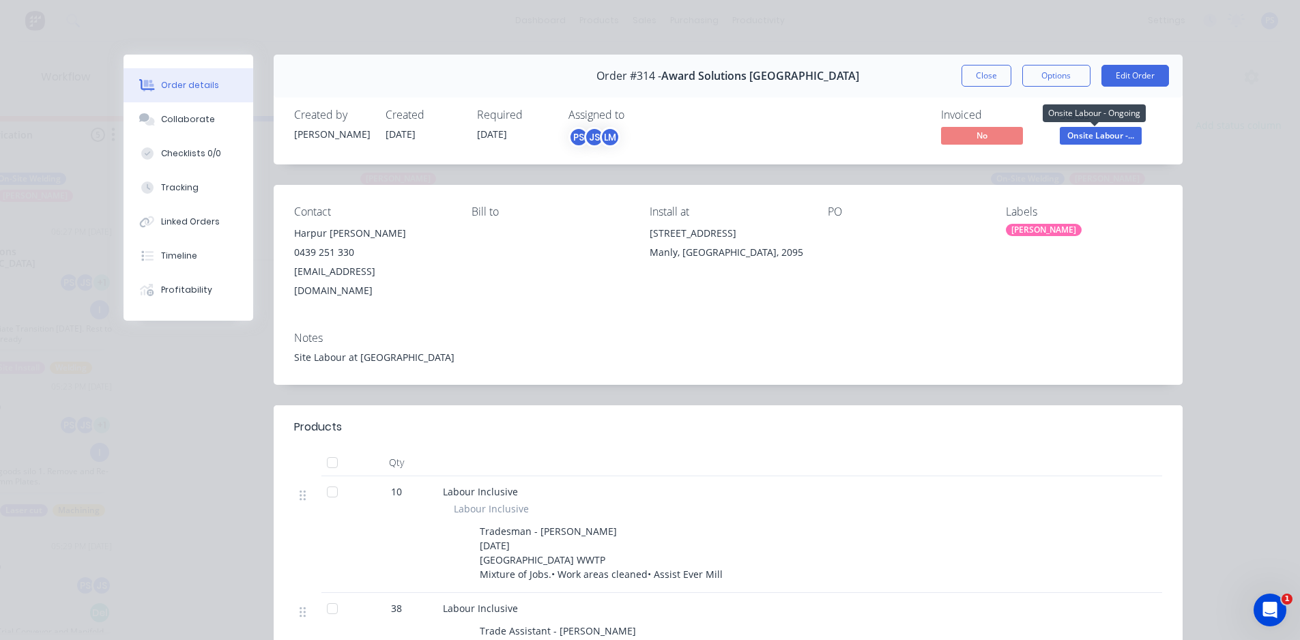
click at [1111, 134] on span "Onsite Labour -..." at bounding box center [1101, 135] width 82 height 17
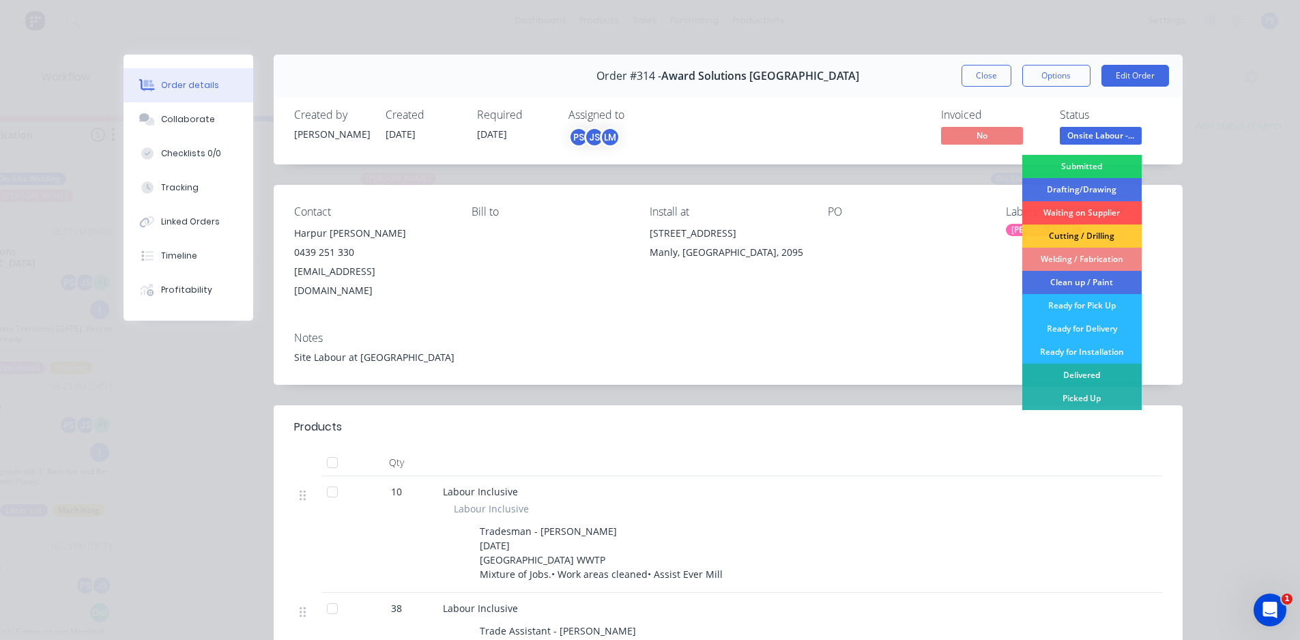
click at [1085, 382] on div "Delivered" at bounding box center [1082, 375] width 119 height 23
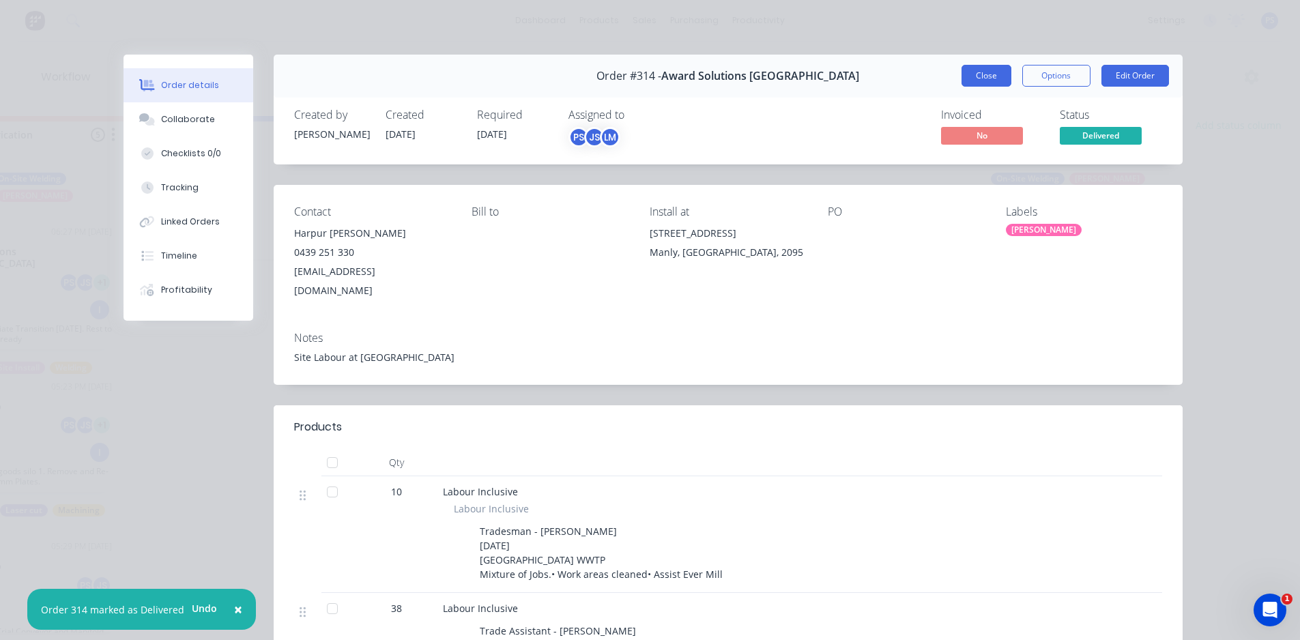
click at [980, 78] on button "Close" at bounding box center [987, 76] width 50 height 22
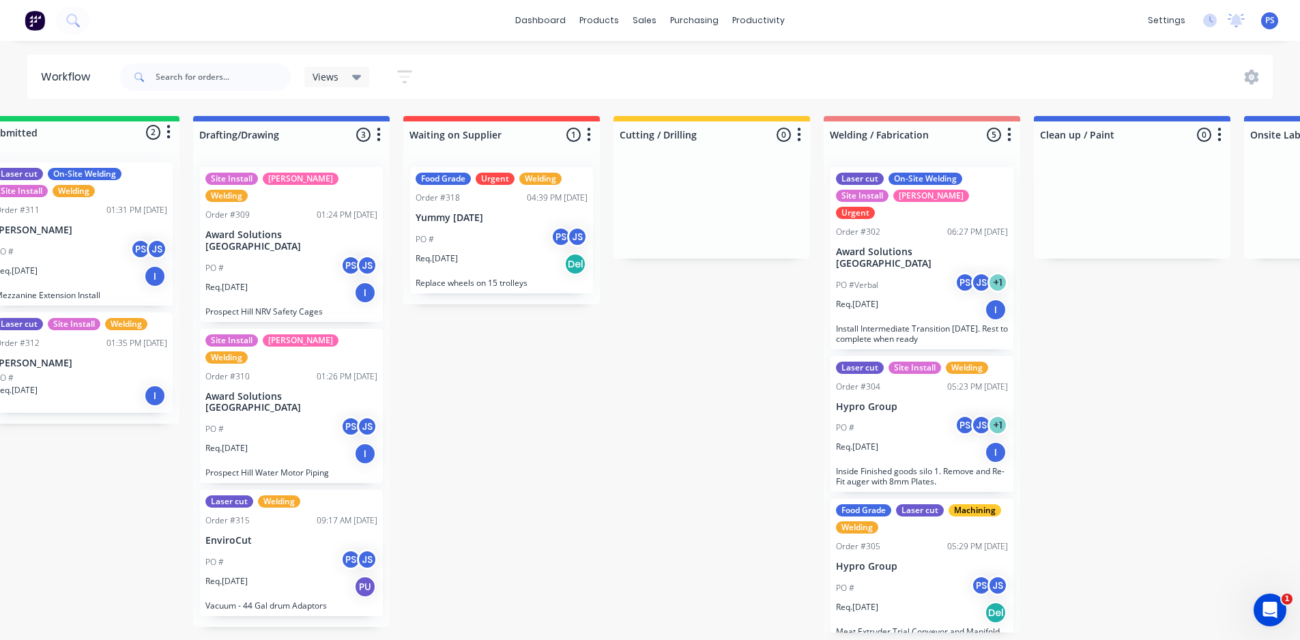
scroll to position [3, 0]
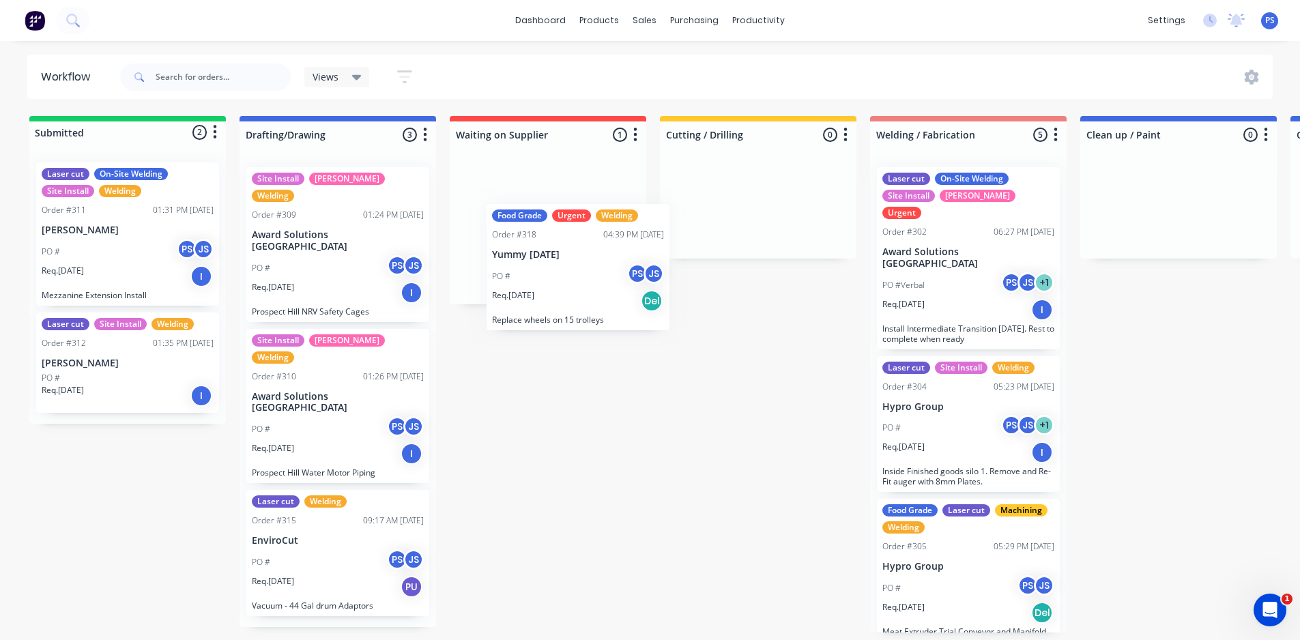
drag, startPoint x: 548, startPoint y: 272, endPoint x: 573, endPoint y: 307, distance: 43.0
click at [576, 313] on div "Submitted 2 Status colour #13CE66 hex #13CE66 Save Cancel Summaries Total order…" at bounding box center [1227, 374] width 2475 height 517
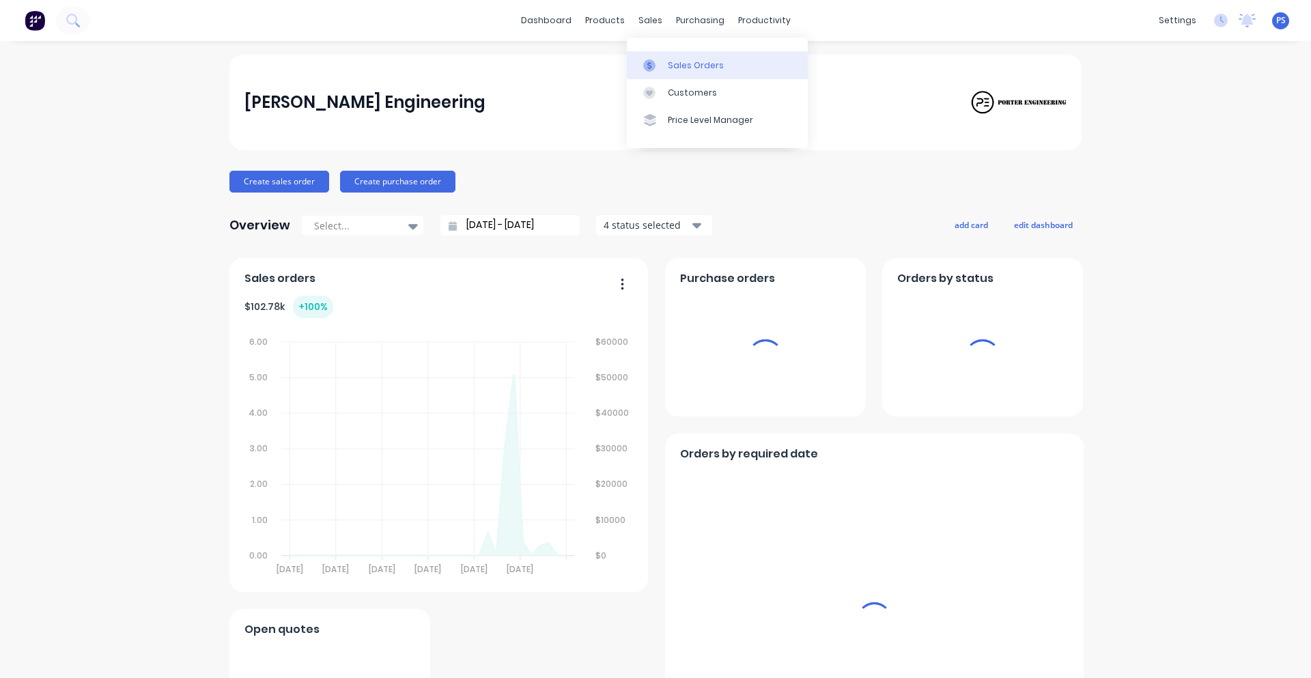
click at [668, 68] on div "Sales Orders" at bounding box center [696, 65] width 56 height 12
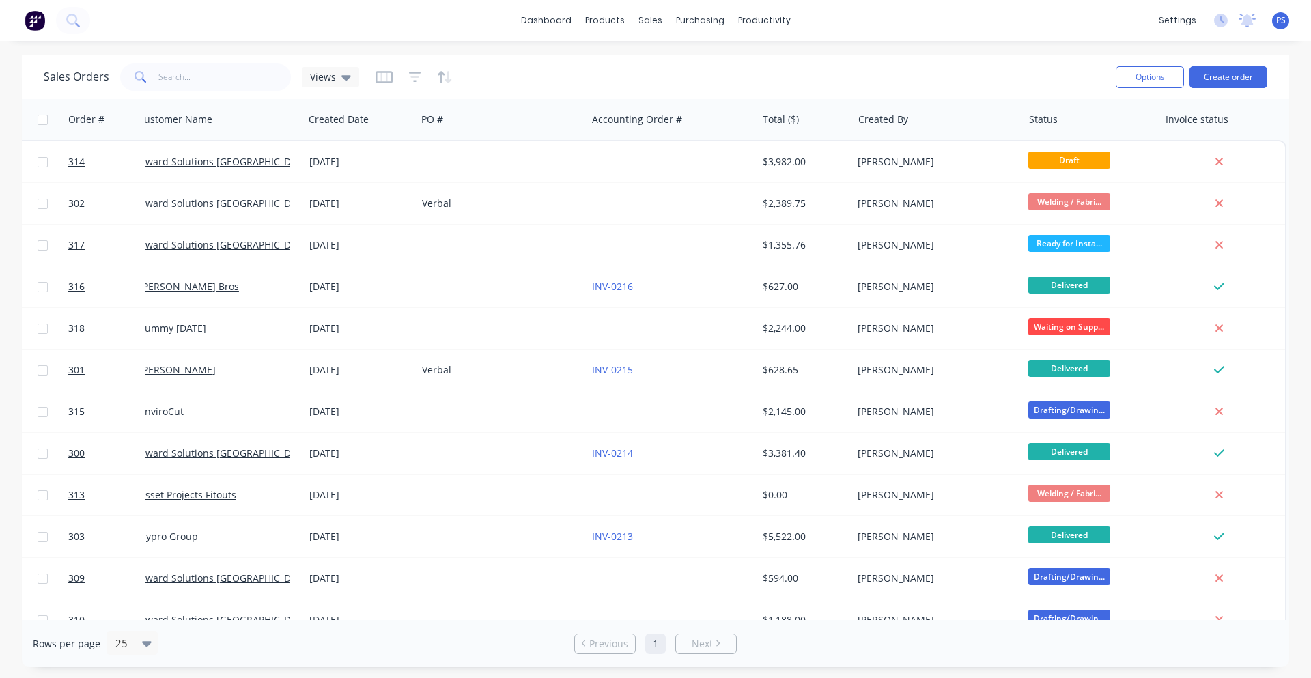
scroll to position [0, 9]
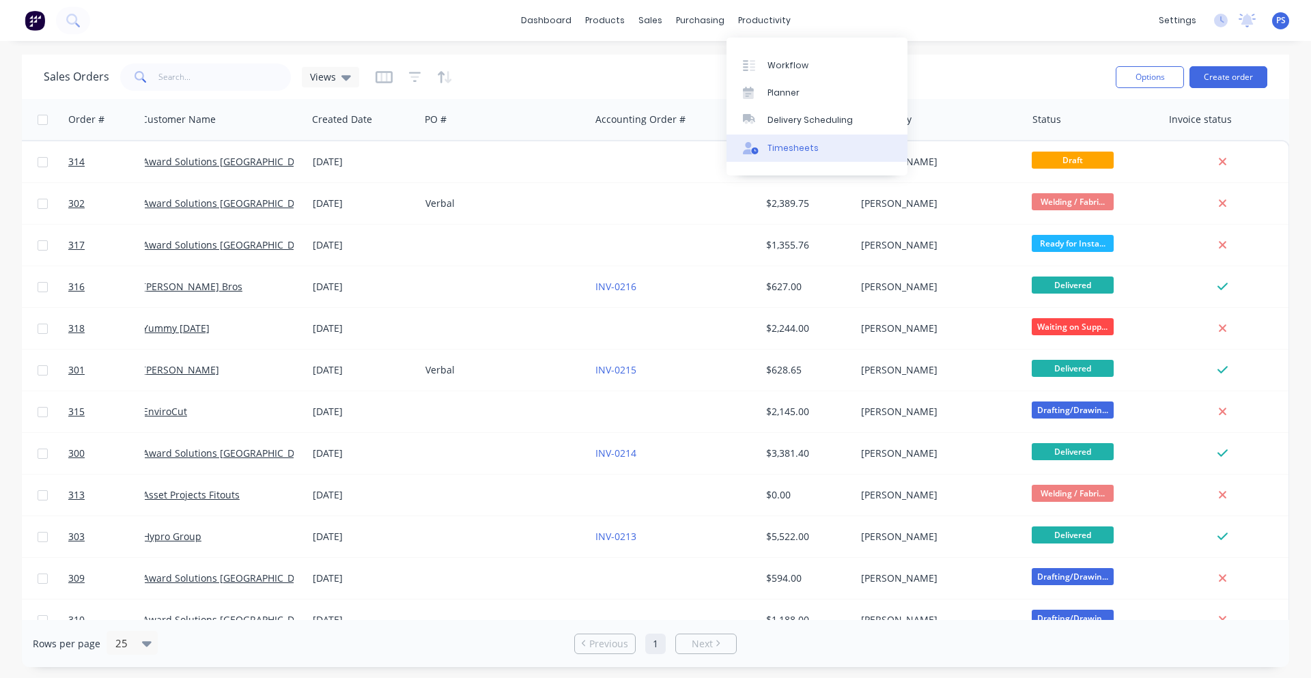
click at [762, 143] on div at bounding box center [753, 148] width 20 height 12
